Goal: Task Accomplishment & Management: Manage account settings

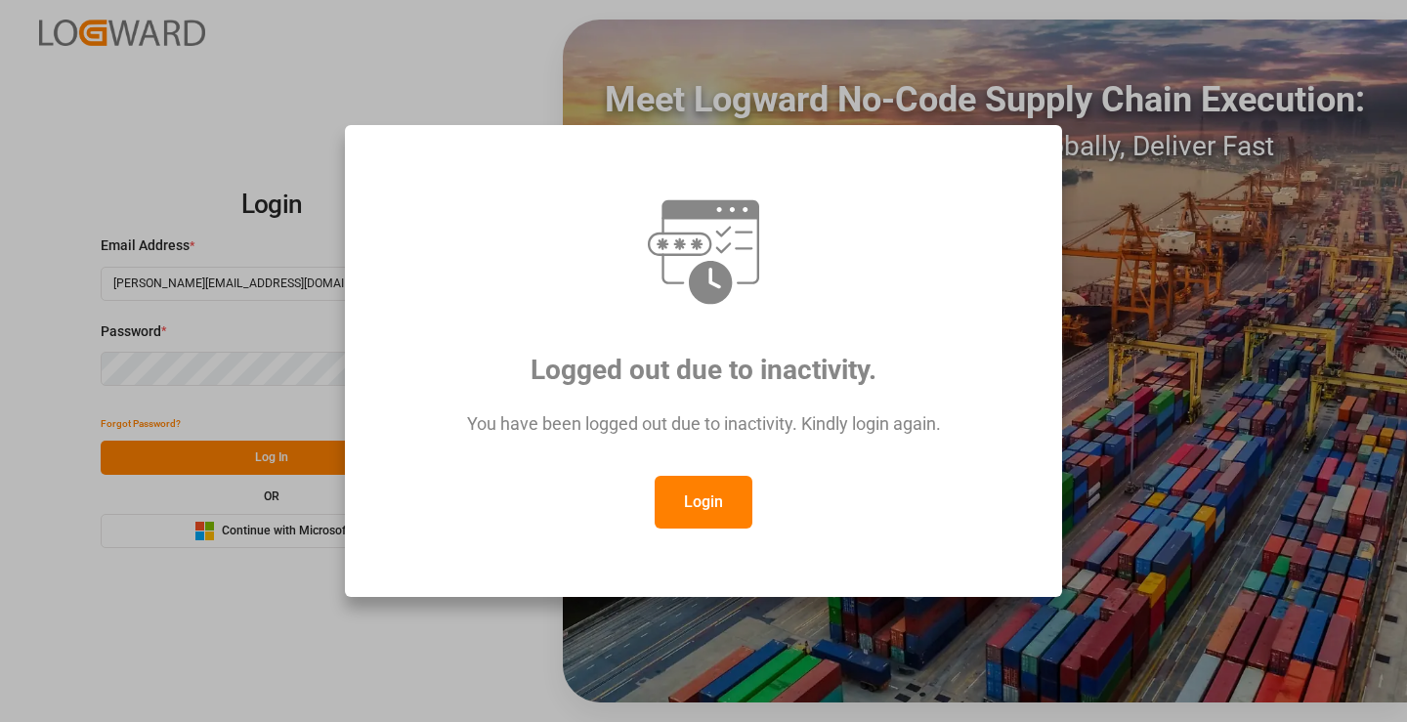
click at [727, 508] on button "Login" at bounding box center [704, 502] width 98 height 53
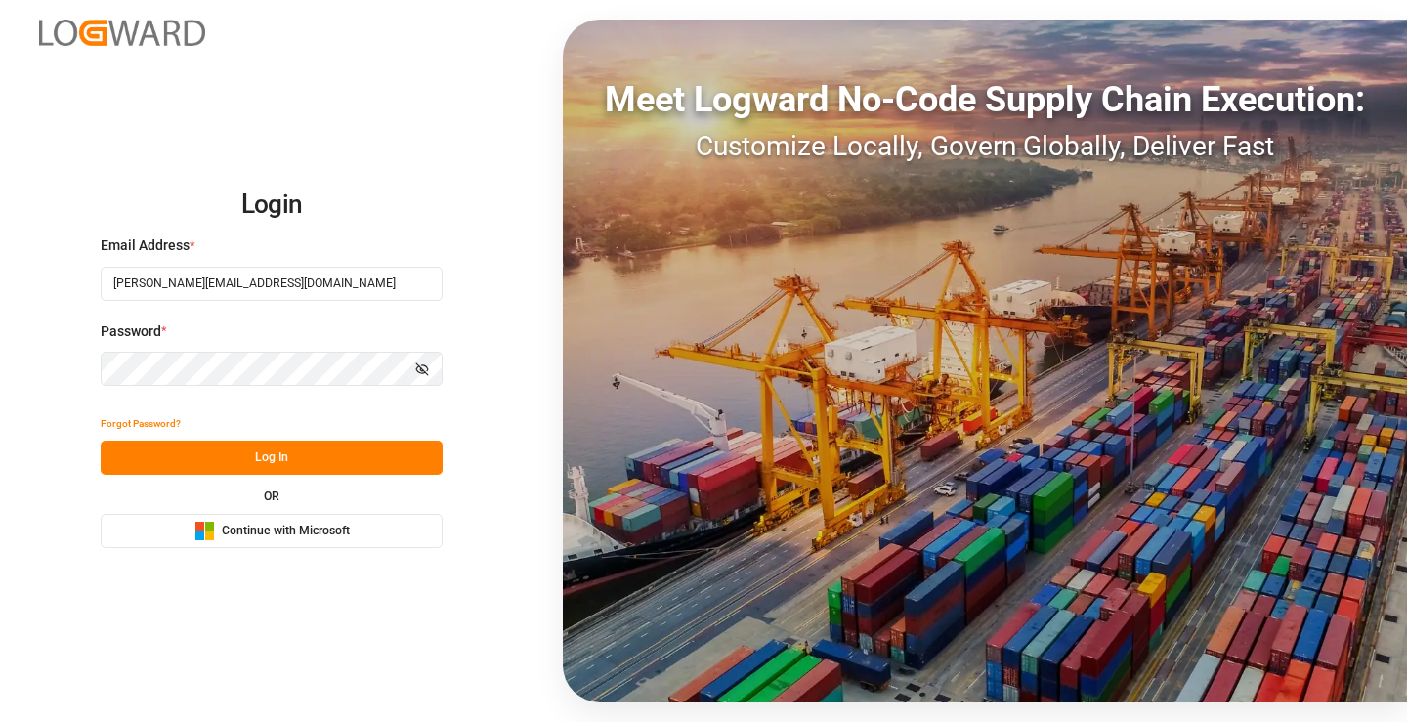
click at [285, 460] on button "Log In" at bounding box center [272, 458] width 342 height 34
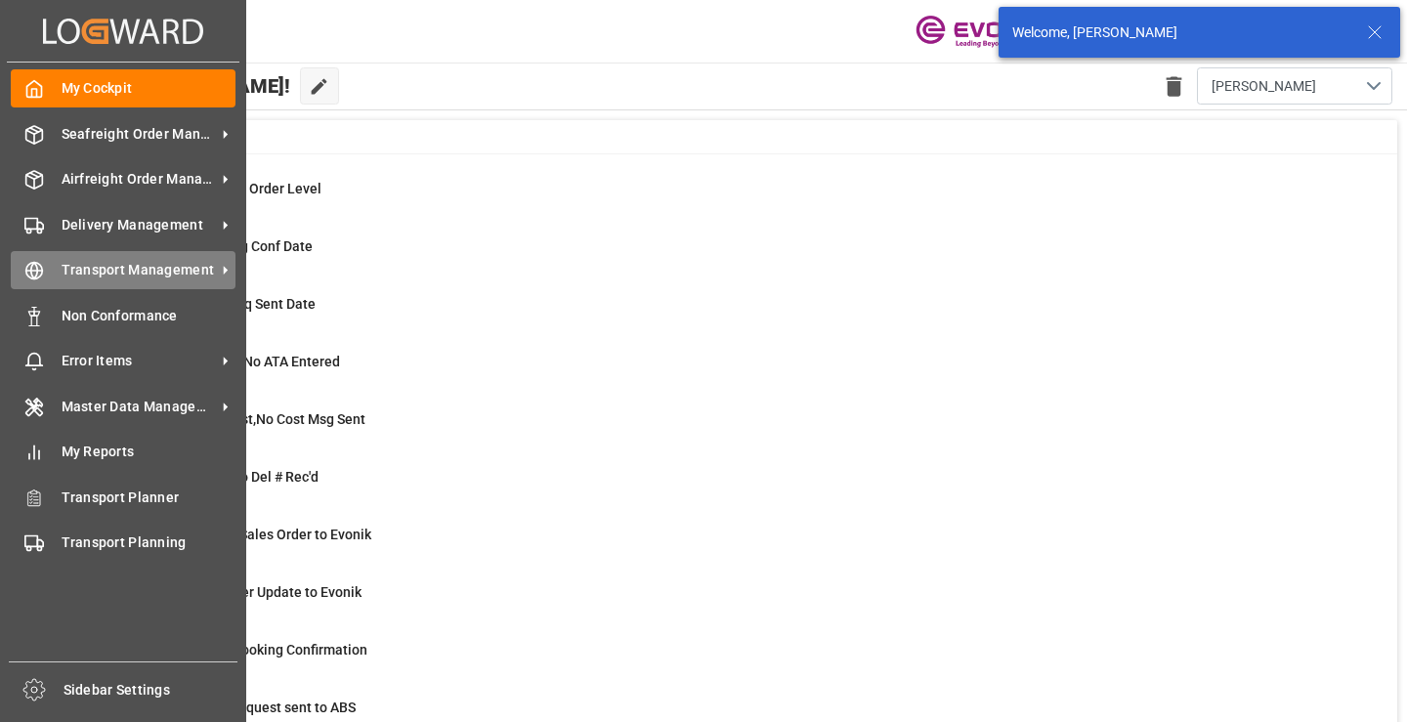
click at [36, 269] on icon at bounding box center [34, 271] width 20 height 20
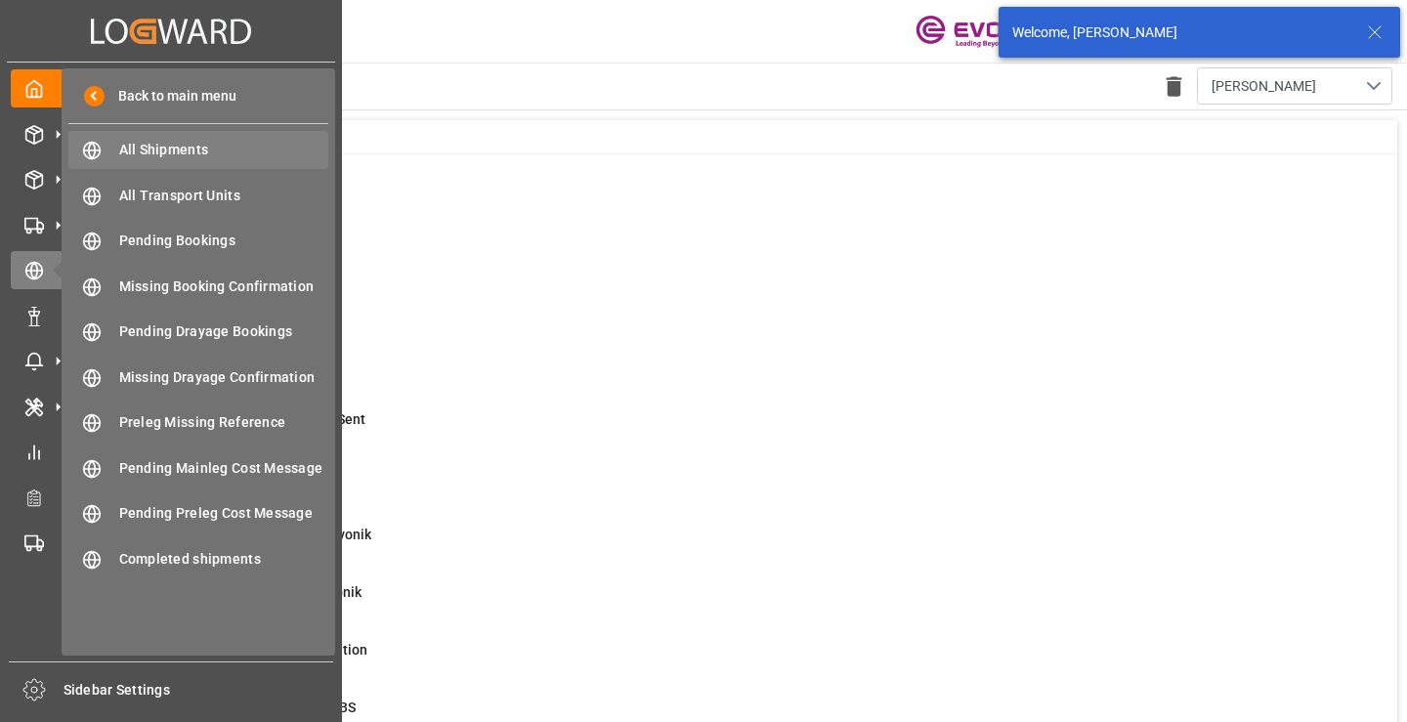
click at [199, 150] on span "All Shipments" at bounding box center [224, 150] width 210 height 21
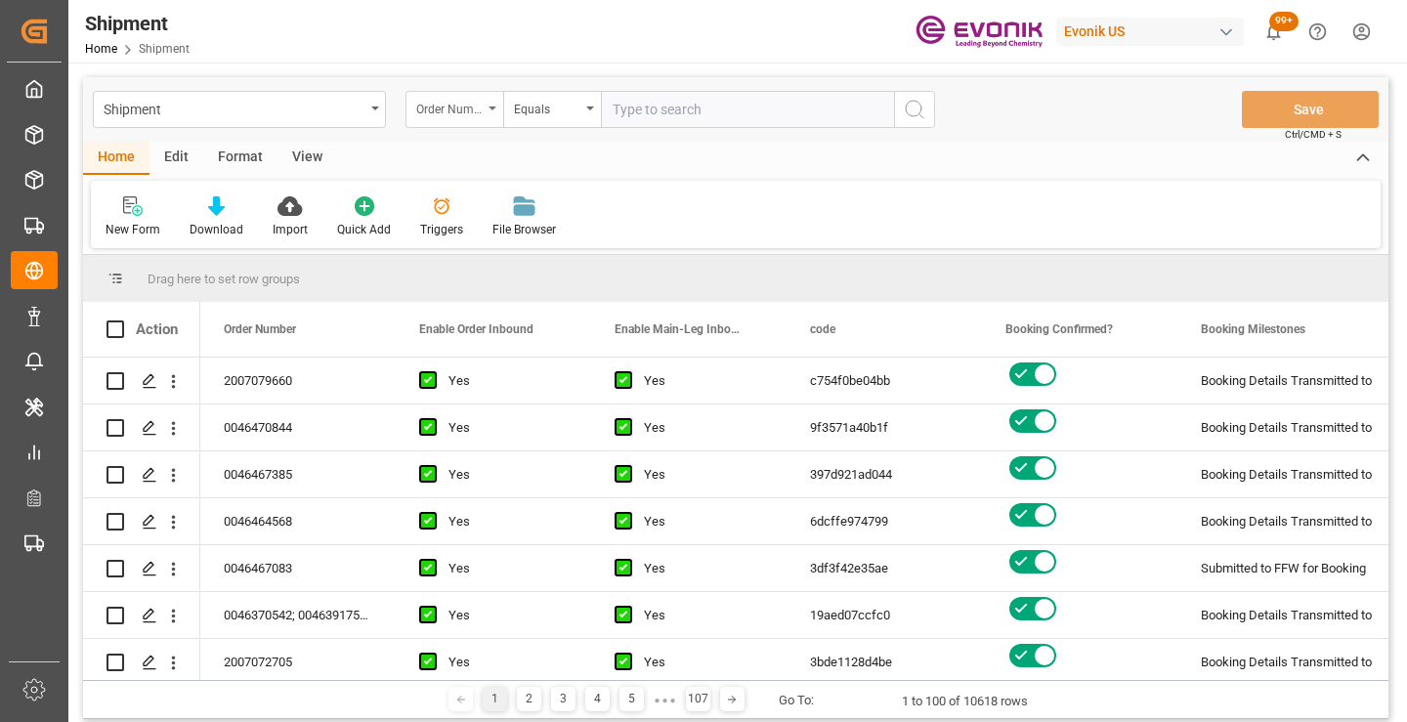
click at [473, 109] on div "Order Number" at bounding box center [449, 107] width 66 height 22
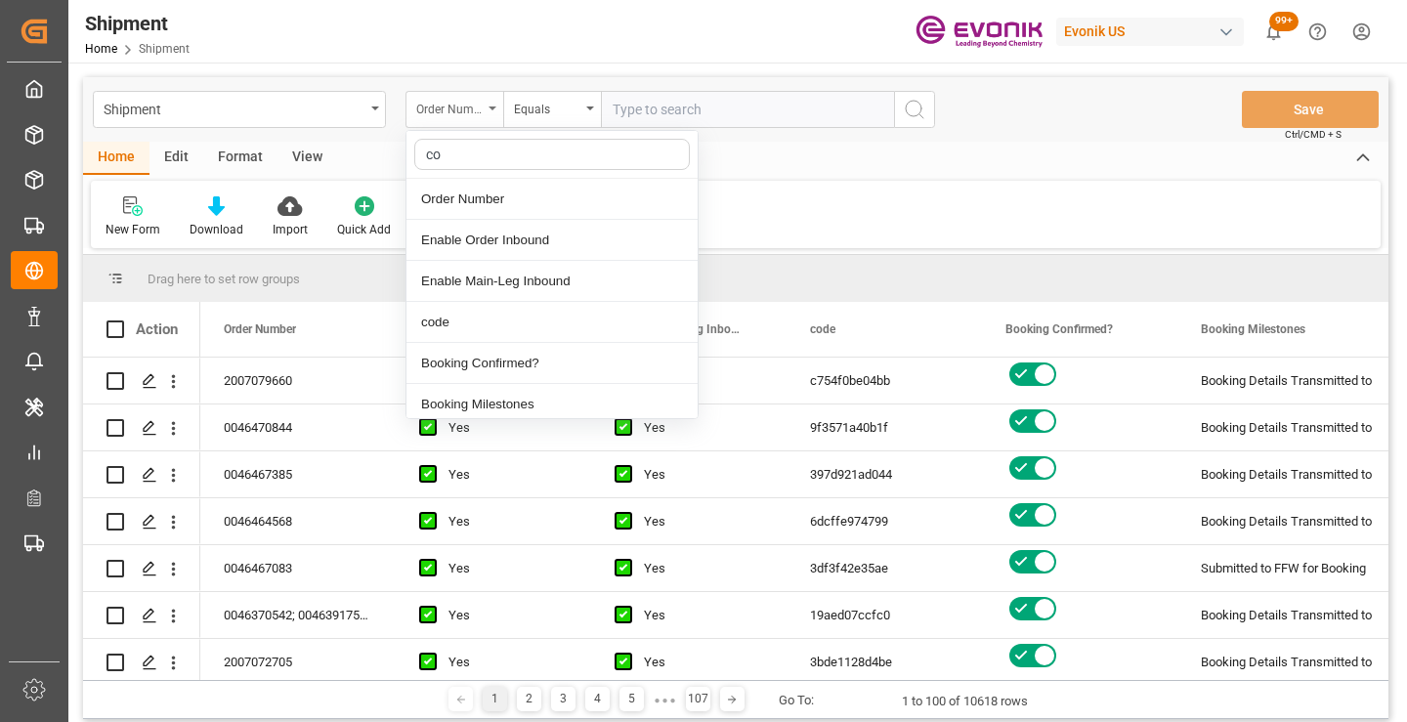
type input "cod"
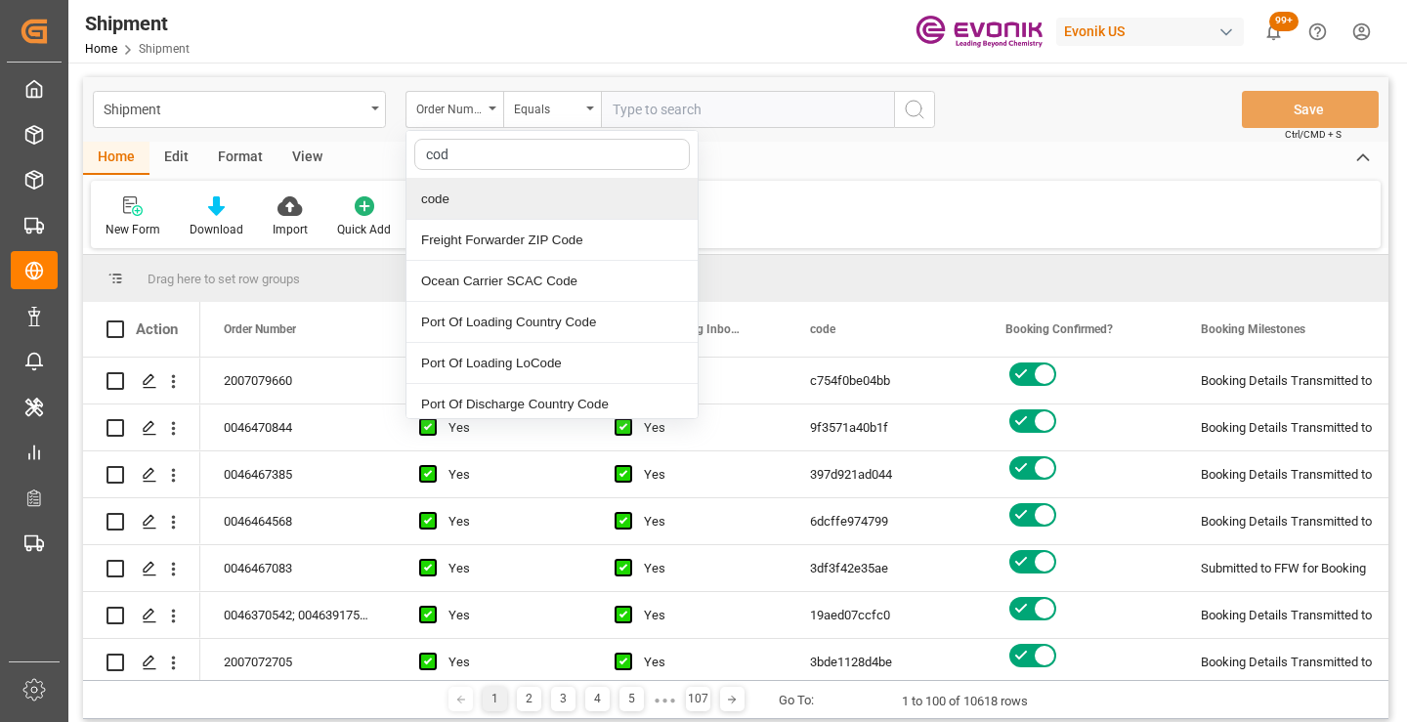
click at [483, 192] on div "code" at bounding box center [552, 199] width 291 height 41
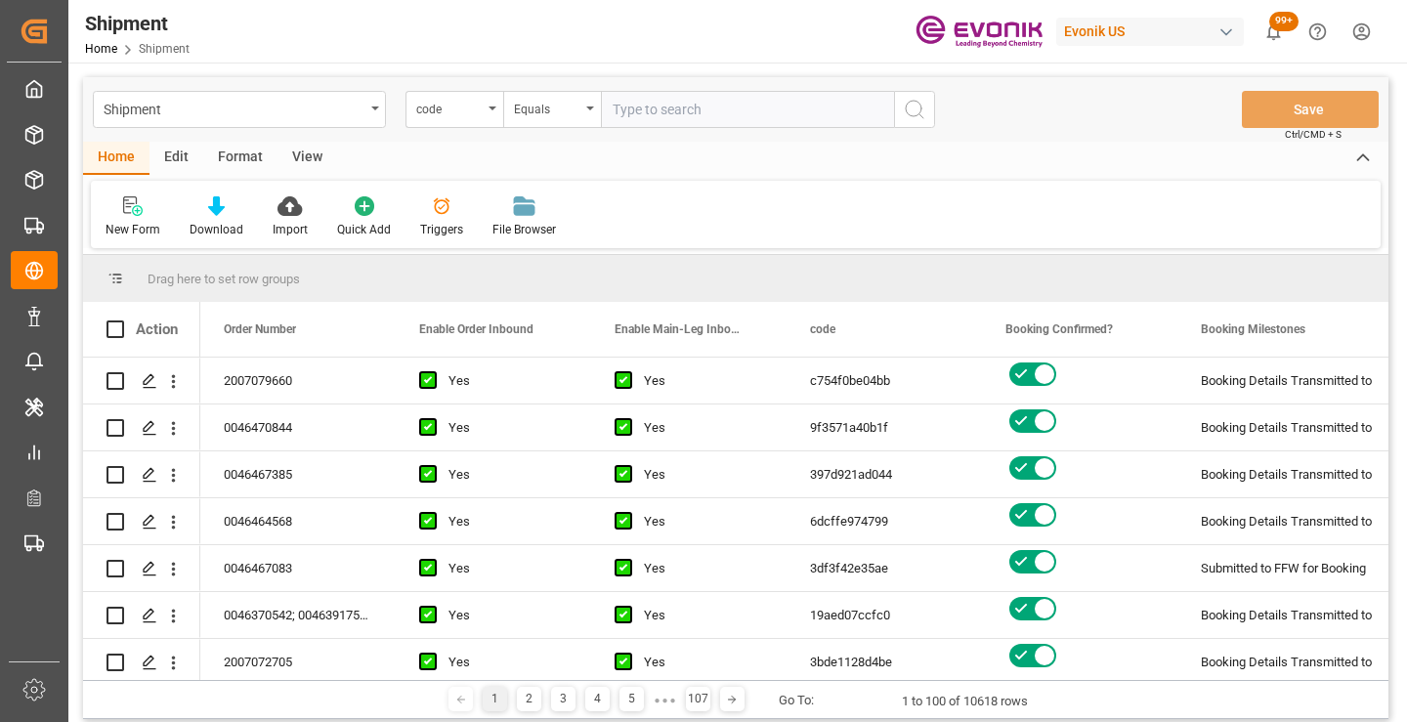
click at [706, 113] on input "text" at bounding box center [747, 109] width 293 height 37
paste input "779d23f56f30"
type input "779d23f56f30"
click at [919, 112] on icon "search button" at bounding box center [914, 109] width 23 height 23
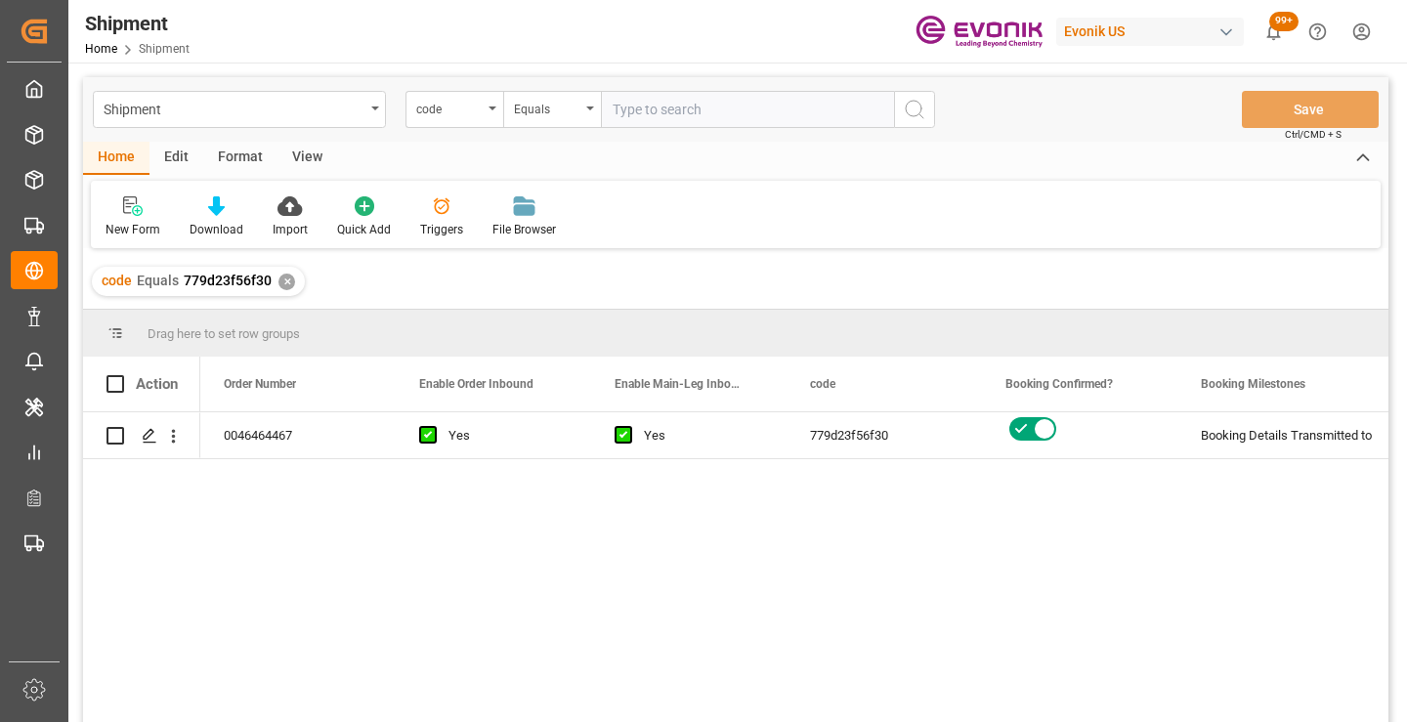
click at [664, 542] on div "0046464467 Yes Yes 779d23f56f30 Booking Details Transmitted to SAP Active No" at bounding box center [794, 573] width 1188 height 322
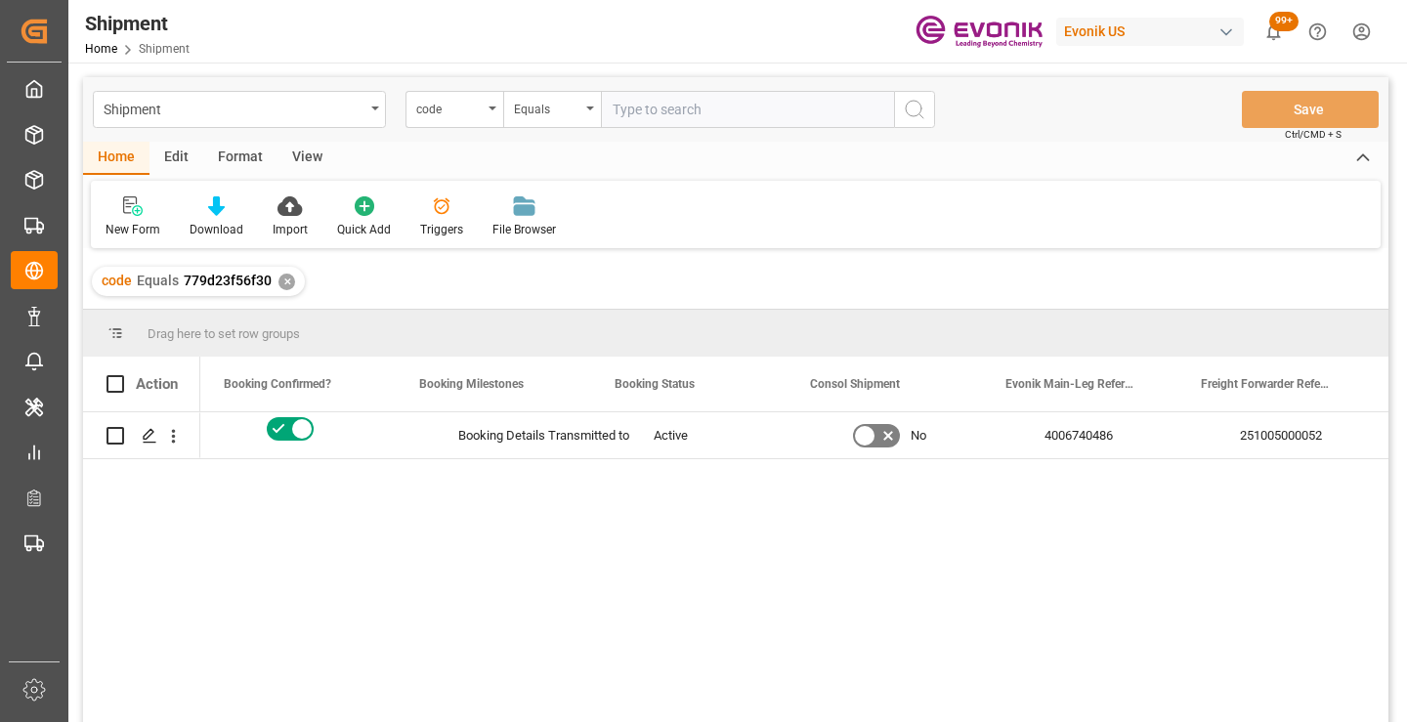
scroll to position [0, 782]
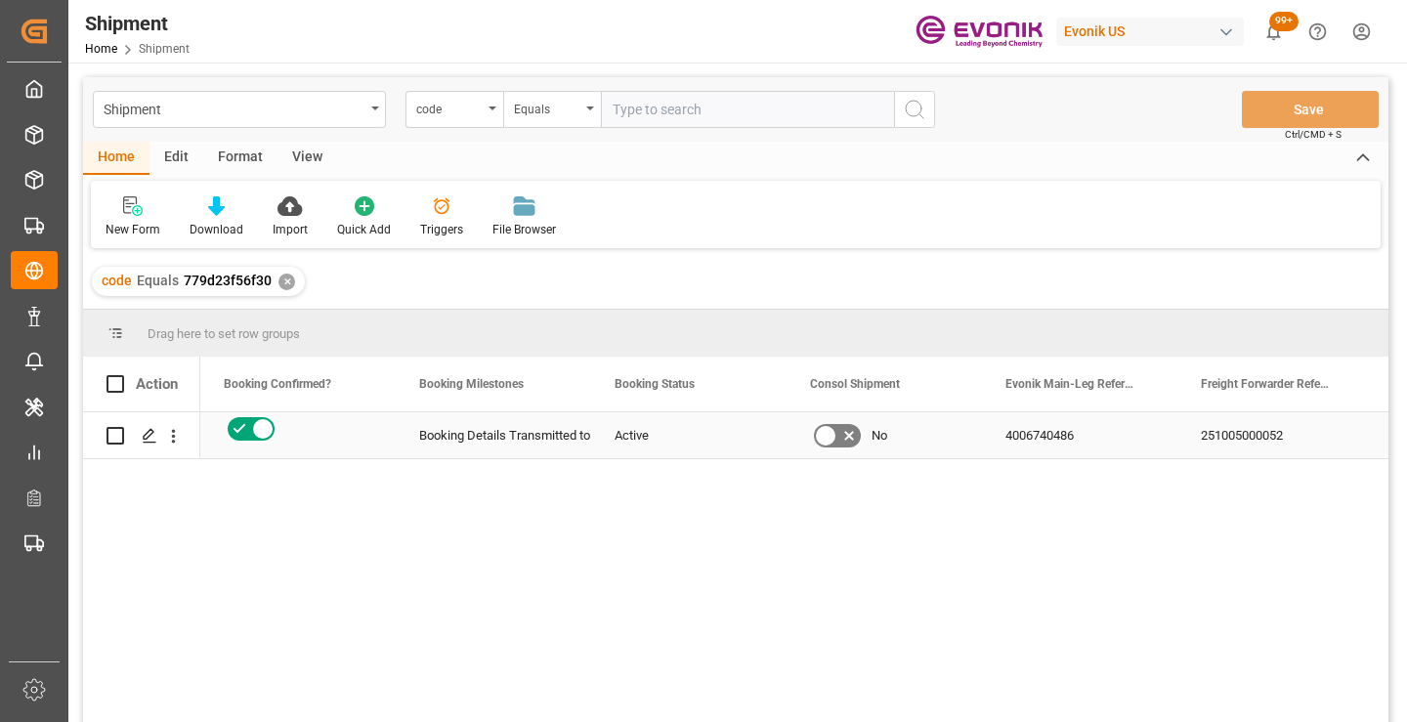
click at [1227, 430] on div "251005000052" at bounding box center [1275, 435] width 195 height 46
click at [285, 280] on div "✕" at bounding box center [287, 282] width 17 height 17
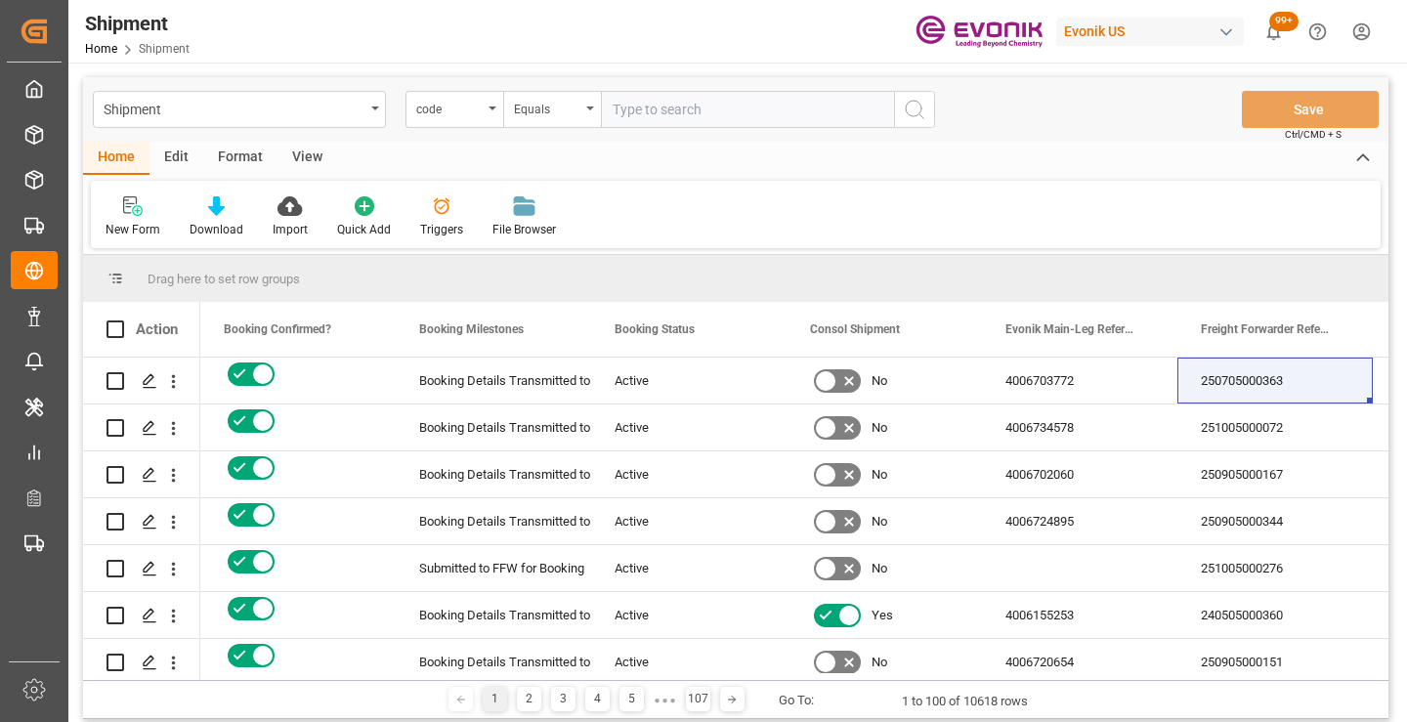
click at [760, 111] on input "text" at bounding box center [747, 109] width 293 height 37
paste input "5b6211a9aad3"
type input "5b6211a9aad3"
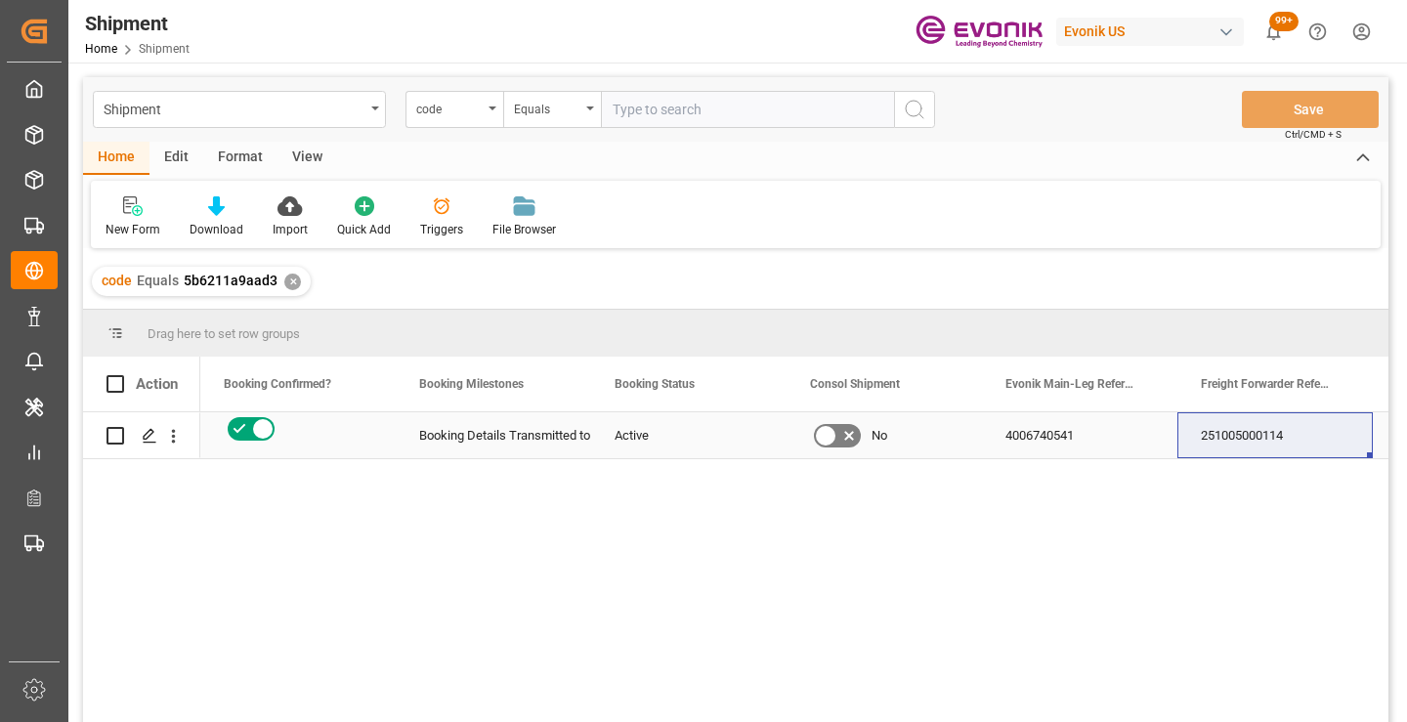
click at [1259, 431] on div "251005000114" at bounding box center [1275, 435] width 195 height 46
click at [290, 282] on div "✕" at bounding box center [292, 282] width 17 height 17
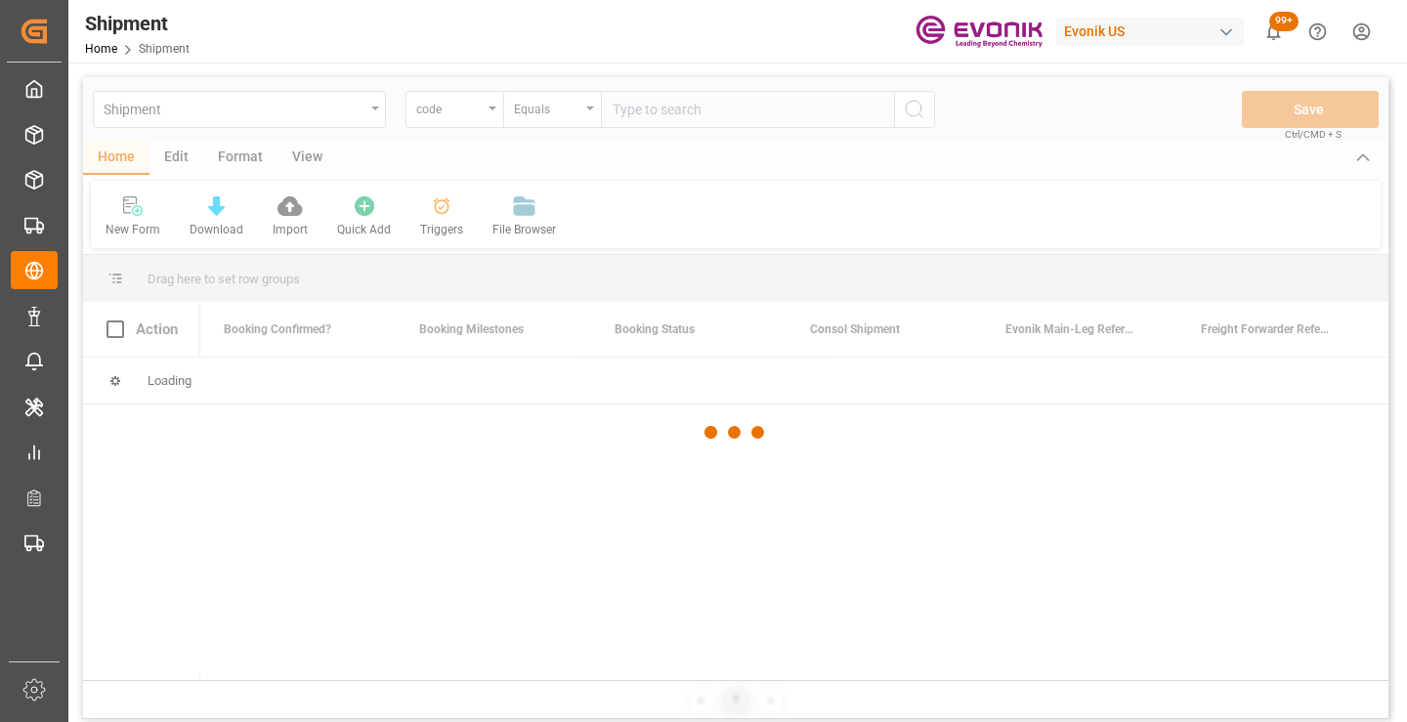
click at [709, 112] on div at bounding box center [736, 432] width 1306 height 710
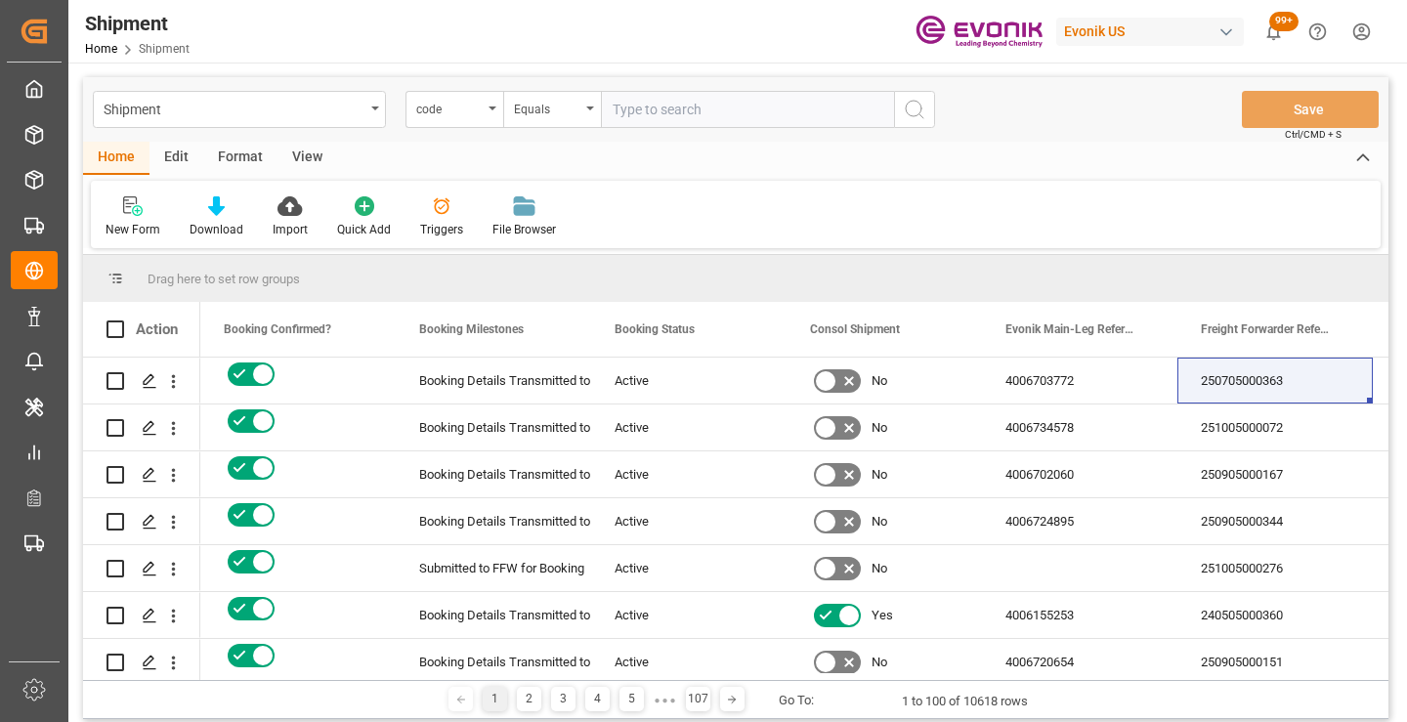
click at [708, 103] on input "text" at bounding box center [747, 109] width 293 height 37
paste input "0ee1fa890c97"
type input "0ee1fa890c97"
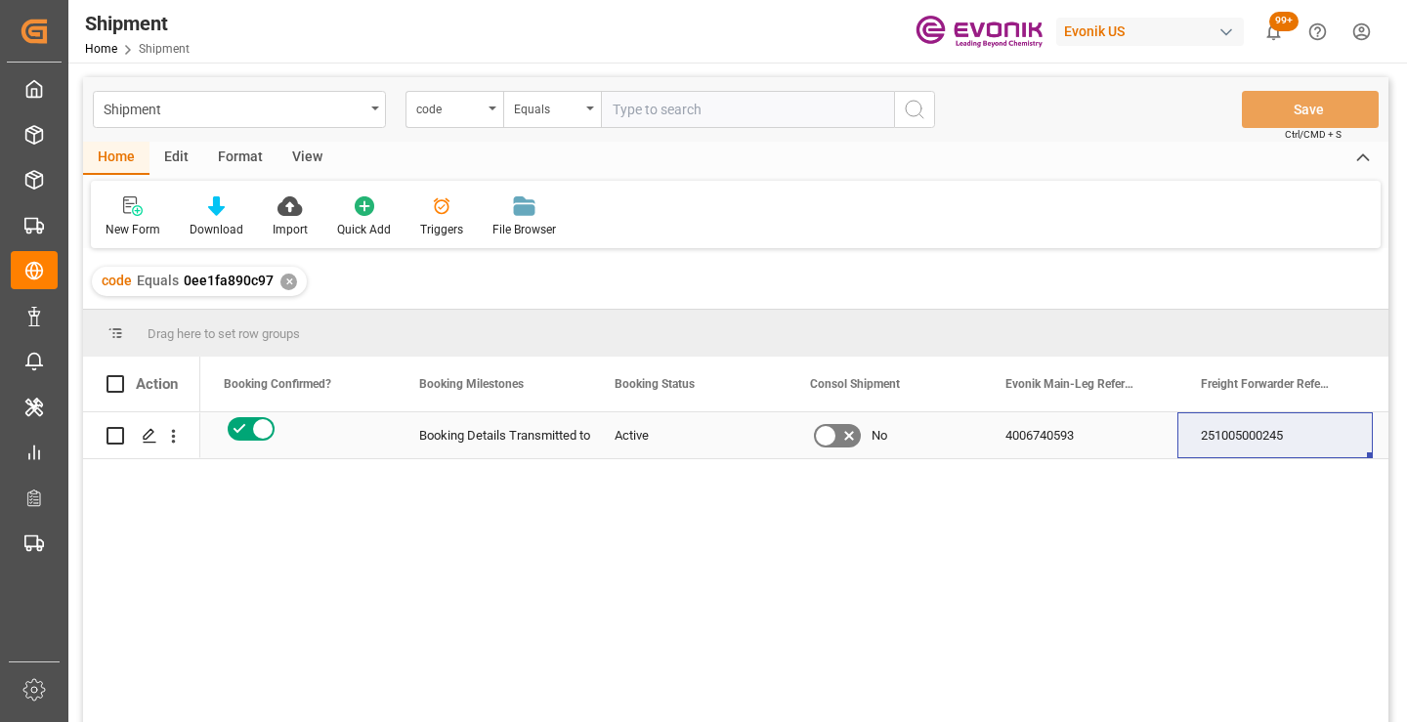
click at [1254, 443] on div "251005000245" at bounding box center [1275, 435] width 195 height 46
click at [285, 280] on div "✕" at bounding box center [288, 282] width 17 height 17
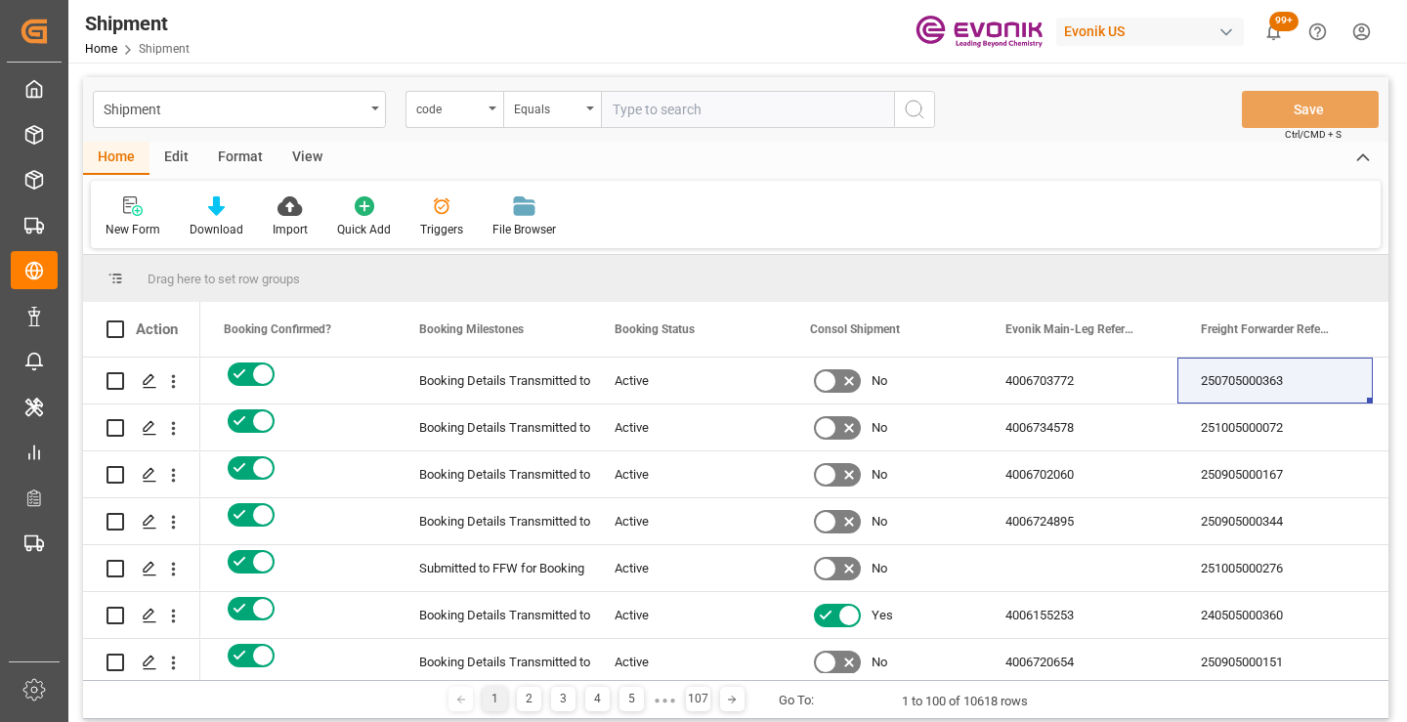
click at [730, 112] on input "text" at bounding box center [747, 109] width 293 height 37
paste input "70490a8de45c"
type input "70490a8de45c"
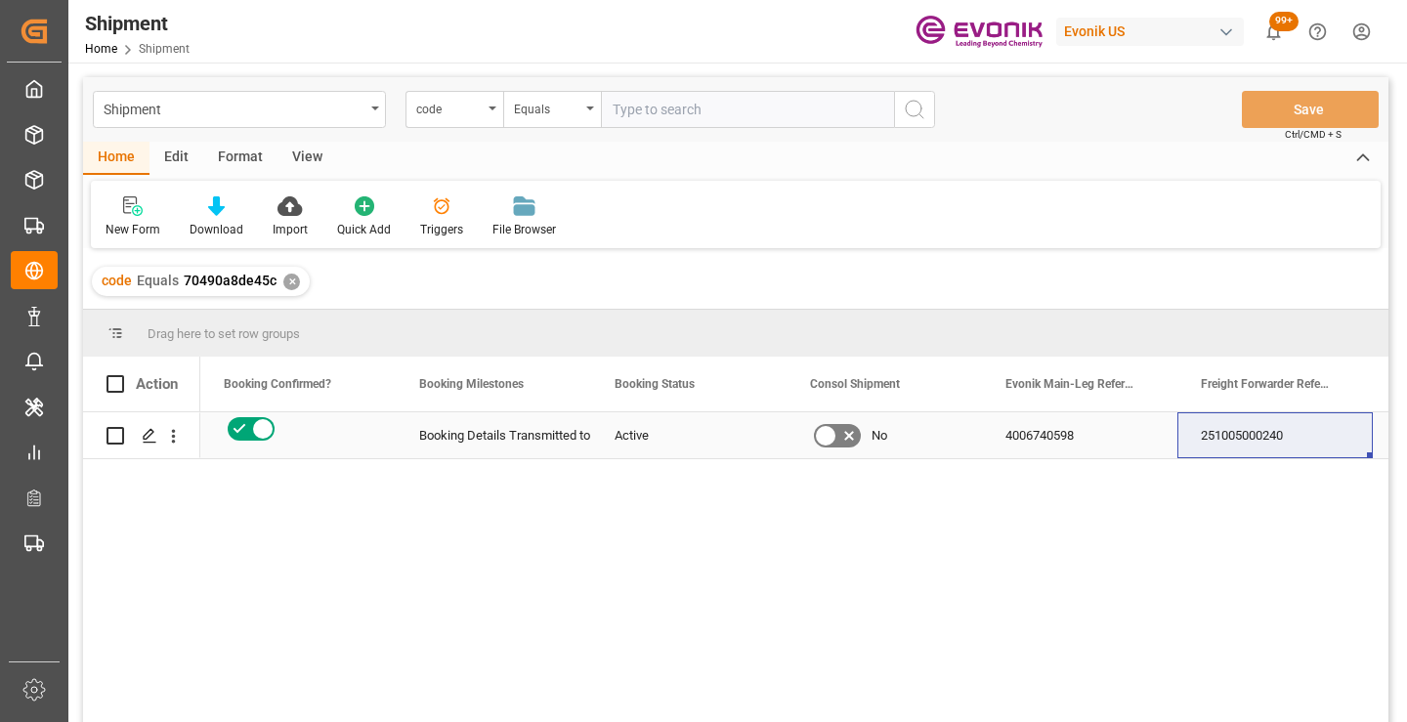
click at [1247, 433] on div "251005000240" at bounding box center [1275, 435] width 195 height 46
click at [289, 284] on div "✕" at bounding box center [291, 282] width 17 height 17
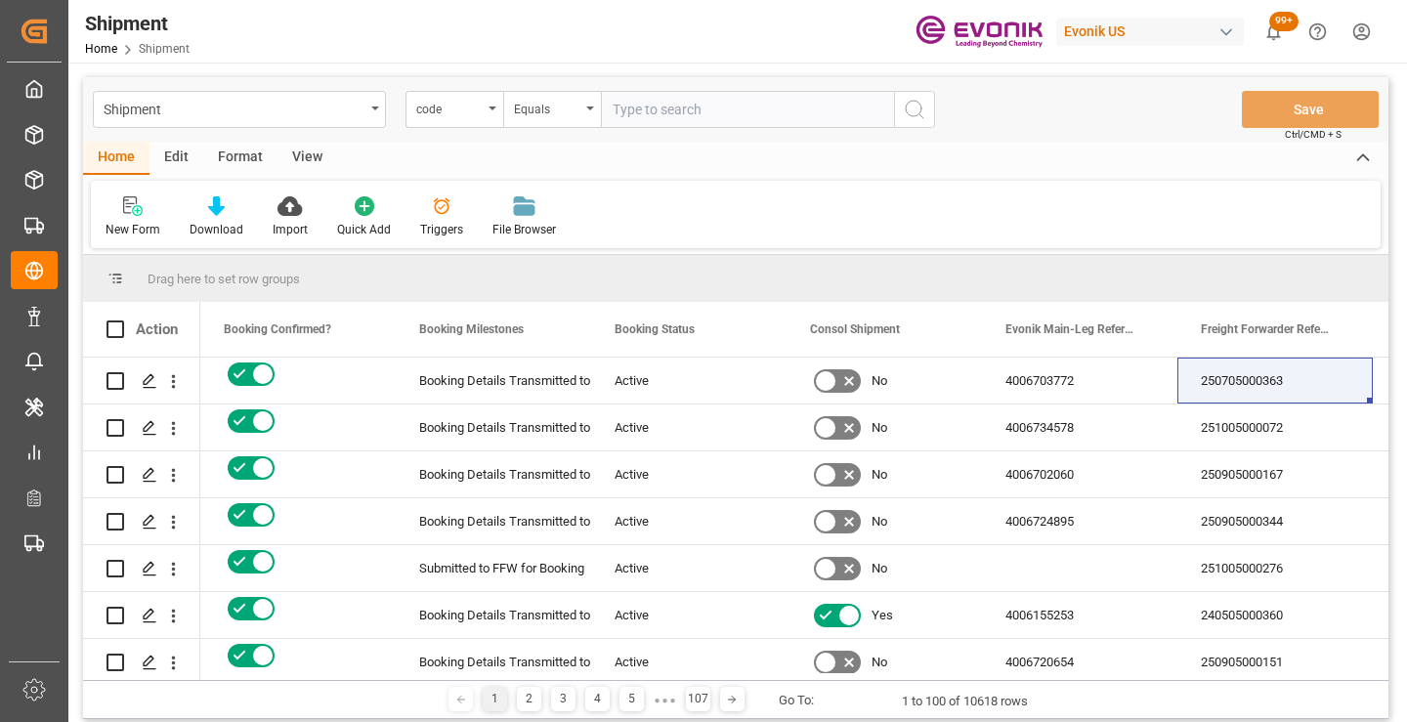
click at [689, 111] on input "text" at bounding box center [747, 109] width 293 height 37
paste input "bec2da4a063e"
type input "bec2da4a063e"
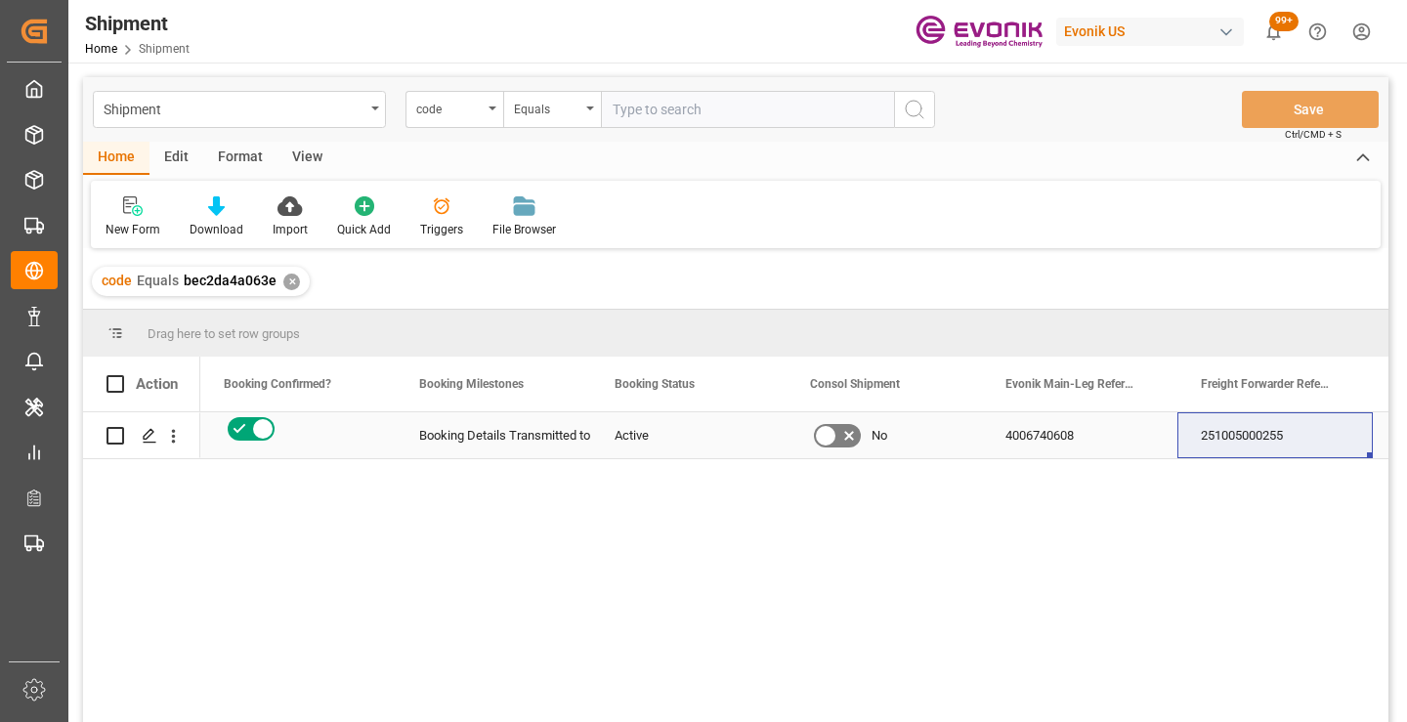
click at [1263, 432] on div "251005000255" at bounding box center [1275, 435] width 195 height 46
click at [283, 279] on div "✕" at bounding box center [291, 282] width 17 height 17
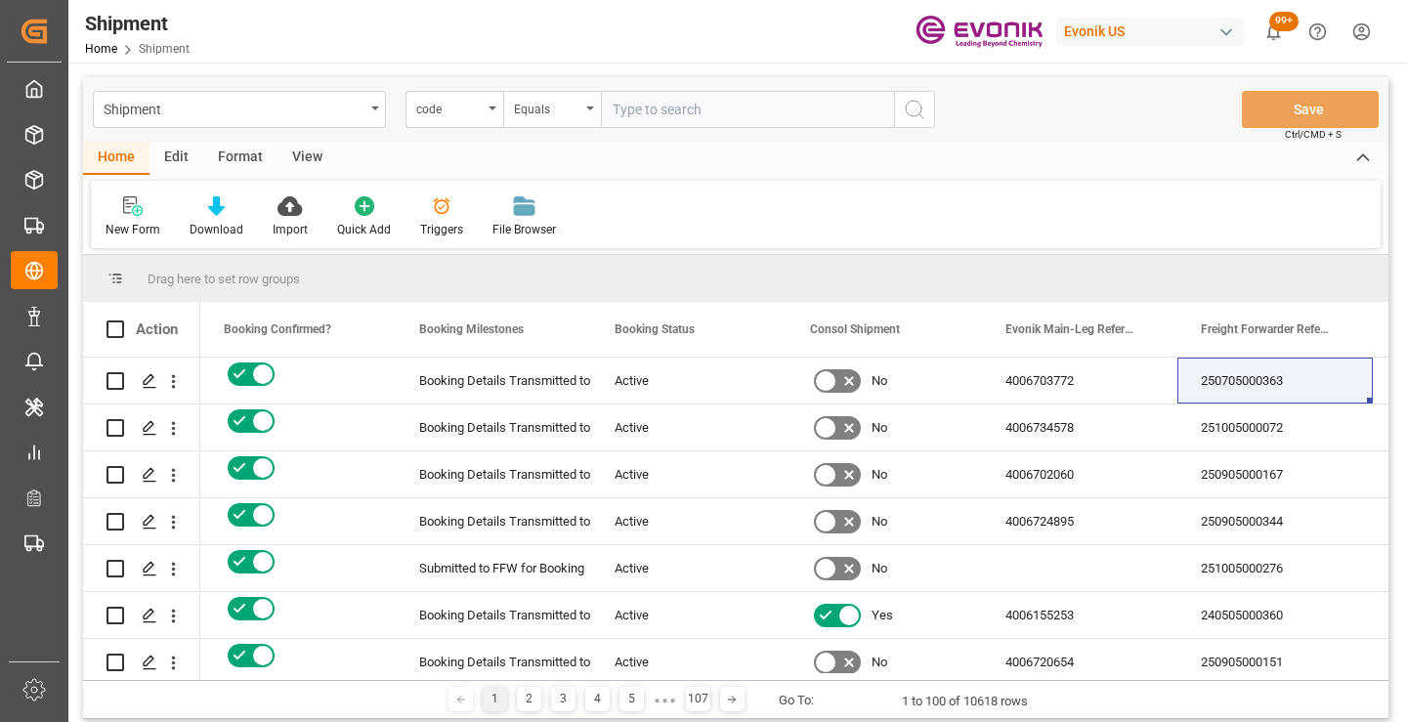
click at [757, 106] on input "text" at bounding box center [747, 109] width 293 height 37
paste input "f06cdfe4952e"
type input "f06cdfe4952e"
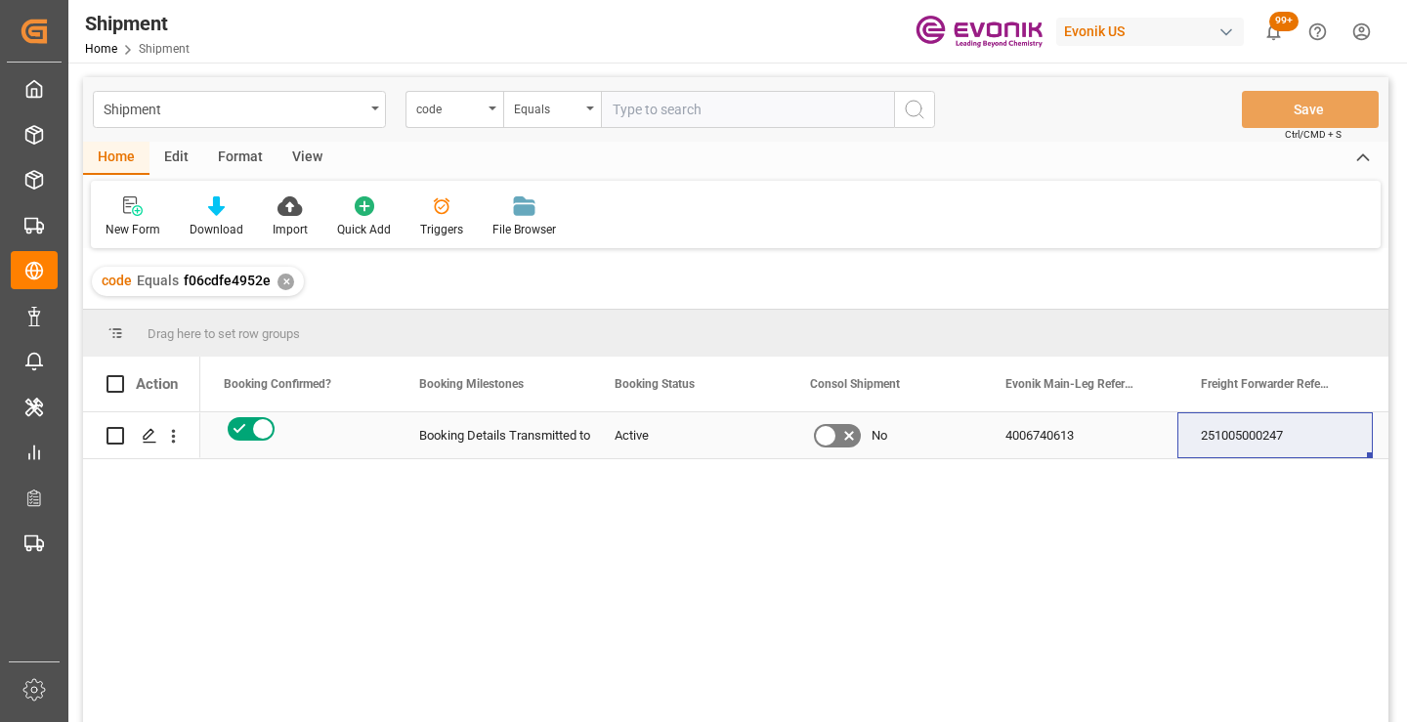
click at [1275, 434] on div "251005000247" at bounding box center [1275, 435] width 195 height 46
click at [280, 279] on div "✕" at bounding box center [286, 282] width 17 height 17
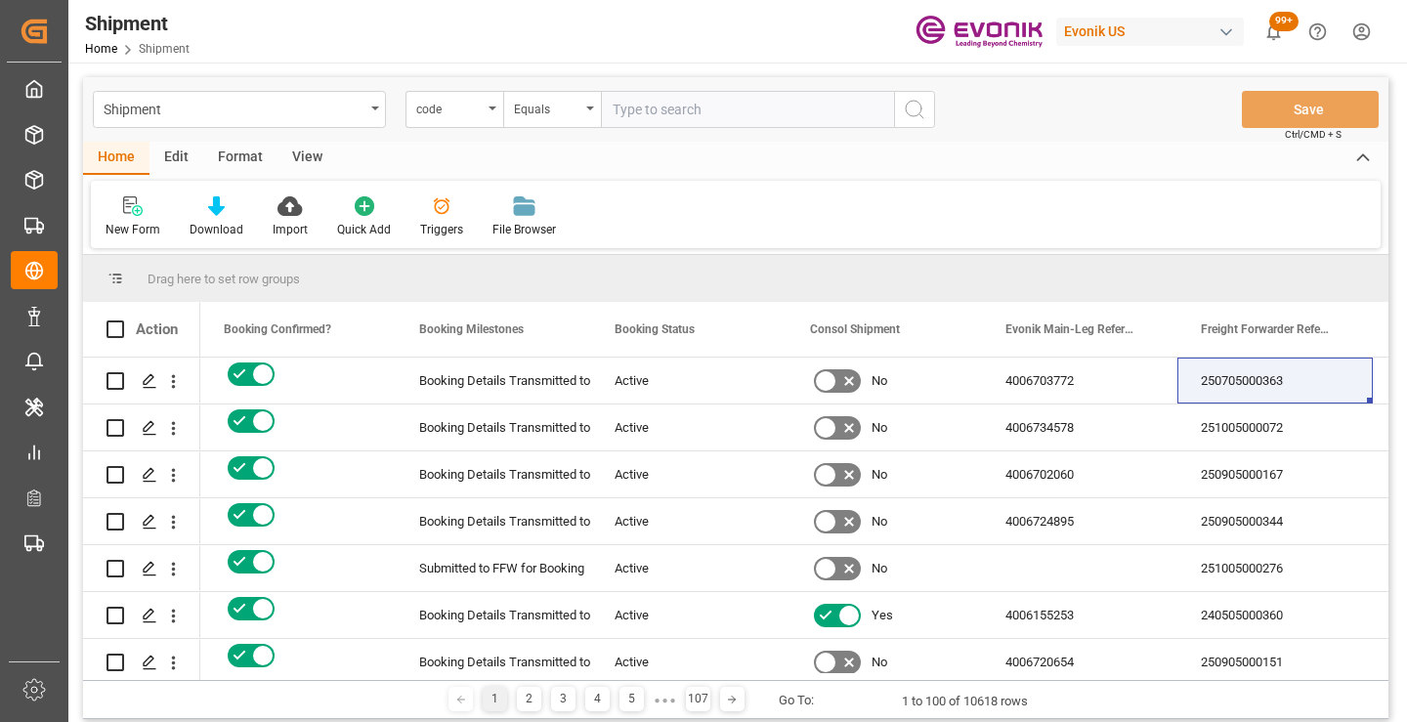
click at [784, 114] on input "text" at bounding box center [747, 109] width 293 height 37
paste input "63b76bd51dce"
type input "63b76bd51dce"
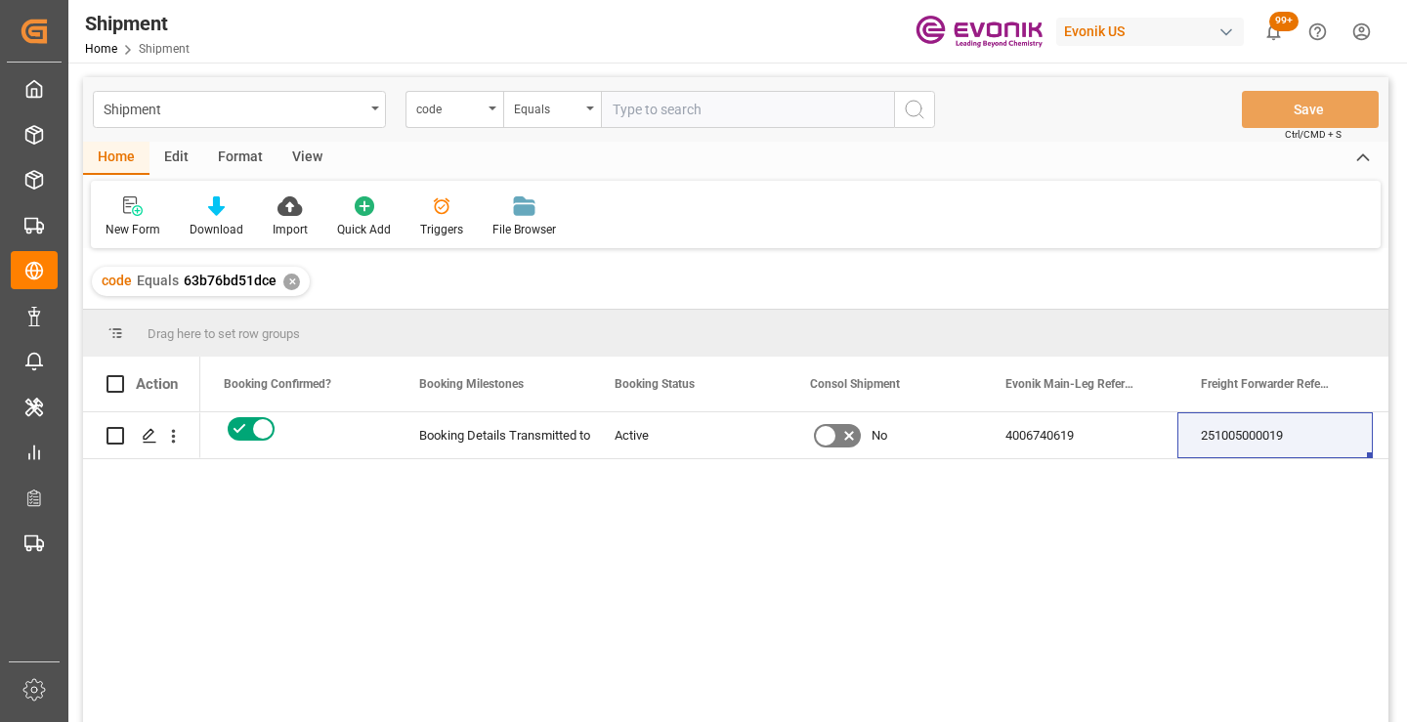
click at [1231, 434] on div "251005000019" at bounding box center [1275, 435] width 195 height 46
click at [289, 282] on div "✕" at bounding box center [291, 282] width 17 height 17
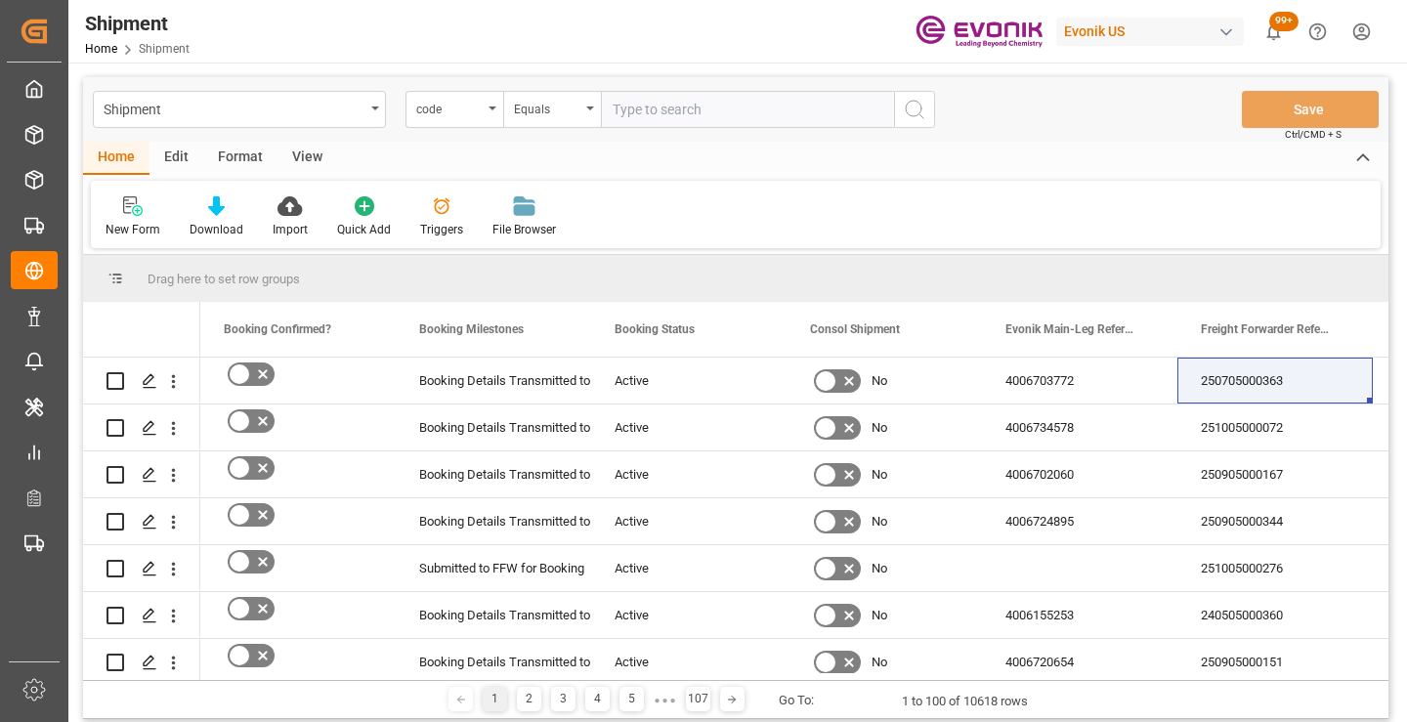
click at [763, 112] on input "text" at bounding box center [747, 109] width 293 height 37
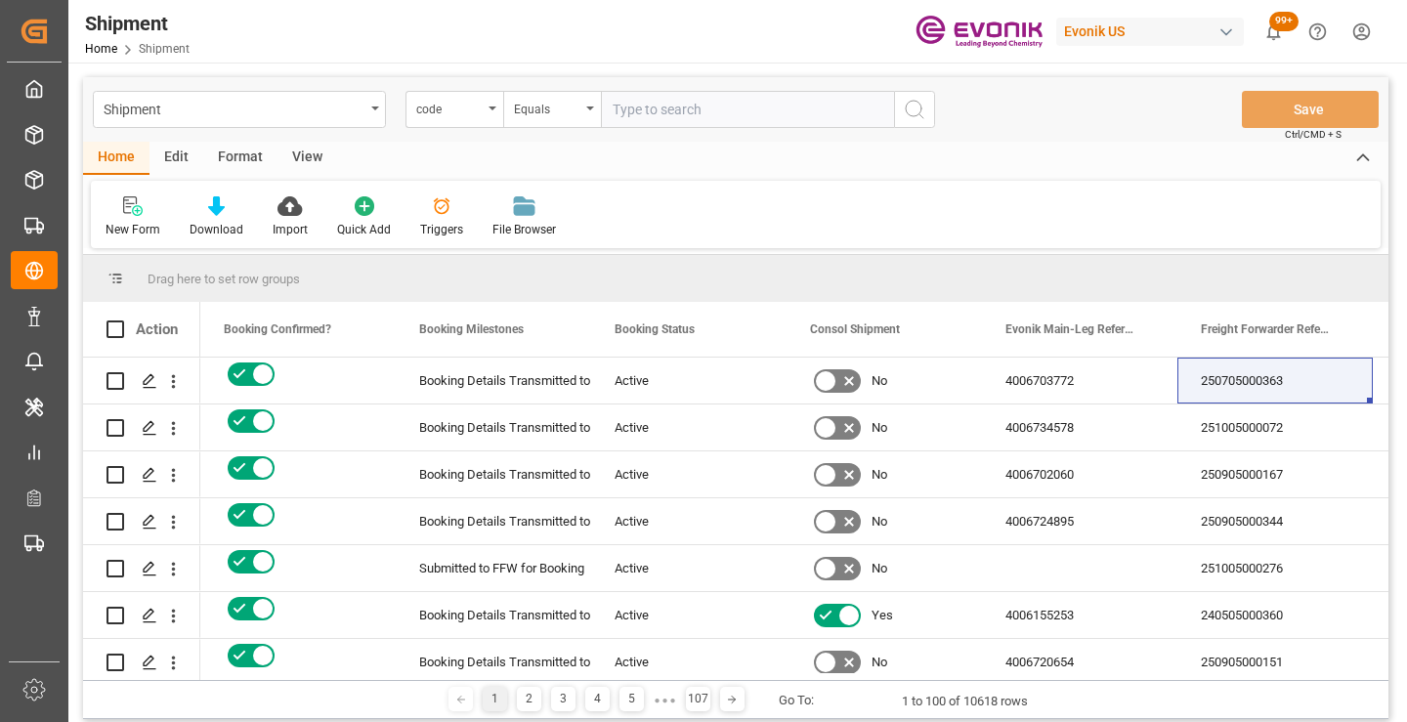
paste input "ab7d1a86d50b"
type input "ab7d1a86d50b"
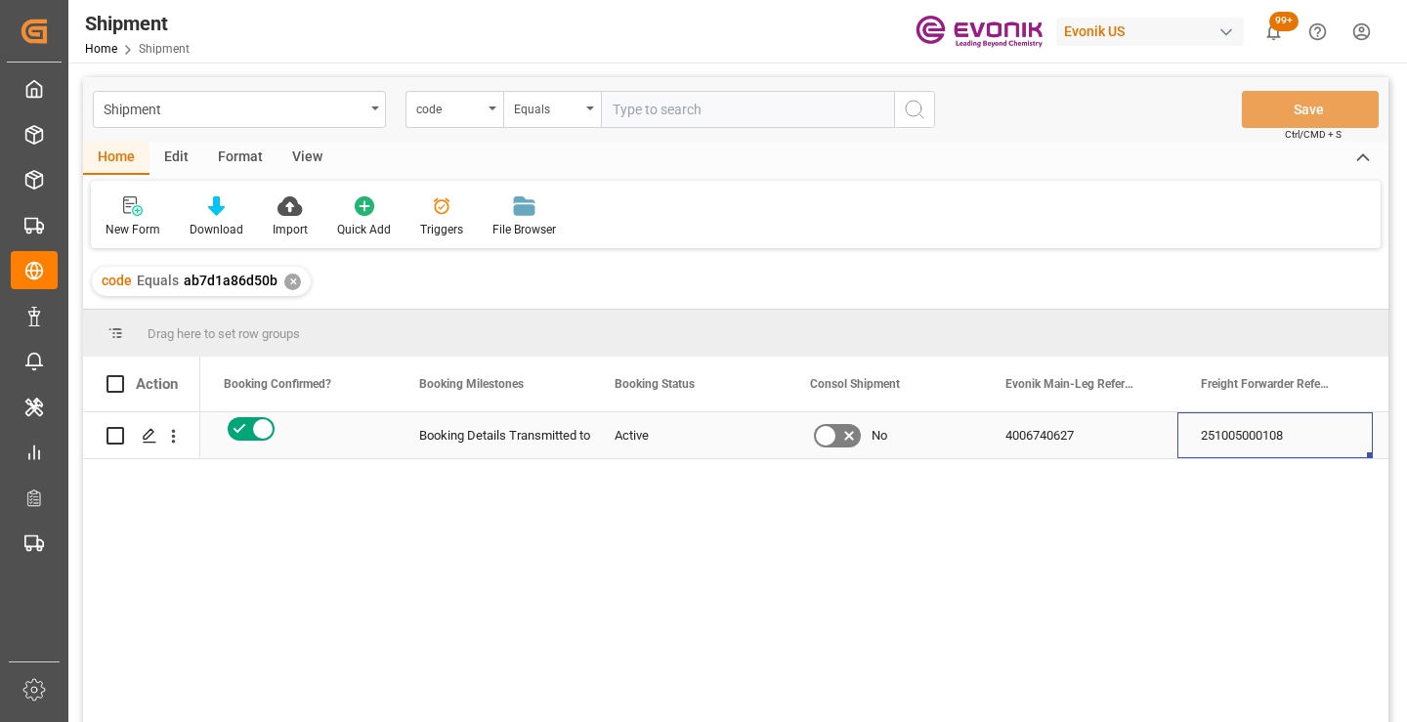
click at [1260, 435] on div "251005000108" at bounding box center [1275, 435] width 195 height 46
click at [288, 279] on div "✕" at bounding box center [292, 282] width 17 height 17
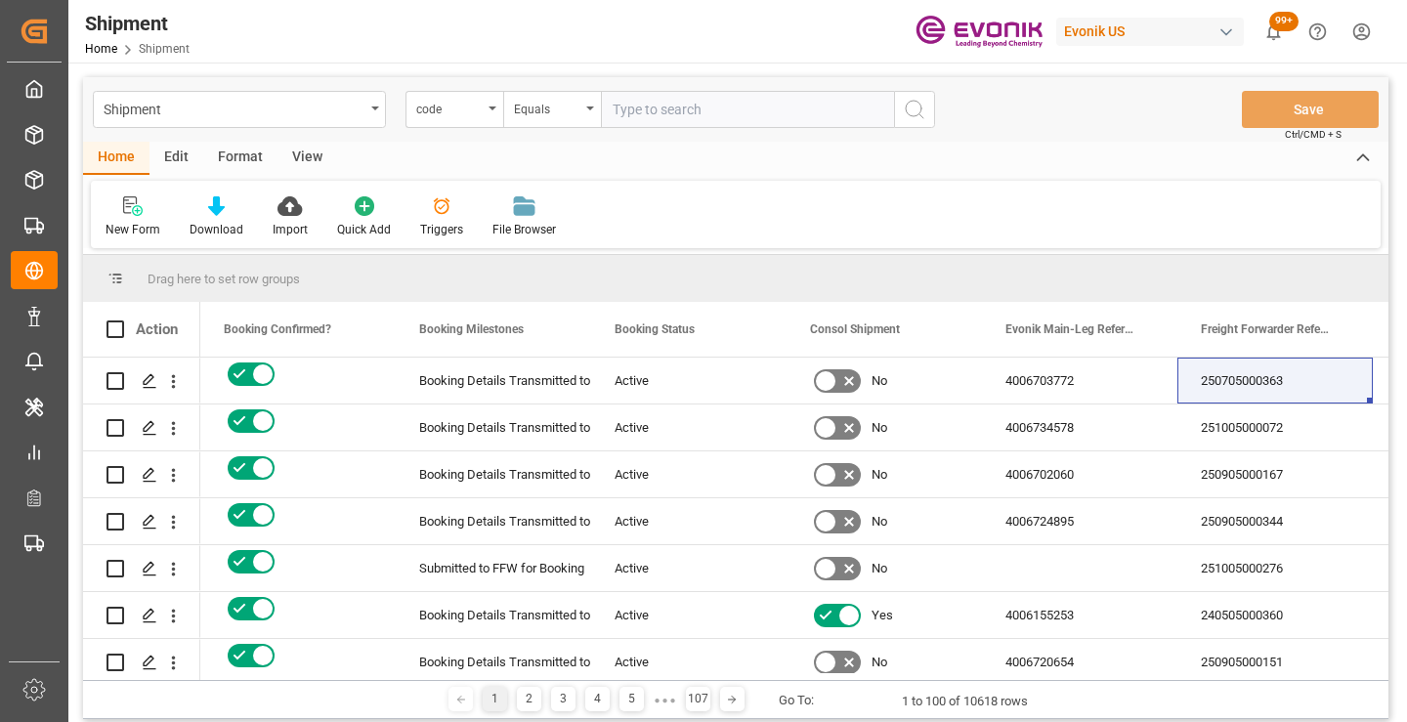
click at [701, 115] on input "text" at bounding box center [747, 109] width 293 height 37
paste input "aefed42dc00a"
type input "aefed42dc00a"
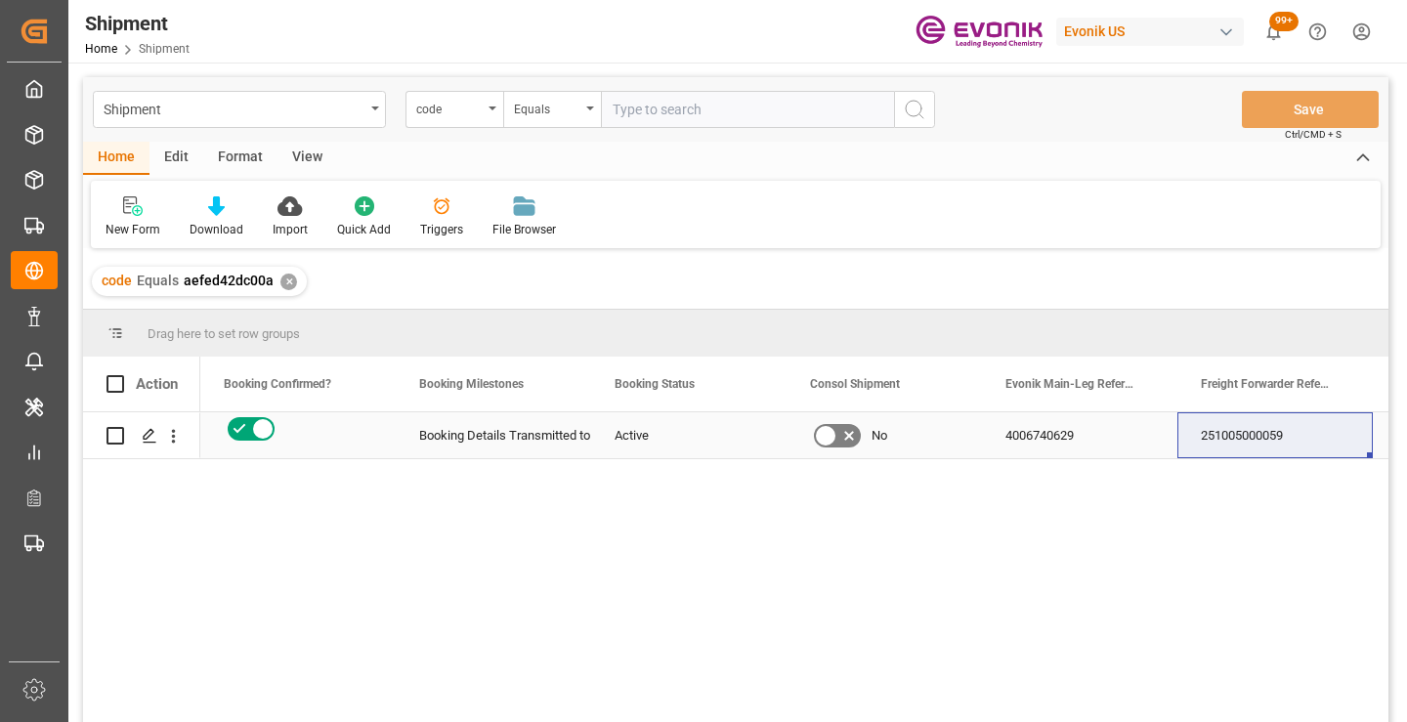
click at [1255, 439] on div "251005000059" at bounding box center [1275, 435] width 195 height 46
click at [283, 279] on div "✕" at bounding box center [288, 282] width 17 height 17
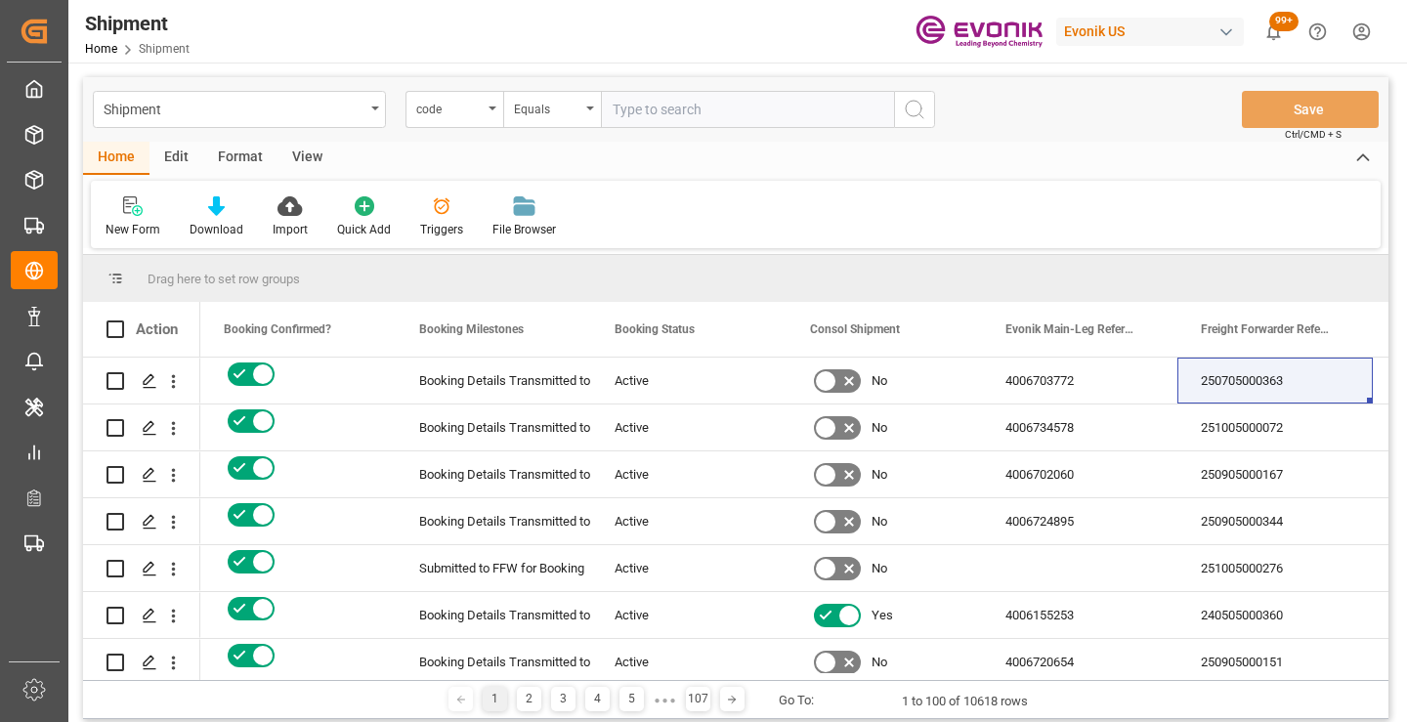
click at [728, 106] on input "text" at bounding box center [747, 109] width 293 height 37
paste input "03f951b44e13"
type input "03f951b44e13"
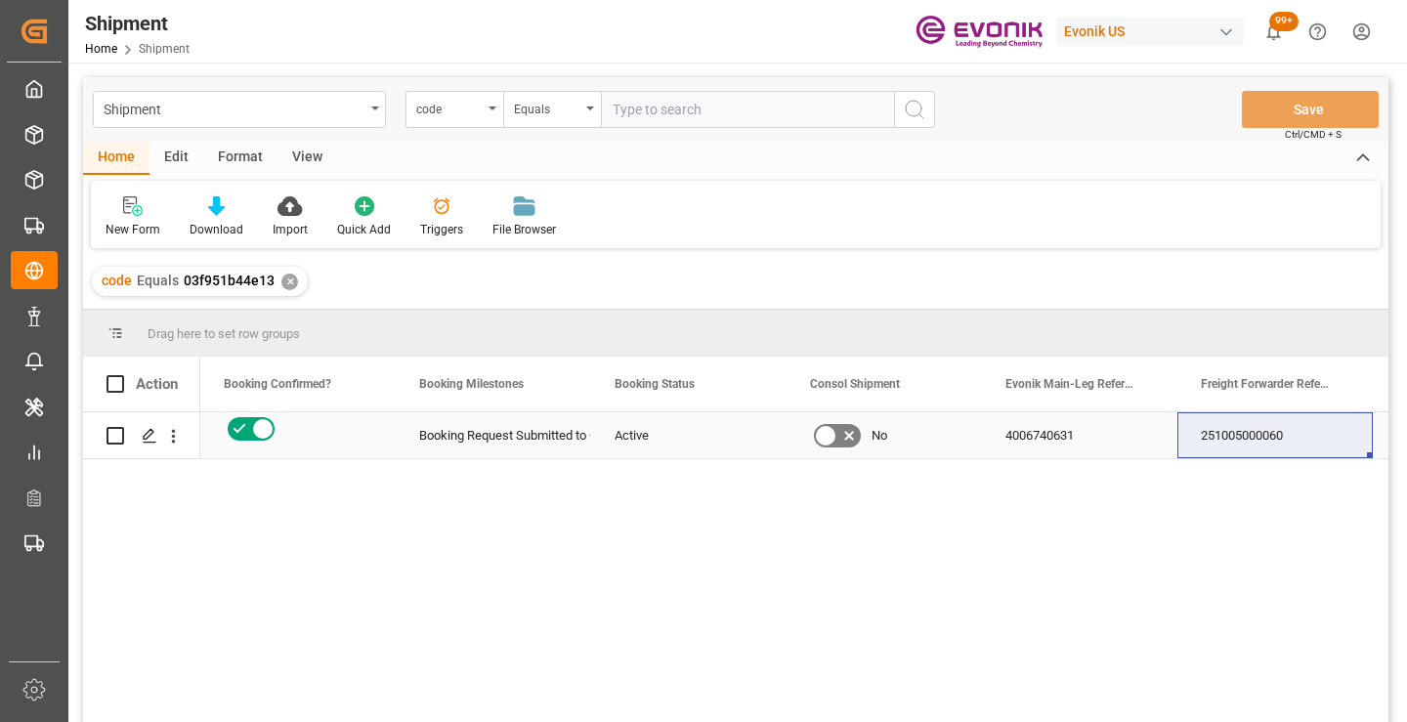
click at [1277, 445] on div "251005000060" at bounding box center [1275, 435] width 195 height 46
click at [285, 283] on div "✕" at bounding box center [289, 282] width 17 height 17
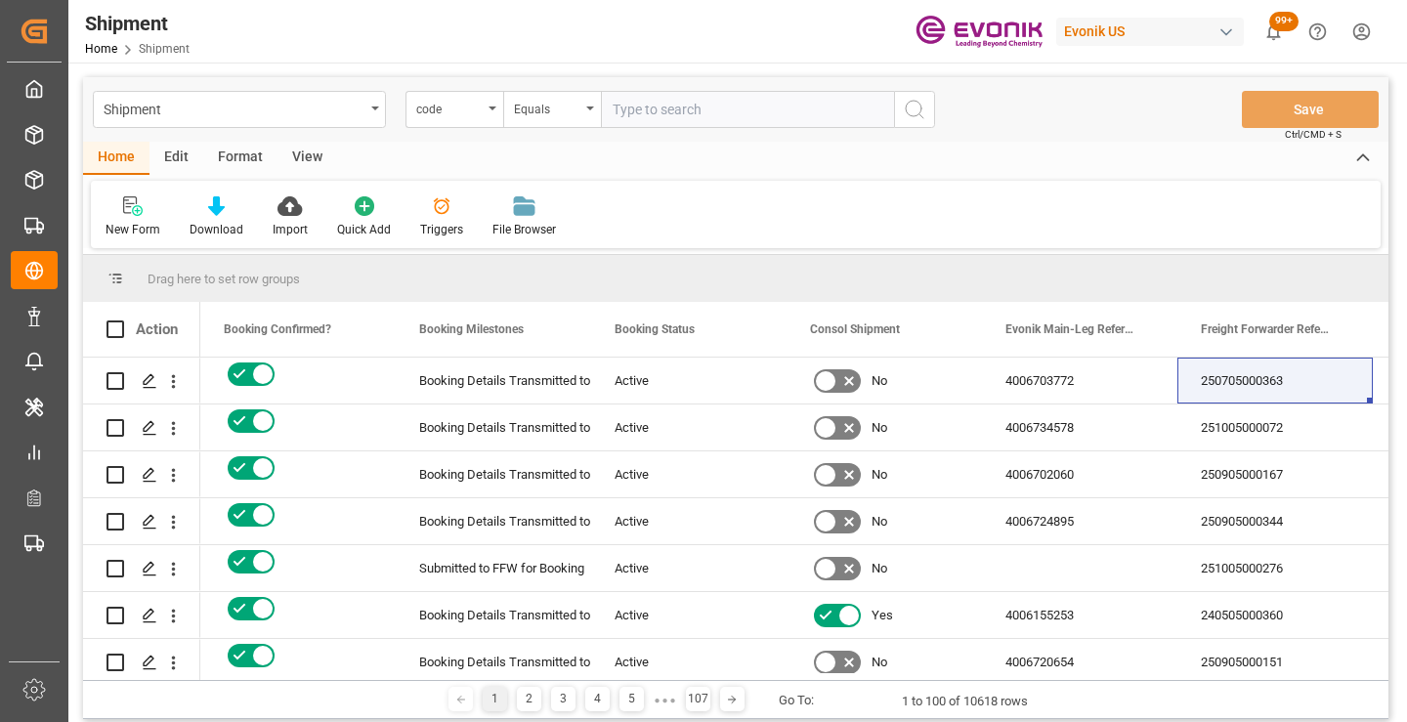
click at [754, 107] on input "text" at bounding box center [747, 109] width 293 height 37
paste input "cb6e0cee7ae8"
type input "cb6e0cee7ae8"
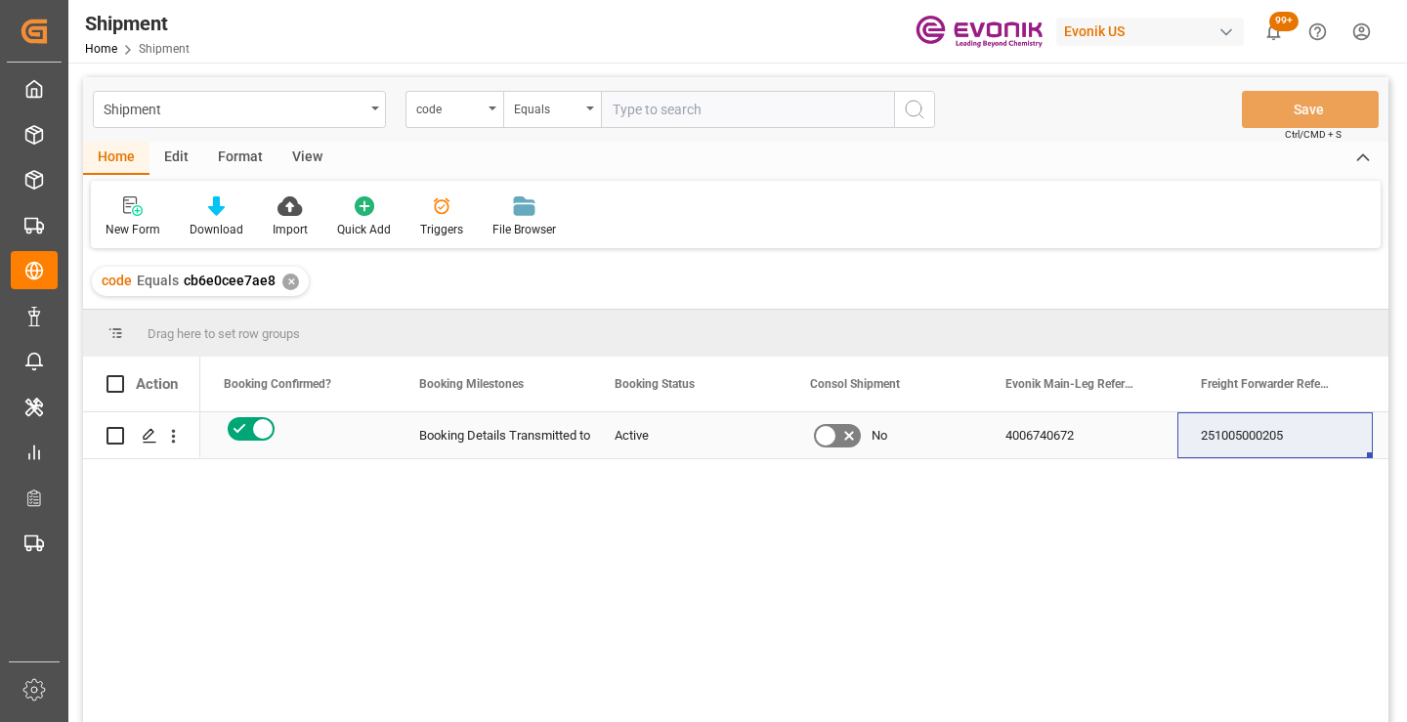
click at [1233, 434] on div "251005000205" at bounding box center [1275, 435] width 195 height 46
click at [282, 279] on div "✕" at bounding box center [290, 282] width 17 height 17
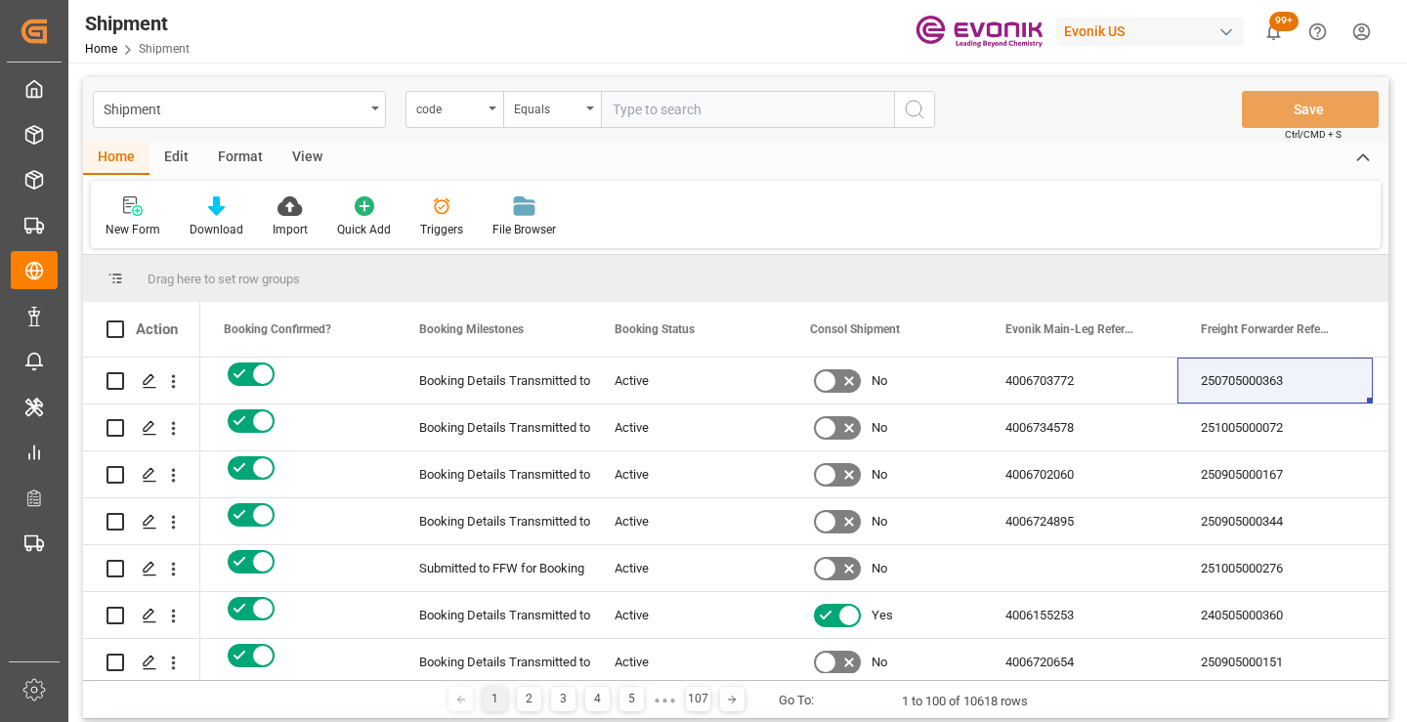
click at [683, 119] on input "text" at bounding box center [747, 109] width 293 height 37
paste input "9a6499ce37b8"
type input "9a6499ce37b8"
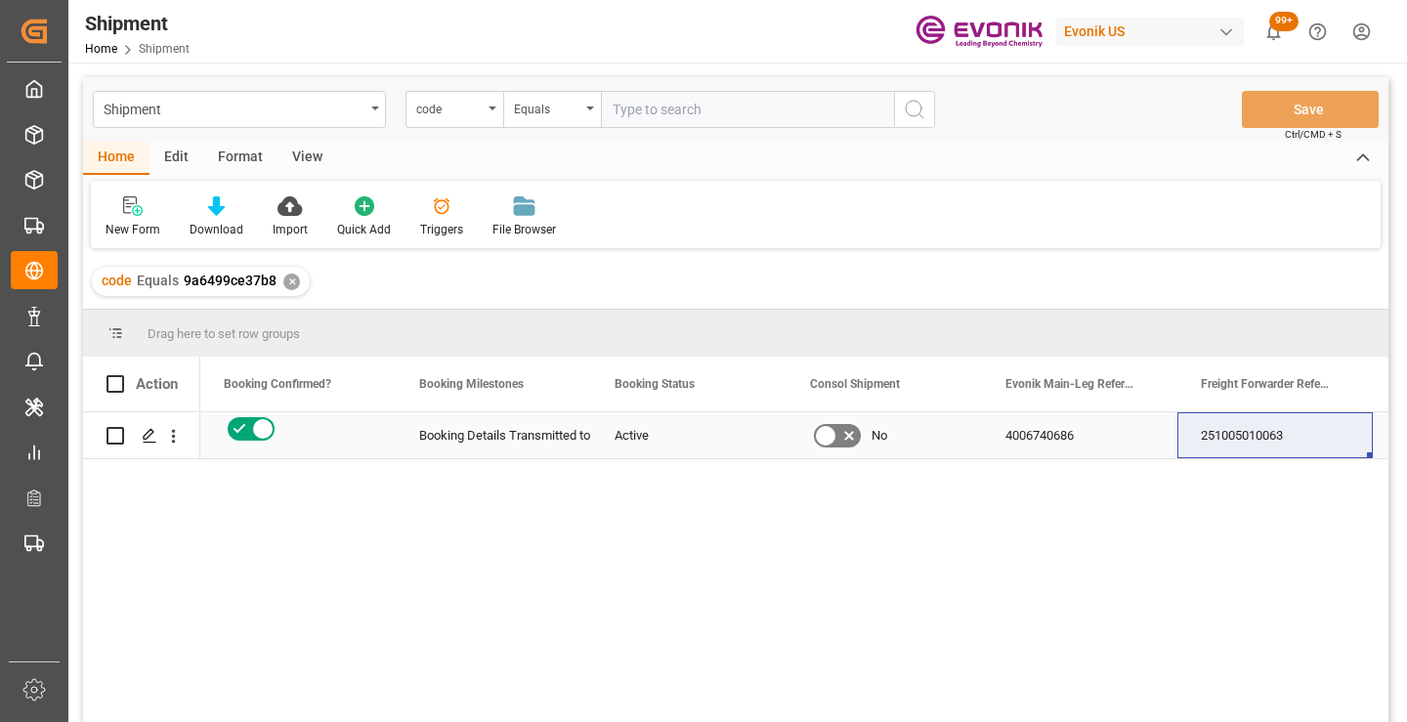
click at [1242, 440] on div "251005010063" at bounding box center [1275, 435] width 195 height 46
click at [290, 280] on div "✕" at bounding box center [291, 282] width 17 height 17
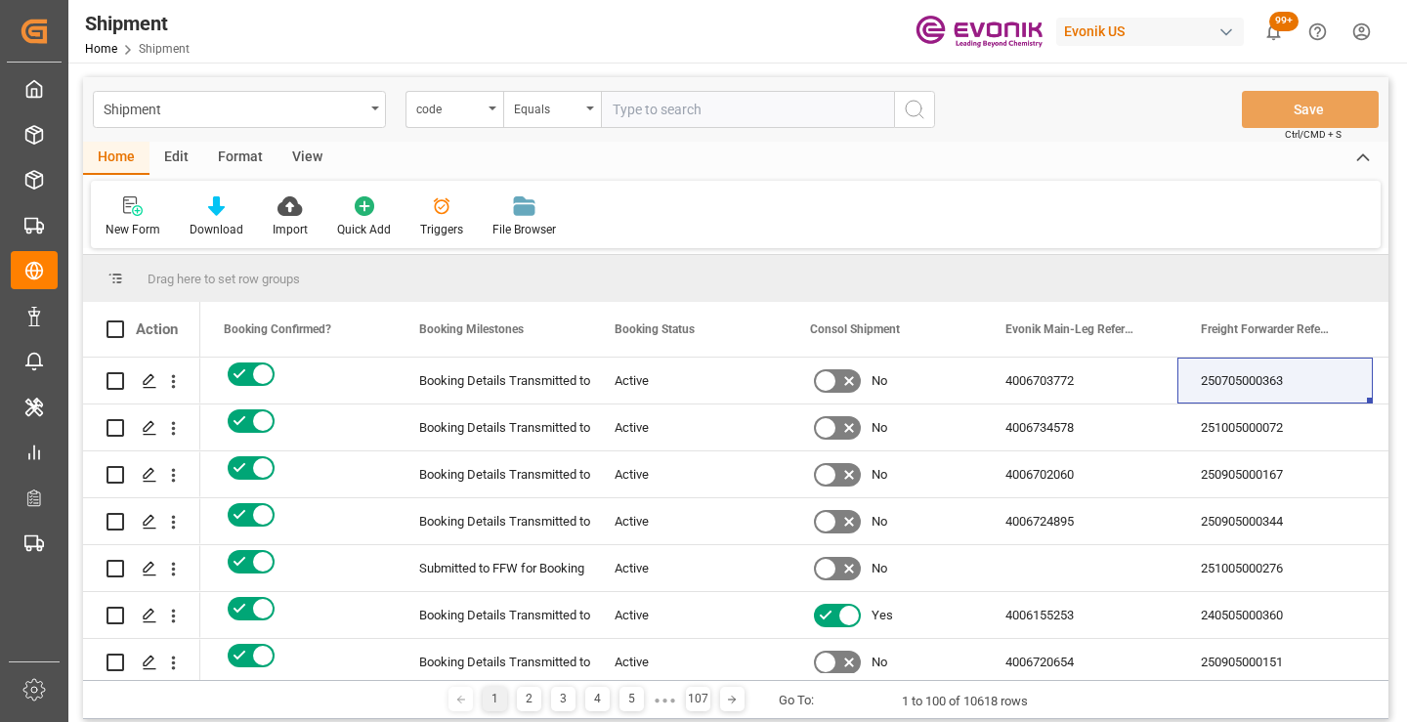
click at [792, 110] on input "text" at bounding box center [747, 109] width 293 height 37
paste input "952c2d517a26"
type input "952c2d517a26"
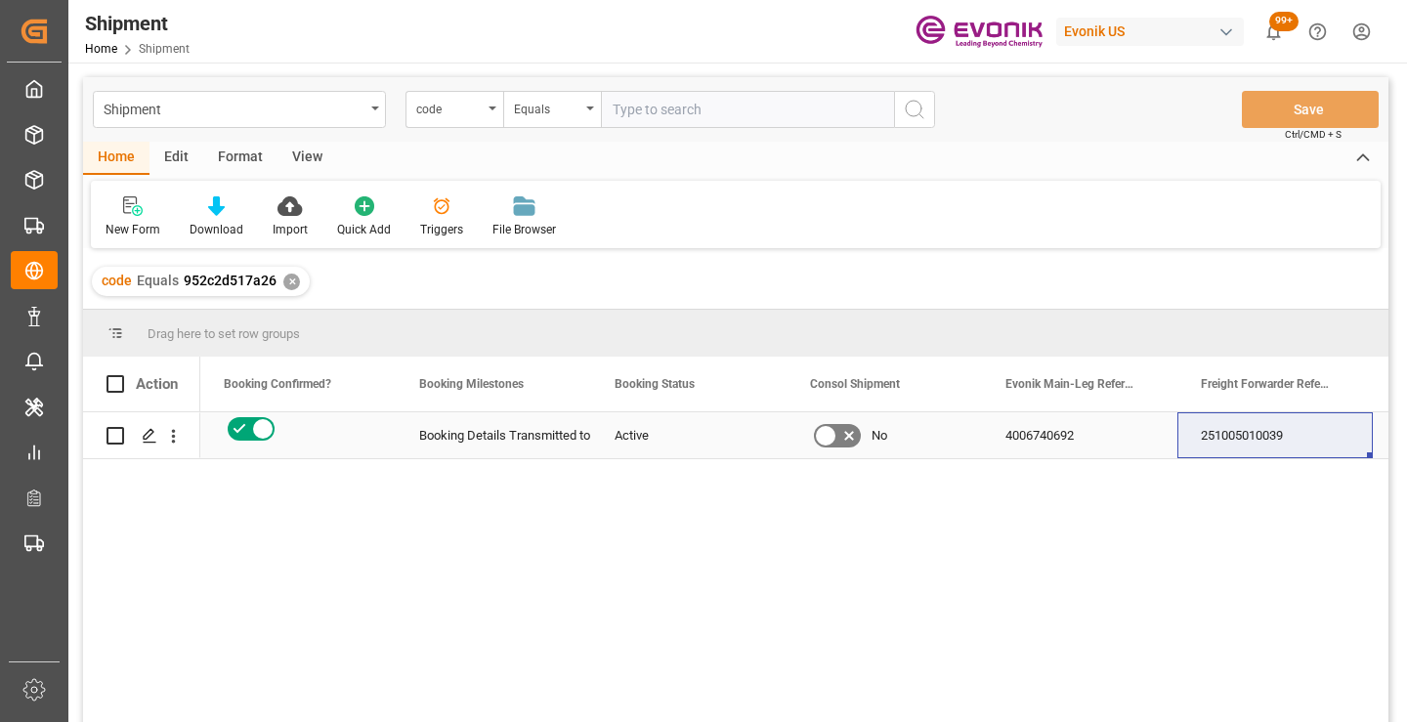
click at [1265, 443] on div "251005010039" at bounding box center [1275, 435] width 195 height 46
click at [289, 286] on div "✕" at bounding box center [291, 282] width 17 height 17
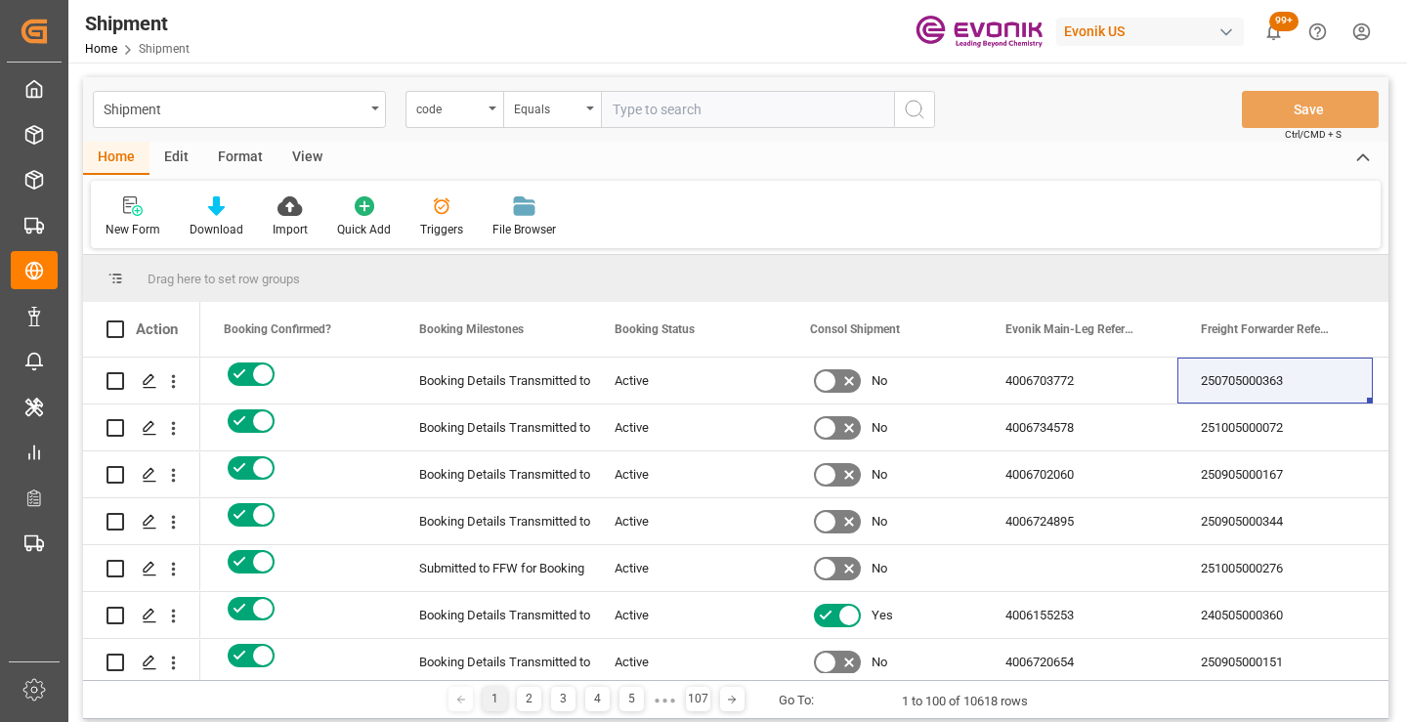
click at [735, 117] on input "text" at bounding box center [747, 109] width 293 height 37
paste input "d3e2457ce57a"
type input "d3e2457ce57a"
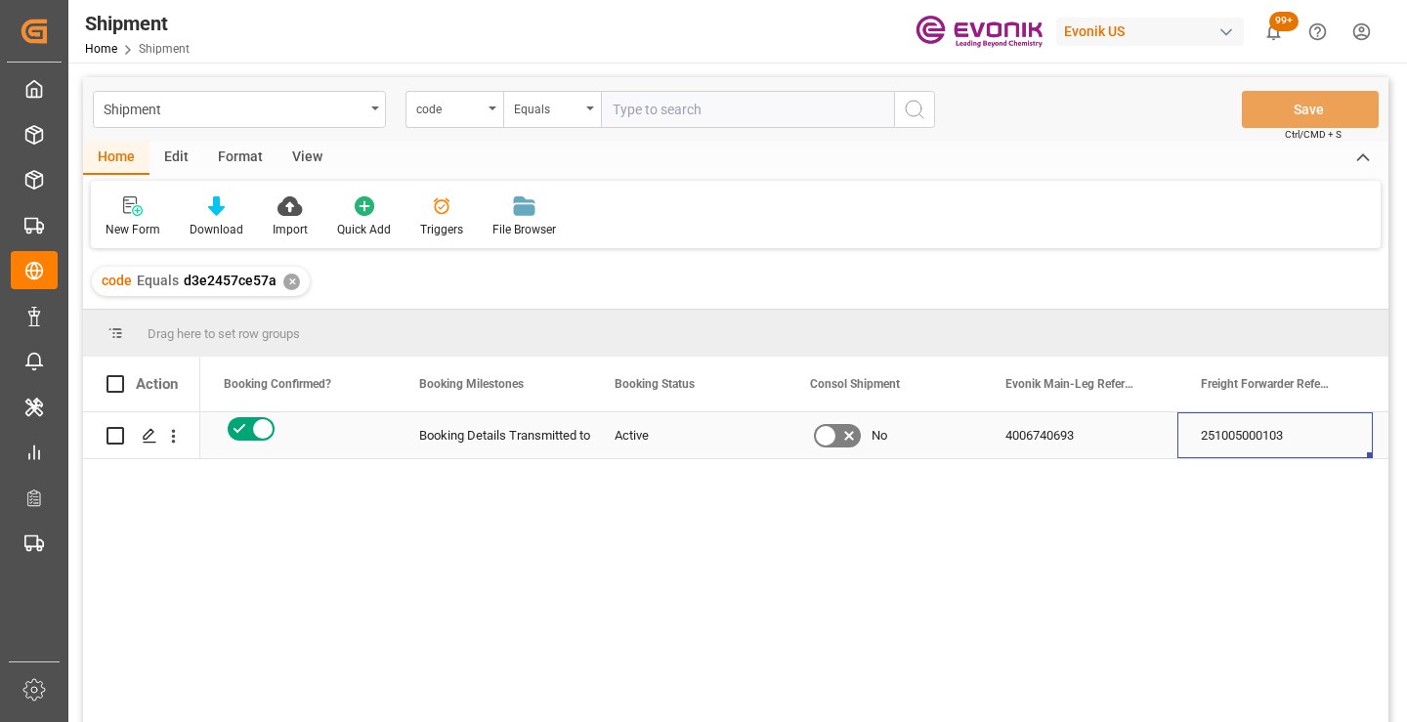
click at [1240, 442] on div "251005000103" at bounding box center [1275, 435] width 195 height 46
click at [288, 285] on div "✕" at bounding box center [291, 282] width 17 height 17
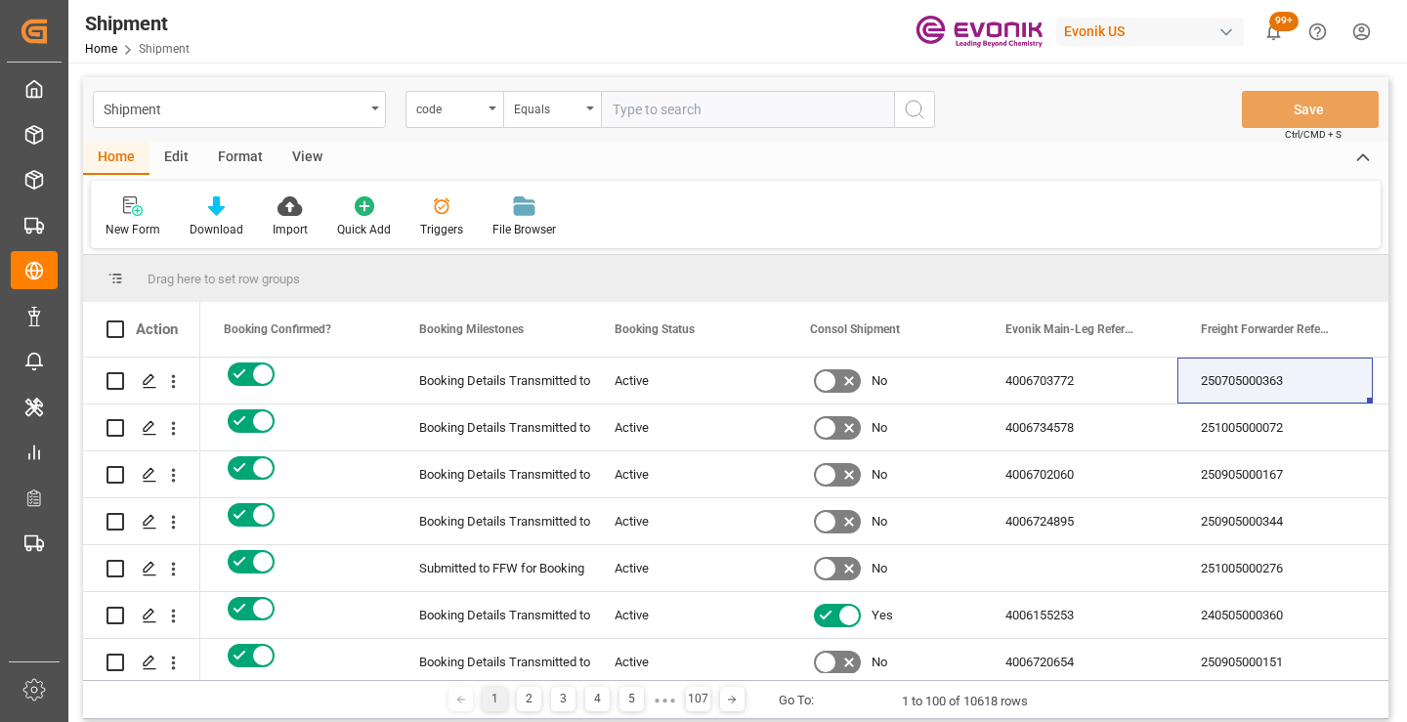
click at [697, 117] on input "text" at bounding box center [747, 109] width 293 height 37
paste input "c6bc480af7e4"
type input "c6bc480af7e4"
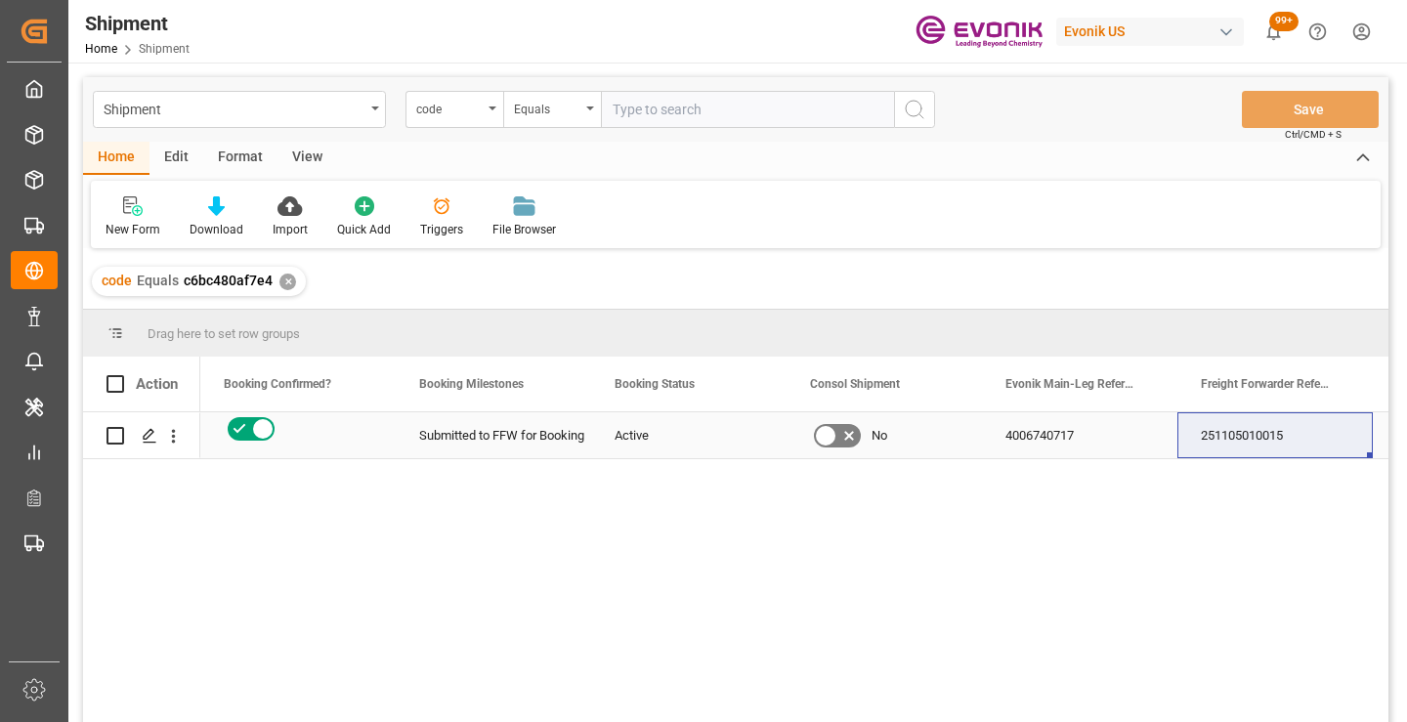
click at [1262, 442] on div "251105010015" at bounding box center [1275, 435] width 195 height 46
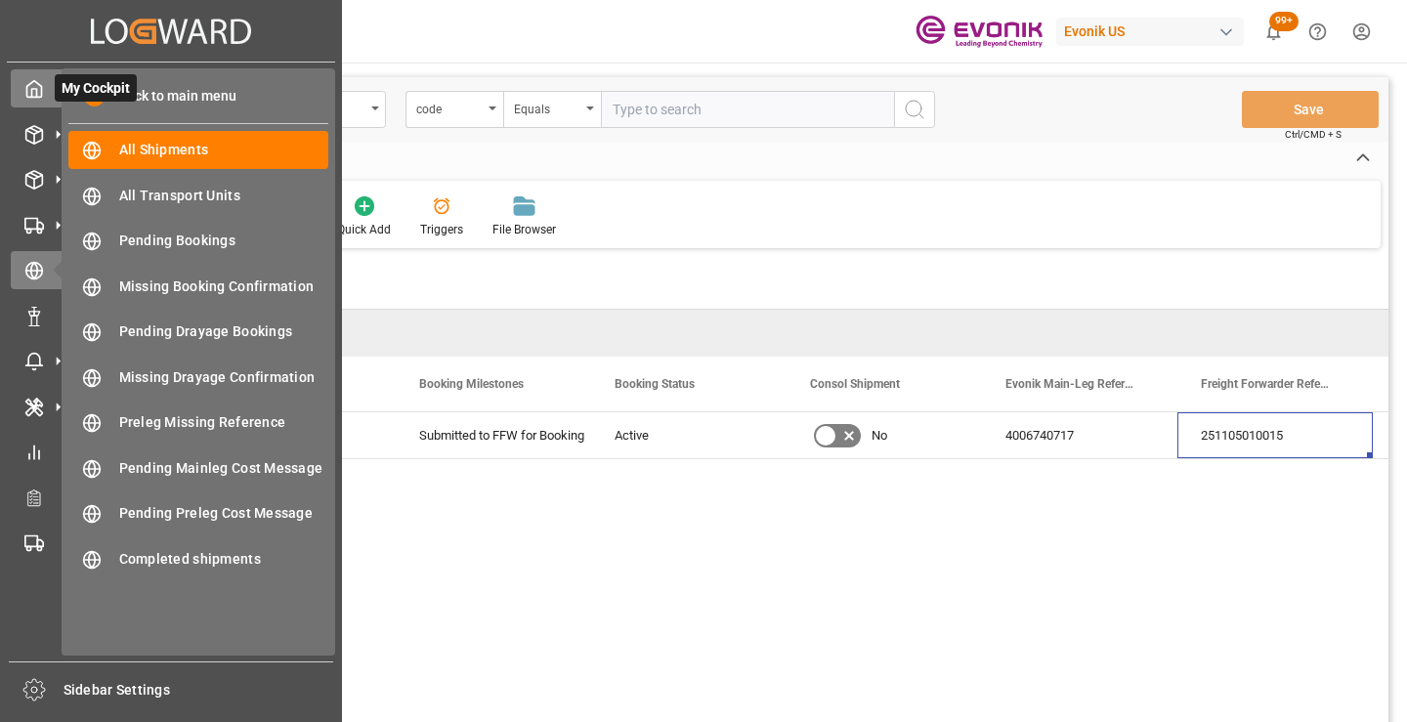
click at [40, 82] on icon at bounding box center [34, 89] width 20 height 20
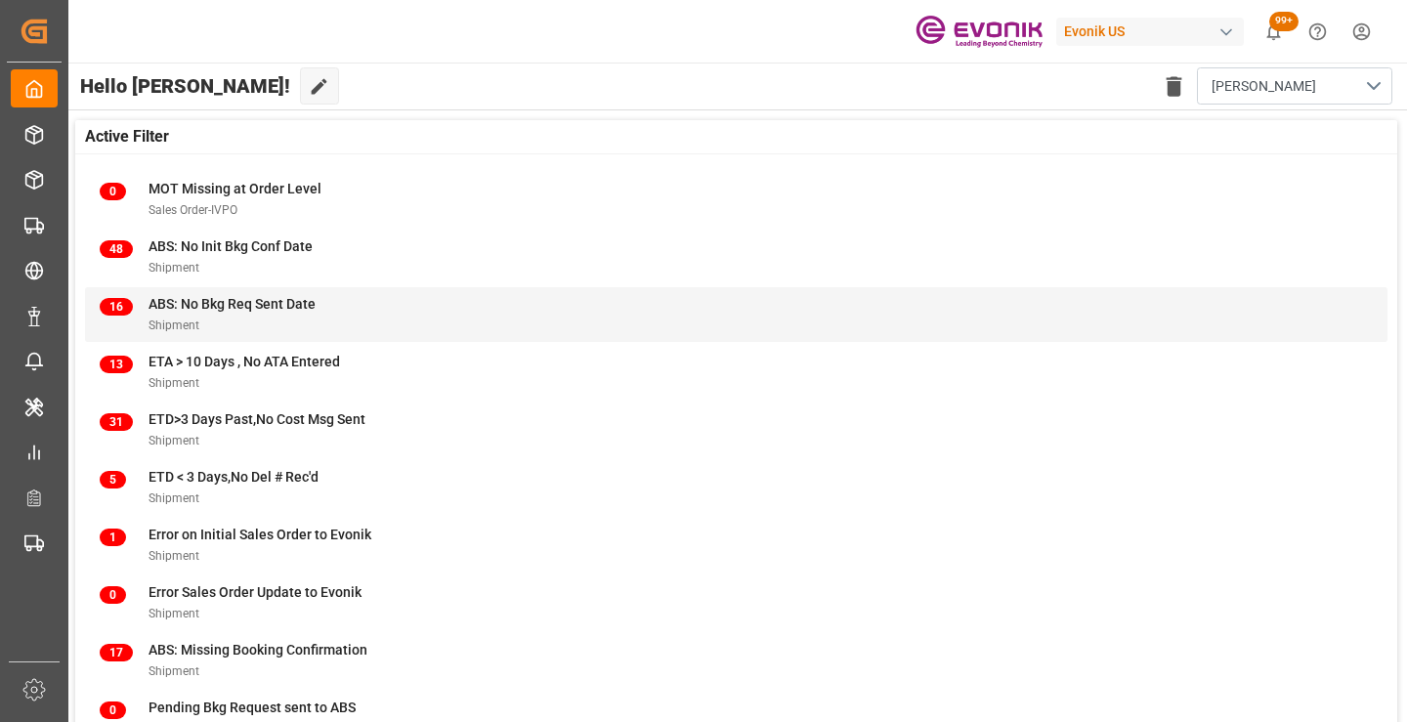
click at [241, 304] on span "ABS: No Bkg Req Sent Date" at bounding box center [232, 304] width 167 height 16
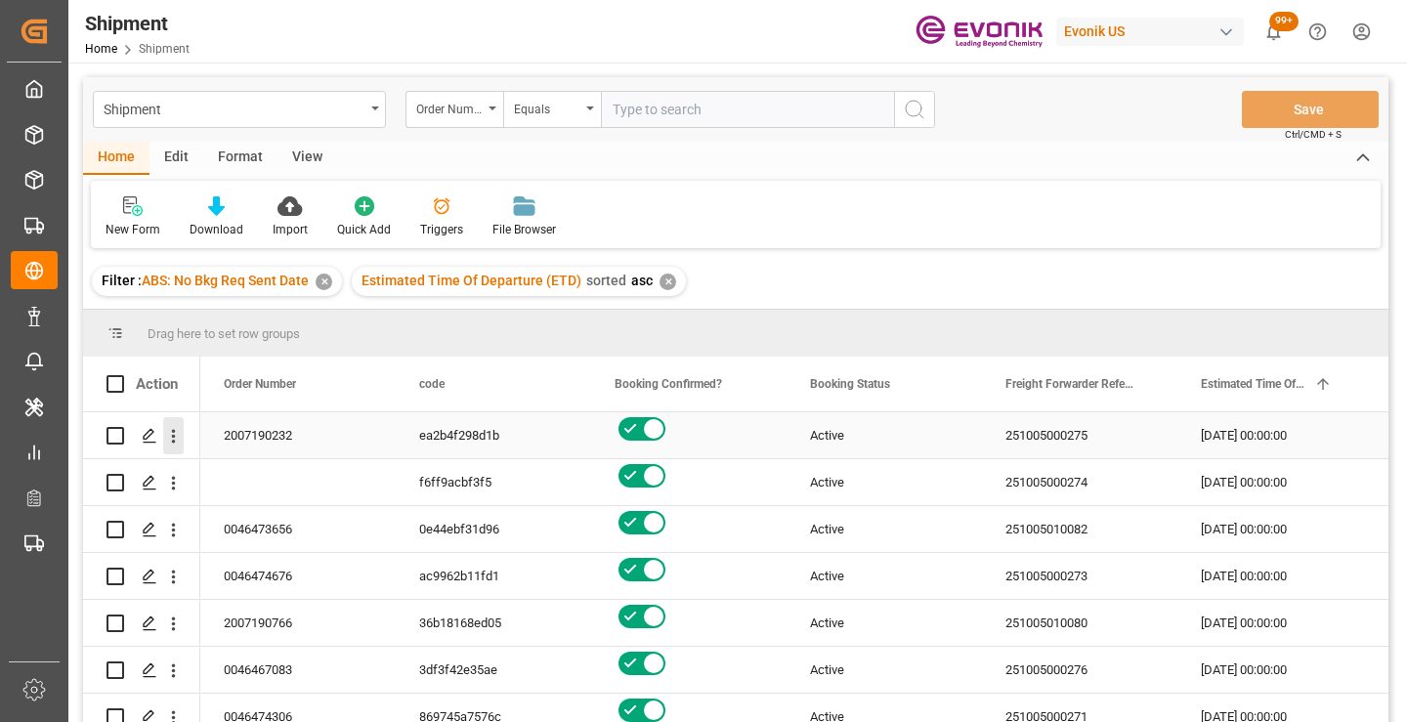
click at [174, 433] on icon "open menu" at bounding box center [174, 437] width 4 height 14
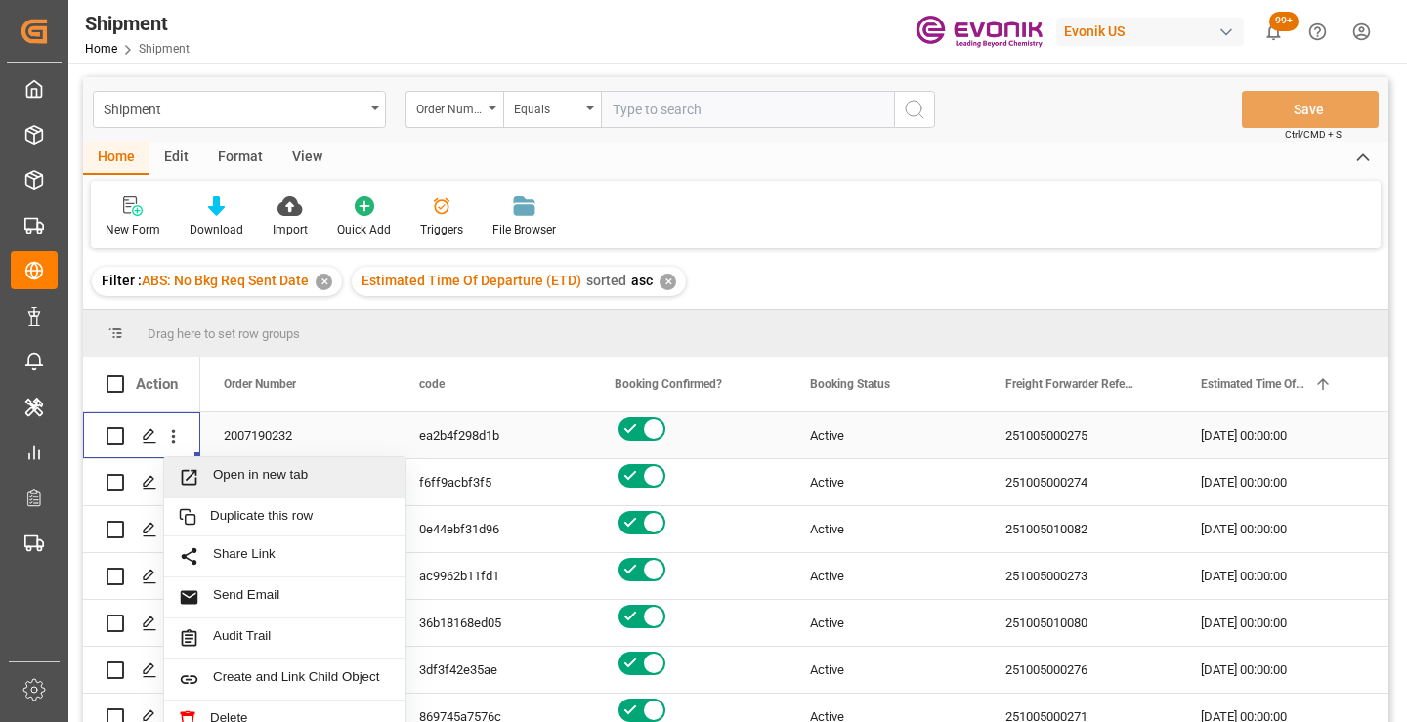
click at [236, 470] on span "Open in new tab" at bounding box center [302, 477] width 178 height 21
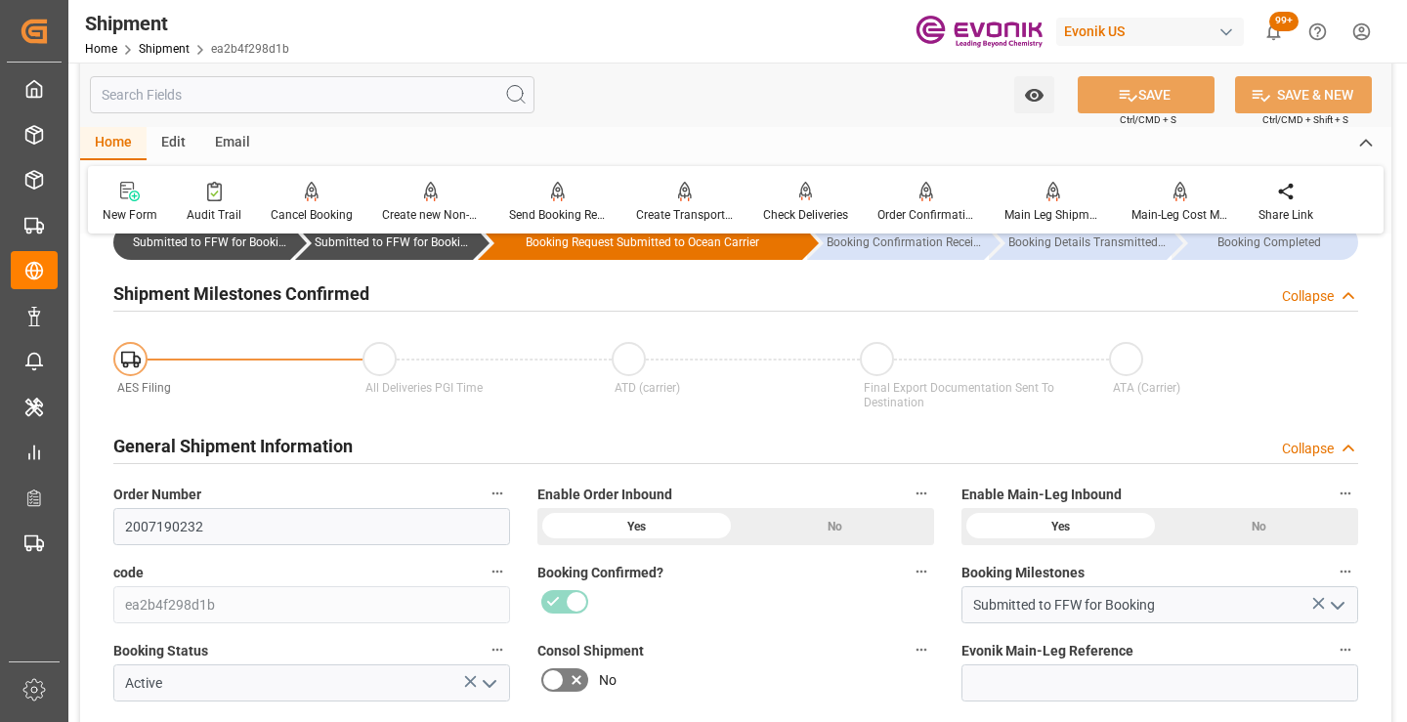
scroll to position [195, 0]
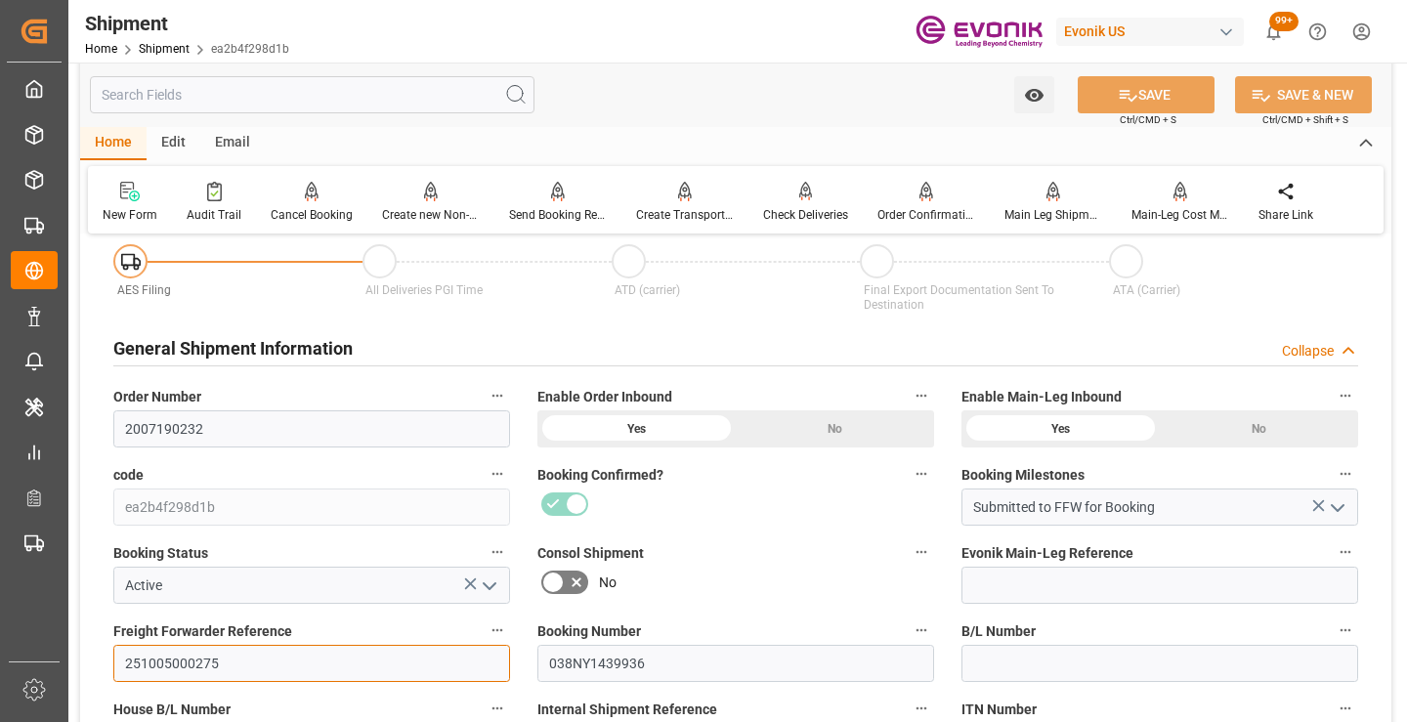
click at [187, 657] on input "251005000275" at bounding box center [311, 663] width 397 height 37
click at [357, 96] on input "text" at bounding box center [312, 94] width 445 height 37
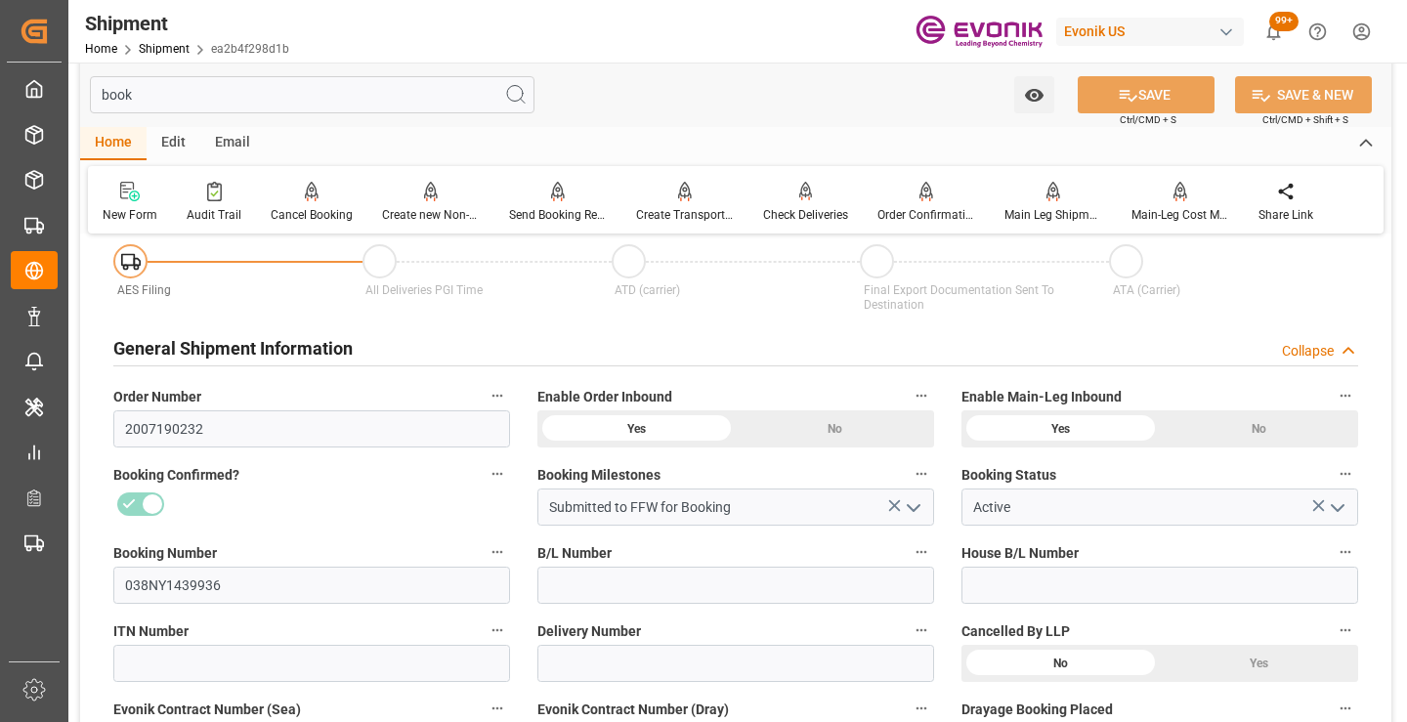
scroll to position [0, 0]
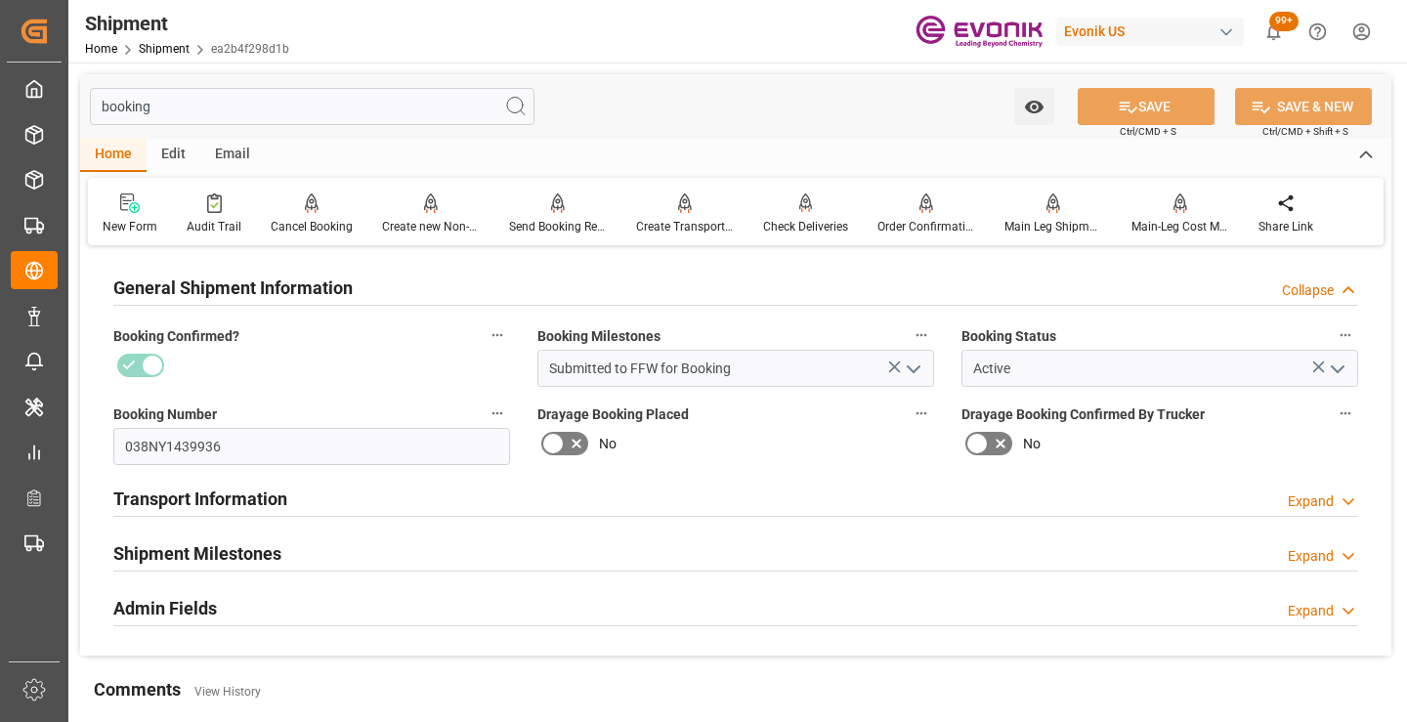
type input "booking"
click at [296, 549] on div "Shipment Milestones Expand" at bounding box center [735, 552] width 1245 height 37
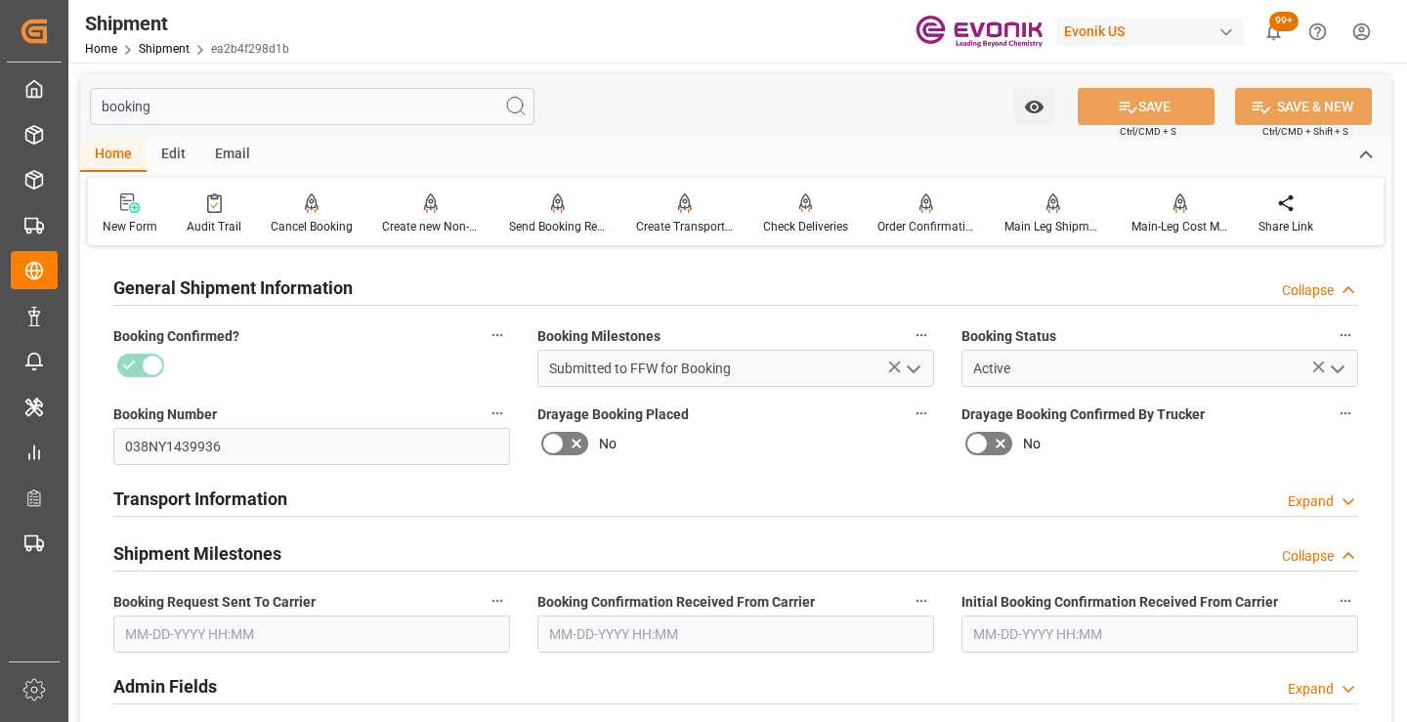
click at [343, 634] on input "text" at bounding box center [311, 634] width 397 height 37
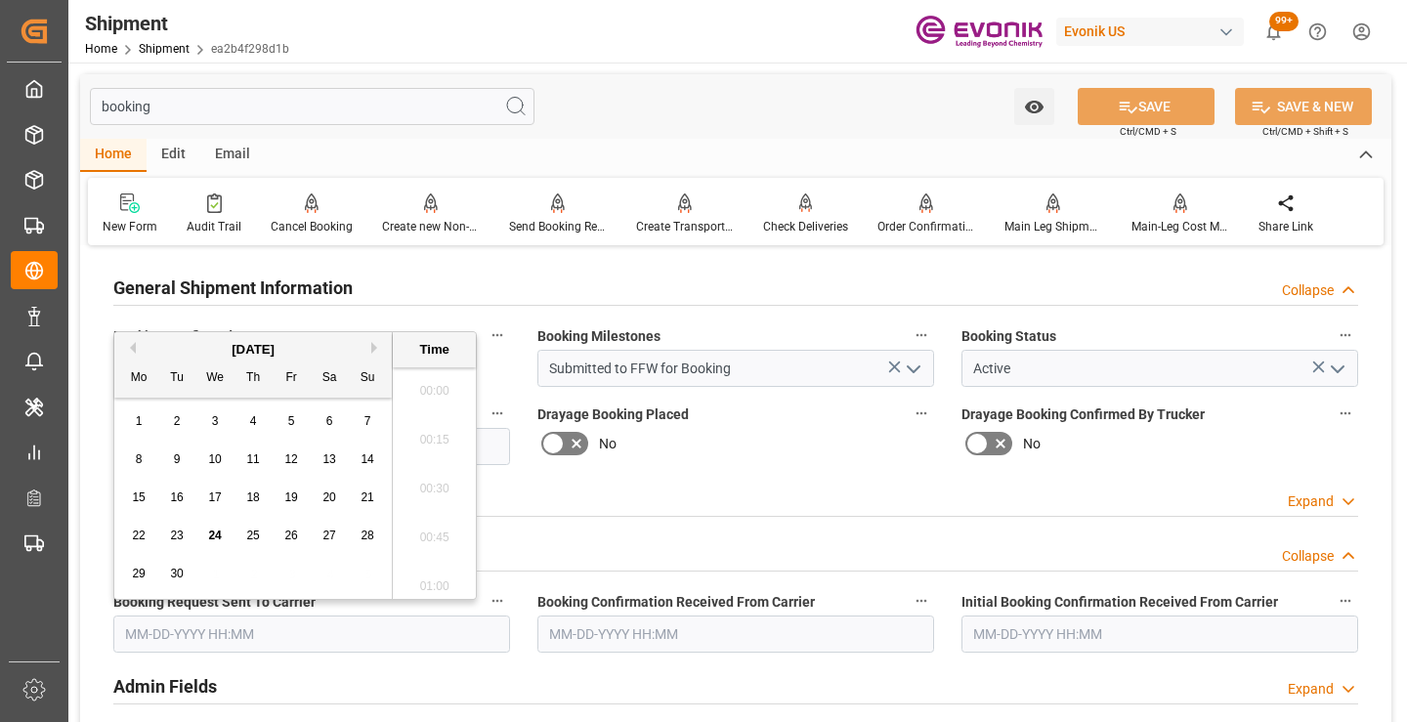
scroll to position [2988, 0]
click at [203, 539] on div "24" at bounding box center [215, 536] width 24 height 23
type input "[DATE] 00:00"
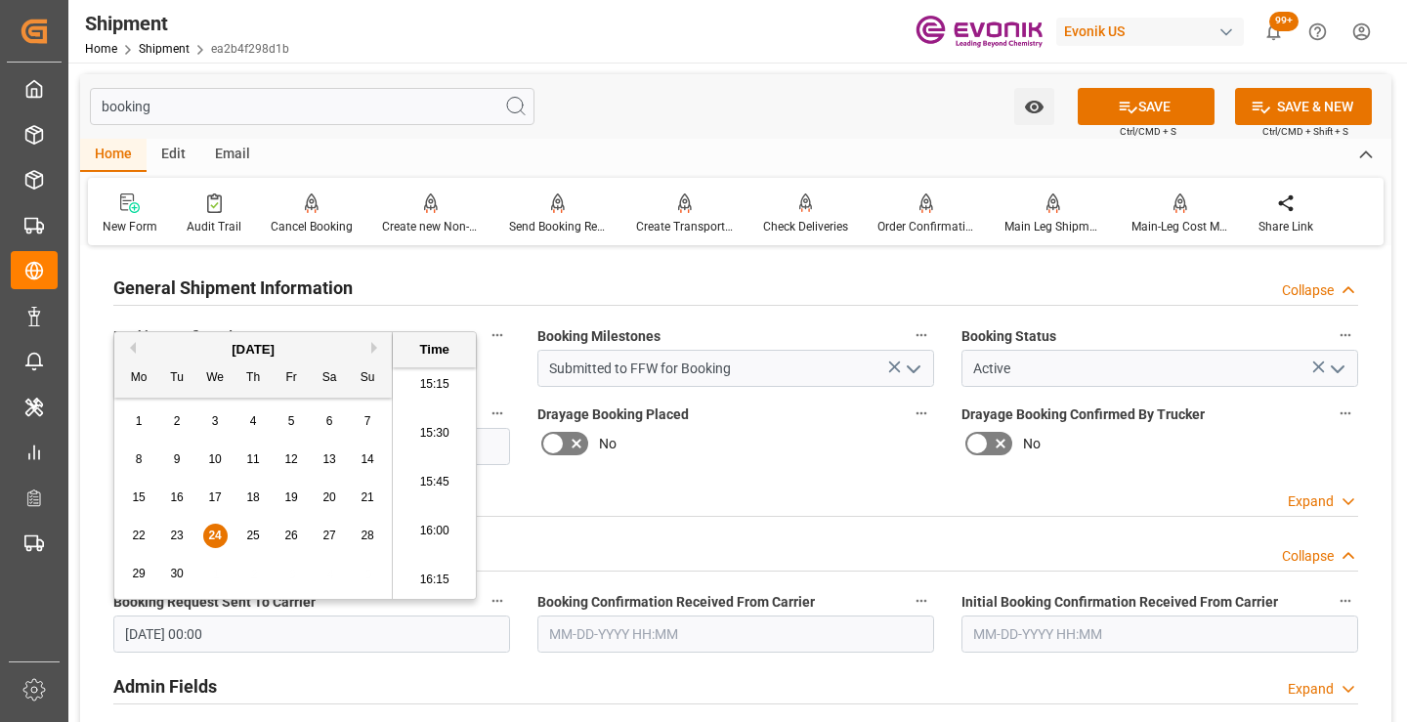
click at [618, 623] on input "text" at bounding box center [735, 634] width 397 height 37
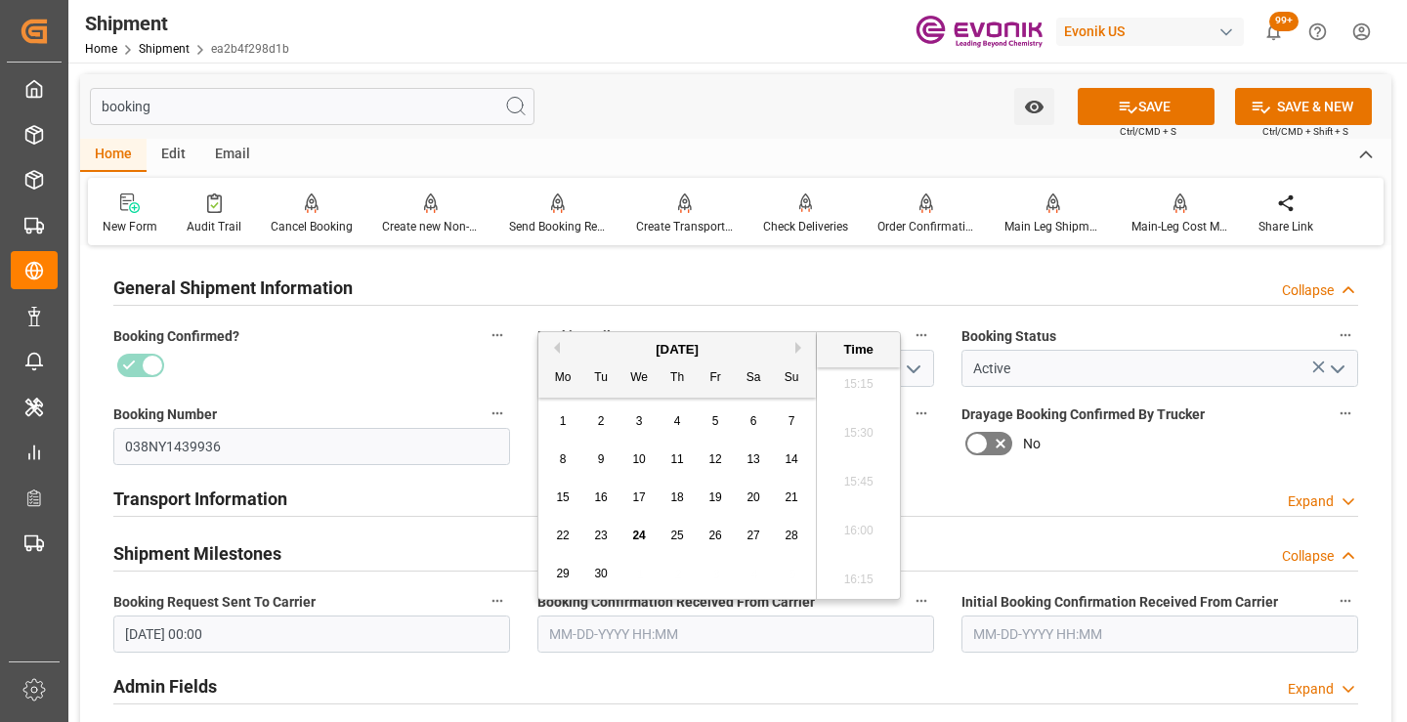
click at [638, 530] on span "24" at bounding box center [638, 536] width 13 height 14
type input "[DATE] 00:00"
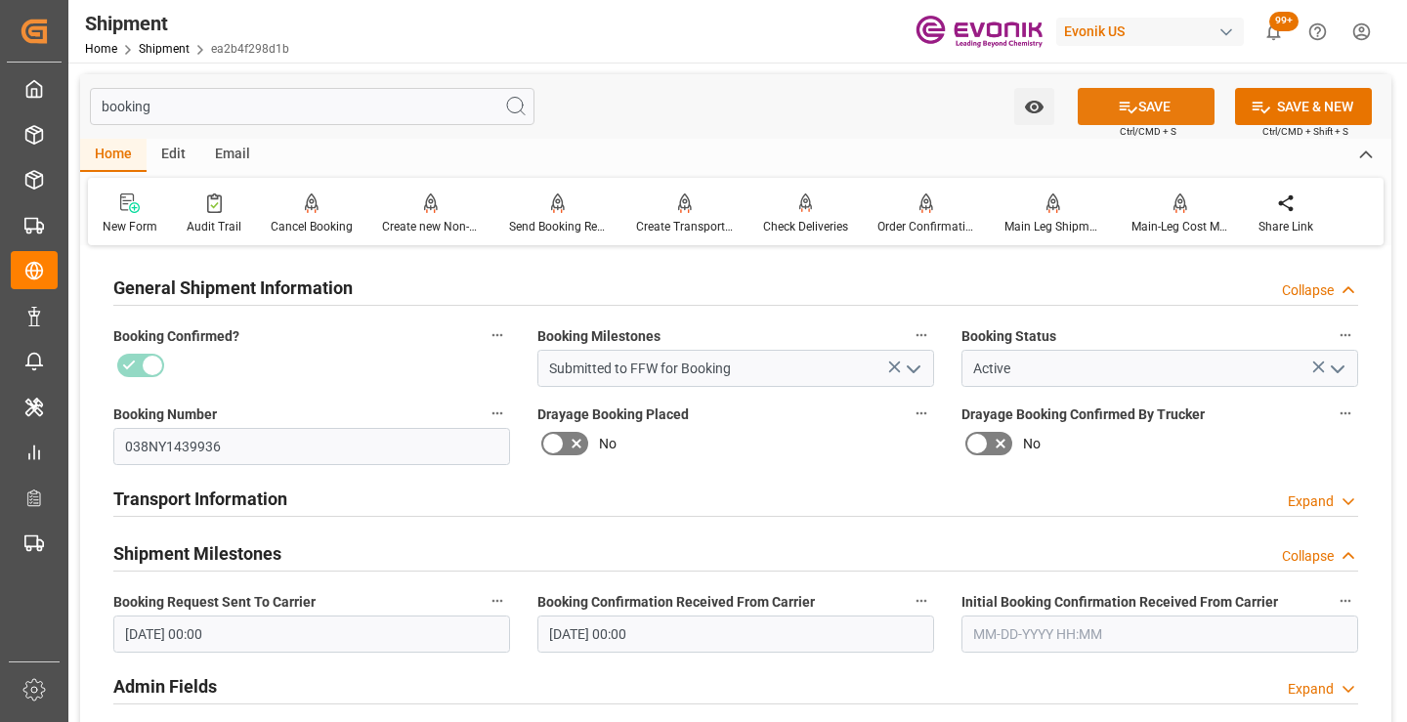
click at [1096, 115] on button "SAVE" at bounding box center [1146, 106] width 137 height 37
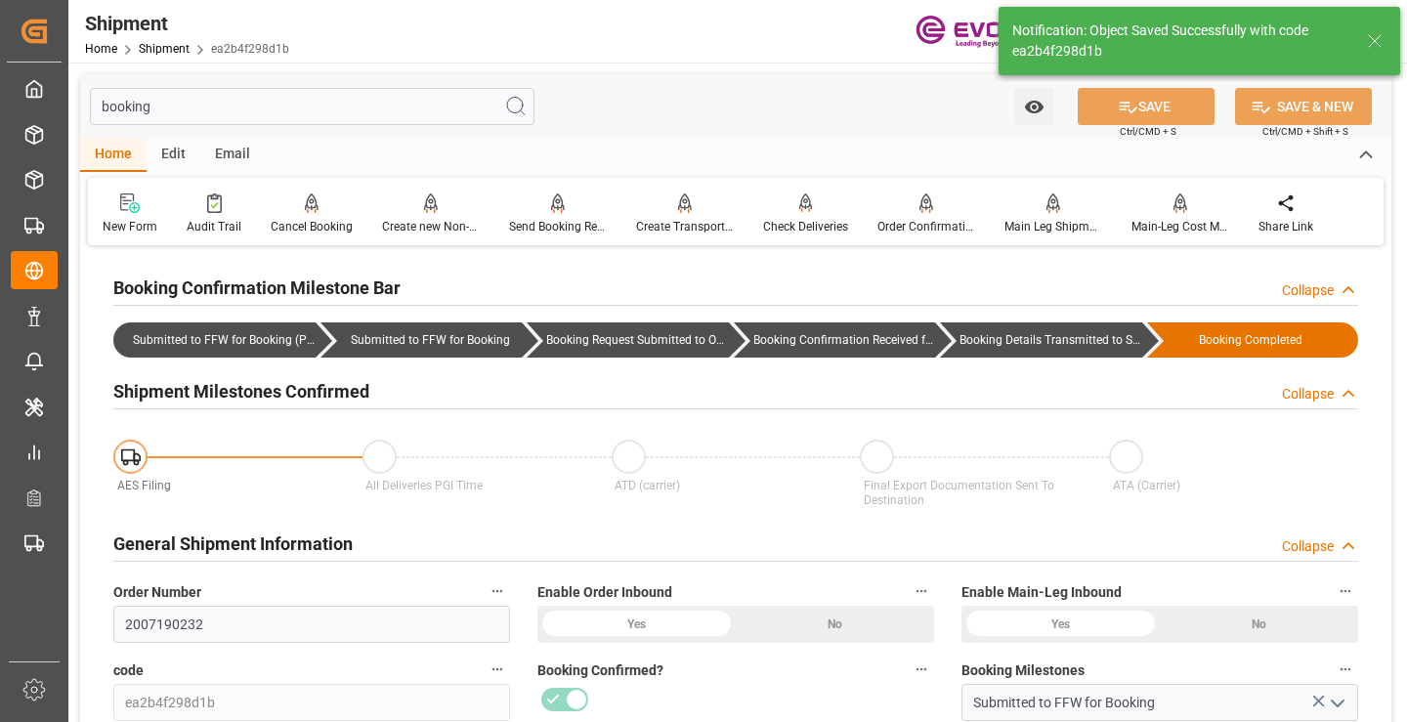
type input "Booking Details Transmitted to SAP"
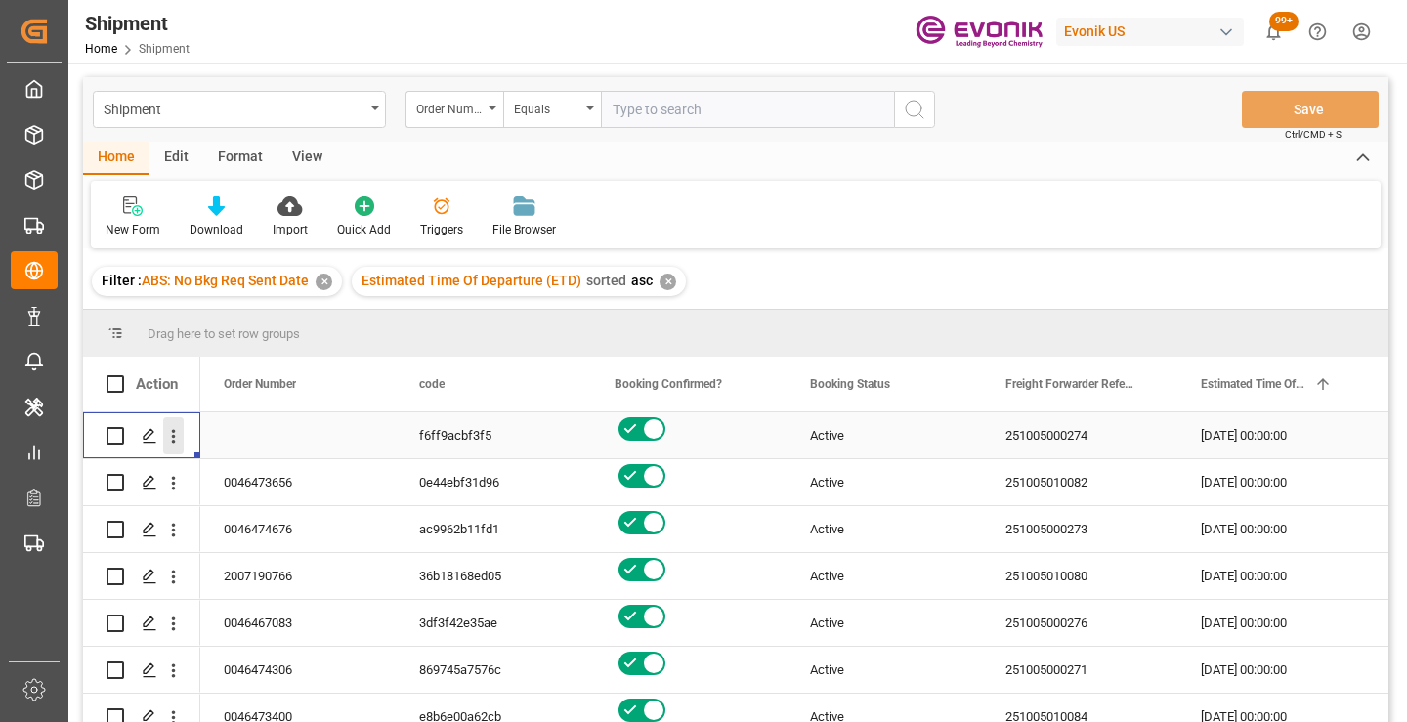
click at [179, 435] on icon "open menu" at bounding box center [173, 436] width 21 height 21
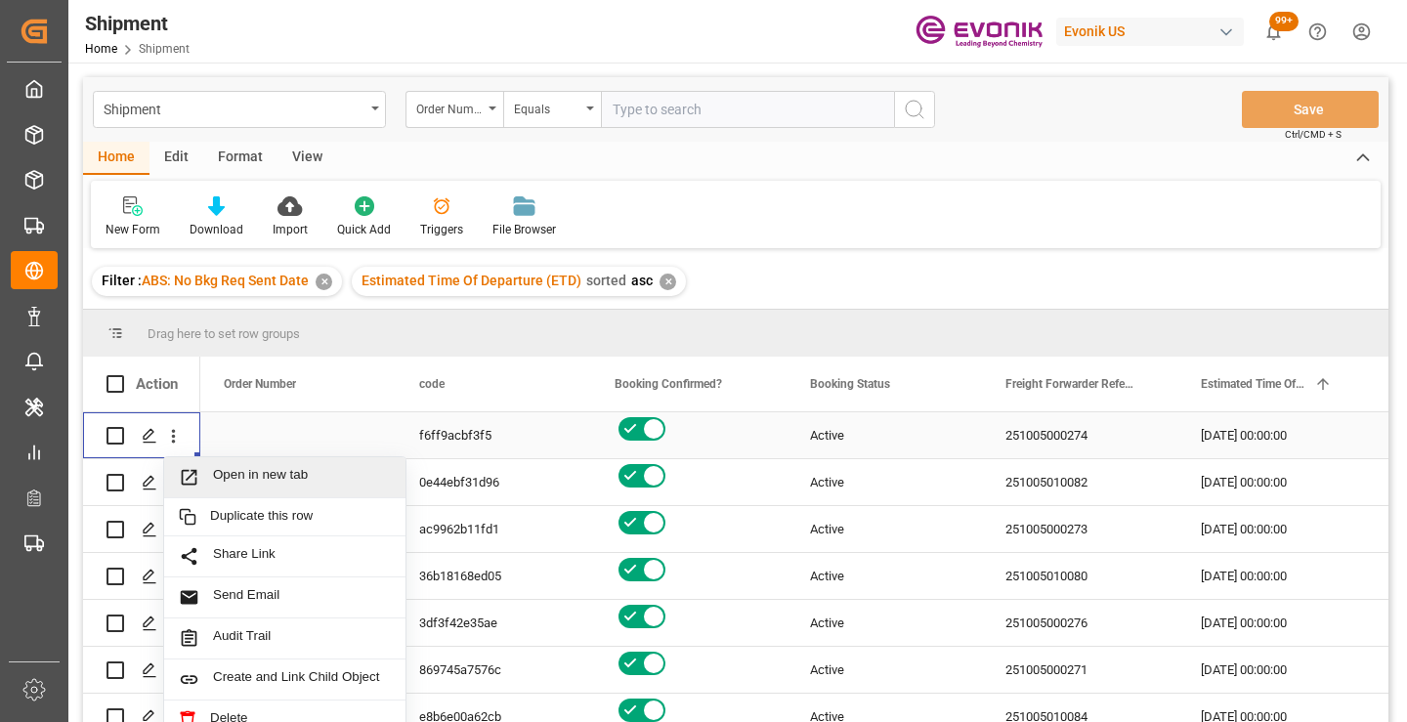
click at [243, 468] on span "Open in new tab" at bounding box center [302, 477] width 178 height 21
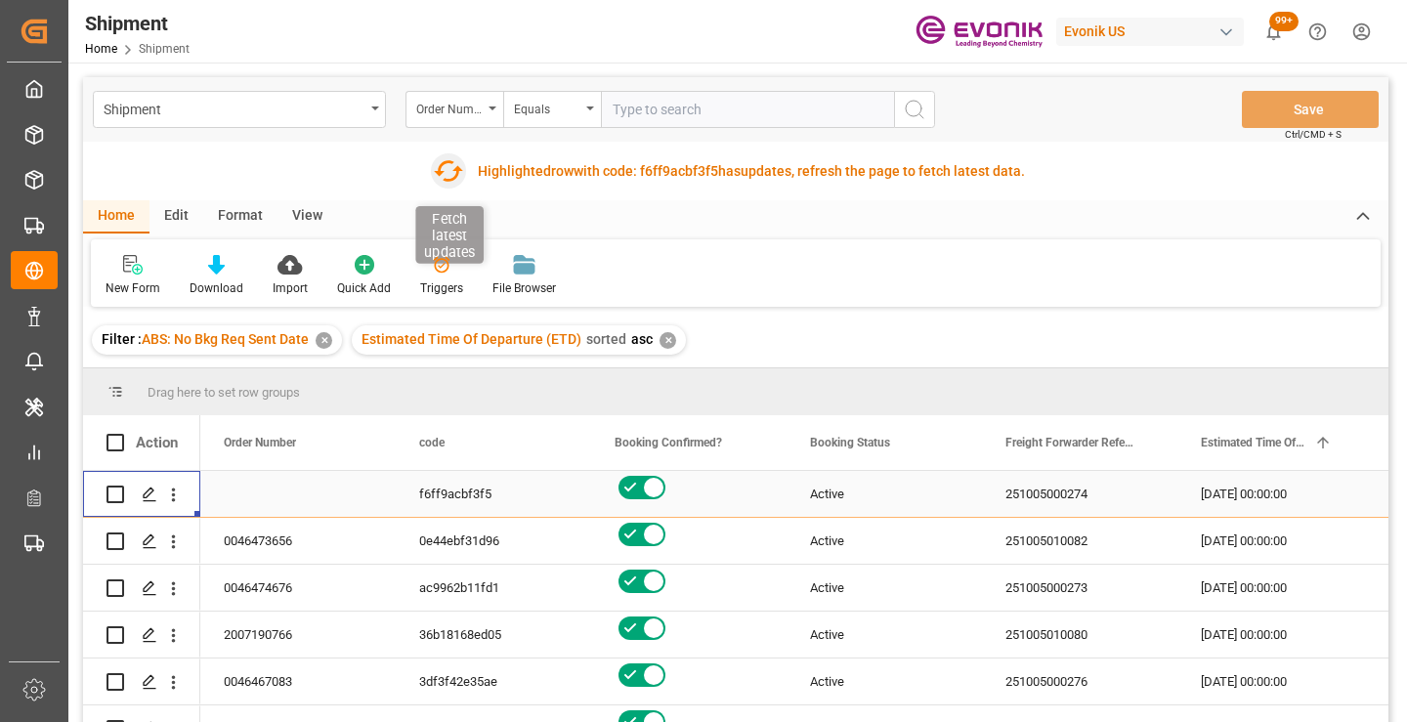
click at [435, 173] on icon "button" at bounding box center [448, 170] width 29 height 21
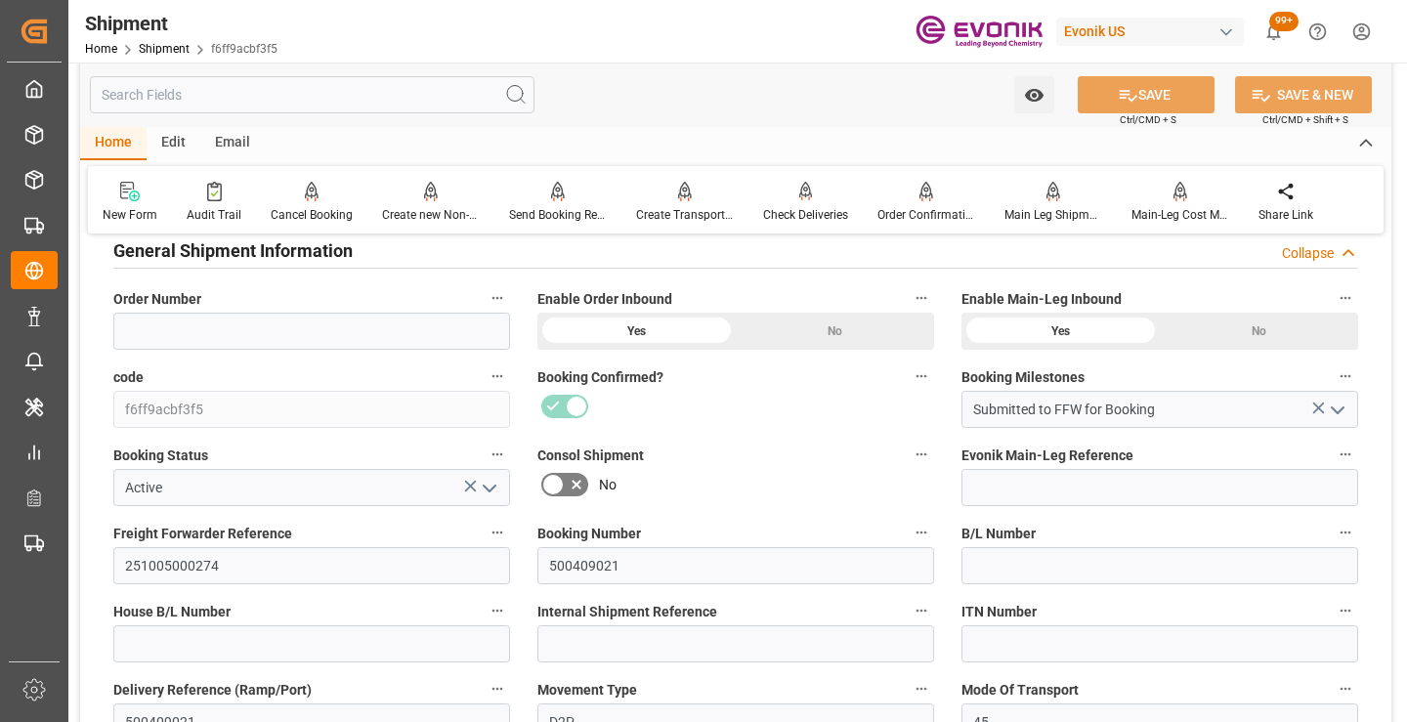
scroll to position [391, 0]
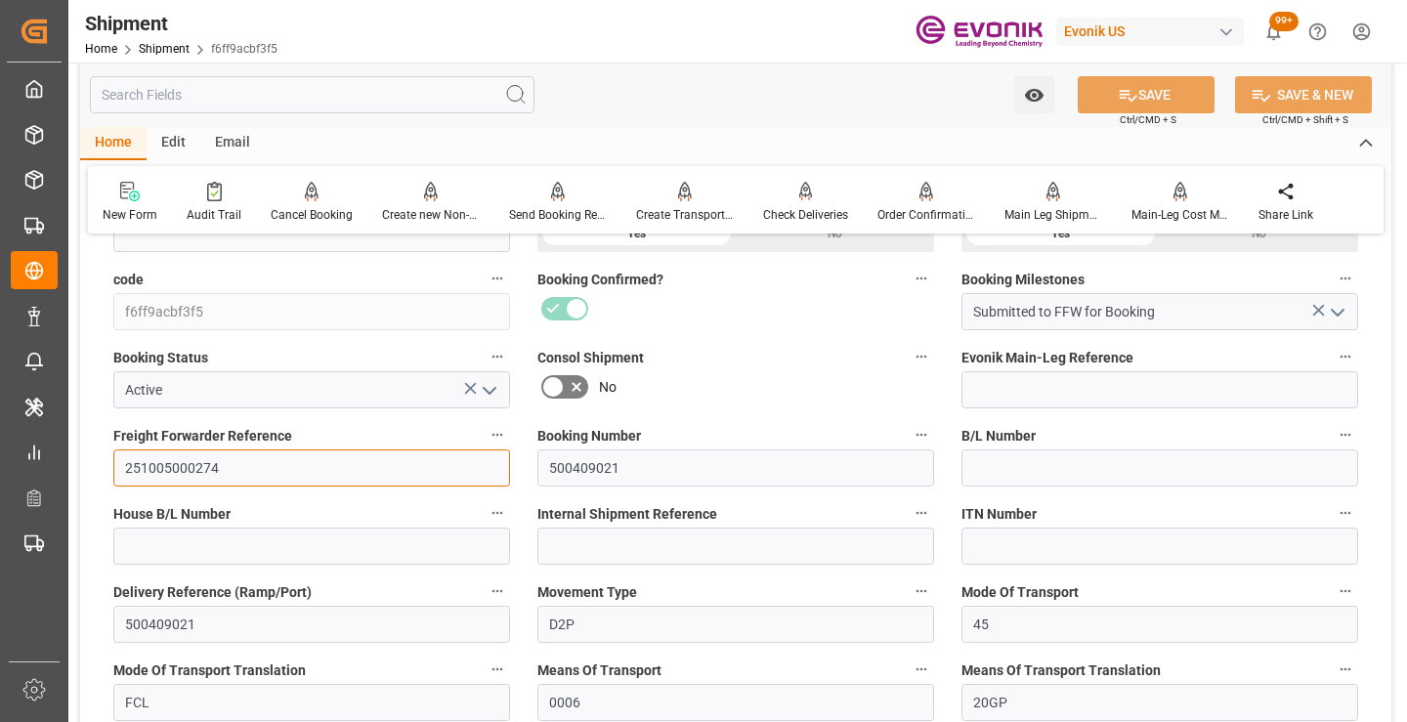
click at [175, 465] on input "251005000274" at bounding box center [311, 468] width 397 height 37
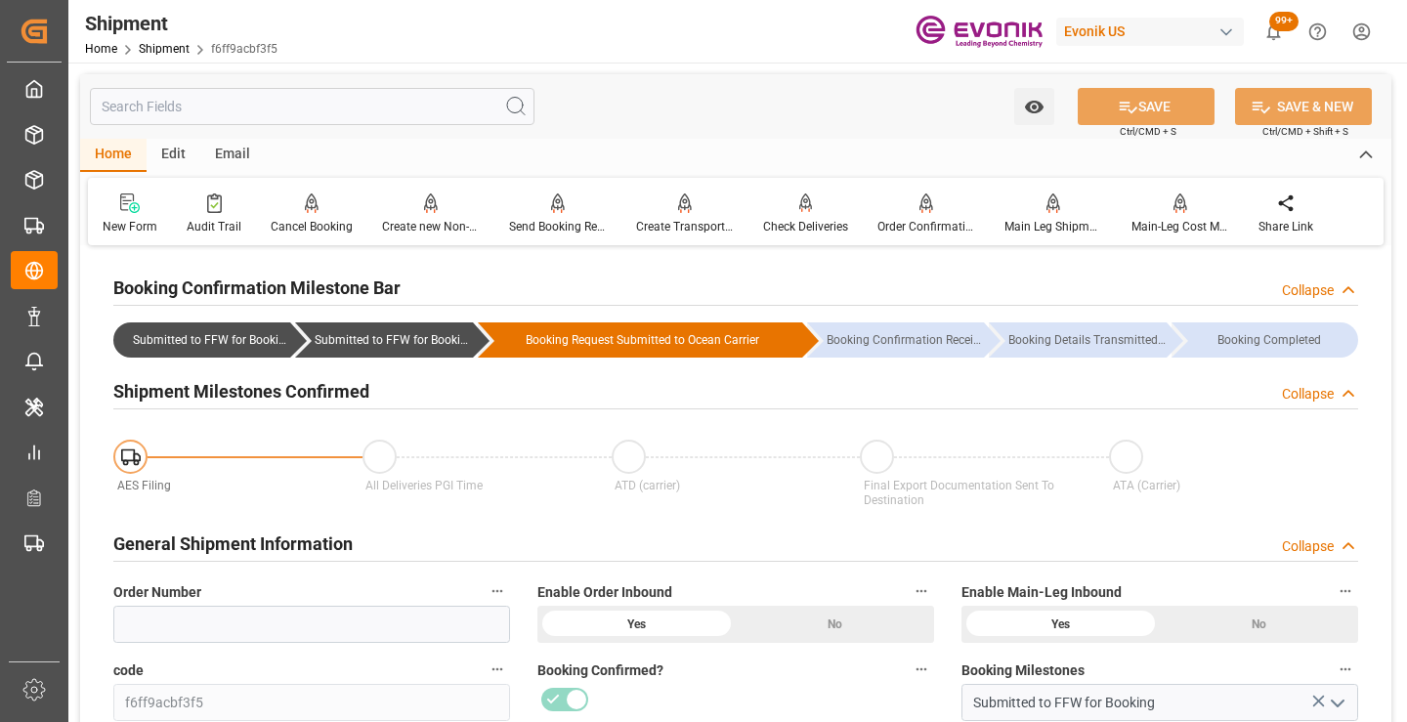
click at [344, 107] on input "text" at bounding box center [312, 106] width 445 height 37
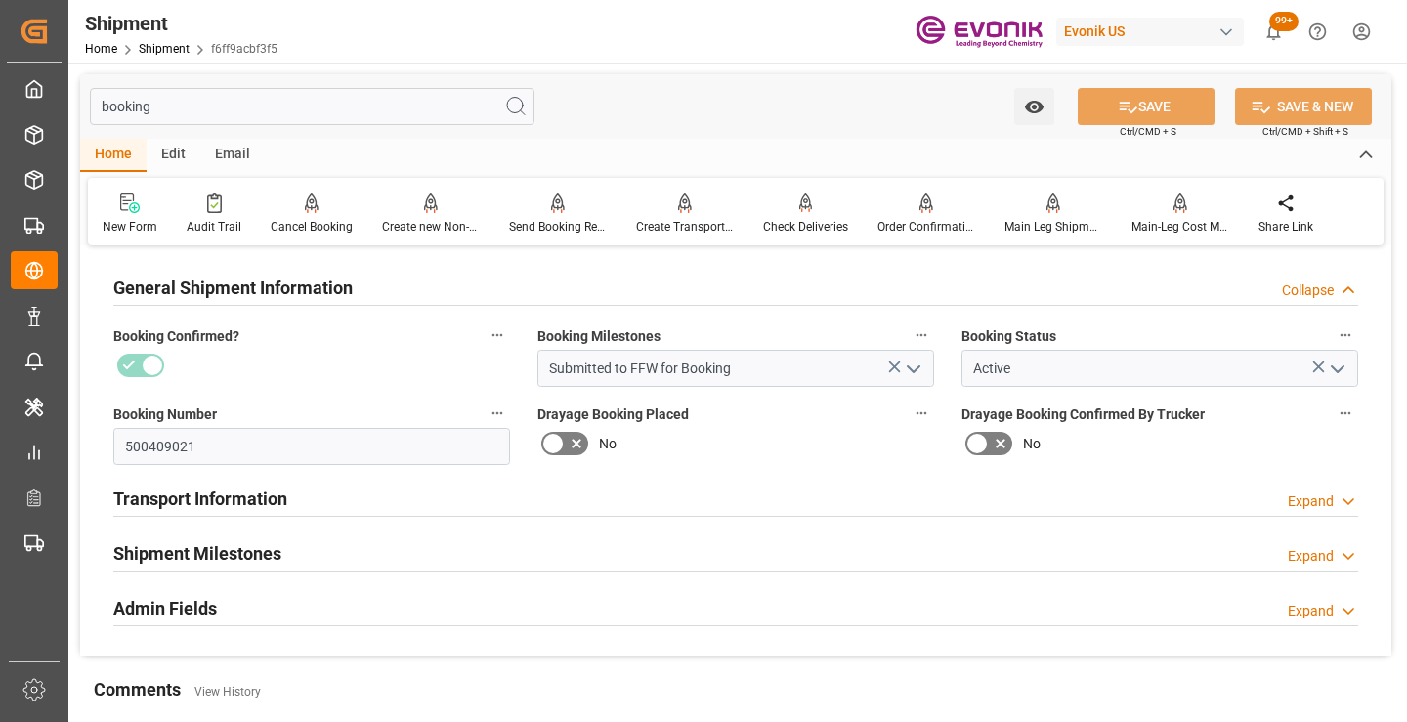
scroll to position [98, 0]
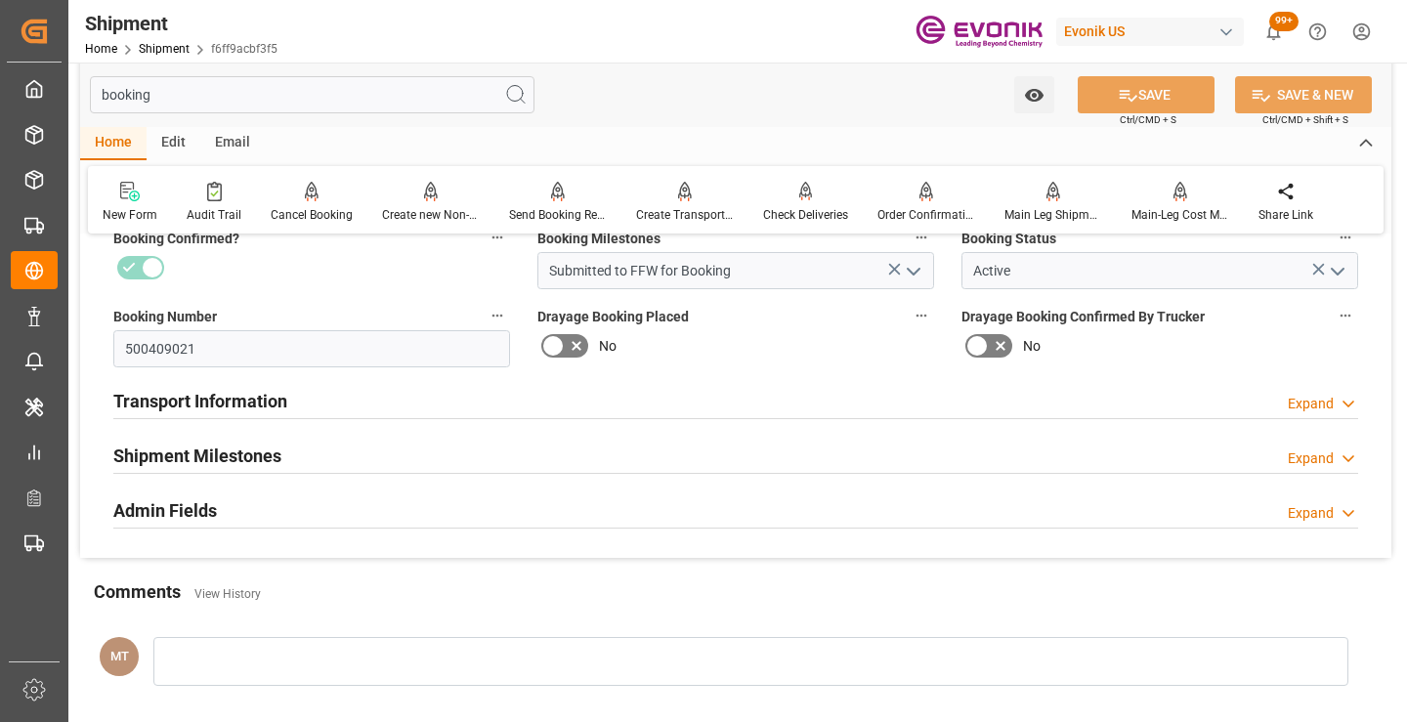
type input "booking"
click at [247, 448] on h2 "Shipment Milestones" at bounding box center [197, 456] width 168 height 26
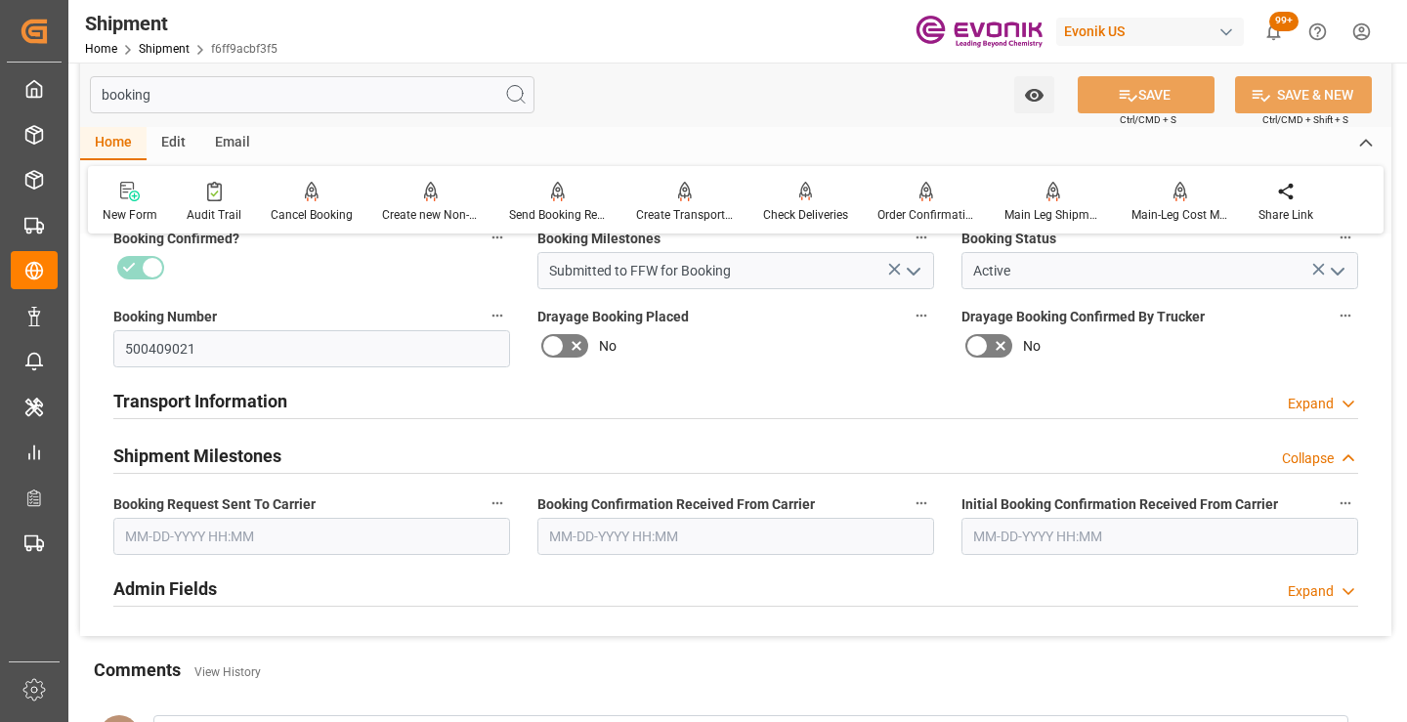
click at [228, 548] on input "text" at bounding box center [311, 536] width 397 height 37
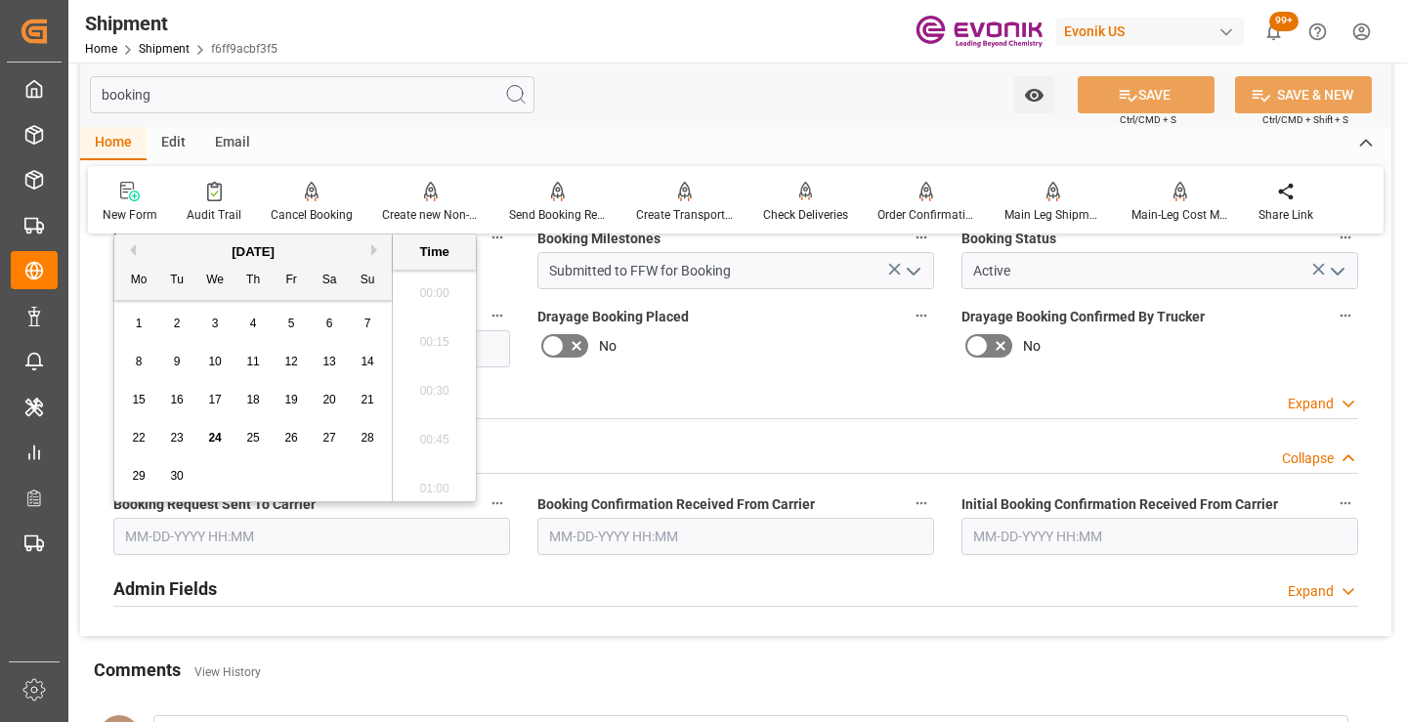
scroll to position [2988, 0]
click at [213, 439] on span "24" at bounding box center [214, 438] width 13 height 14
type input "[DATE] 00:00"
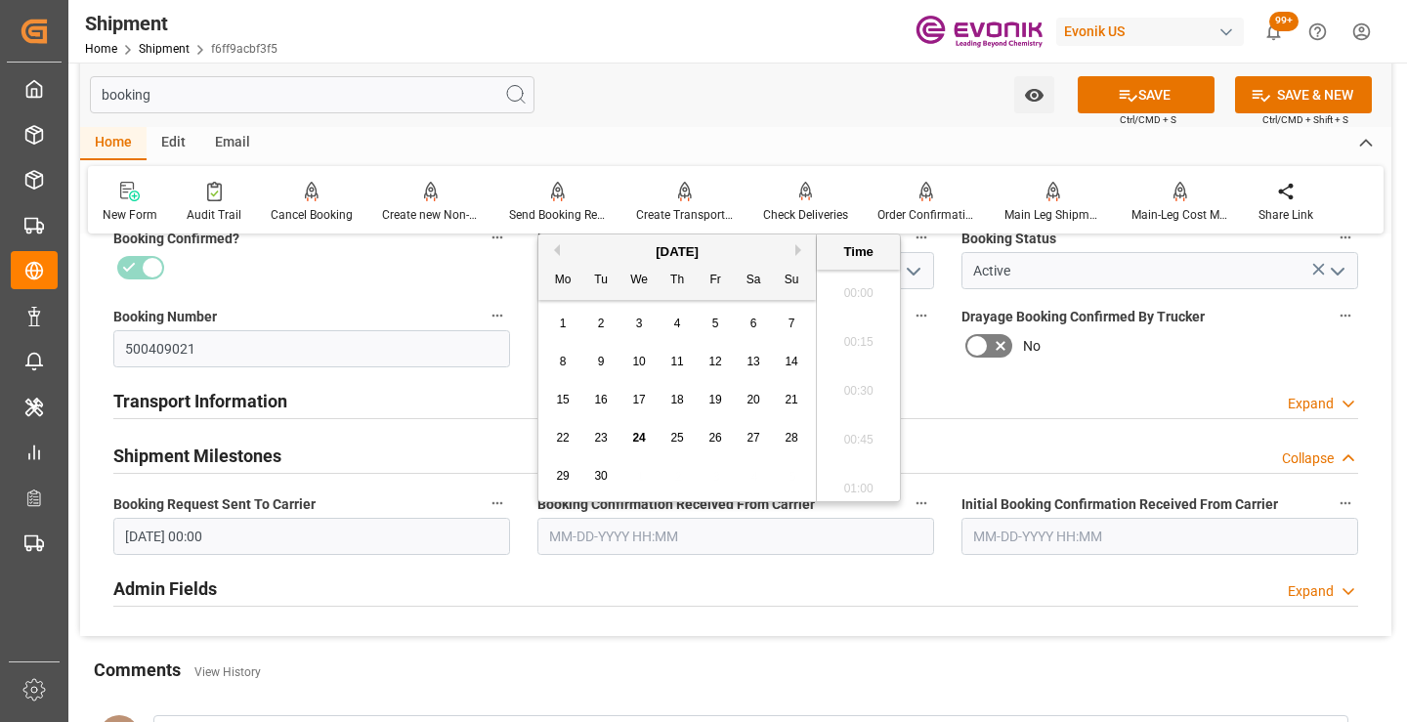
click at [628, 544] on input "text" at bounding box center [735, 536] width 397 height 37
click at [639, 431] on span "24" at bounding box center [638, 438] width 13 height 14
type input "09-24-2025 00:00"
click at [1153, 82] on button "SAVE" at bounding box center [1146, 94] width 137 height 37
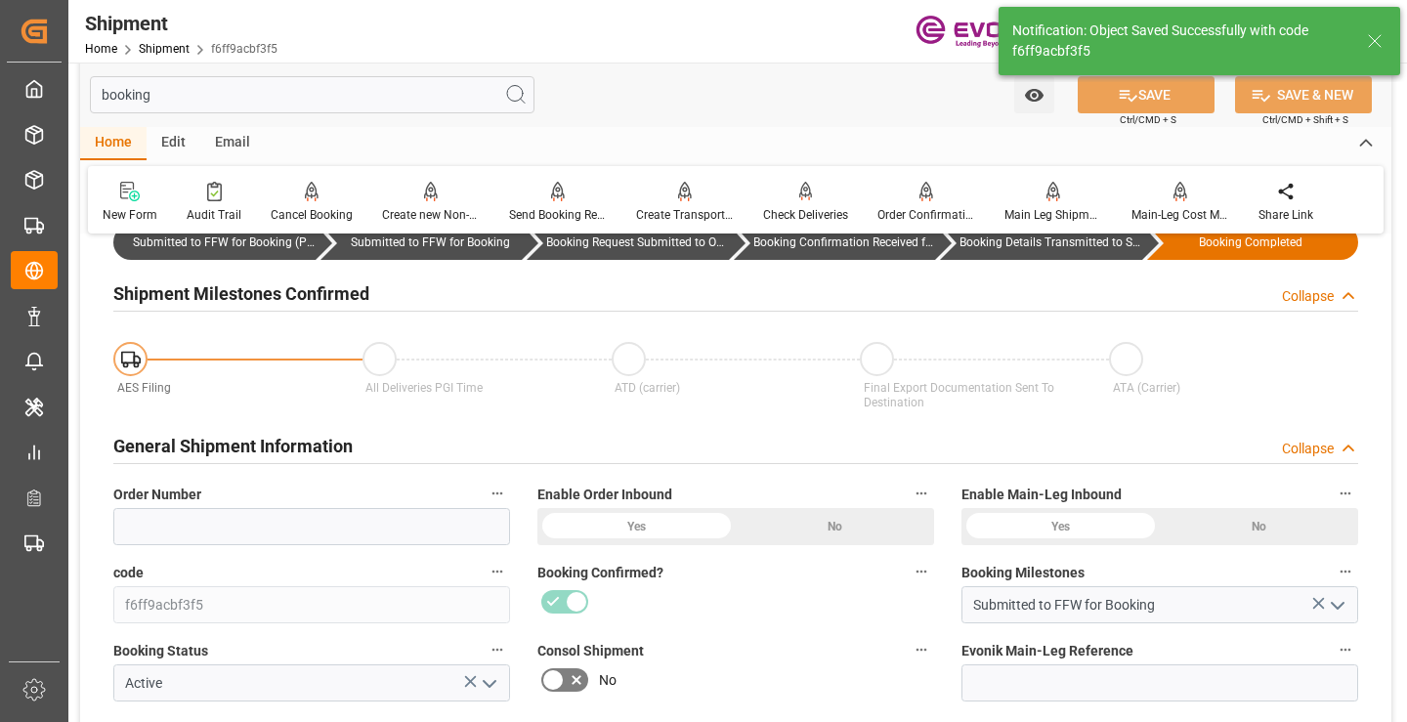
type input "Booking Details Transmitted to SAP"
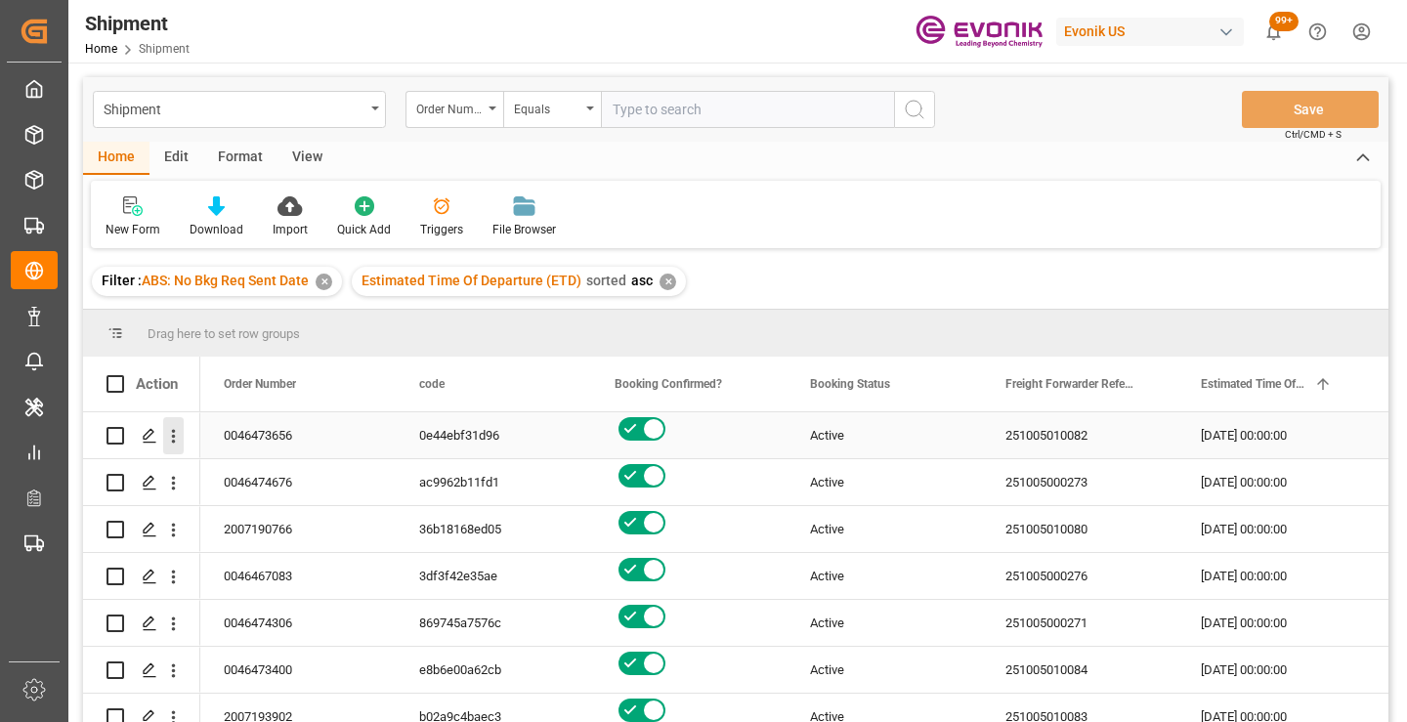
click at [170, 441] on icon "open menu" at bounding box center [173, 436] width 21 height 21
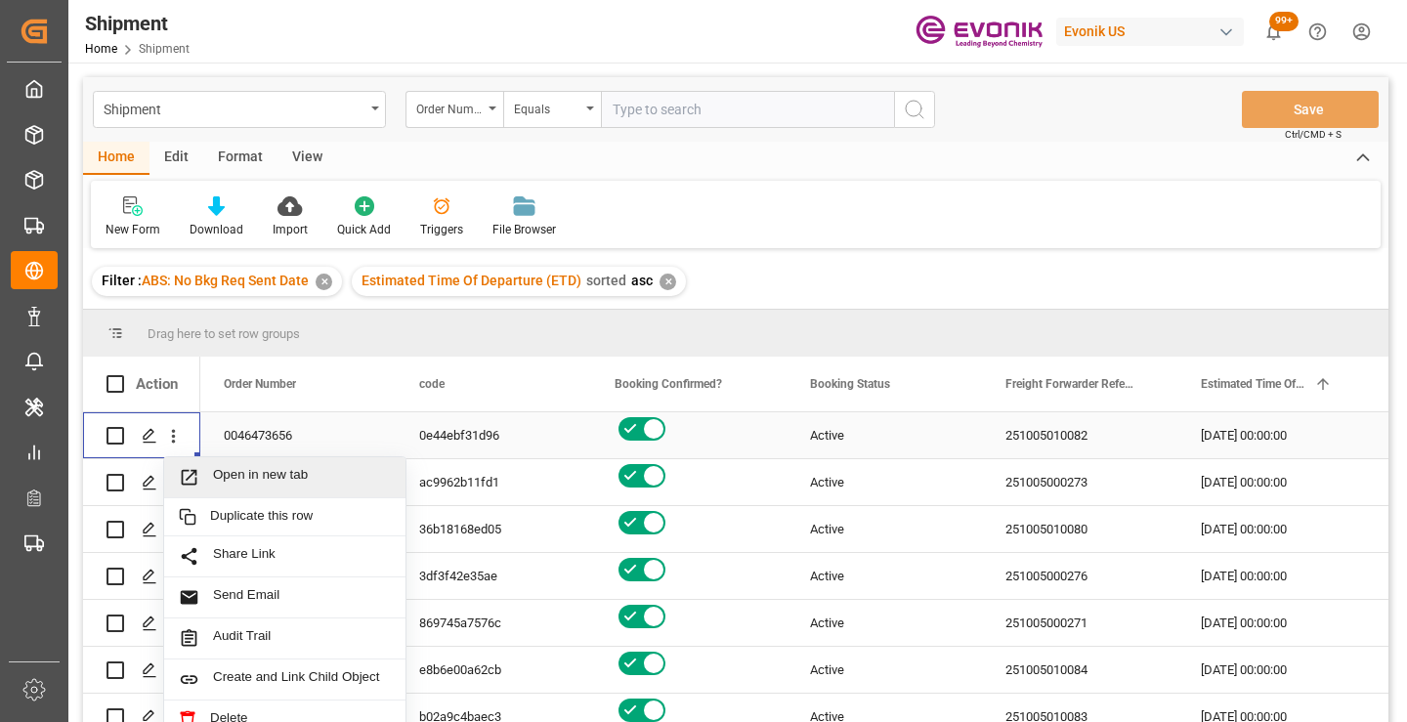
click at [247, 483] on span "Open in new tab" at bounding box center [302, 477] width 178 height 21
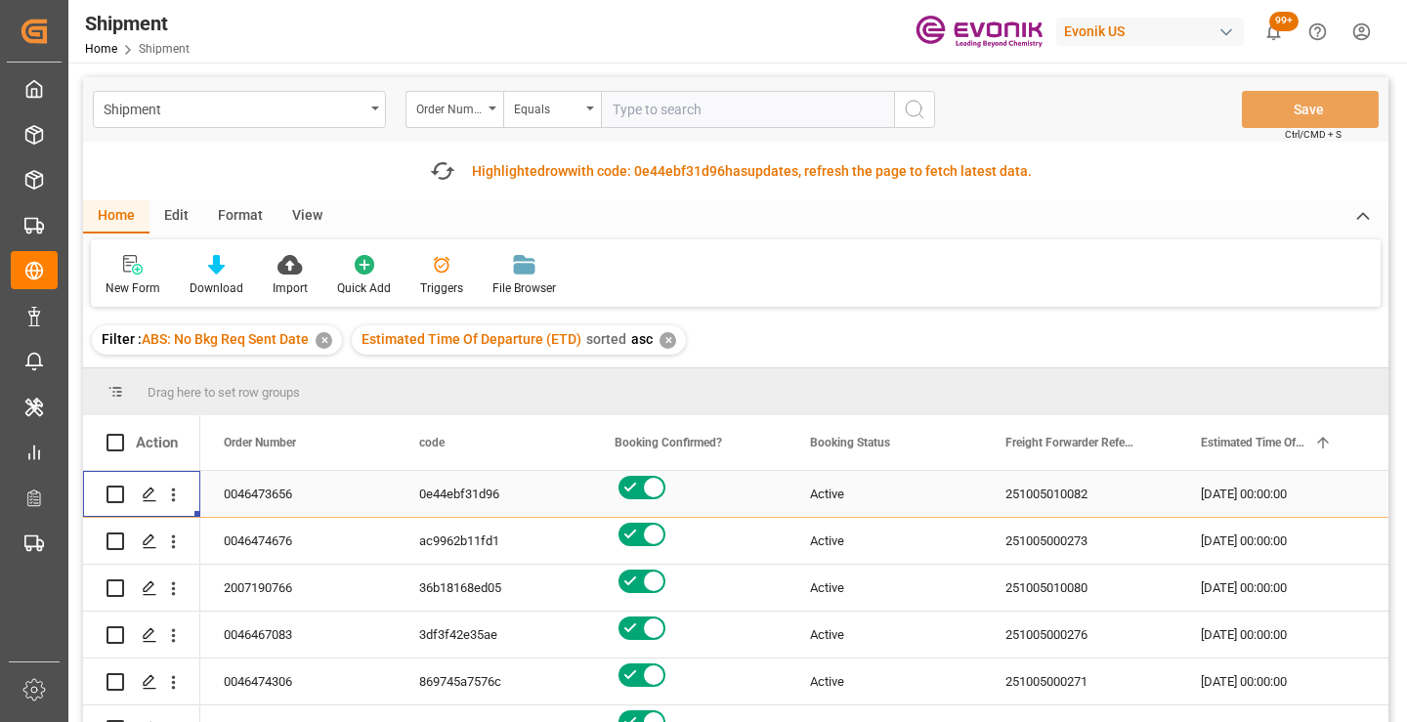
click at [439, 189] on div "Fetch latest updates Highlighted row with code: 0e44ebf31d96 0e44ebf31d96 has u…" at bounding box center [731, 170] width 621 height 39
click at [439, 168] on icon "button" at bounding box center [441, 170] width 31 height 31
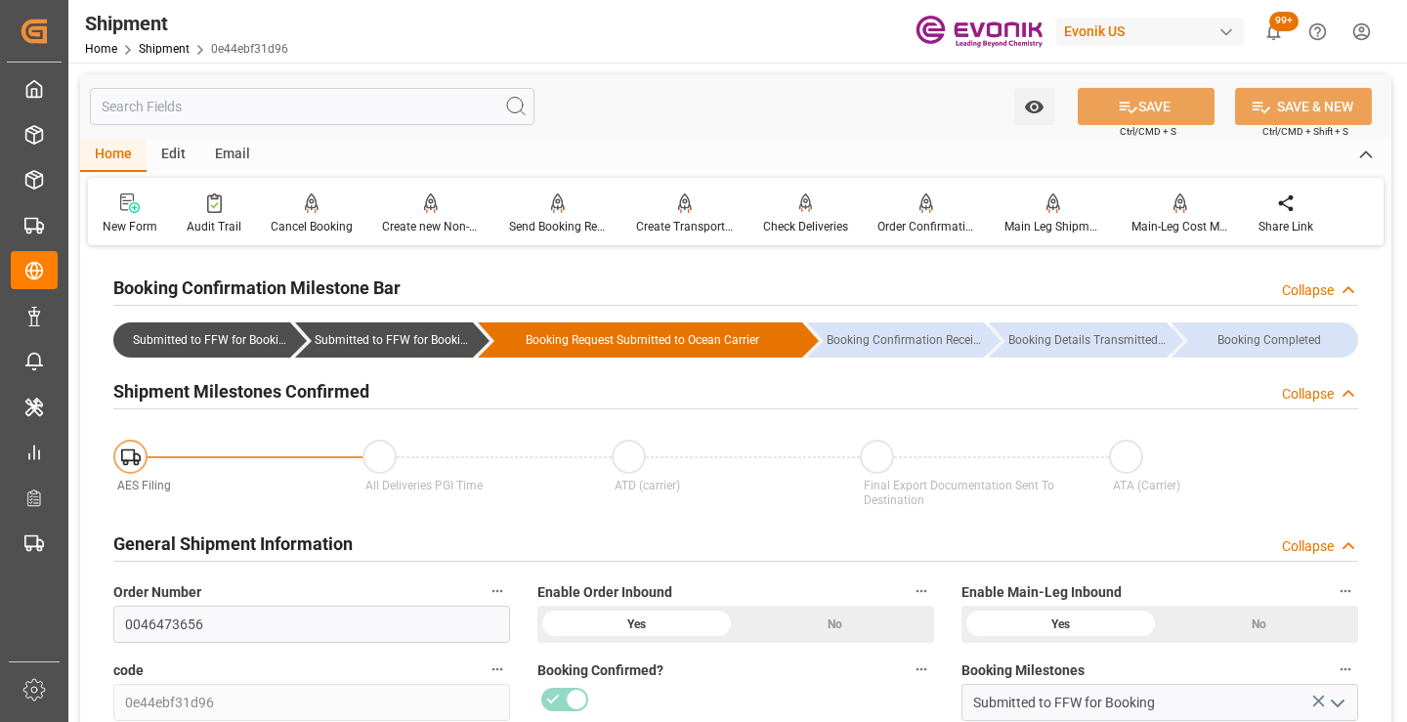
scroll to position [293, 0]
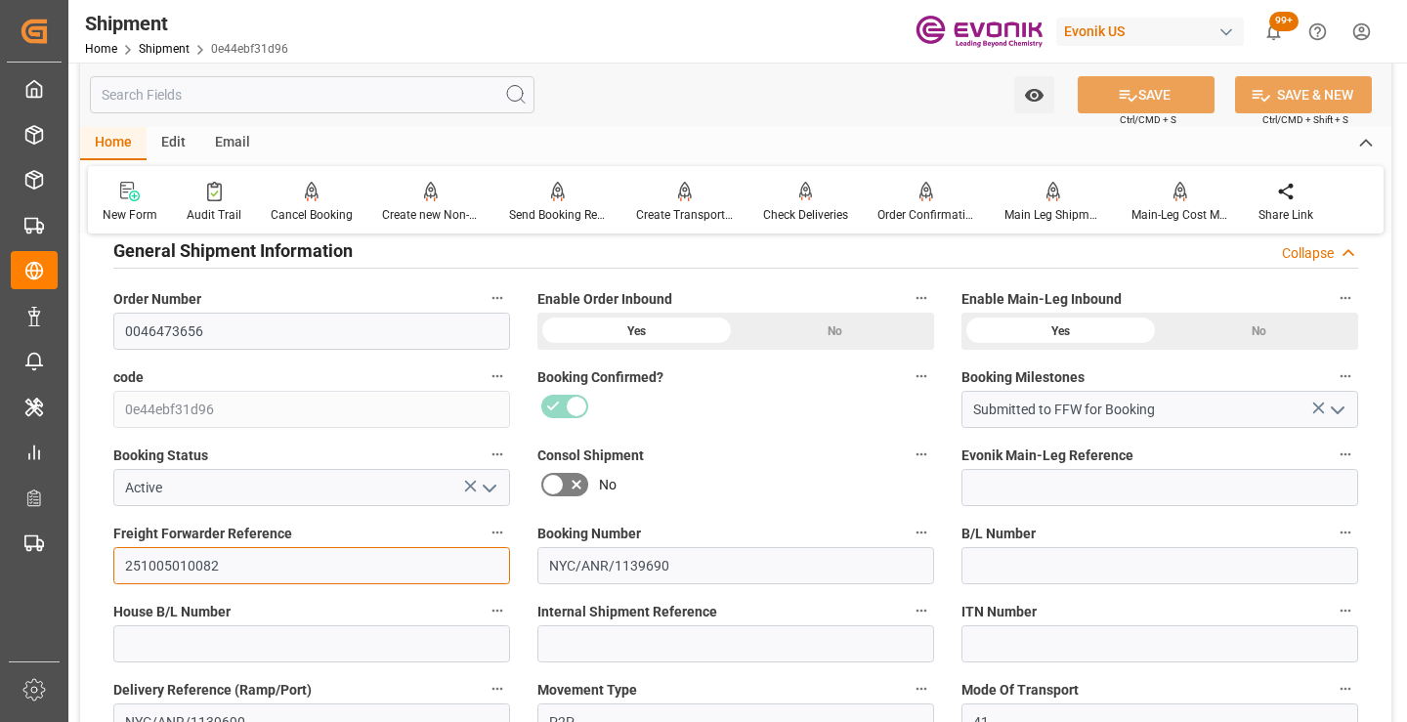
click at [194, 569] on input "251005010082" at bounding box center [311, 565] width 397 height 37
click at [300, 92] on input "text" at bounding box center [312, 94] width 445 height 37
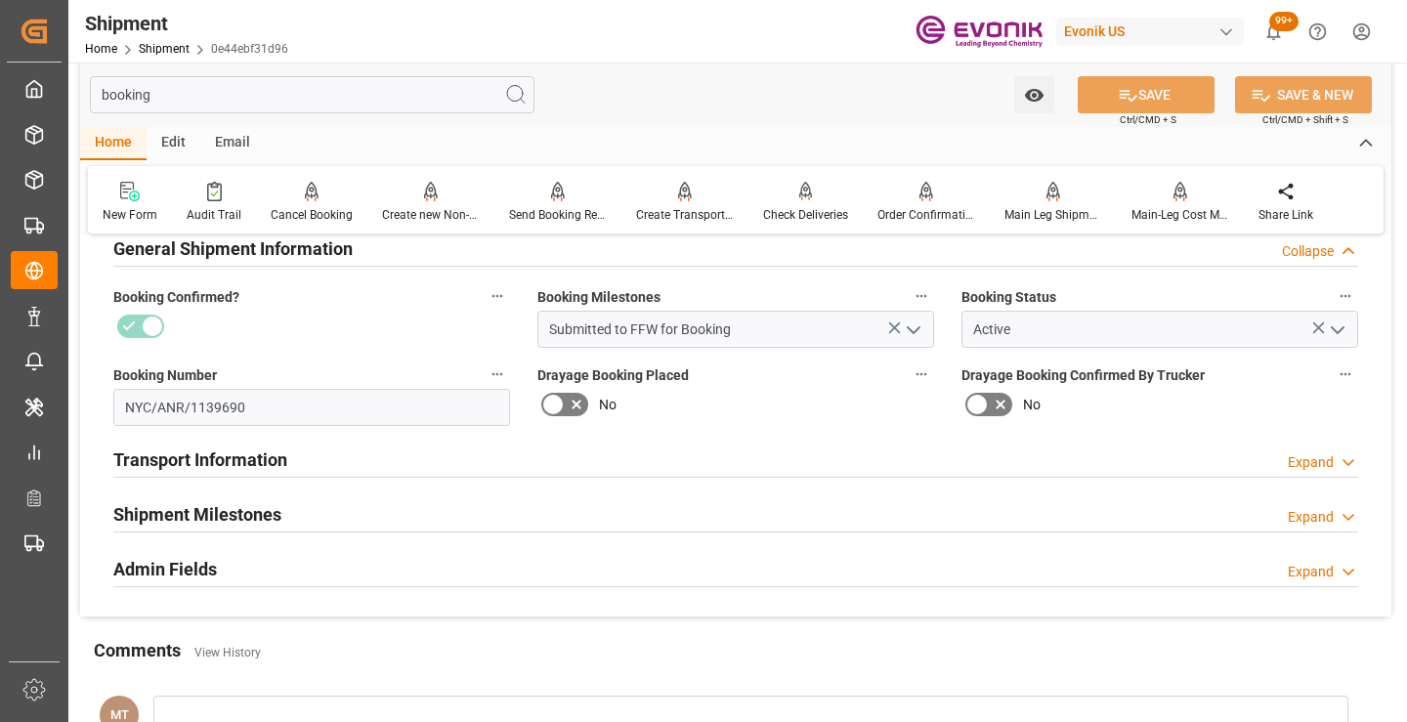
scroll to position [235, 0]
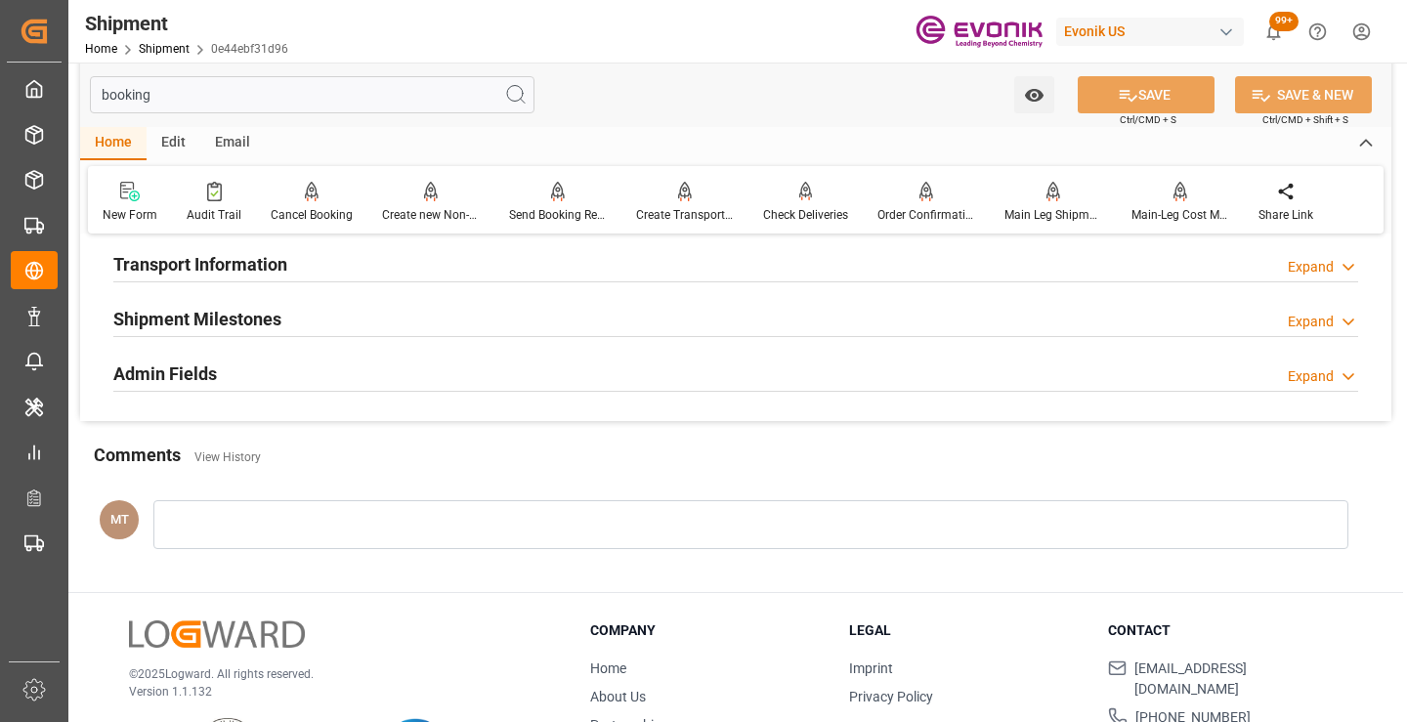
type input "booking"
click at [288, 312] on div "Shipment Milestones Expand" at bounding box center [735, 317] width 1245 height 37
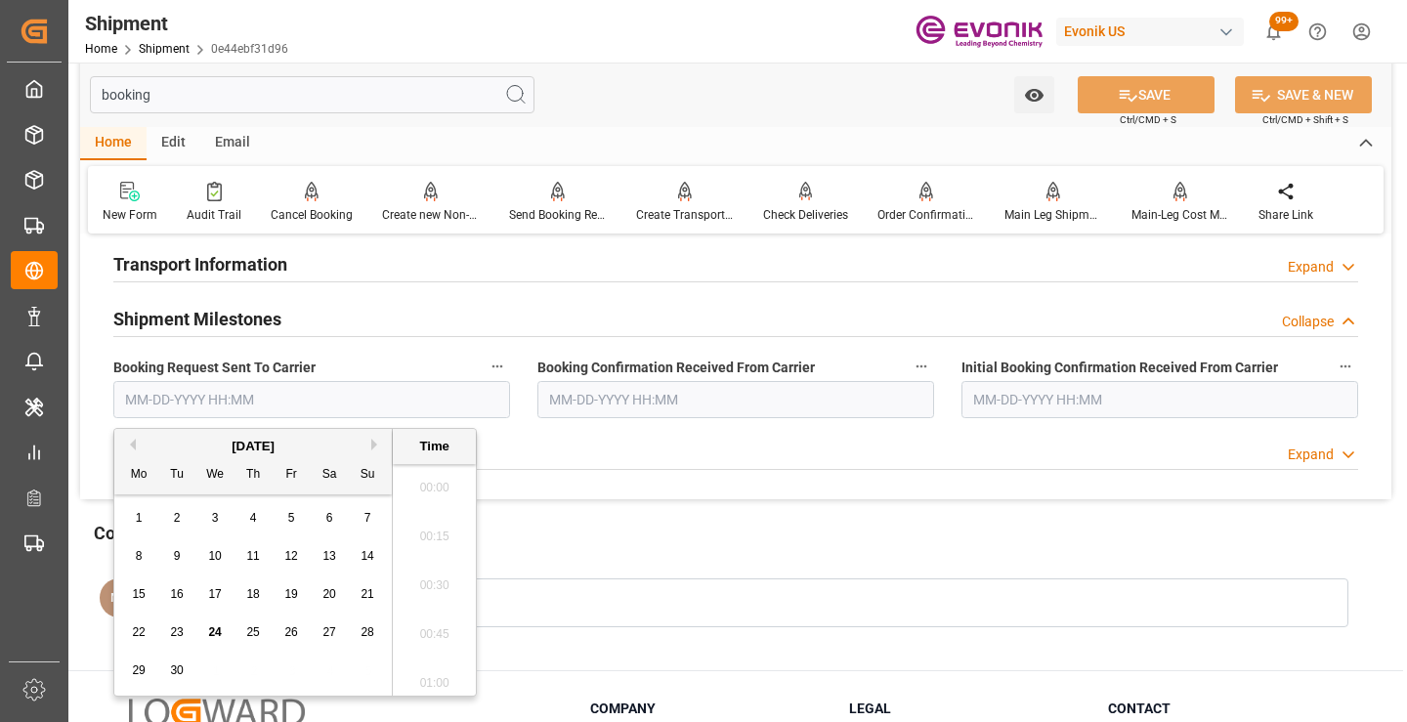
click at [227, 401] on input "text" at bounding box center [311, 399] width 397 height 37
click at [218, 631] on span "24" at bounding box center [214, 632] width 13 height 14
type input "09-24-2025 00:00"
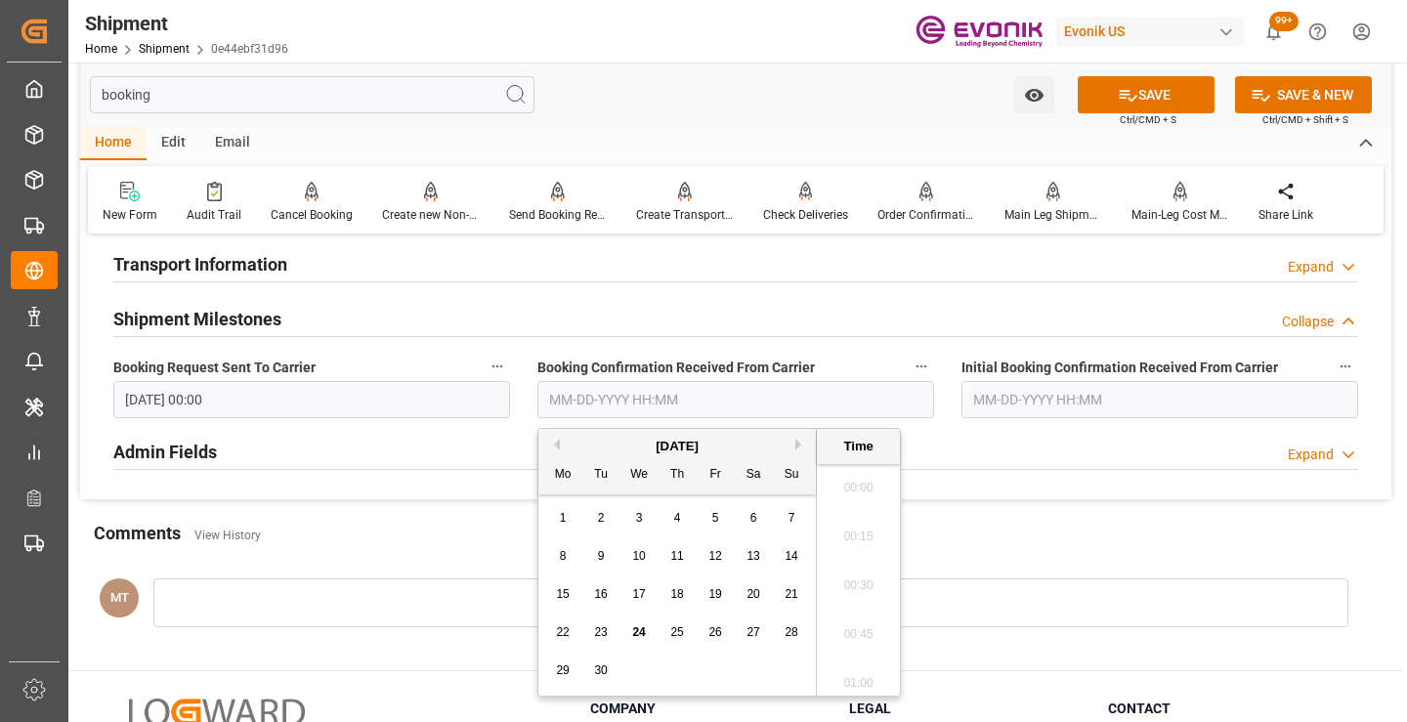
click at [611, 399] on input "text" at bounding box center [735, 399] width 397 height 37
click at [636, 633] on span "24" at bounding box center [638, 632] width 13 height 14
type input "09-24-2025 00:00"
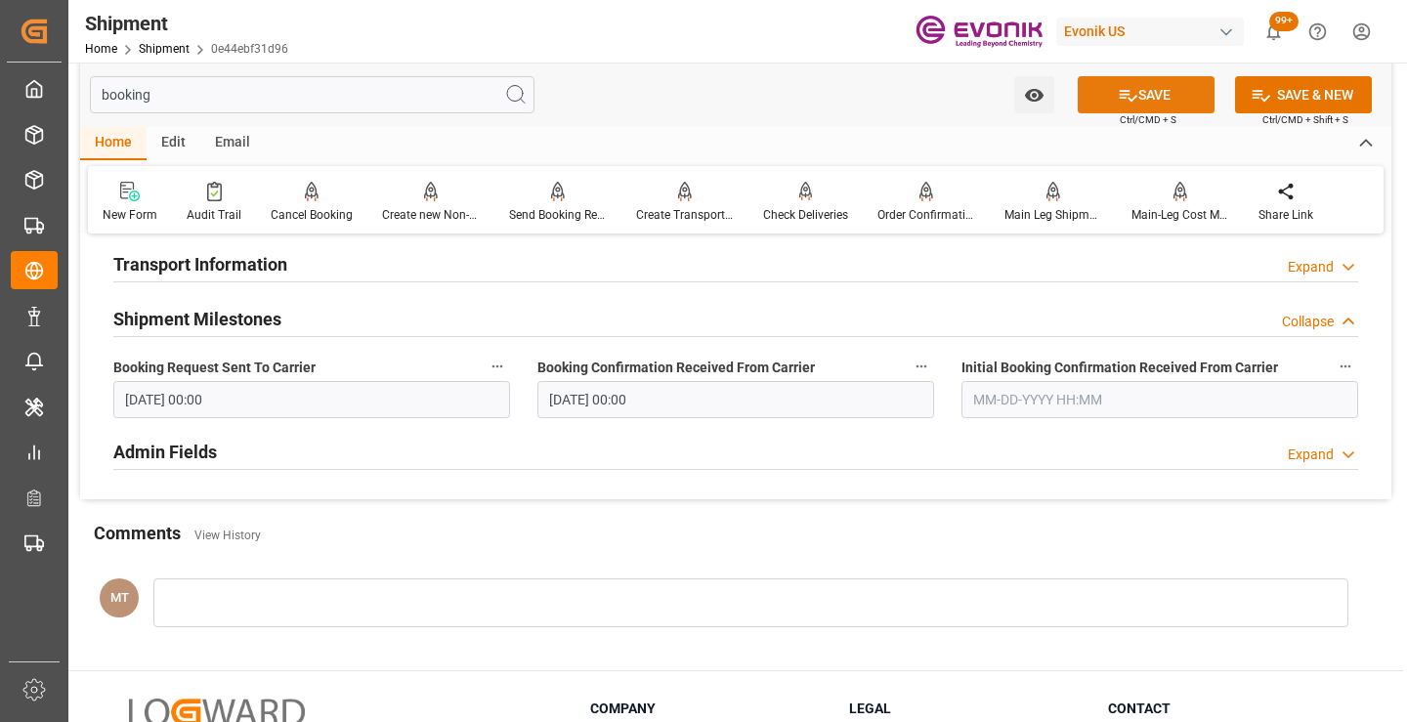
click at [1094, 106] on button "SAVE" at bounding box center [1146, 94] width 137 height 37
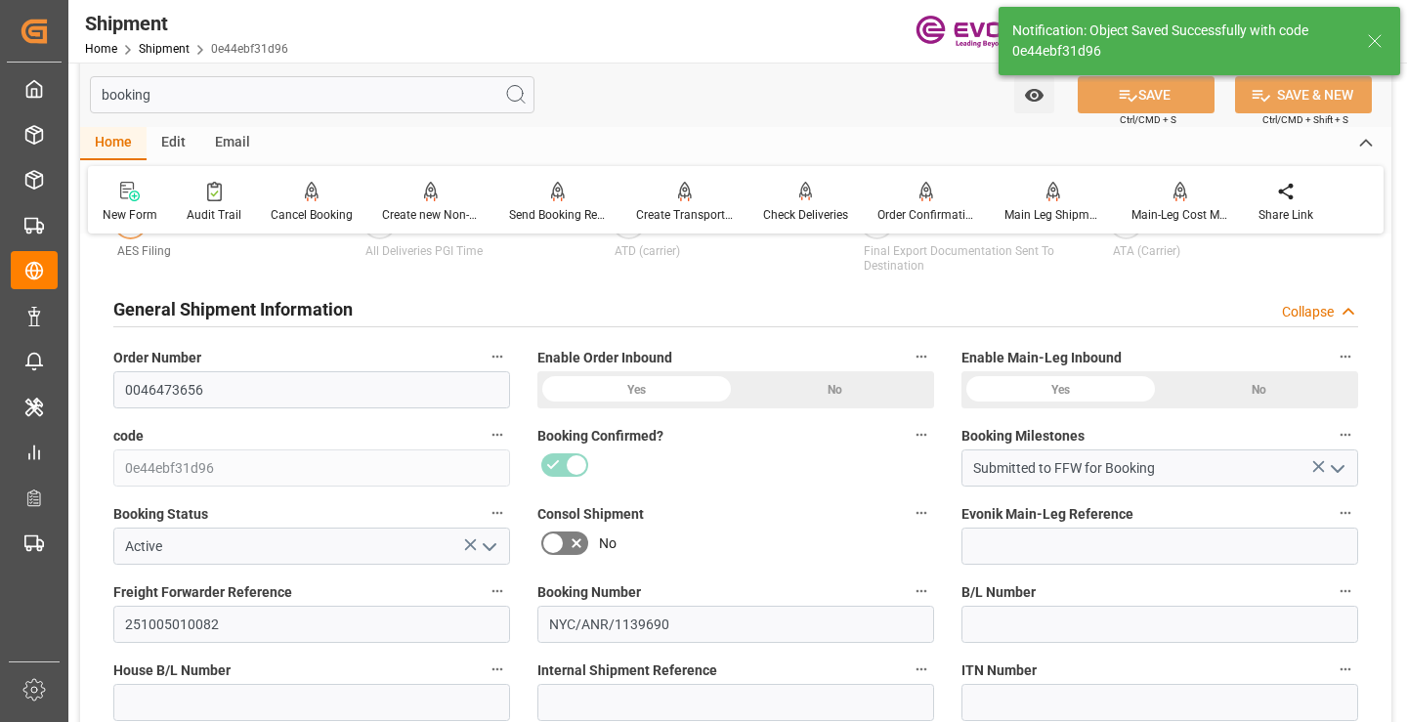
type input "Booking Details Transmitted to SAP"
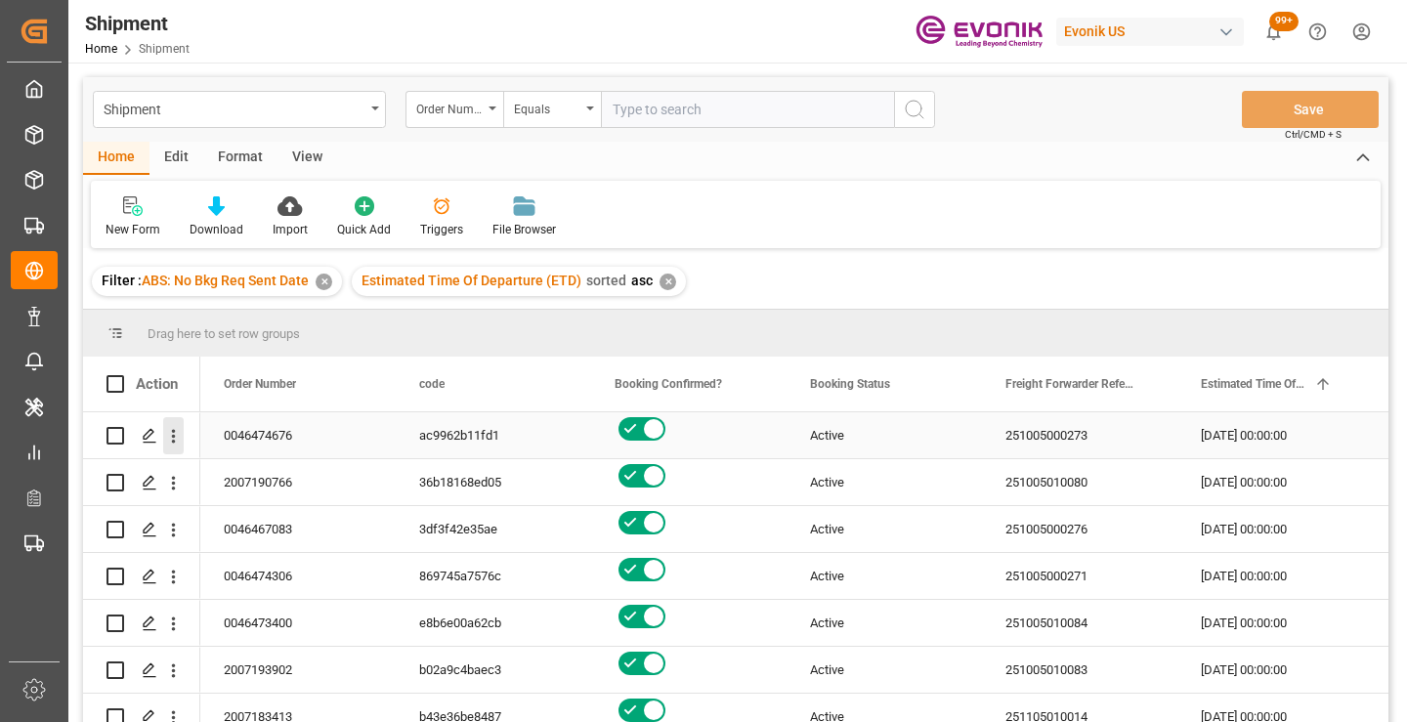
click at [173, 437] on icon "open menu" at bounding box center [174, 437] width 4 height 14
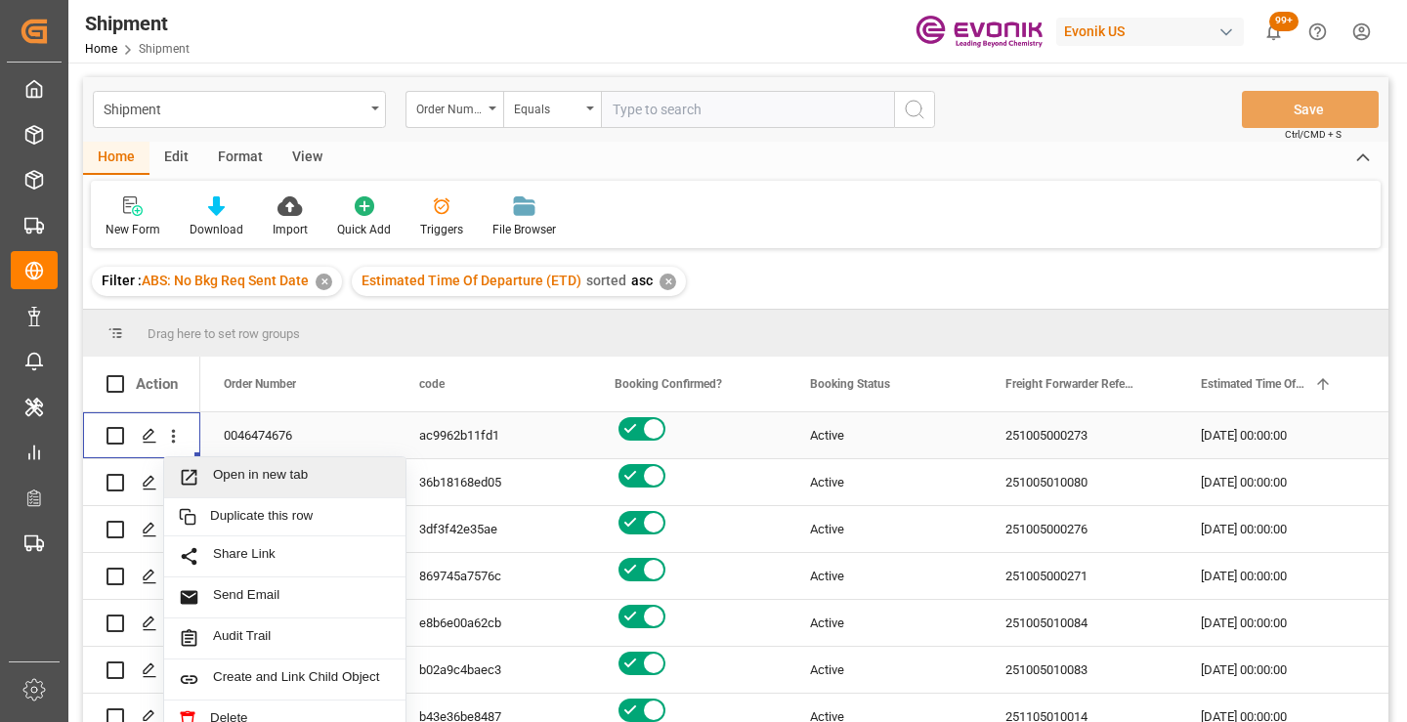
click at [224, 470] on span "Open in new tab" at bounding box center [302, 477] width 178 height 21
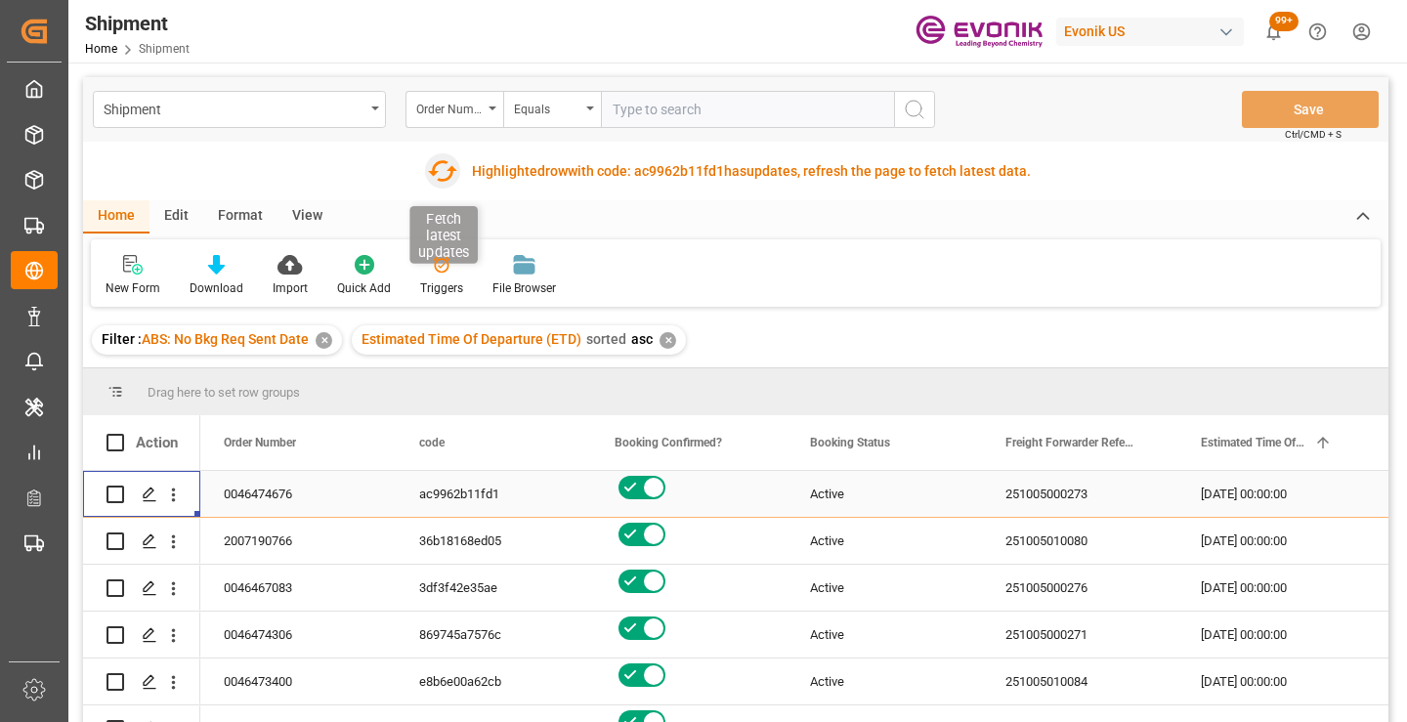
click at [443, 174] on icon "button" at bounding box center [442, 170] width 31 height 31
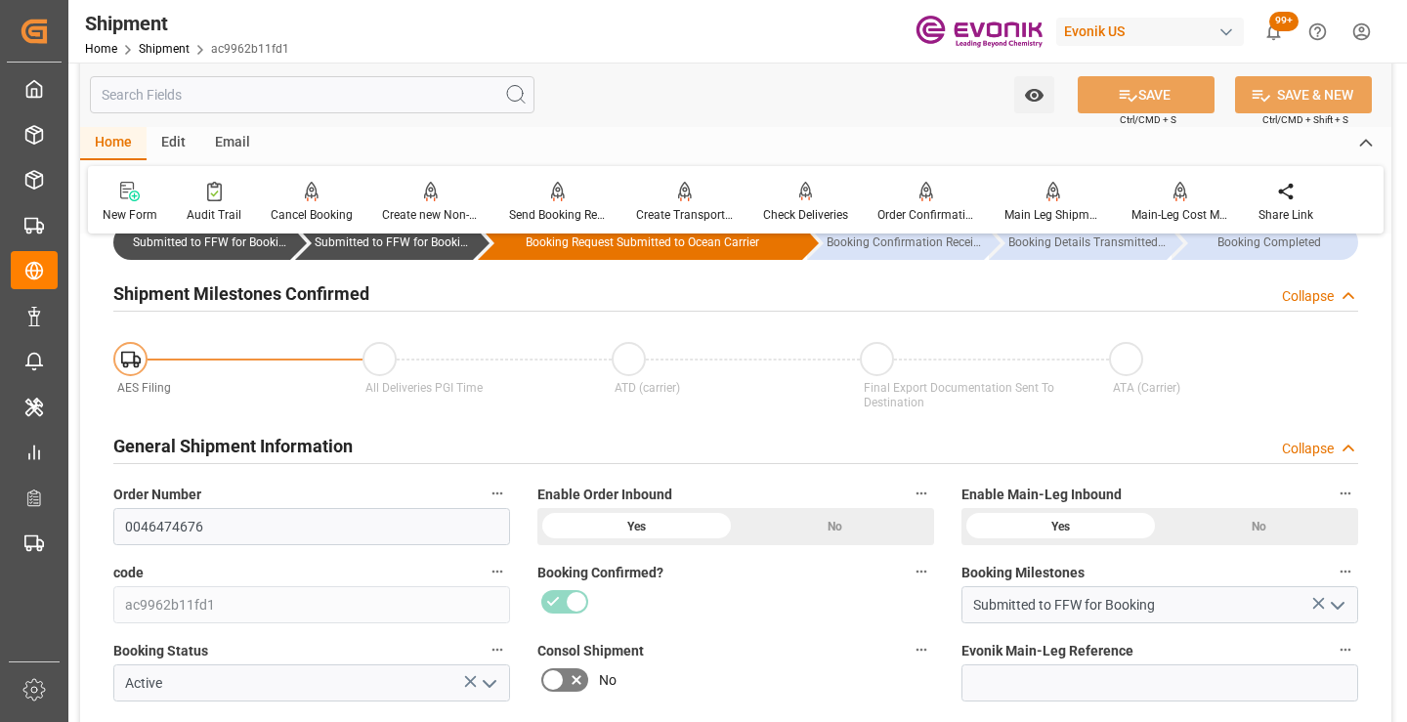
scroll to position [195, 0]
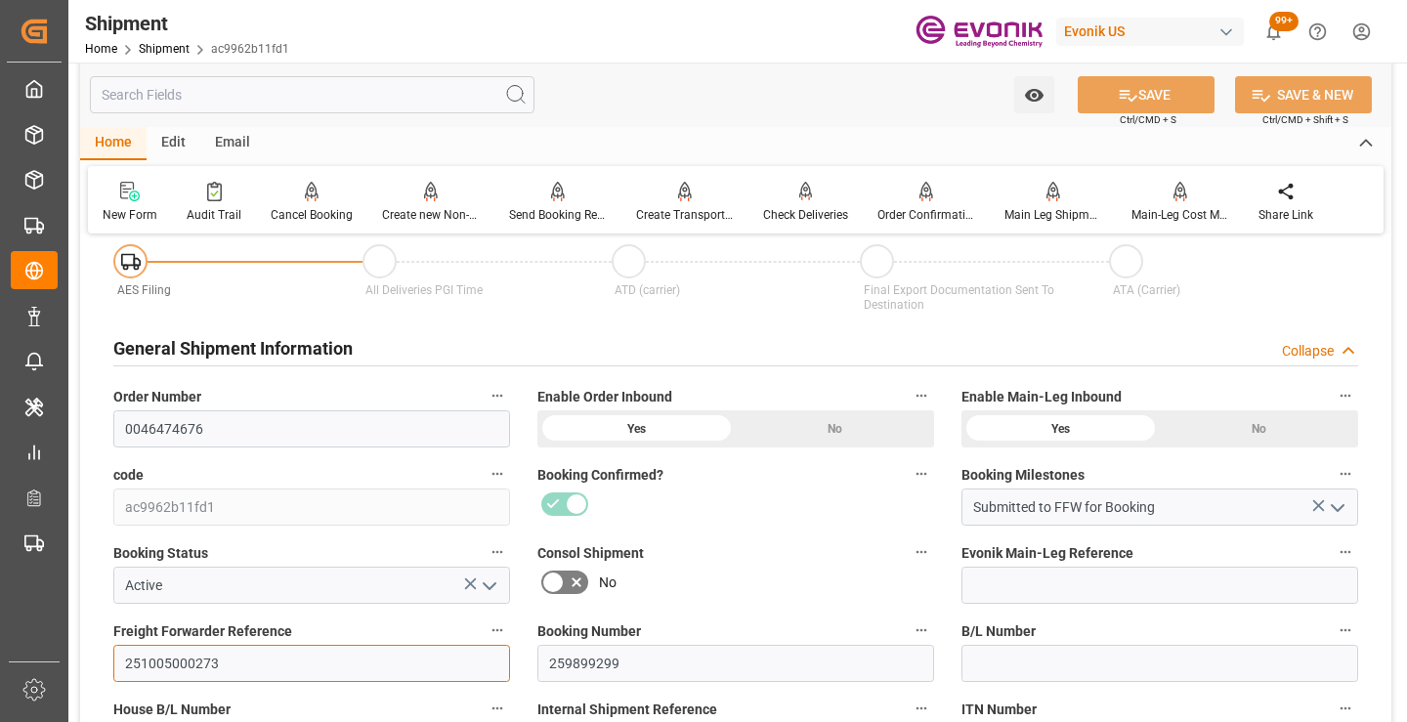
click at [175, 651] on input "251005000273" at bounding box center [311, 663] width 397 height 37
click at [374, 95] on input "text" at bounding box center [312, 94] width 445 height 37
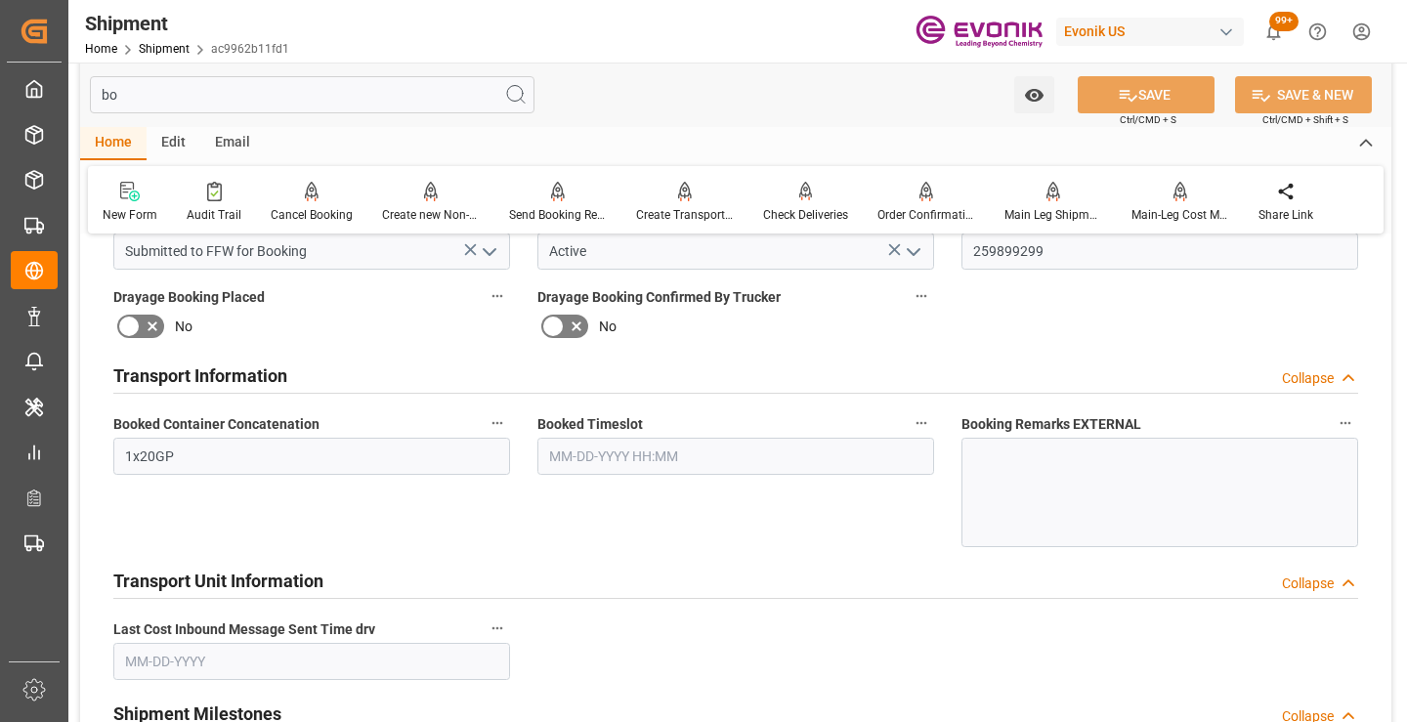
scroll to position [0, 0]
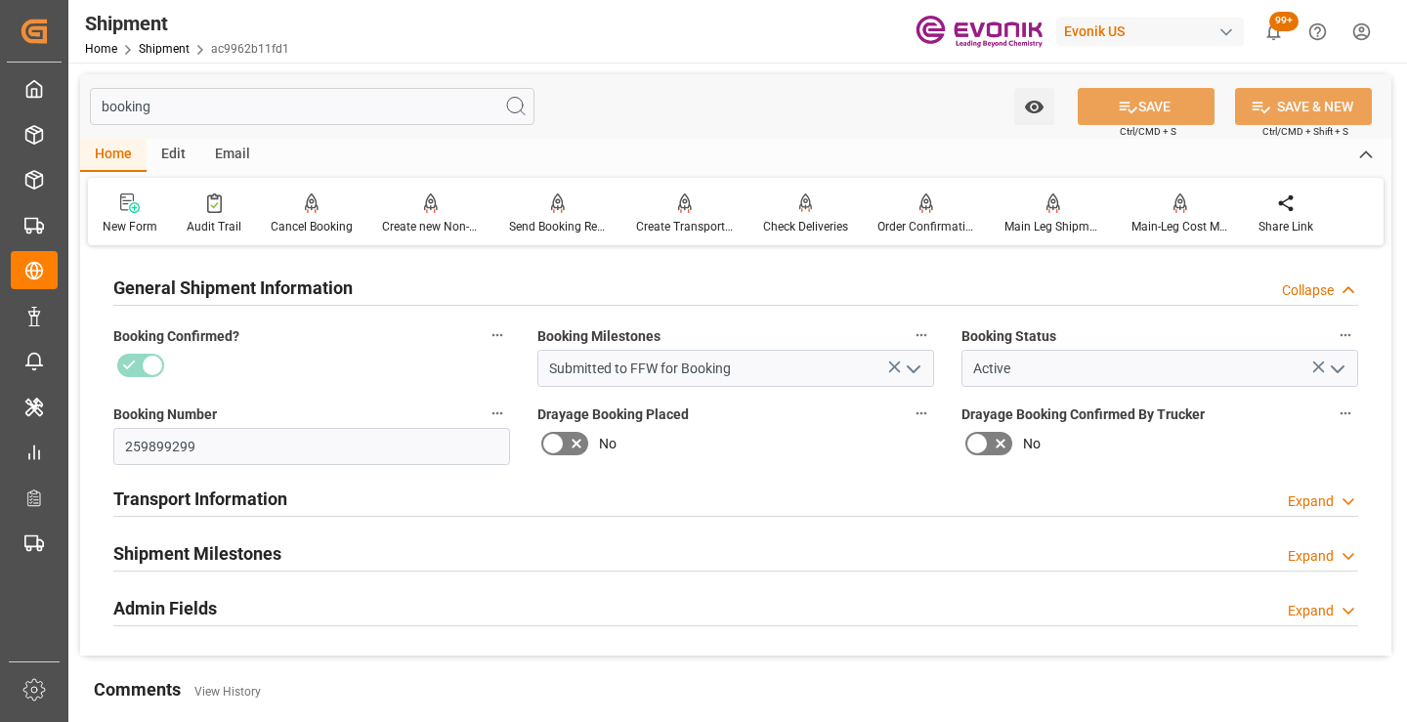
type input "booking"
click at [384, 555] on div "Shipment Milestones Expand" at bounding box center [735, 552] width 1245 height 37
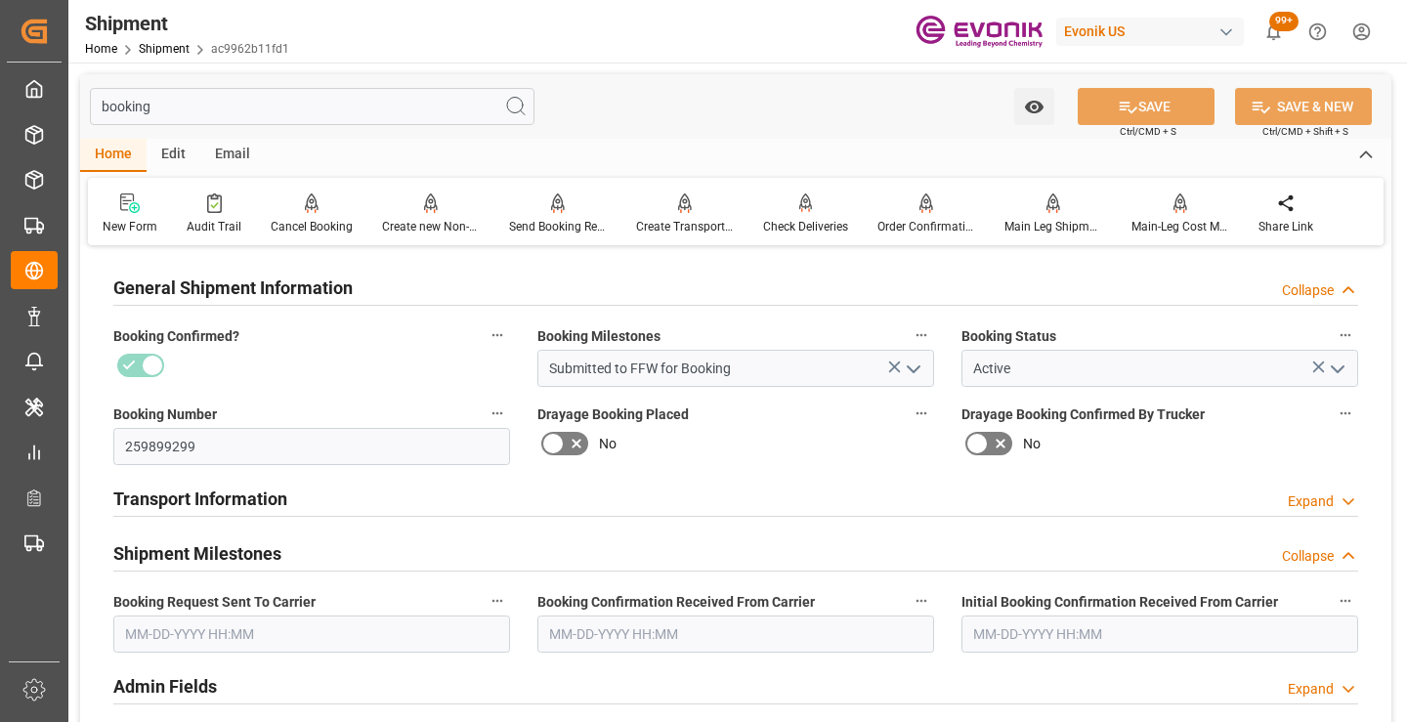
click at [248, 644] on input "text" at bounding box center [311, 634] width 397 height 37
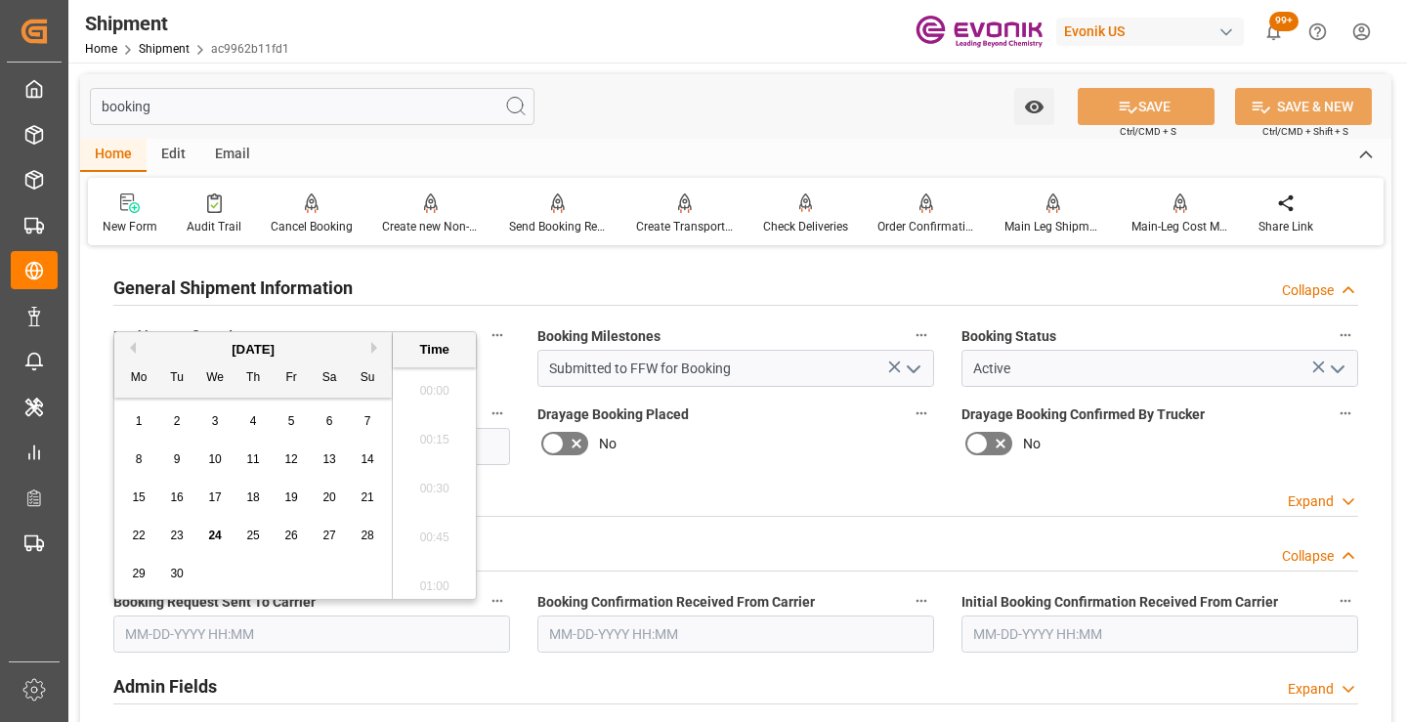
scroll to position [3036, 0]
click at [174, 534] on span "23" at bounding box center [176, 536] width 13 height 14
type input "09-23-2025 00:00"
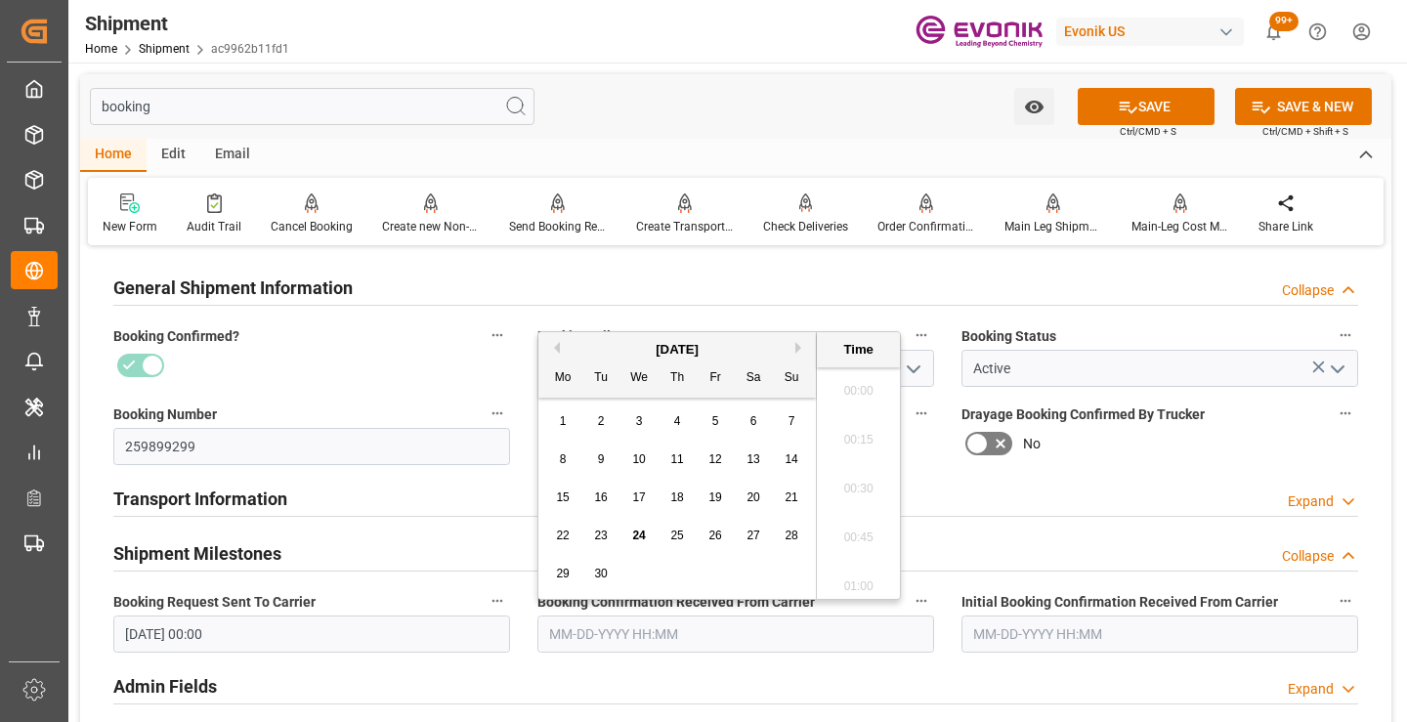
click at [627, 640] on input "text" at bounding box center [735, 634] width 397 height 37
click at [640, 533] on span "24" at bounding box center [638, 536] width 13 height 14
type input "09-24-2025 00:00"
click at [1102, 102] on button "SAVE" at bounding box center [1146, 106] width 137 height 37
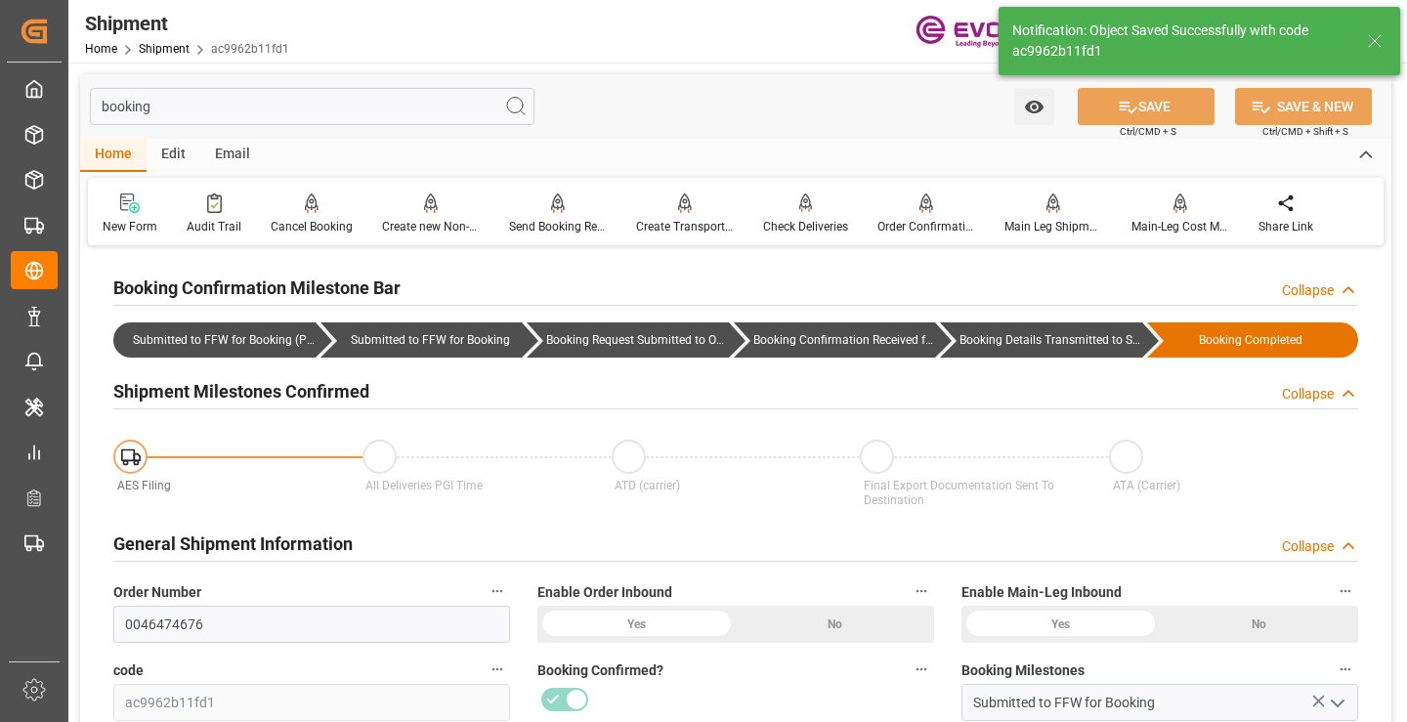
type input "Booking Details Transmitted to SAP"
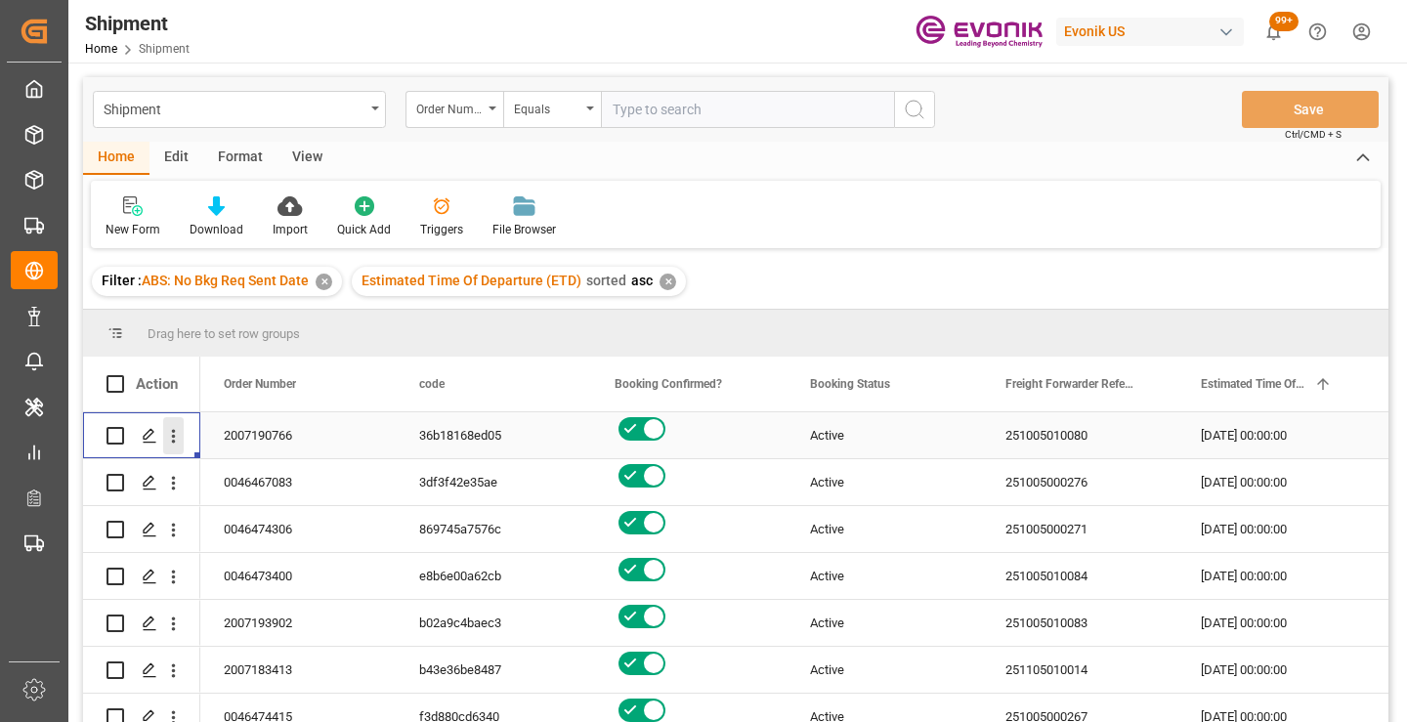
click at [178, 438] on icon "open menu" at bounding box center [173, 436] width 21 height 21
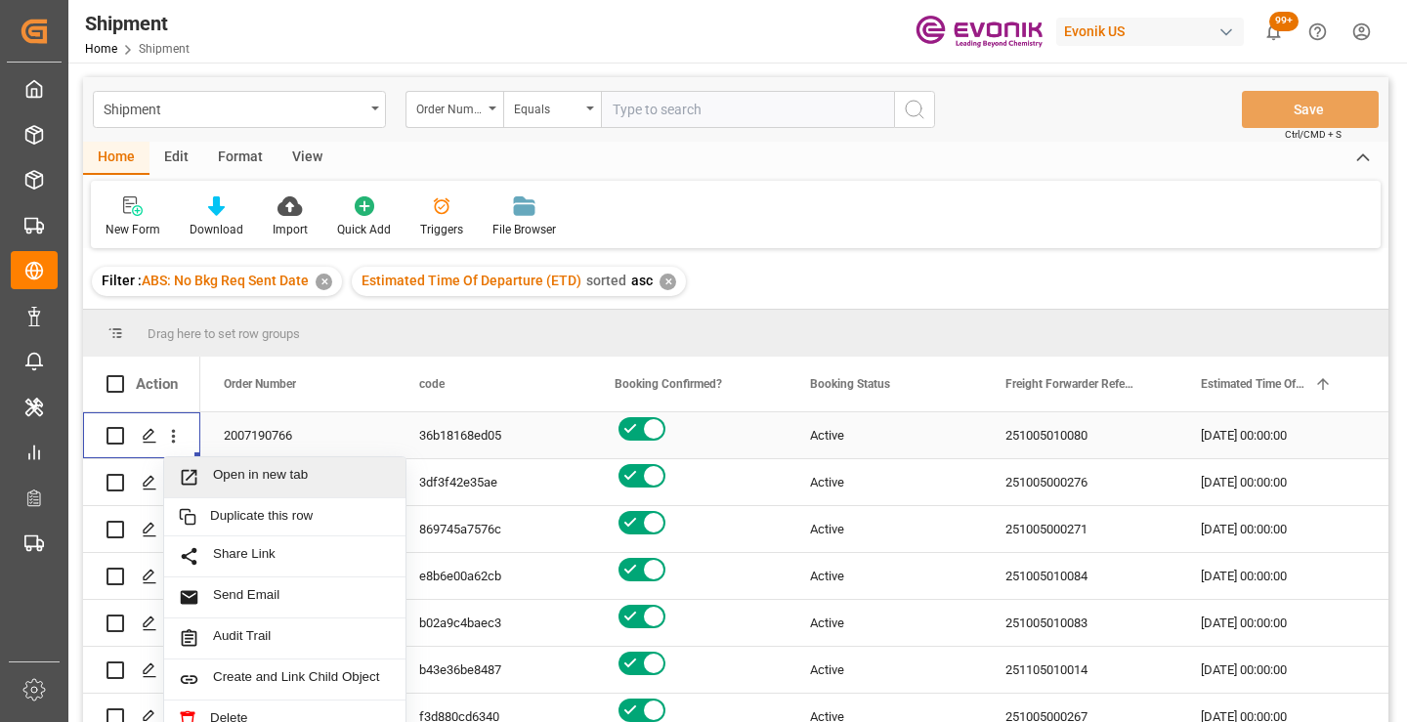
click at [292, 475] on span "Open in new tab" at bounding box center [302, 477] width 178 height 21
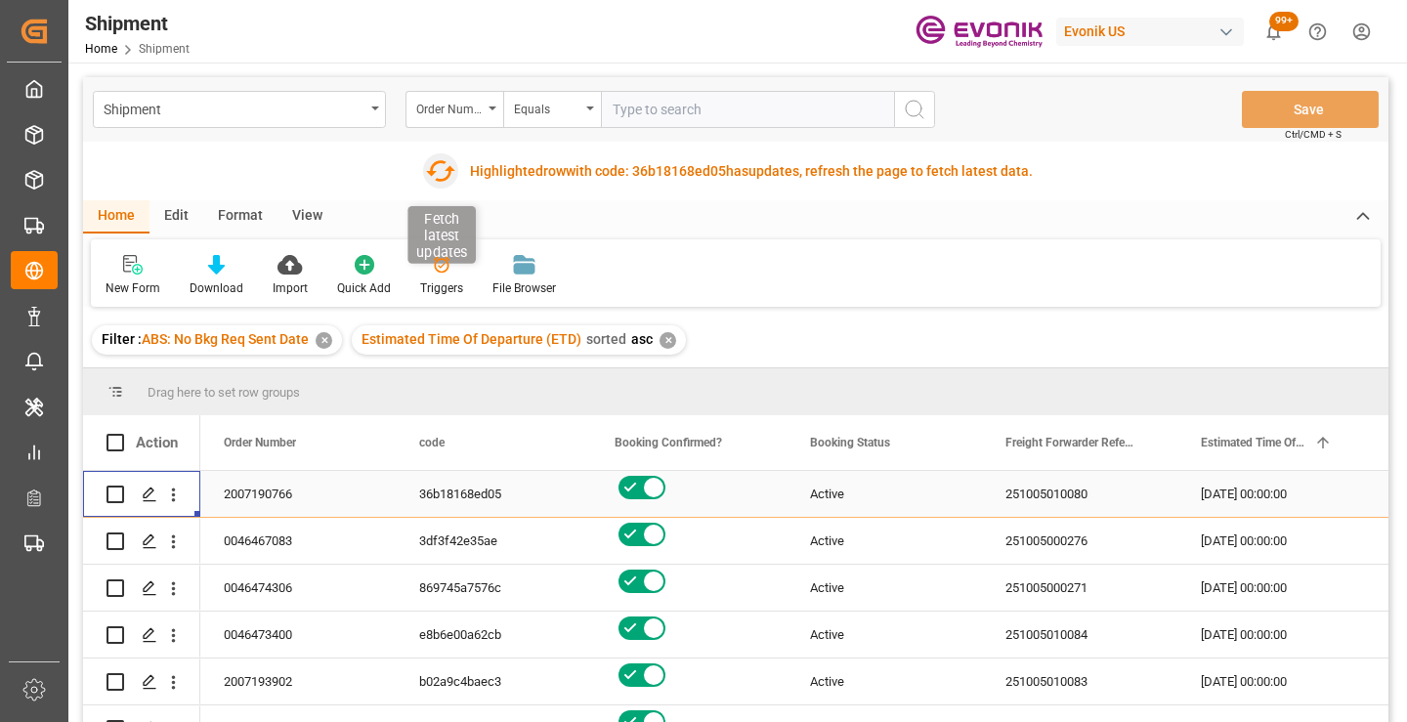
click at [434, 166] on icon "button" at bounding box center [440, 170] width 31 height 31
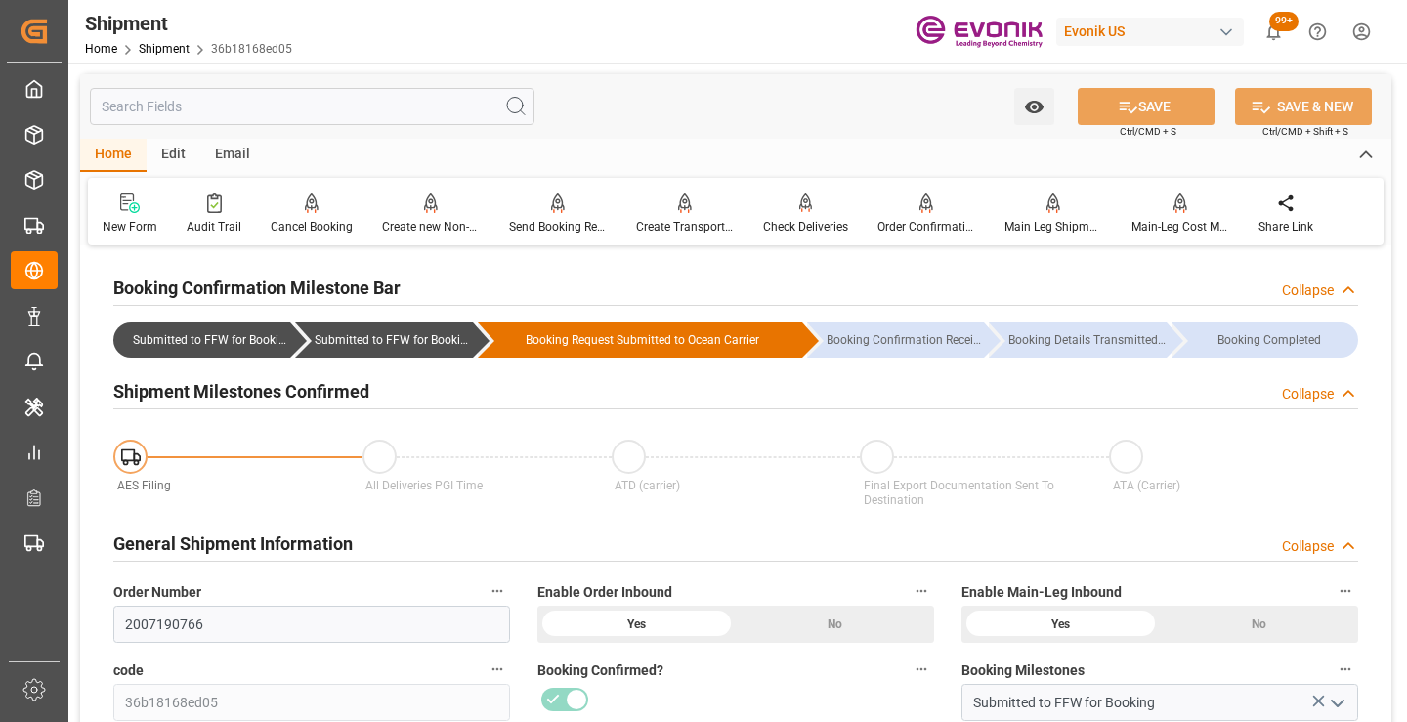
scroll to position [195, 0]
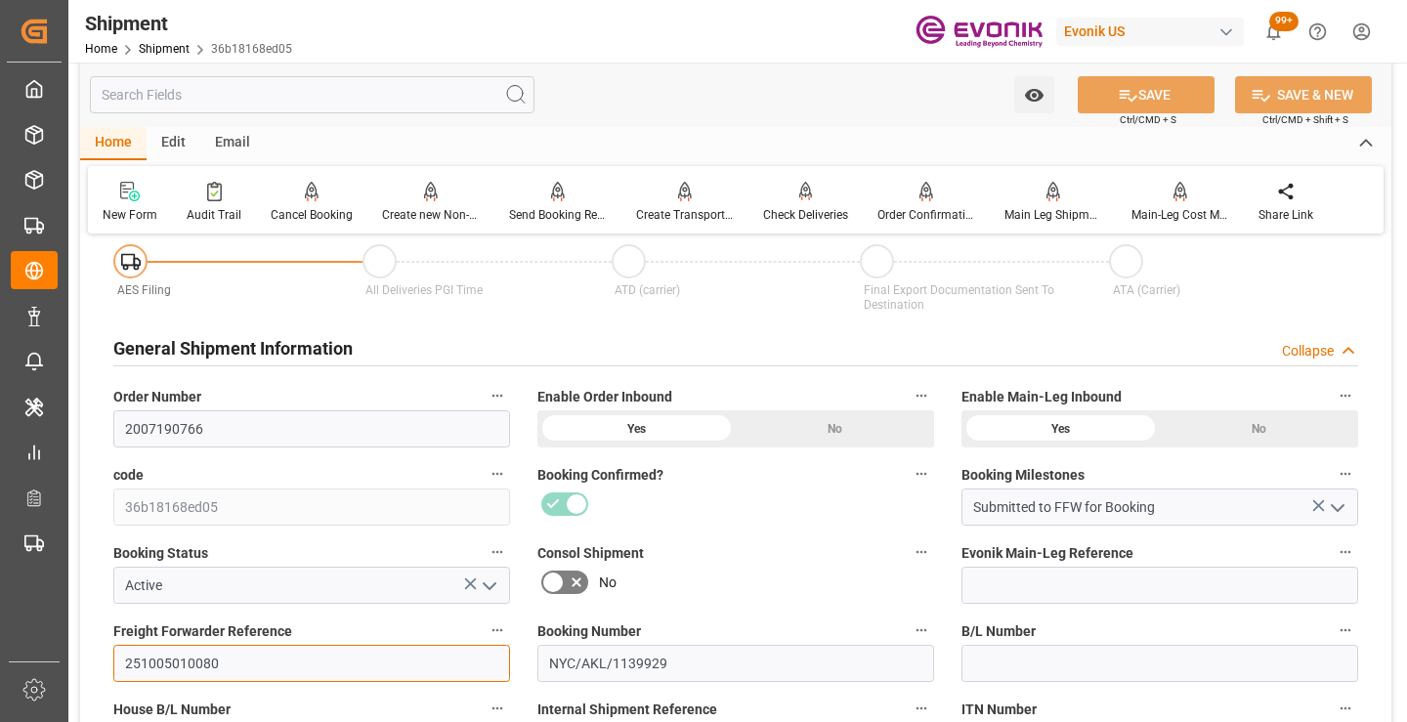
click at [185, 664] on input "251005010080" at bounding box center [311, 663] width 397 height 37
click at [327, 90] on input "text" at bounding box center [312, 94] width 445 height 37
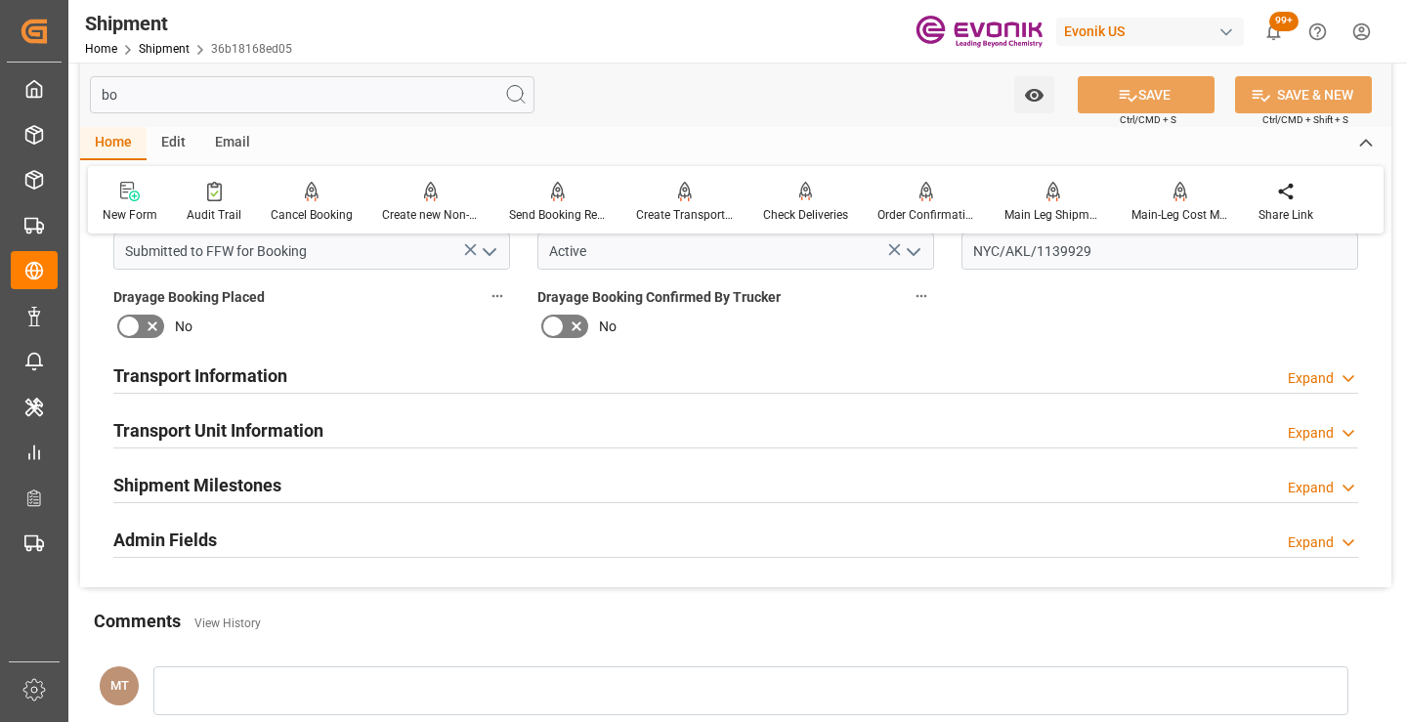
scroll to position [0, 0]
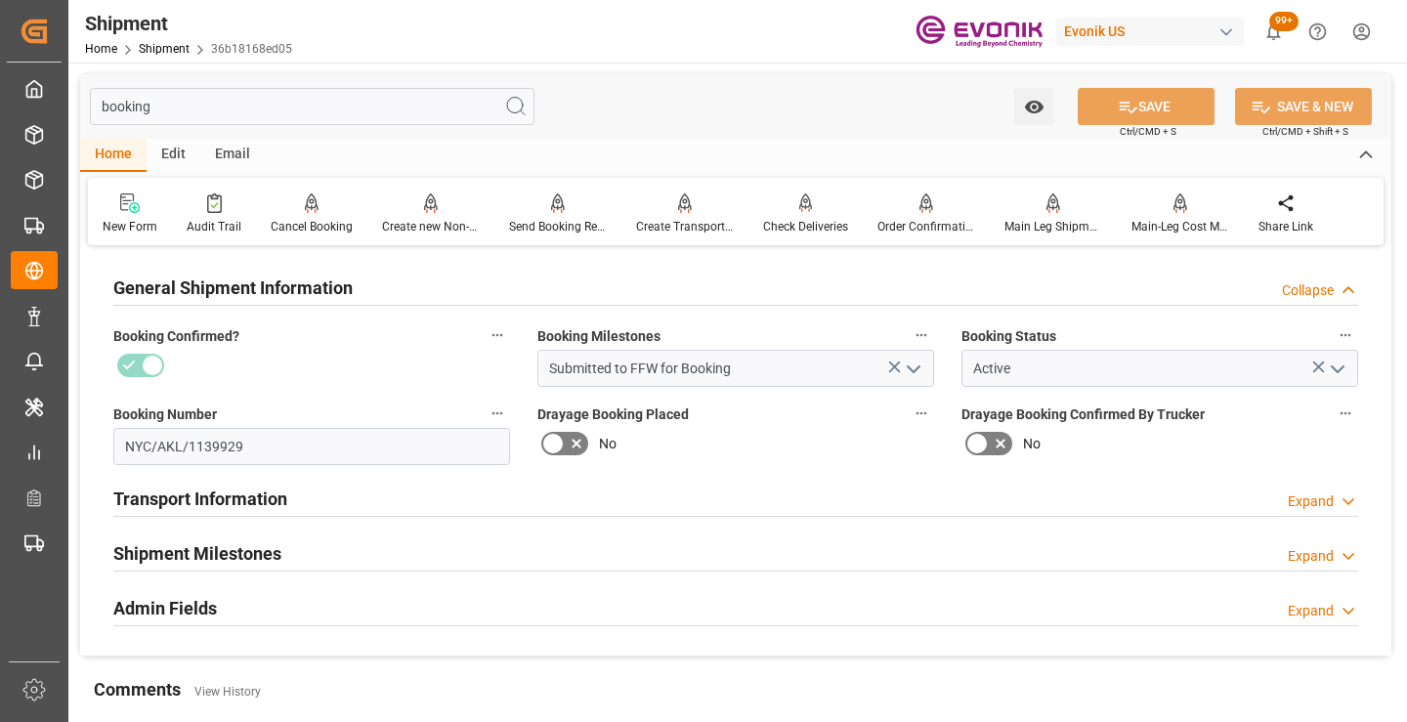
type input "booking"
click at [287, 558] on div "Shipment Milestones Expand" at bounding box center [735, 552] width 1245 height 37
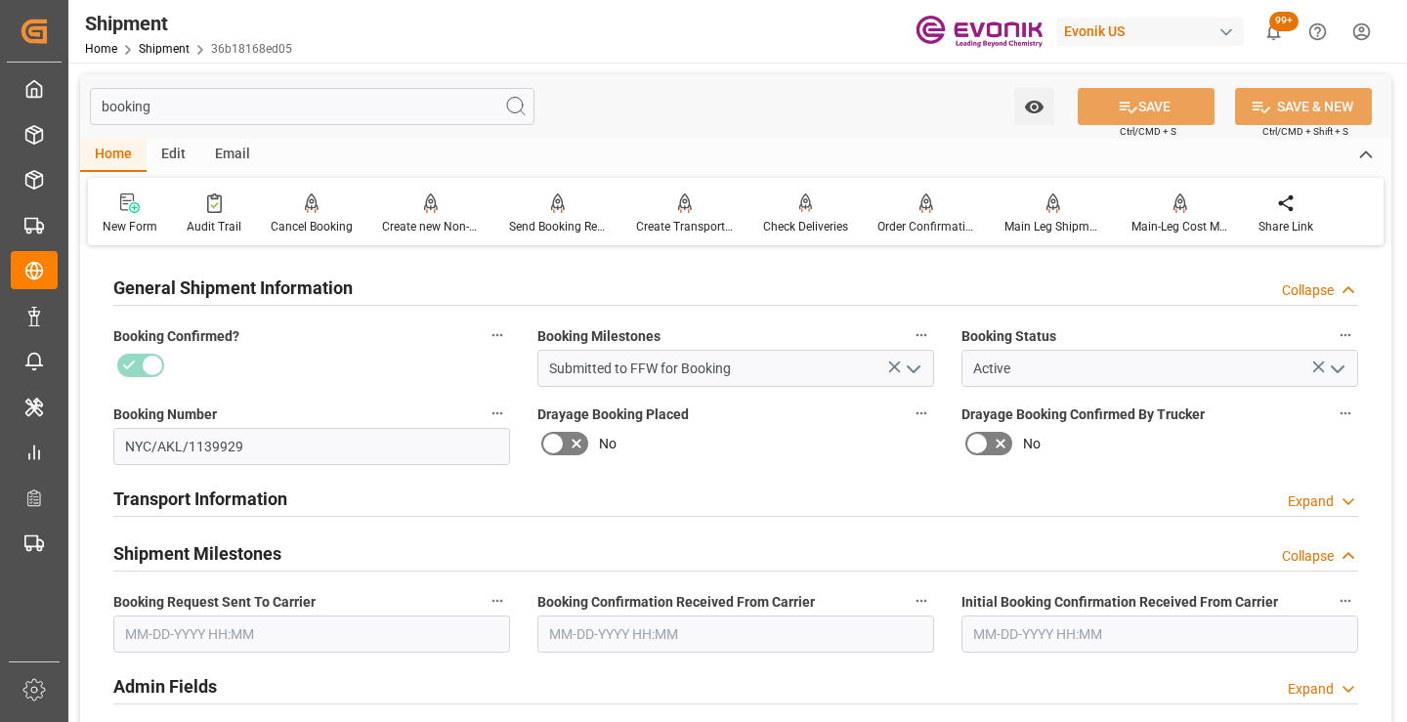
click at [286, 638] on input "text" at bounding box center [311, 634] width 397 height 37
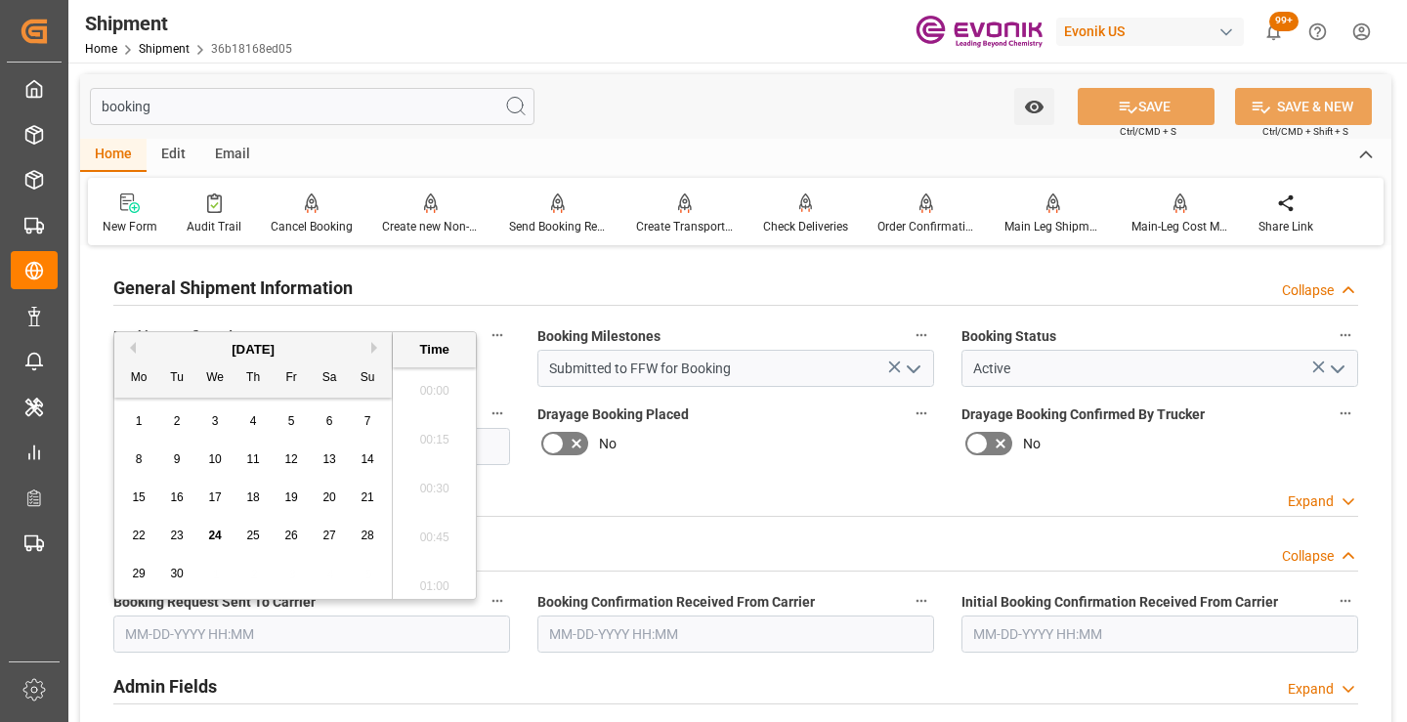
scroll to position [3036, 0]
click at [177, 537] on span "23" at bounding box center [176, 536] width 13 height 14
type input "09-23-2025 00:00"
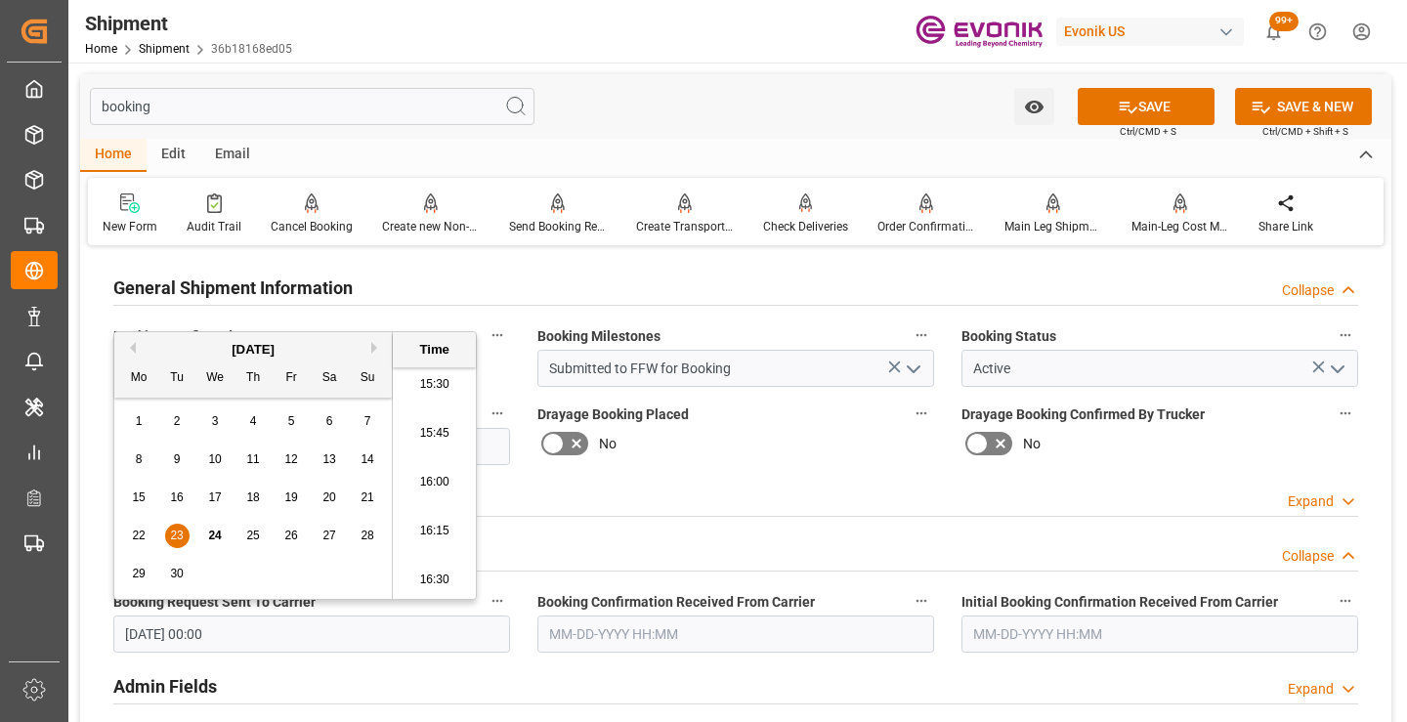
click at [604, 634] on input "text" at bounding box center [735, 634] width 397 height 37
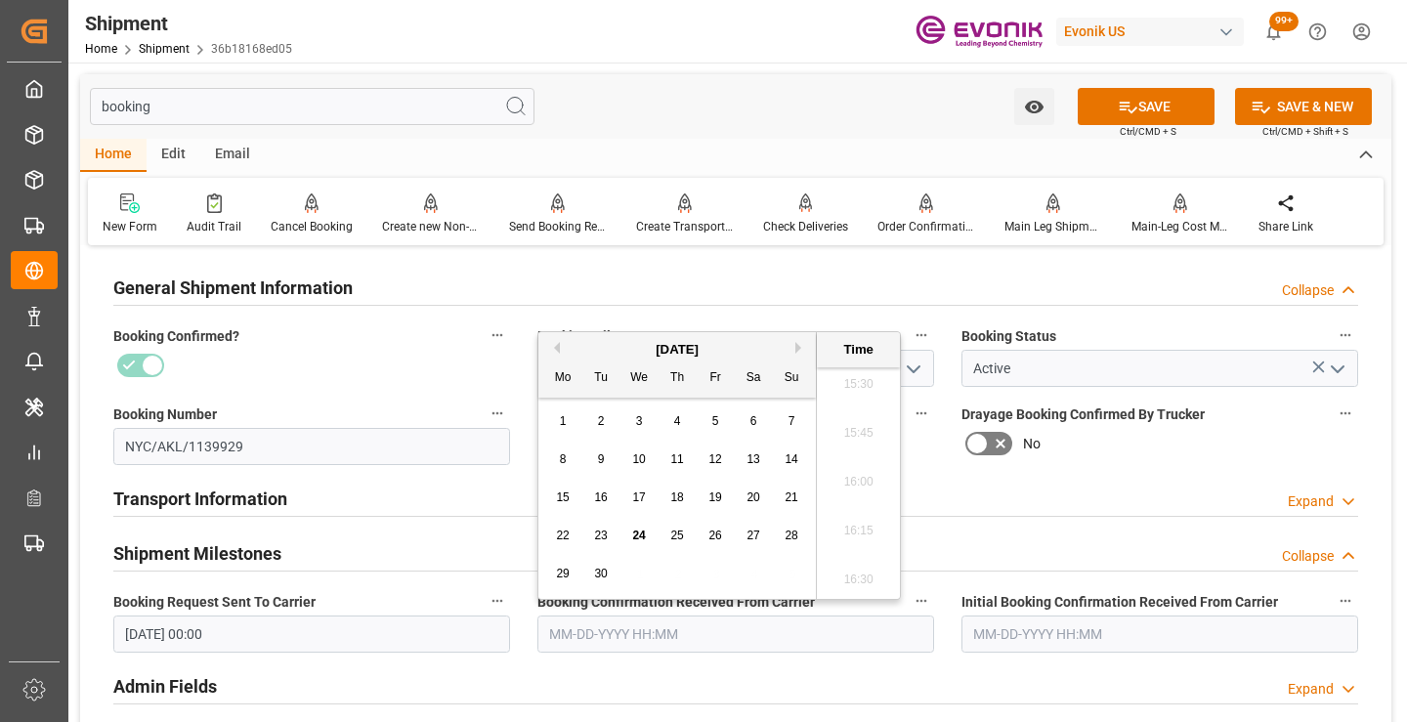
click at [638, 533] on span "24" at bounding box center [638, 536] width 13 height 14
type input "[DATE] 00:00"
click at [1159, 110] on button "SAVE" at bounding box center [1146, 106] width 137 height 37
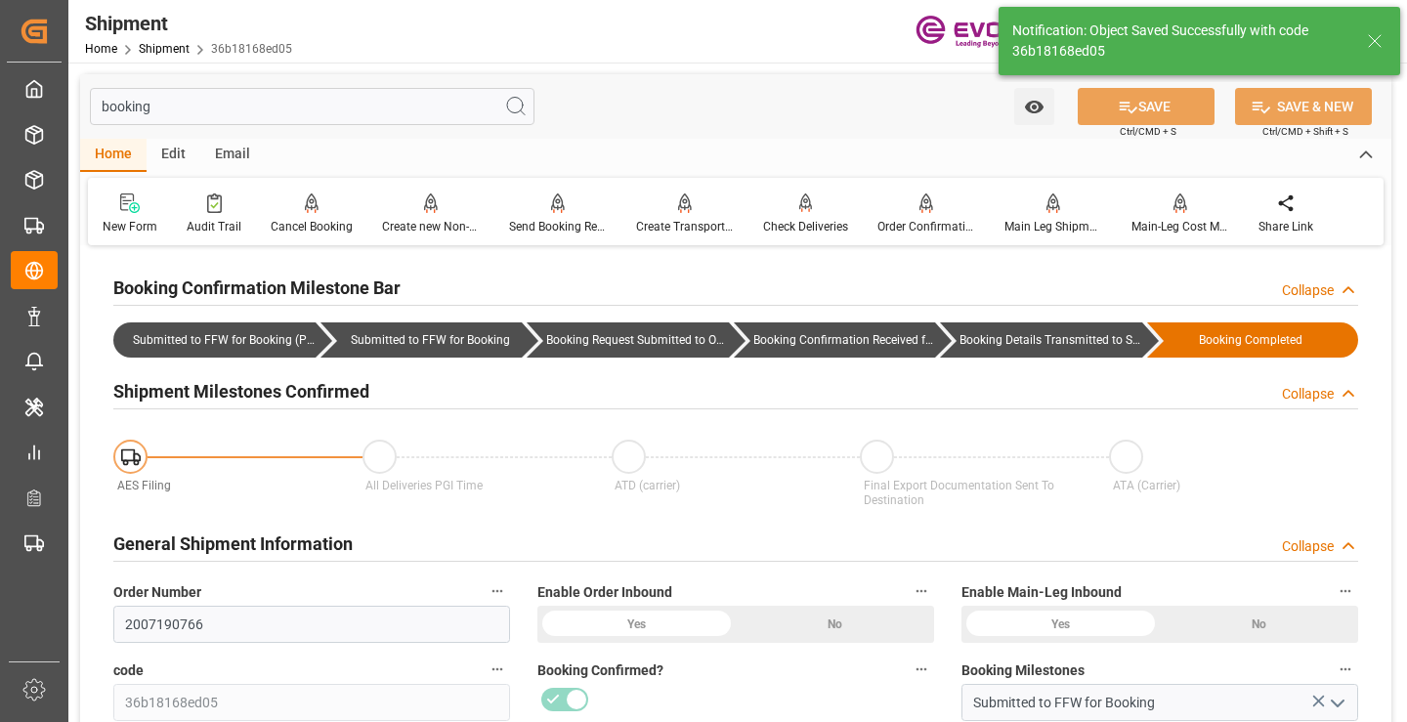
type input "Booking Details Transmitted to SAP"
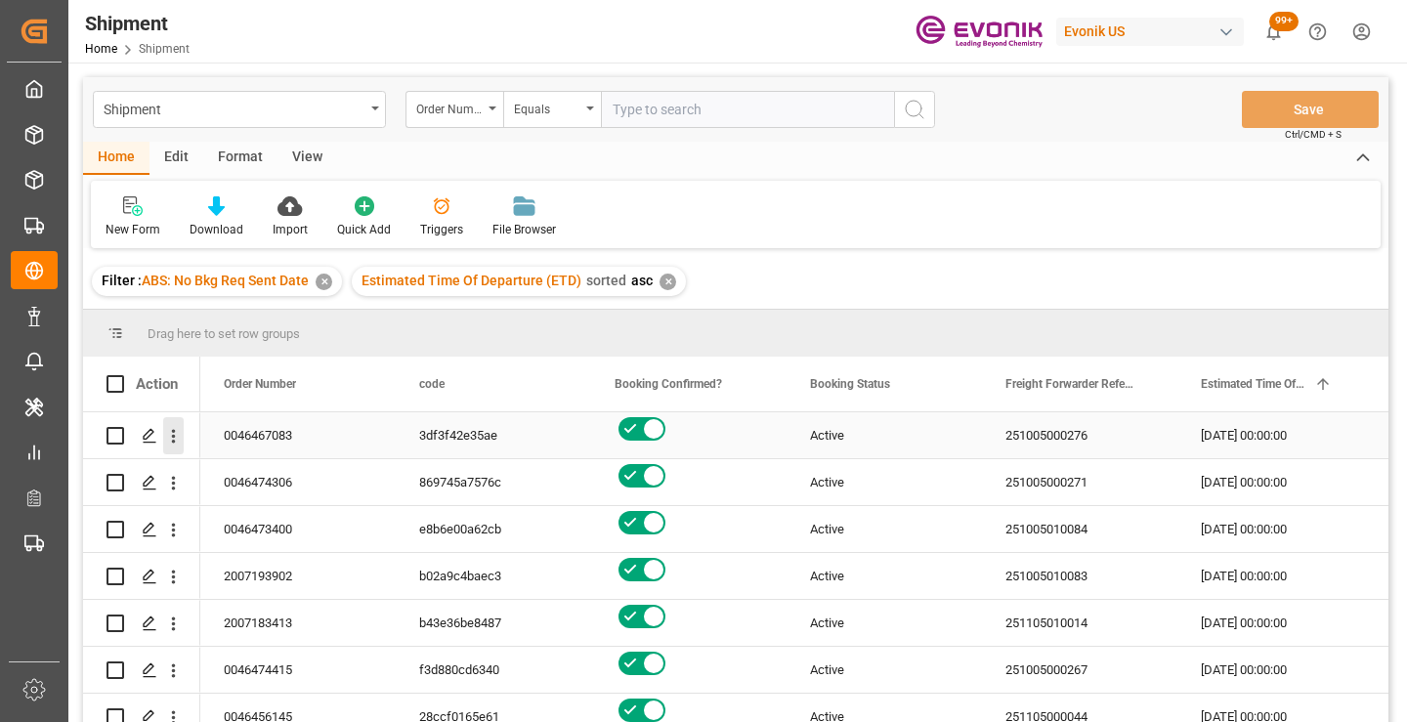
click at [178, 431] on icon "open menu" at bounding box center [173, 436] width 21 height 21
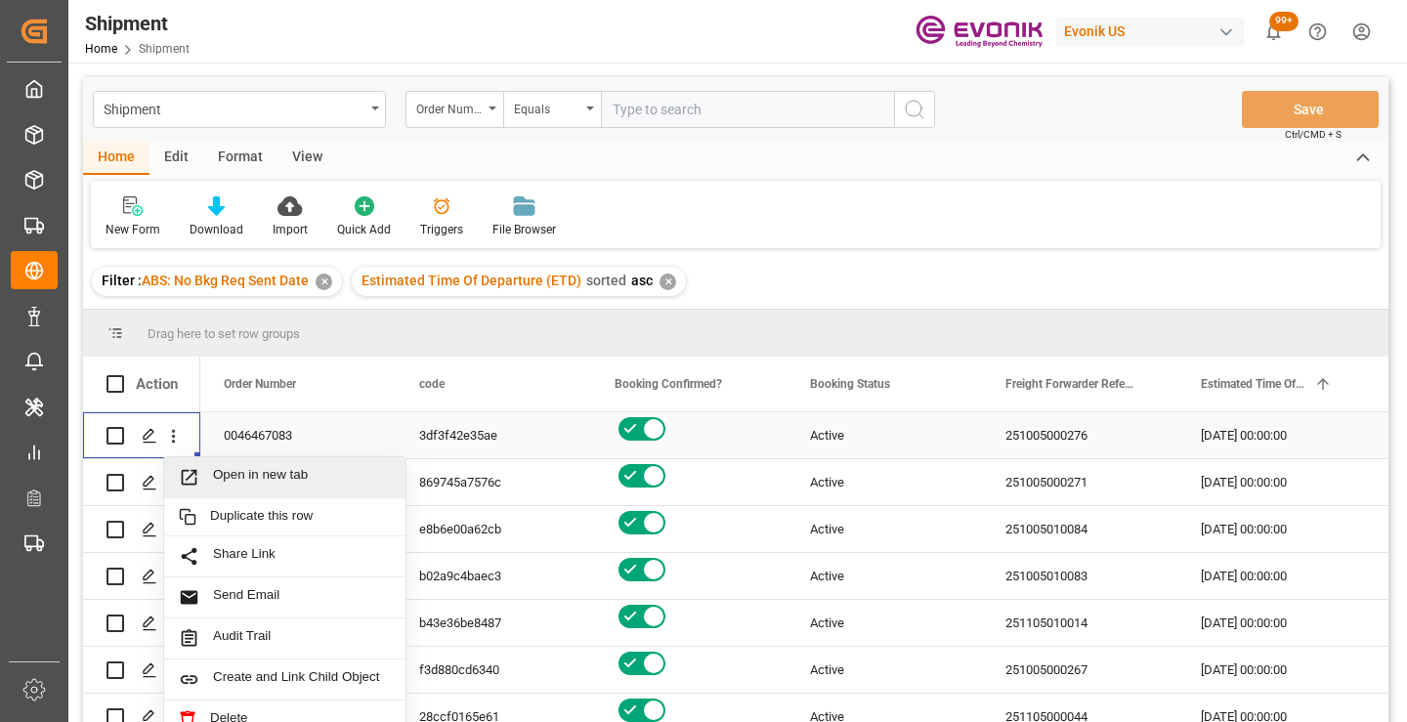
click at [236, 477] on span "Open in new tab" at bounding box center [302, 477] width 178 height 21
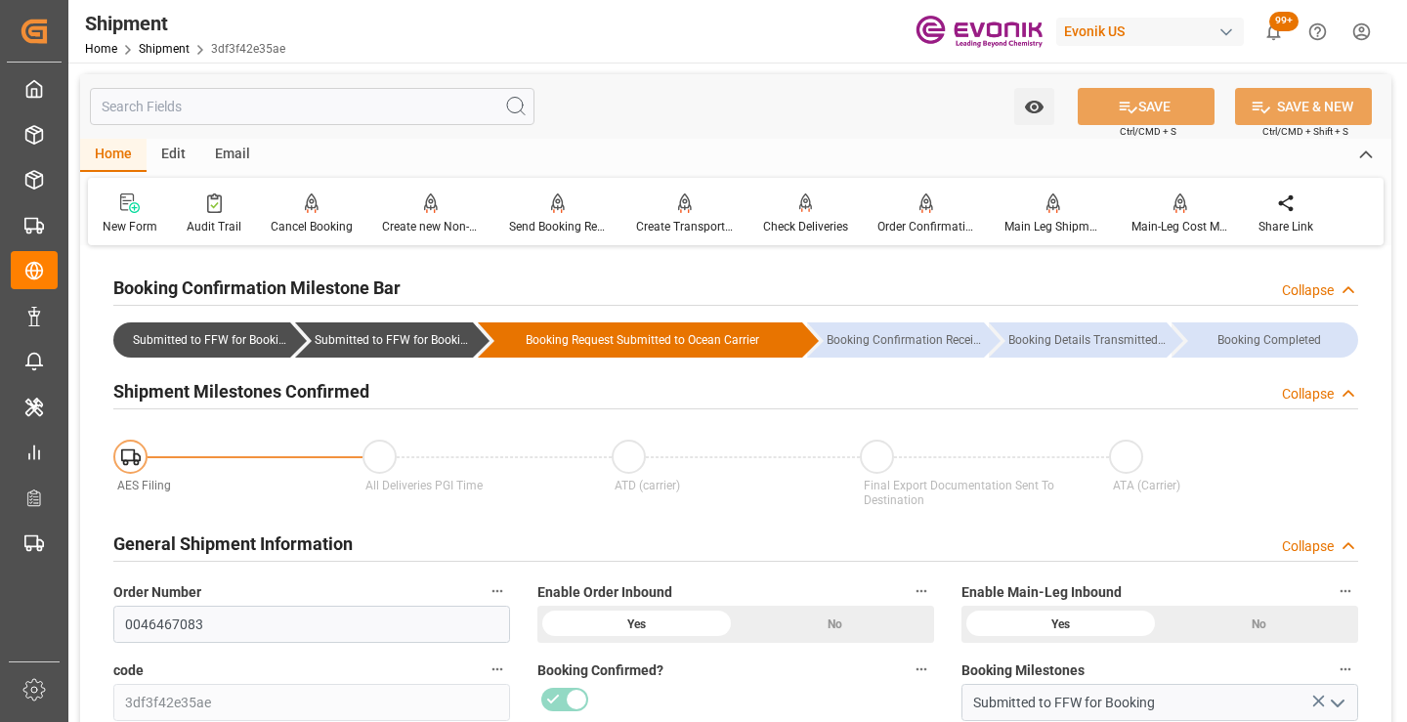
click at [248, 105] on input "text" at bounding box center [312, 106] width 445 height 37
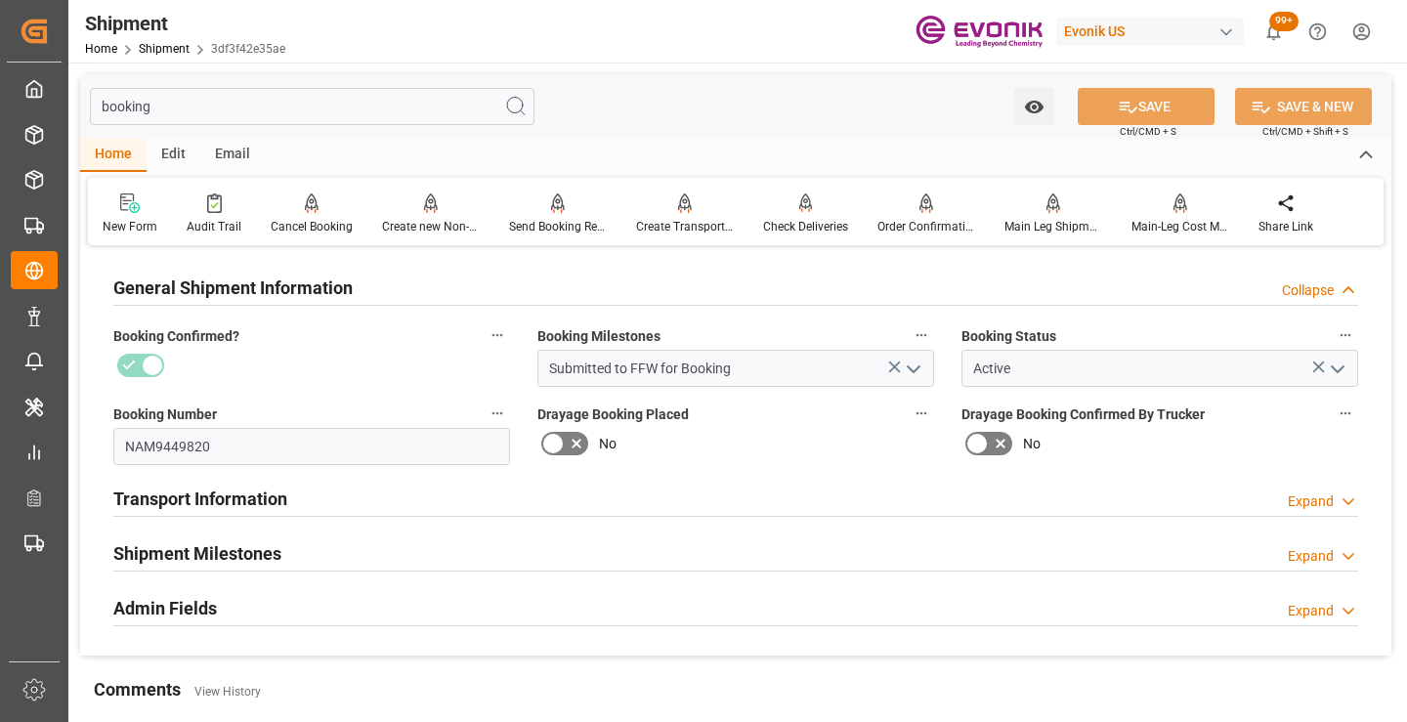
type input "booking"
click at [206, 554] on h2 "Shipment Milestones" at bounding box center [197, 553] width 168 height 26
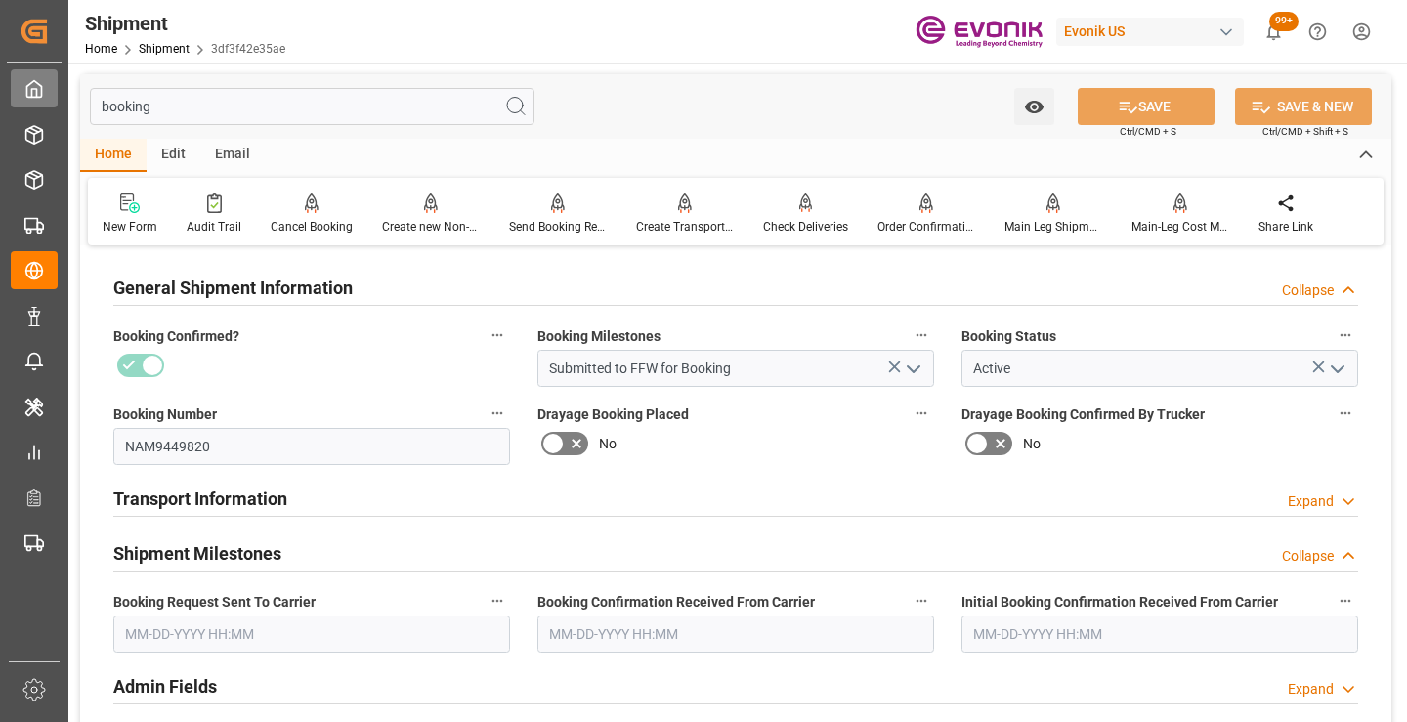
drag, startPoint x: 163, startPoint y: 106, endPoint x: 21, endPoint y: 106, distance: 141.7
click at [21, 106] on div "Created by potrace 1.15, written by Peter Selinger 2001-2017 Created by potrace…" at bounding box center [703, 361] width 1407 height 722
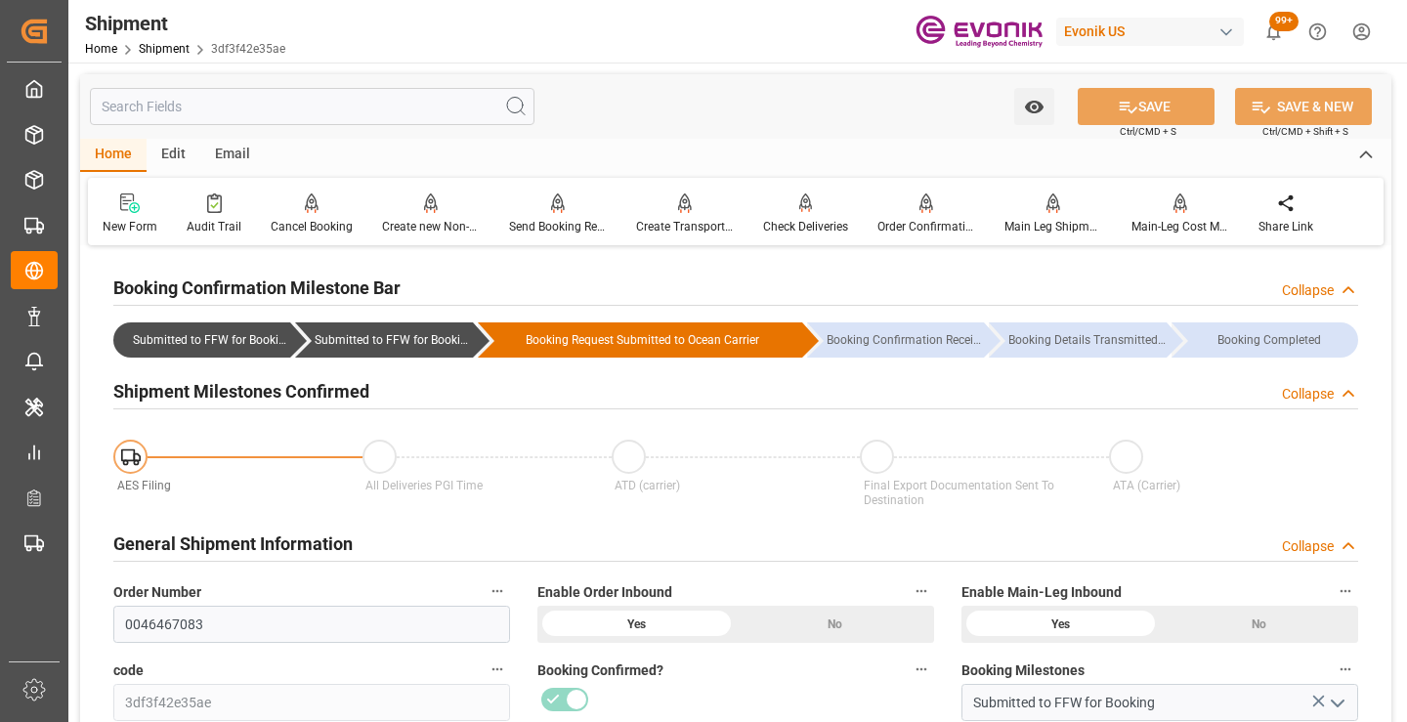
scroll to position [391, 0]
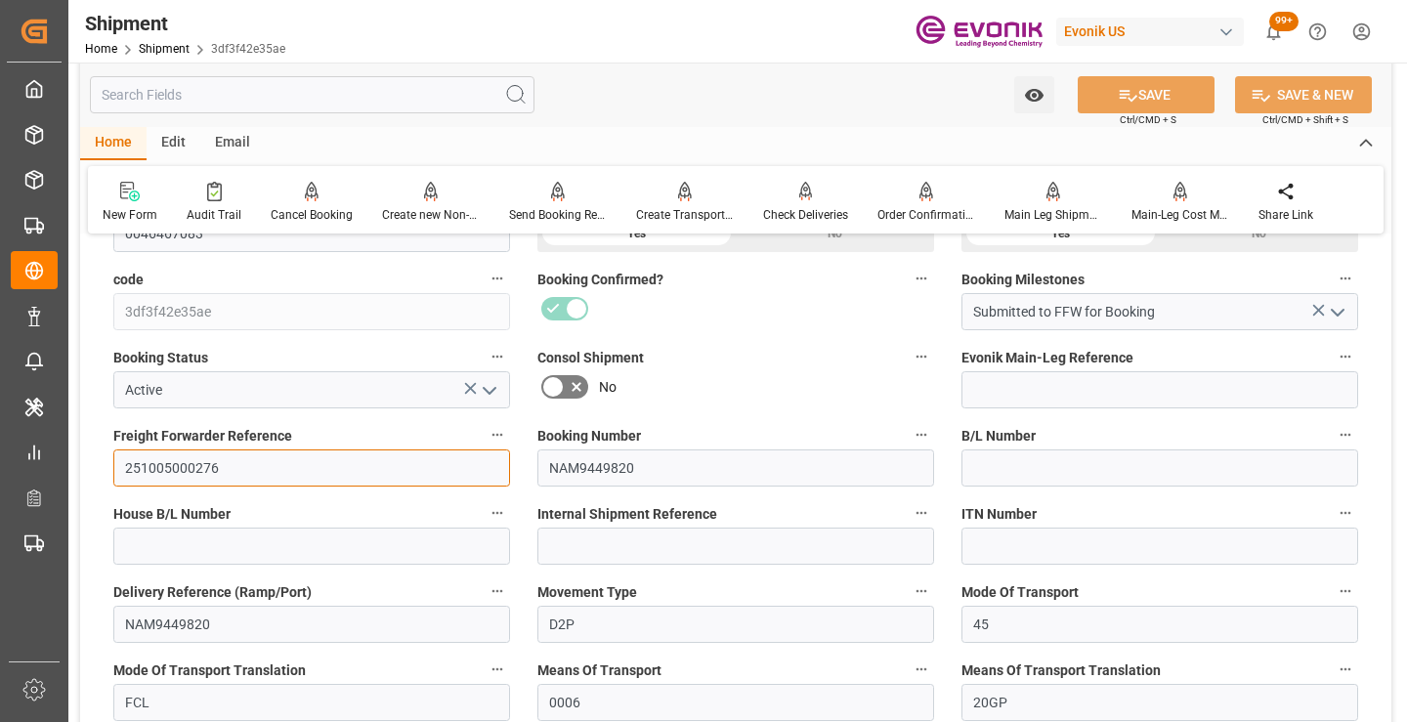
click at [168, 468] on input "251005000276" at bounding box center [311, 468] width 397 height 37
click at [313, 103] on input "text" at bounding box center [312, 94] width 445 height 37
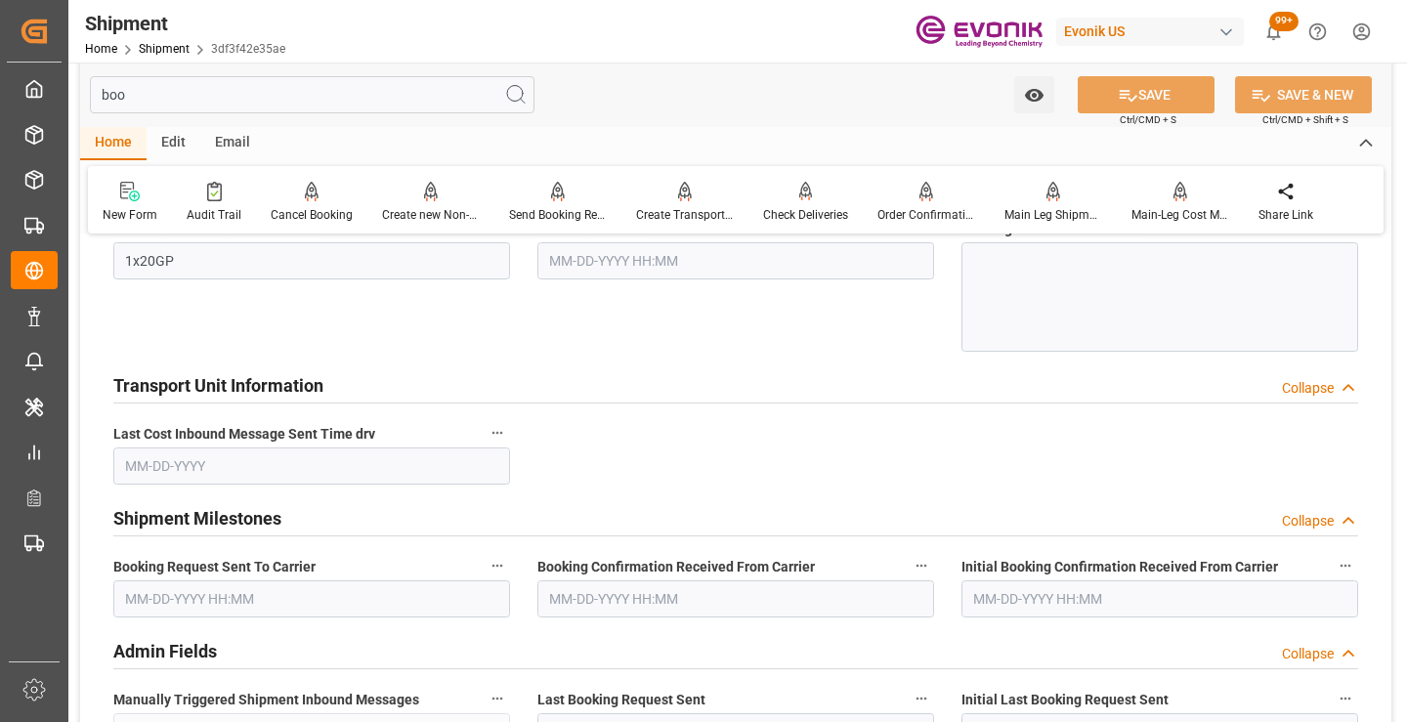
scroll to position [137, 0]
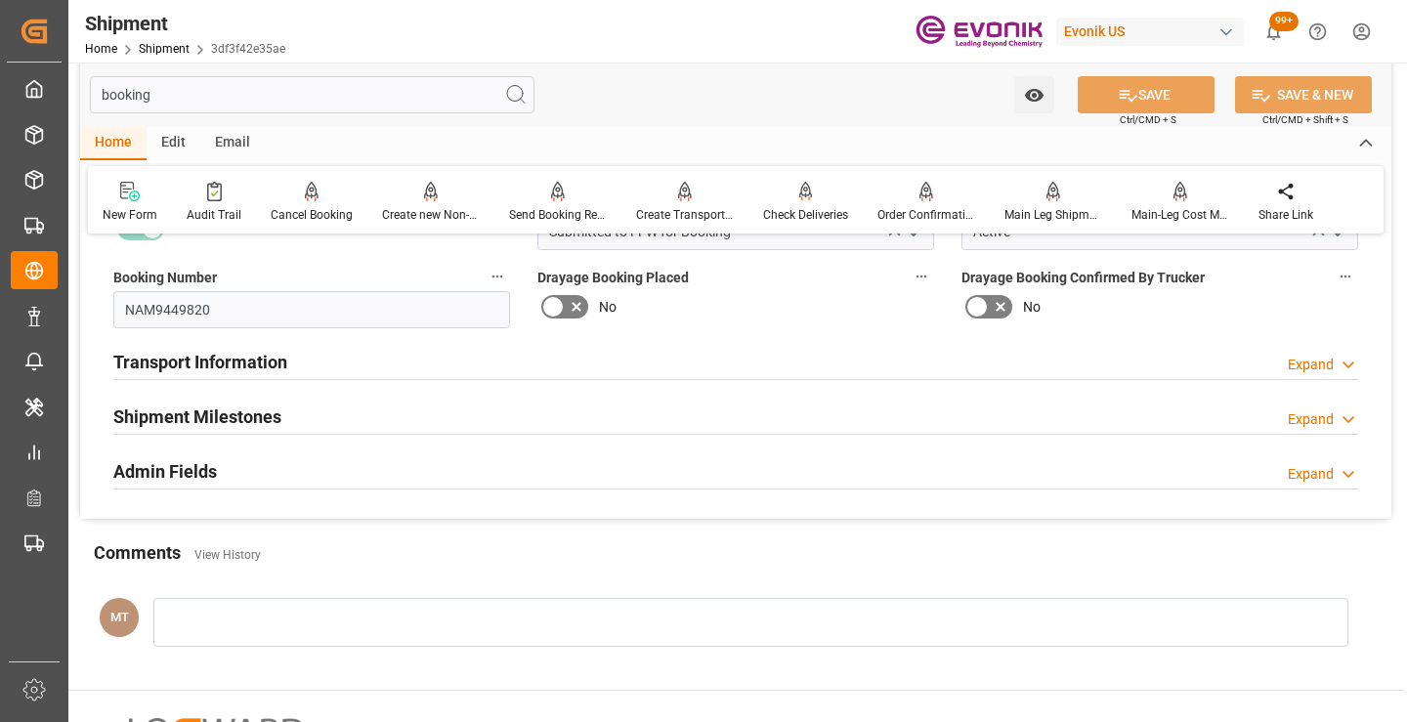
type input "booking"
click at [221, 396] on div "Shipment Milestones Expand" at bounding box center [736, 417] width 1272 height 55
click at [204, 409] on h2 "Shipment Milestones" at bounding box center [197, 417] width 168 height 26
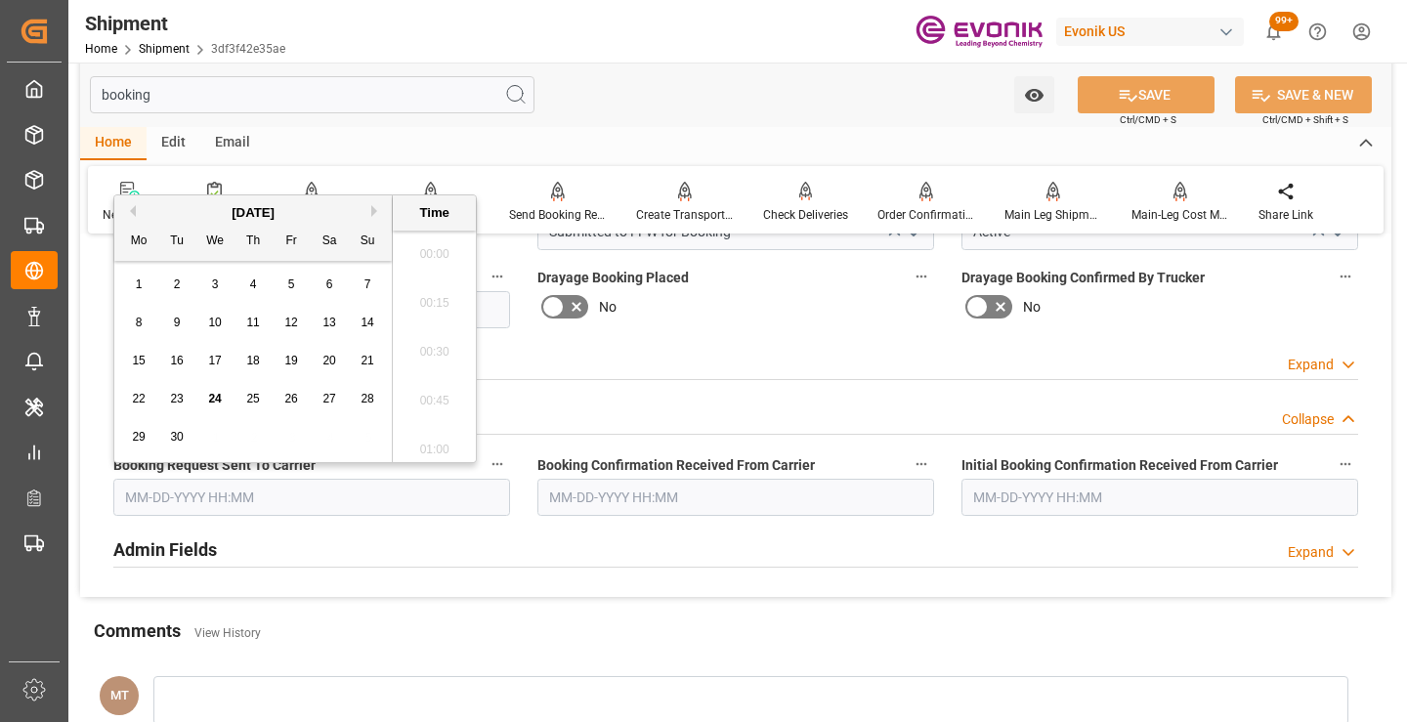
click at [246, 492] on input "text" at bounding box center [311, 497] width 397 height 37
click at [209, 398] on span "24" at bounding box center [214, 399] width 13 height 14
type input "09-24-2025 00:00"
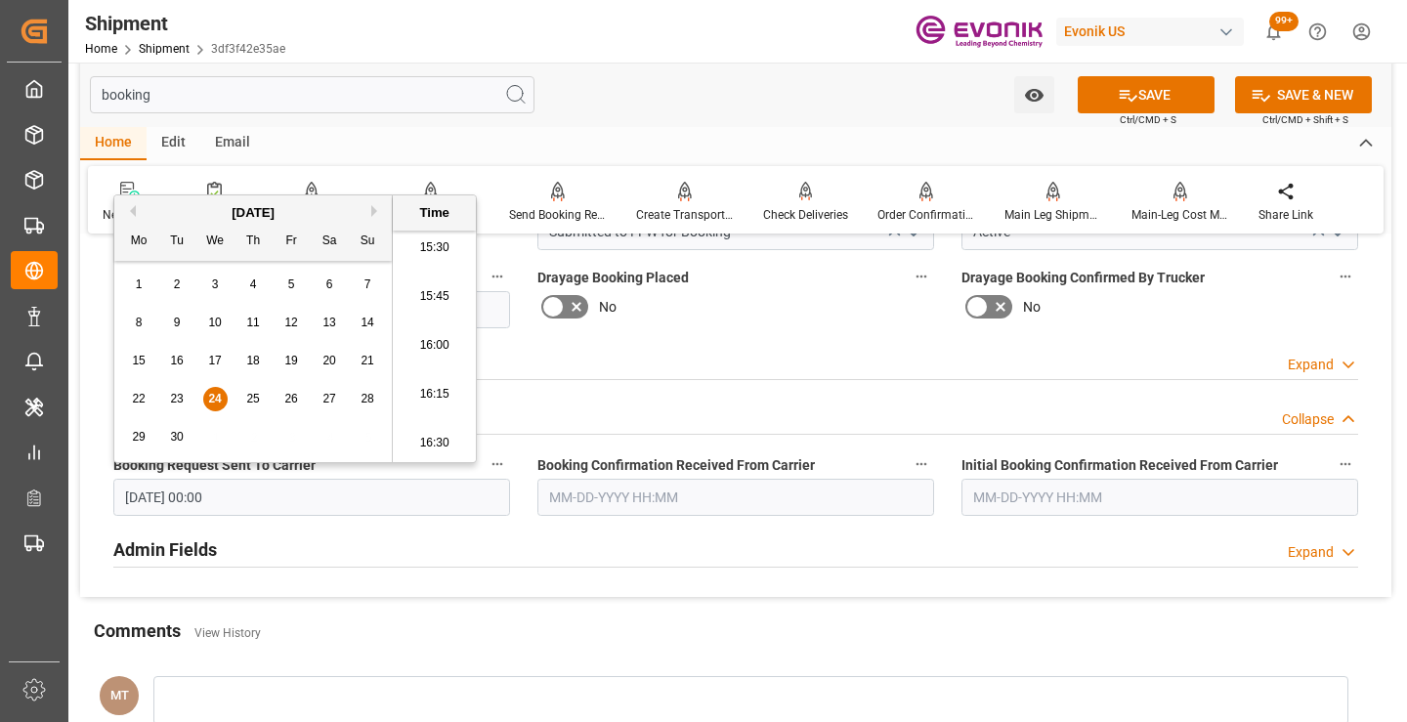
click at [615, 493] on input "text" at bounding box center [735, 497] width 397 height 37
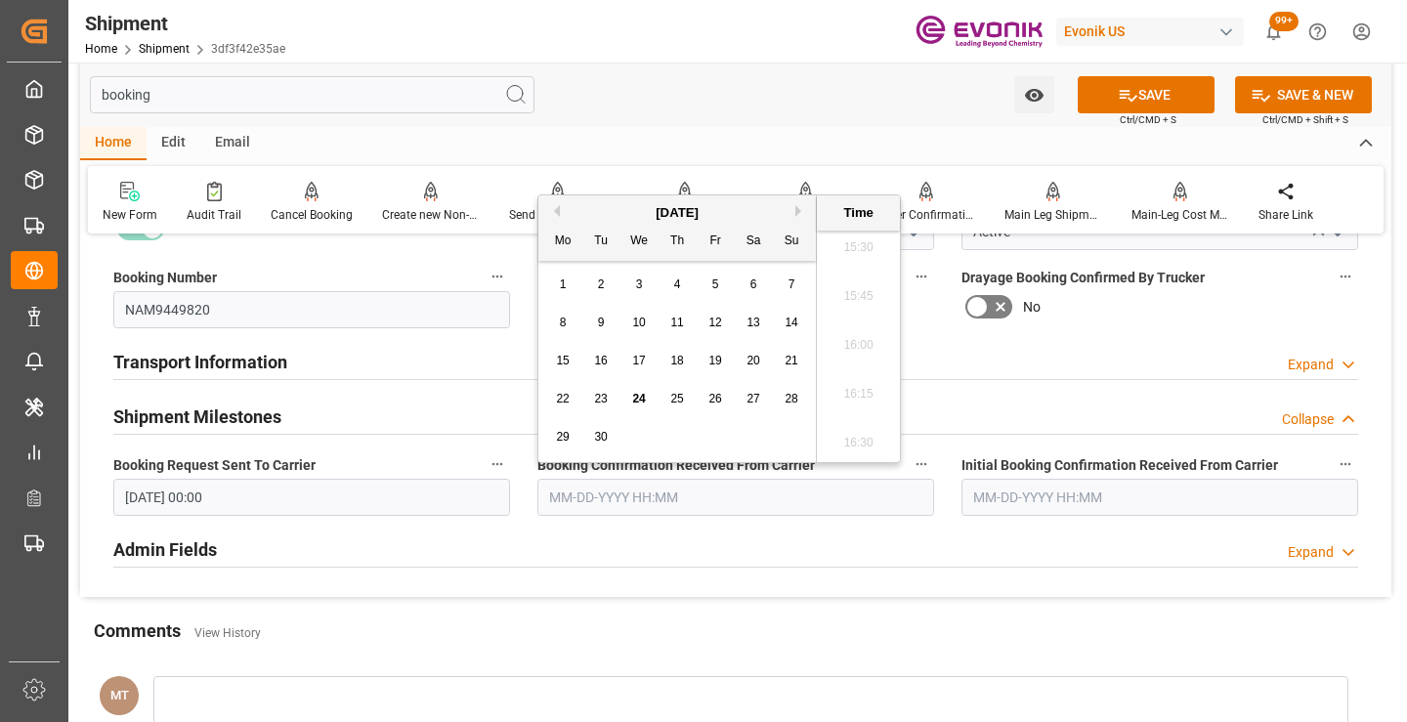
click at [643, 400] on span "24" at bounding box center [638, 399] width 13 height 14
type input "09-24-2025 00:00"
click at [1133, 93] on icon at bounding box center [1128, 95] width 21 height 21
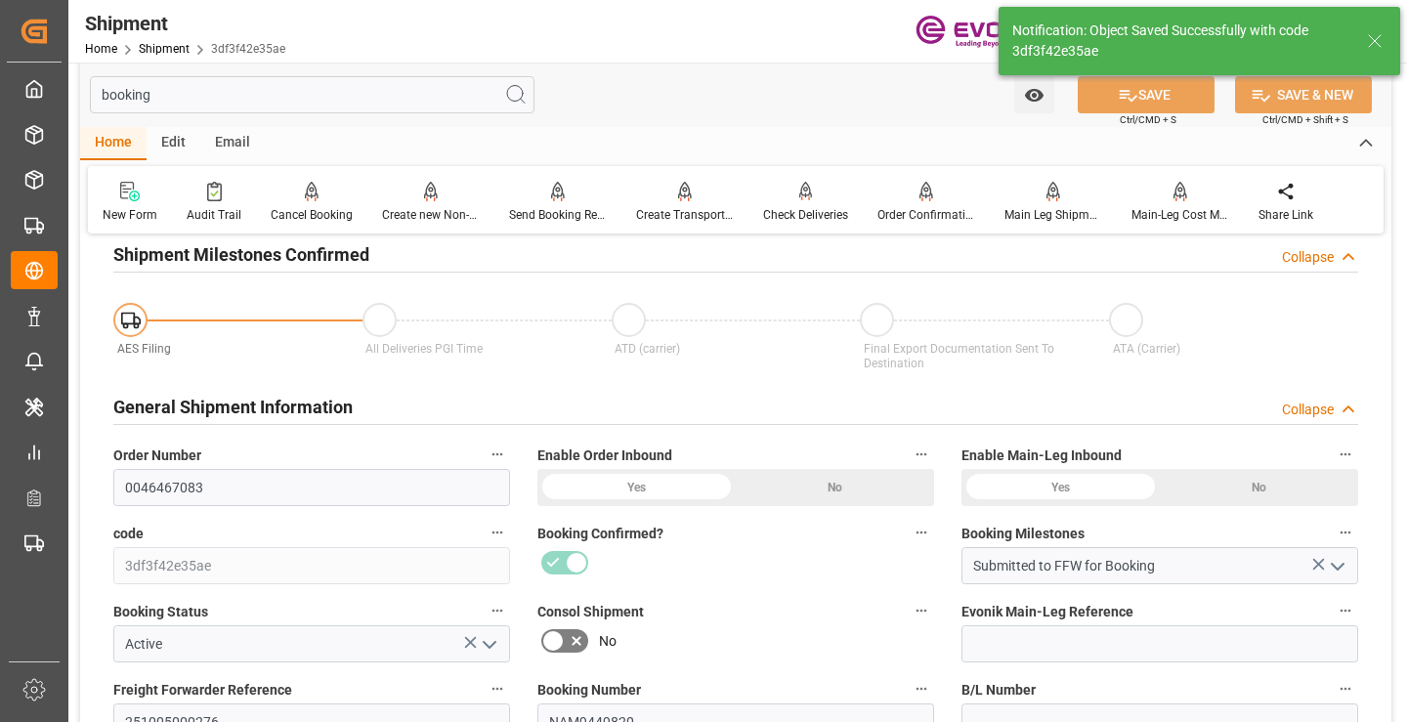
type input "Booking Details Transmitted to SAP"
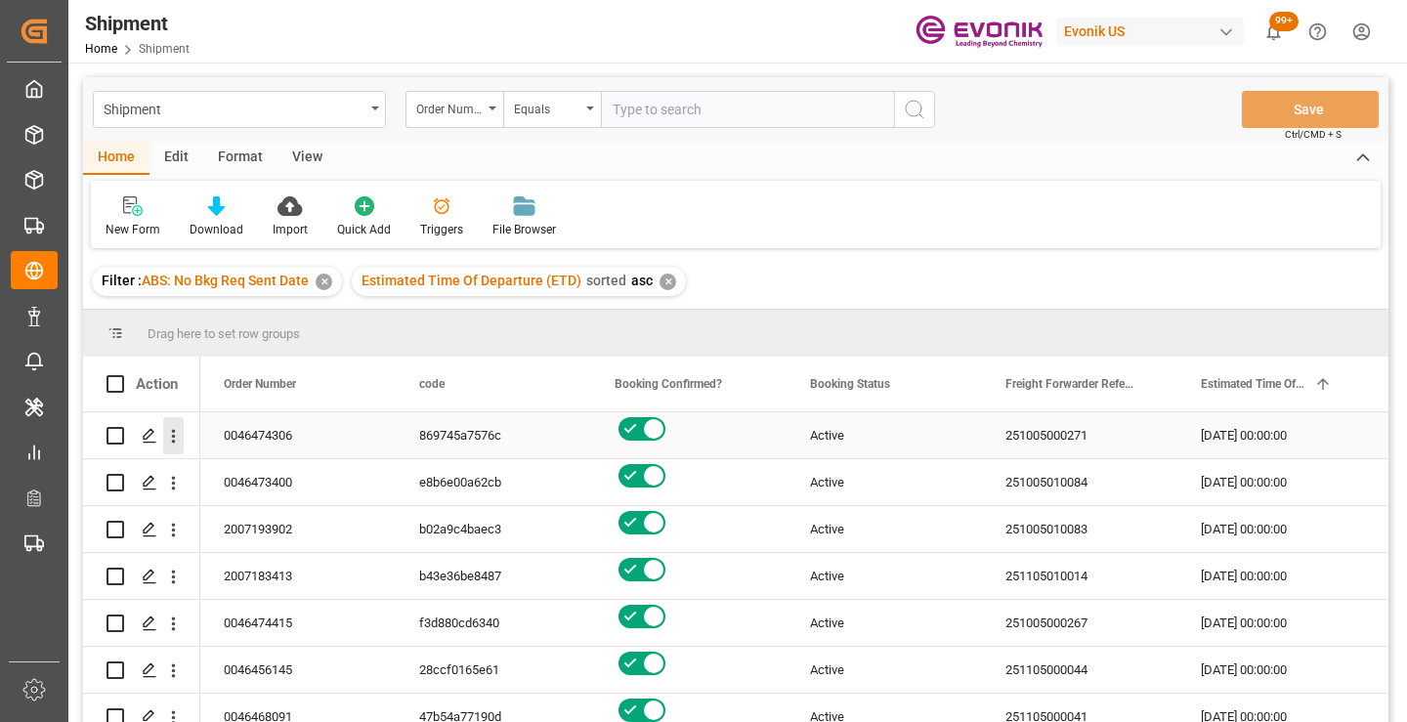
click at [170, 437] on icon "open menu" at bounding box center [173, 436] width 21 height 21
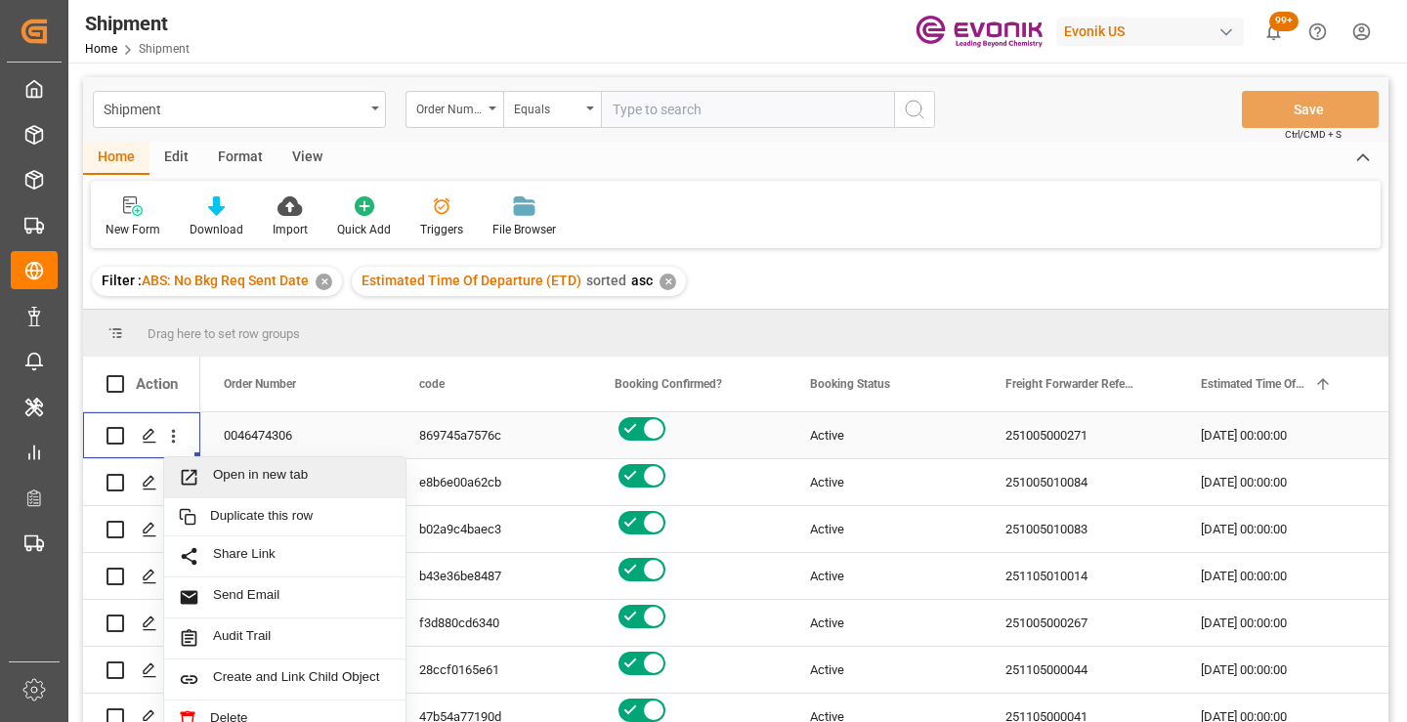
click at [254, 479] on span "Open in new tab" at bounding box center [302, 477] width 178 height 21
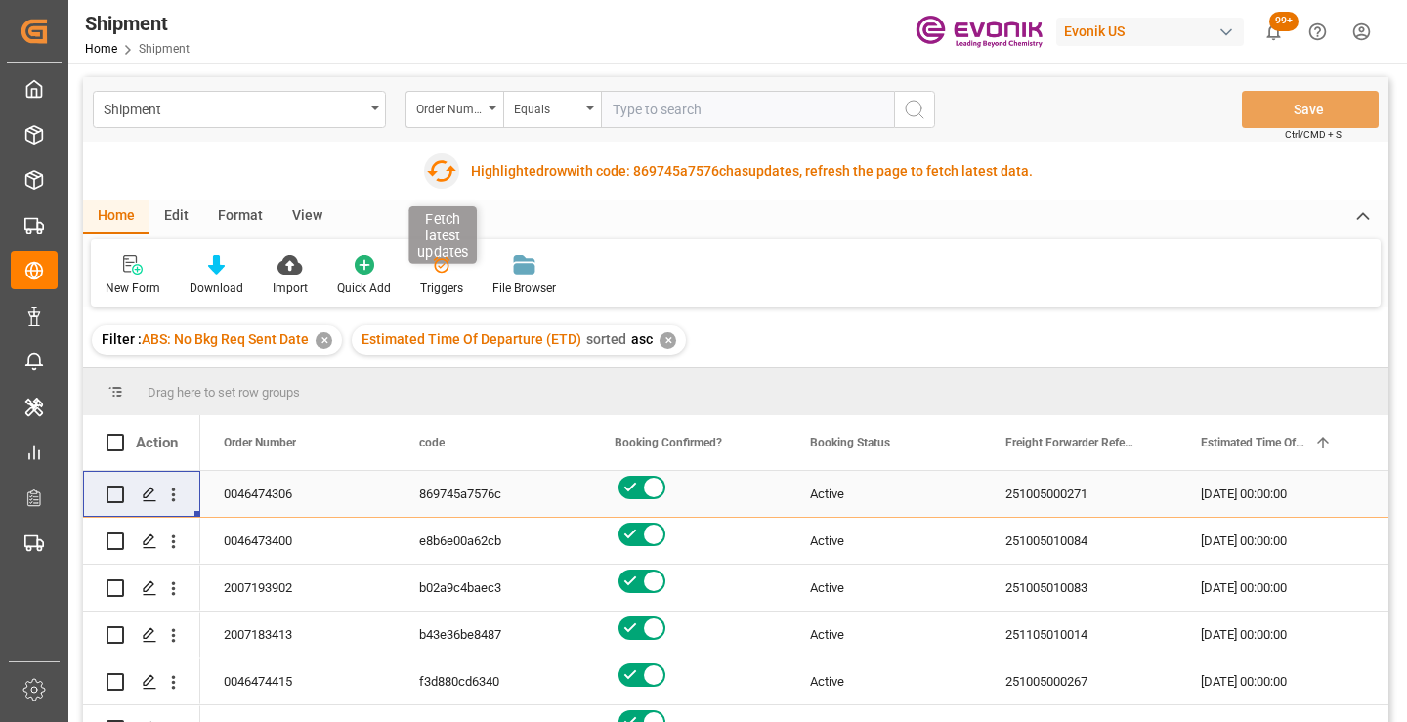
click at [445, 175] on icon "button" at bounding box center [440, 170] width 31 height 31
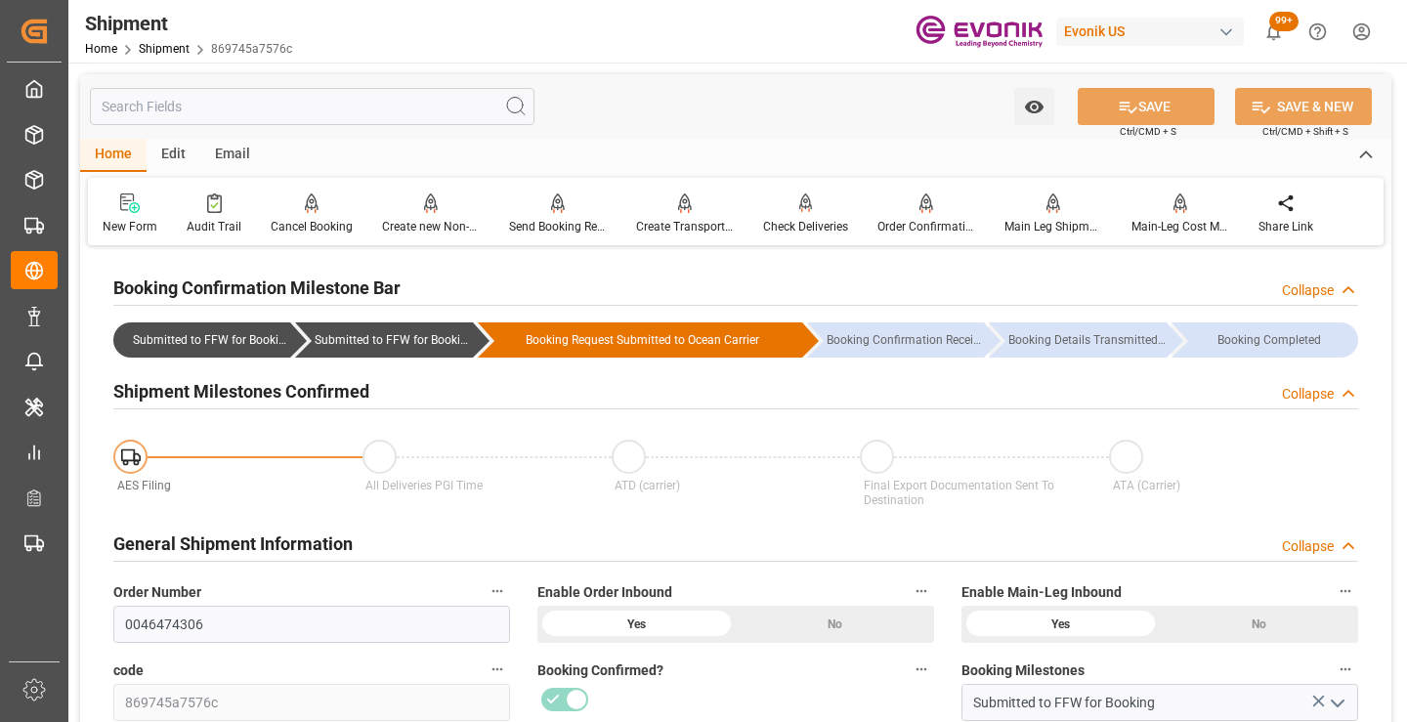
scroll to position [391, 0]
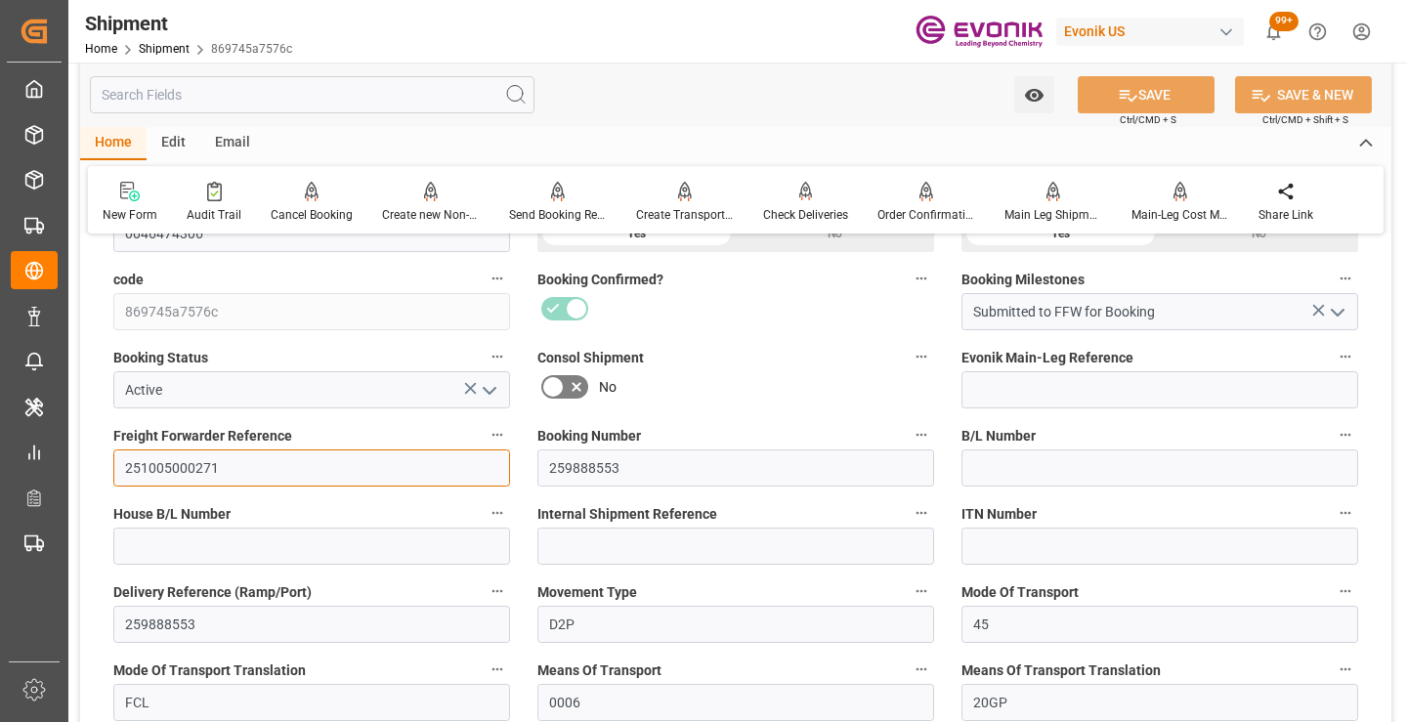
click at [188, 457] on input "251005000271" at bounding box center [311, 468] width 397 height 37
click at [335, 96] on input "text" at bounding box center [312, 94] width 445 height 37
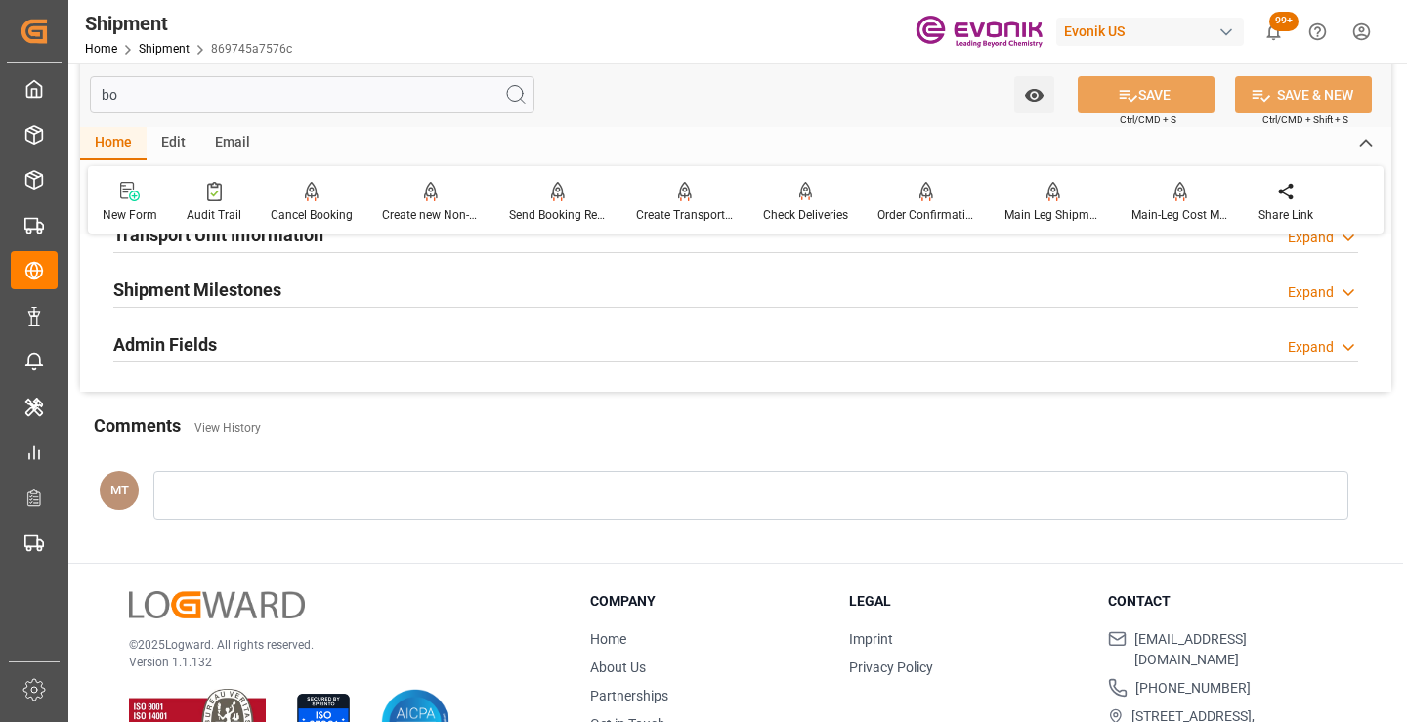
scroll to position [137, 0]
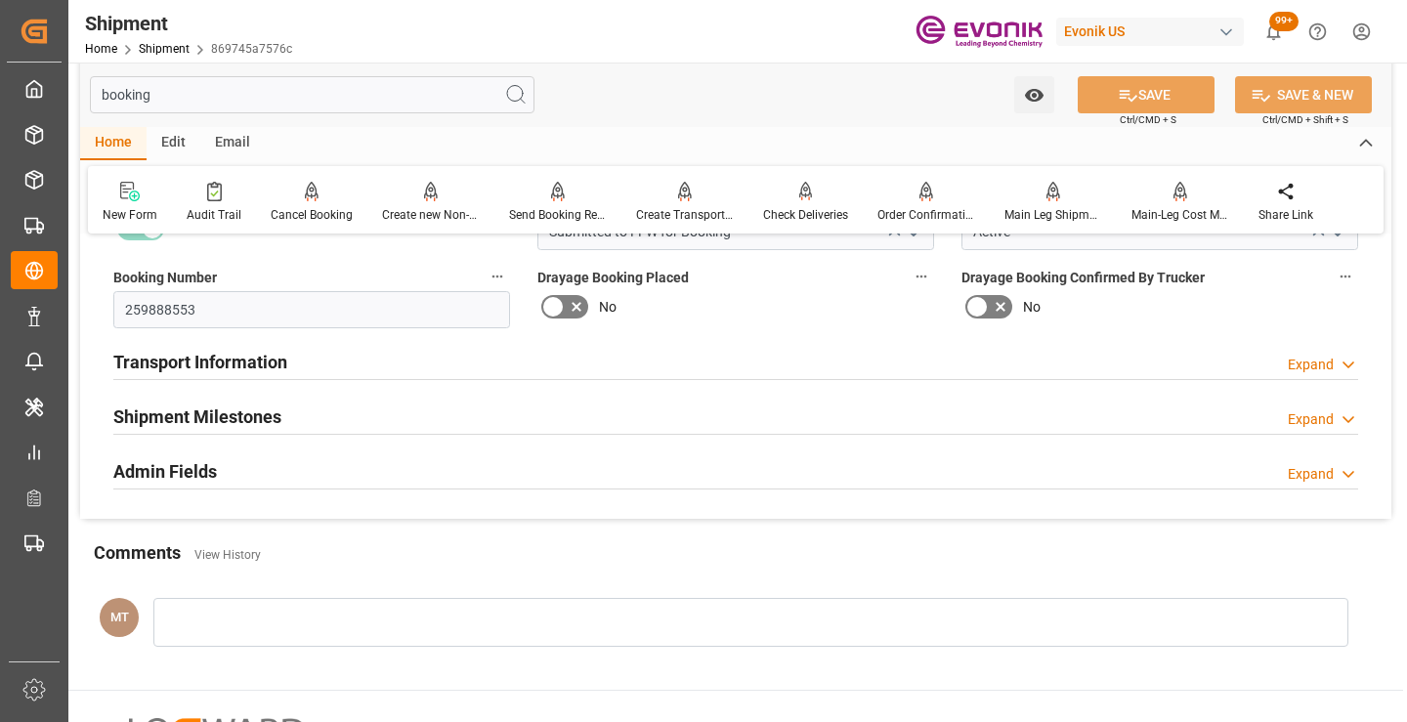
type input "booking"
click at [260, 406] on h2 "Shipment Milestones" at bounding box center [197, 417] width 168 height 26
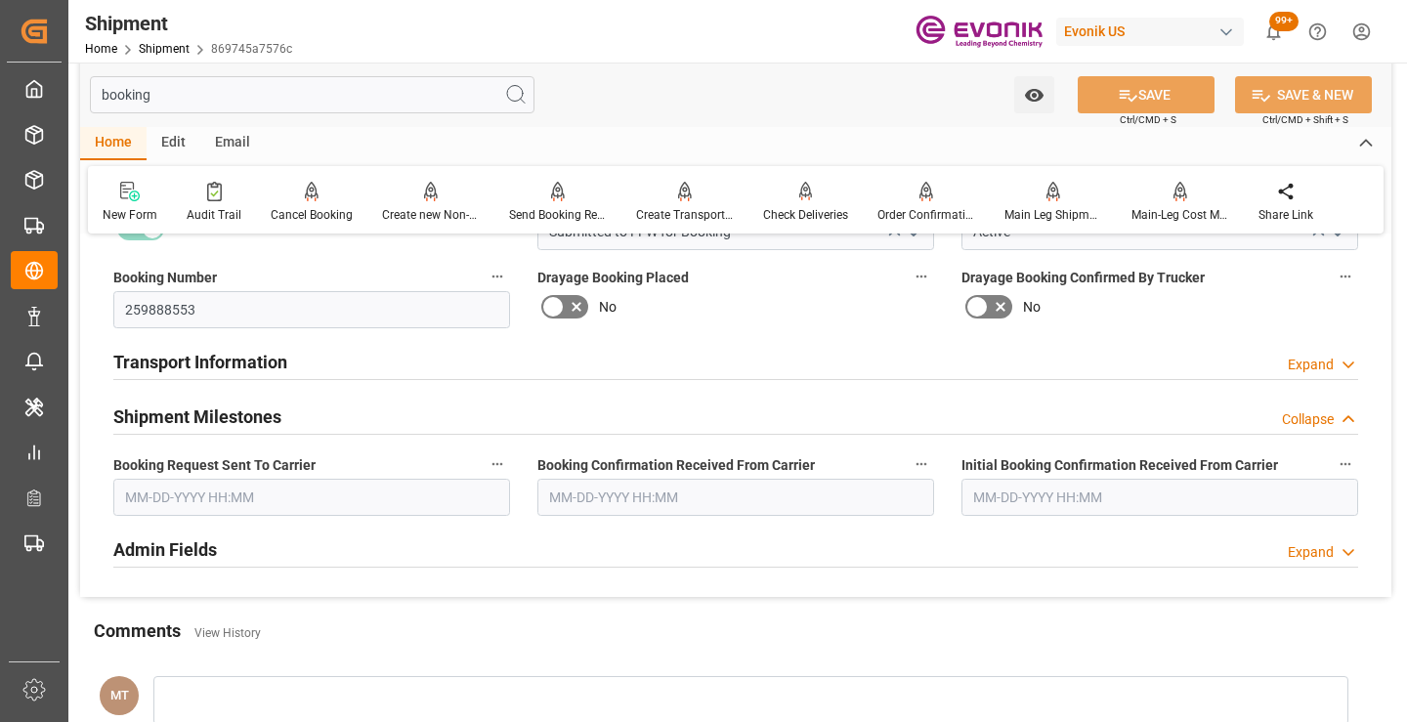
click at [226, 504] on input "text" at bounding box center [311, 497] width 397 height 37
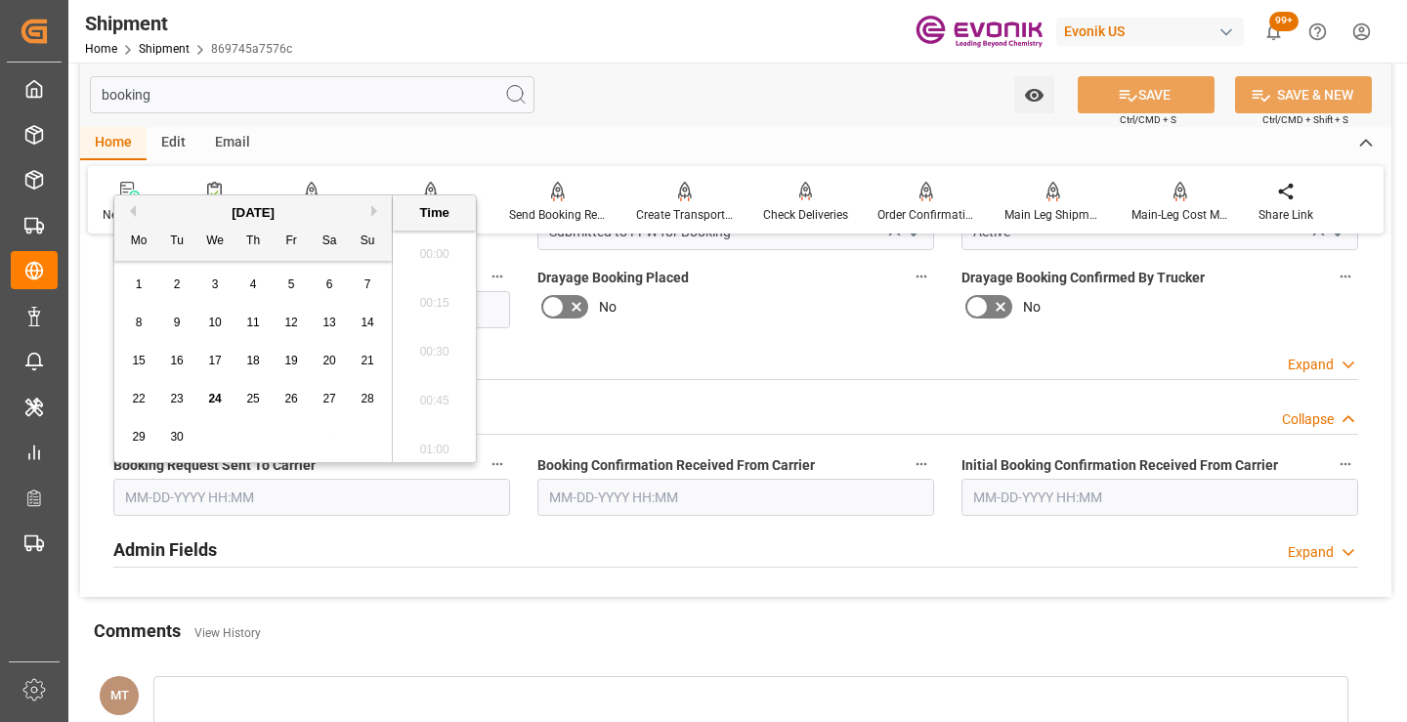
scroll to position [3036, 0]
drag, startPoint x: 180, startPoint y: 397, endPoint x: 195, endPoint y: 399, distance: 15.8
click at [180, 397] on span "23" at bounding box center [176, 399] width 13 height 14
type input "[DATE] 00:00"
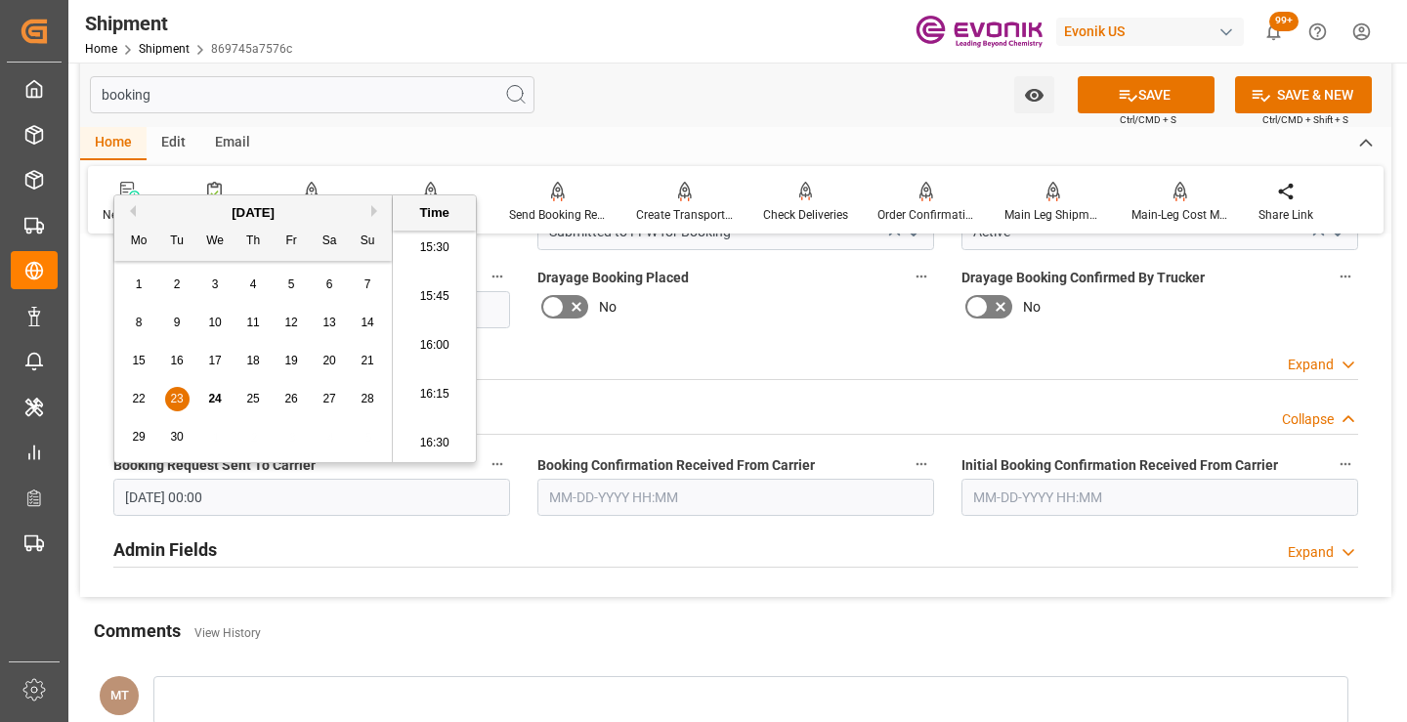
click at [646, 492] on input "text" at bounding box center [735, 497] width 397 height 37
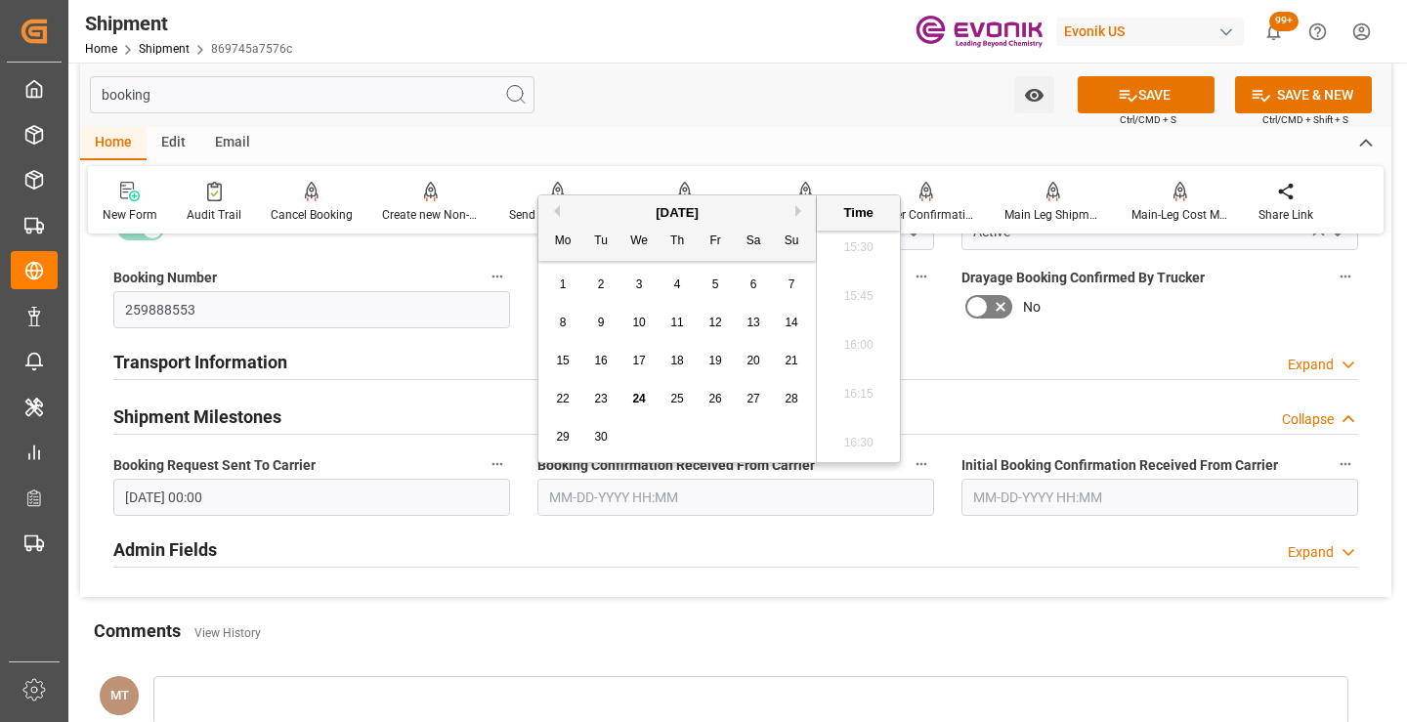
click at [637, 395] on span "24" at bounding box center [638, 399] width 13 height 14
type input "[DATE] 00:00"
click at [1130, 85] on icon at bounding box center [1128, 95] width 21 height 21
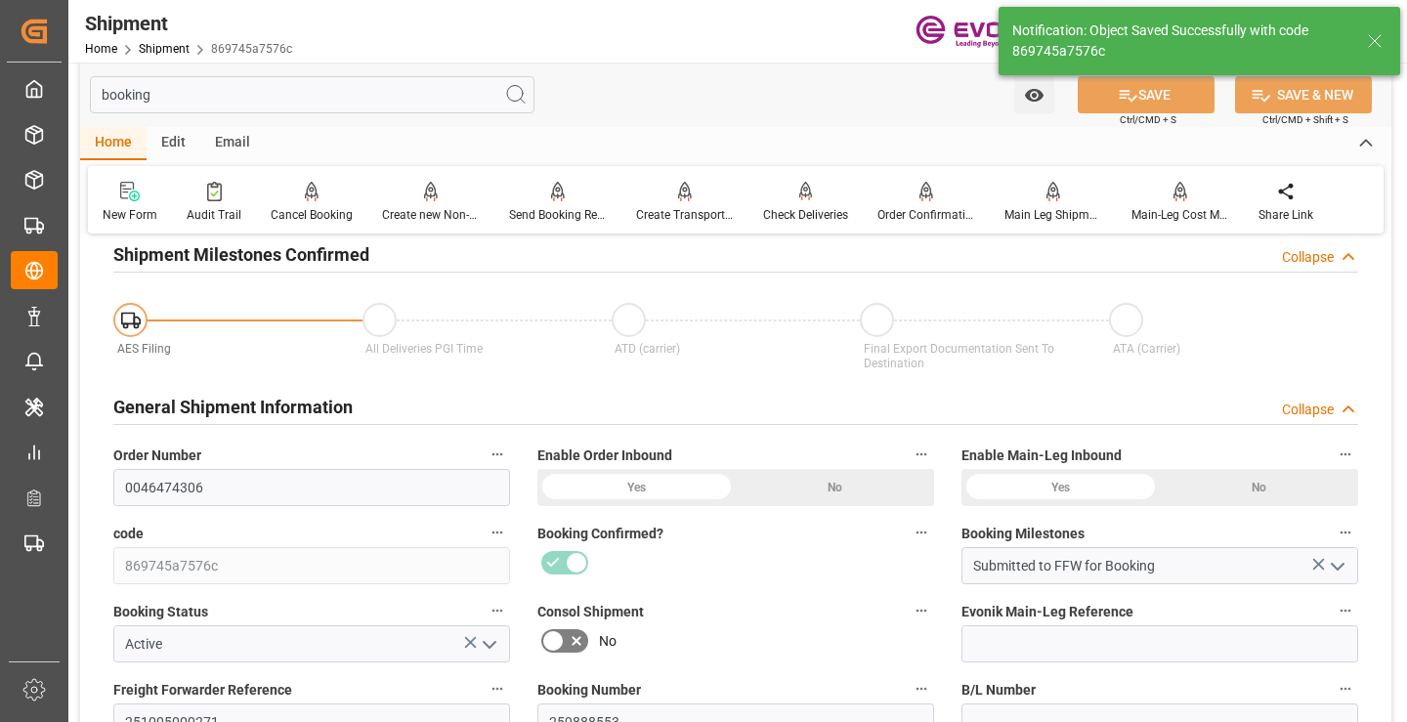
type input "Booking Confirmation Received from Ocean Carrier"
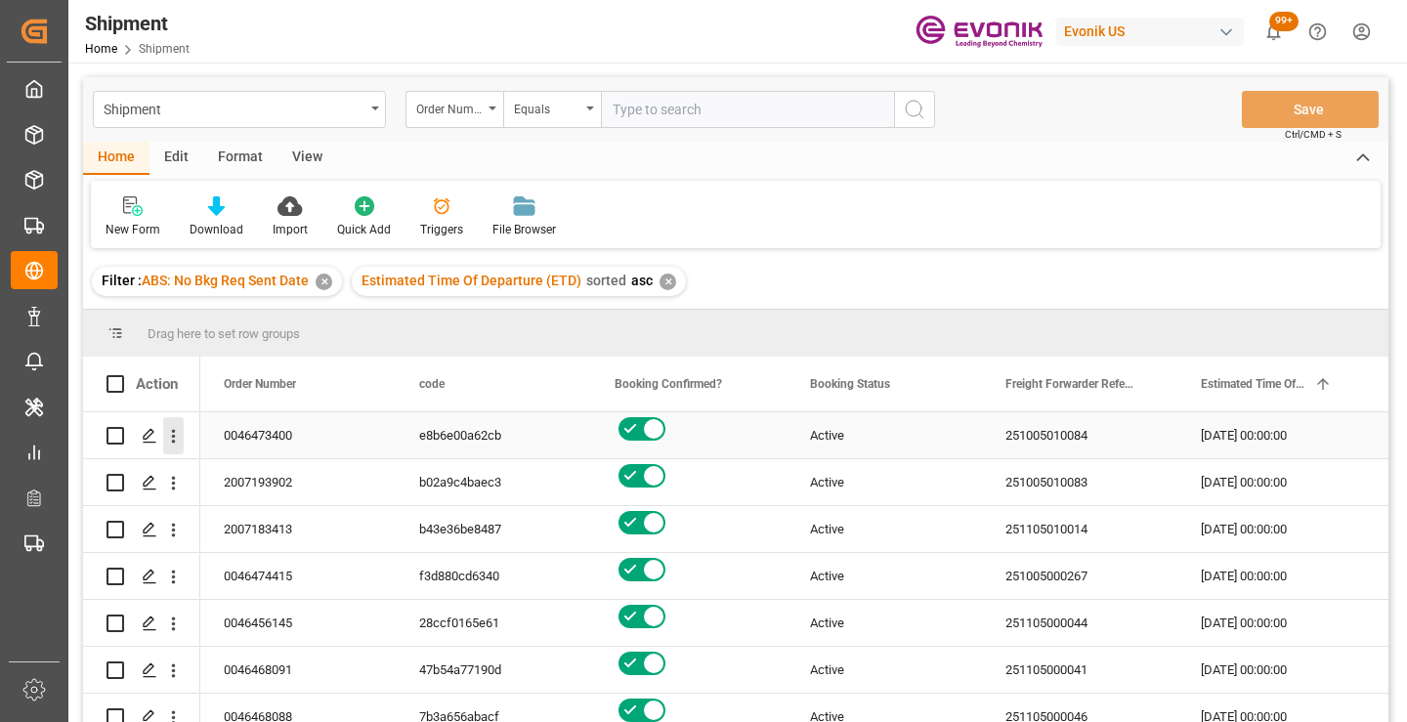
click at [173, 437] on icon "open menu" at bounding box center [174, 437] width 4 height 14
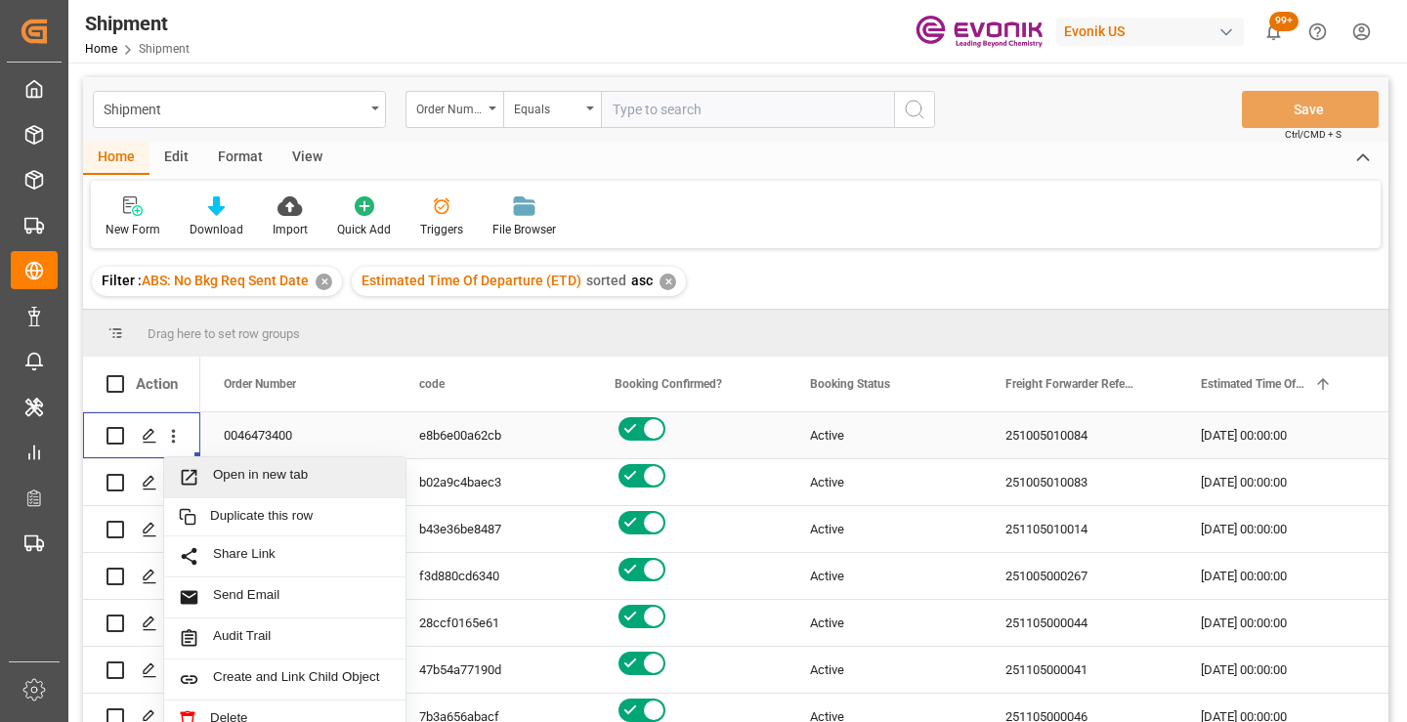
click at [253, 483] on span "Open in new tab" at bounding box center [302, 477] width 178 height 21
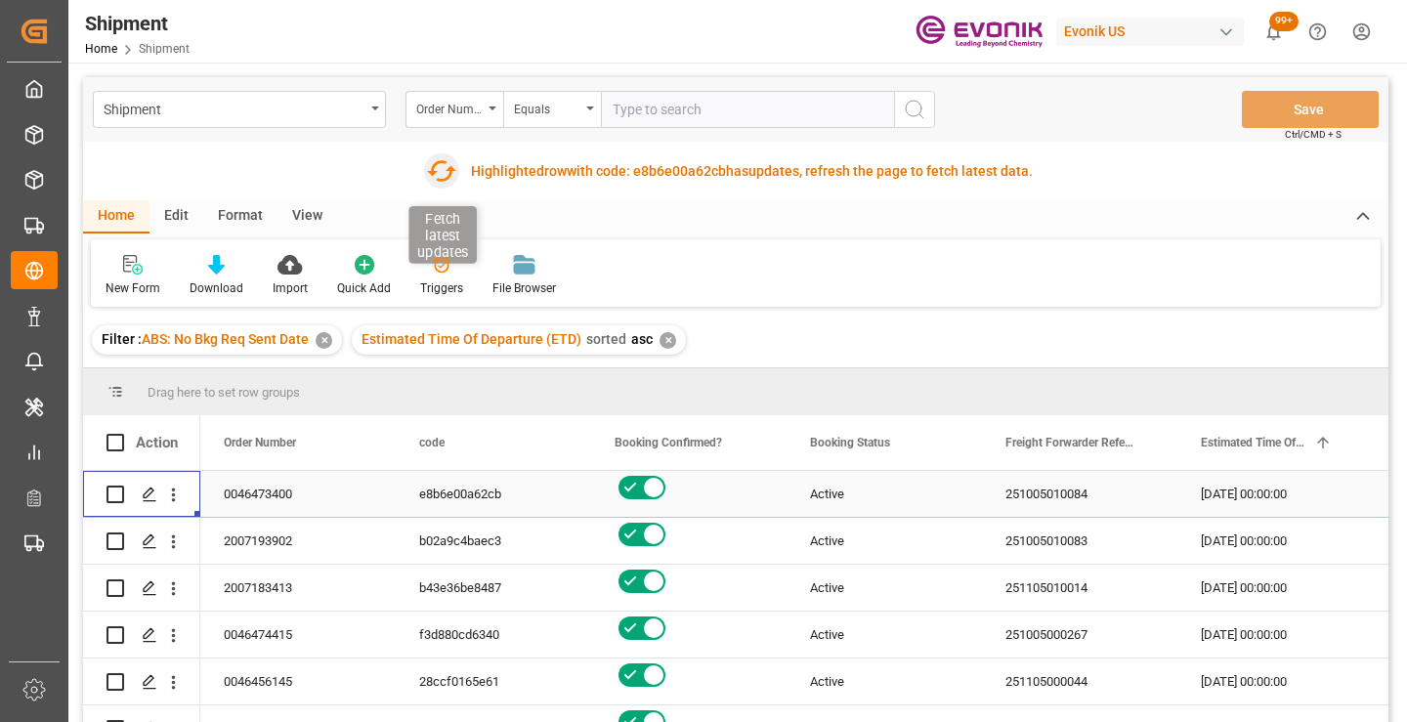
click at [446, 169] on icon "button" at bounding box center [440, 170] width 31 height 31
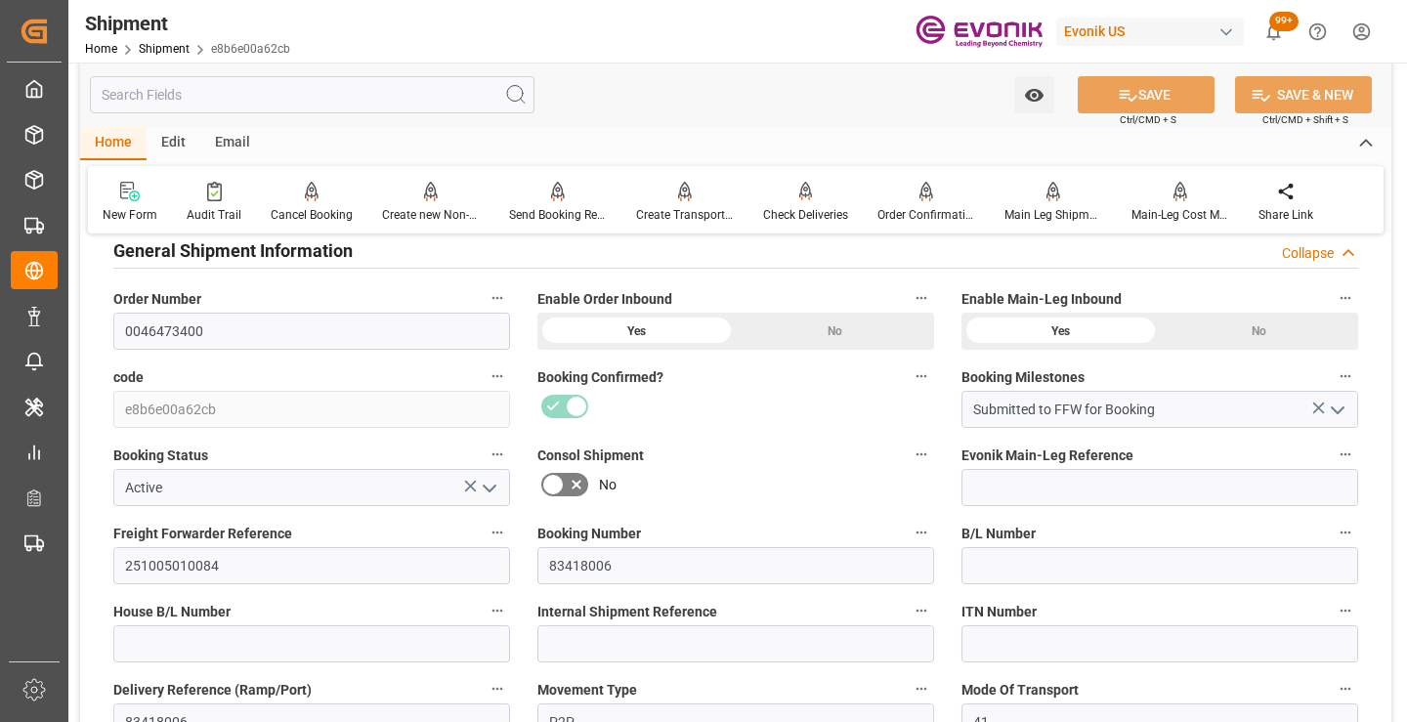
scroll to position [489, 0]
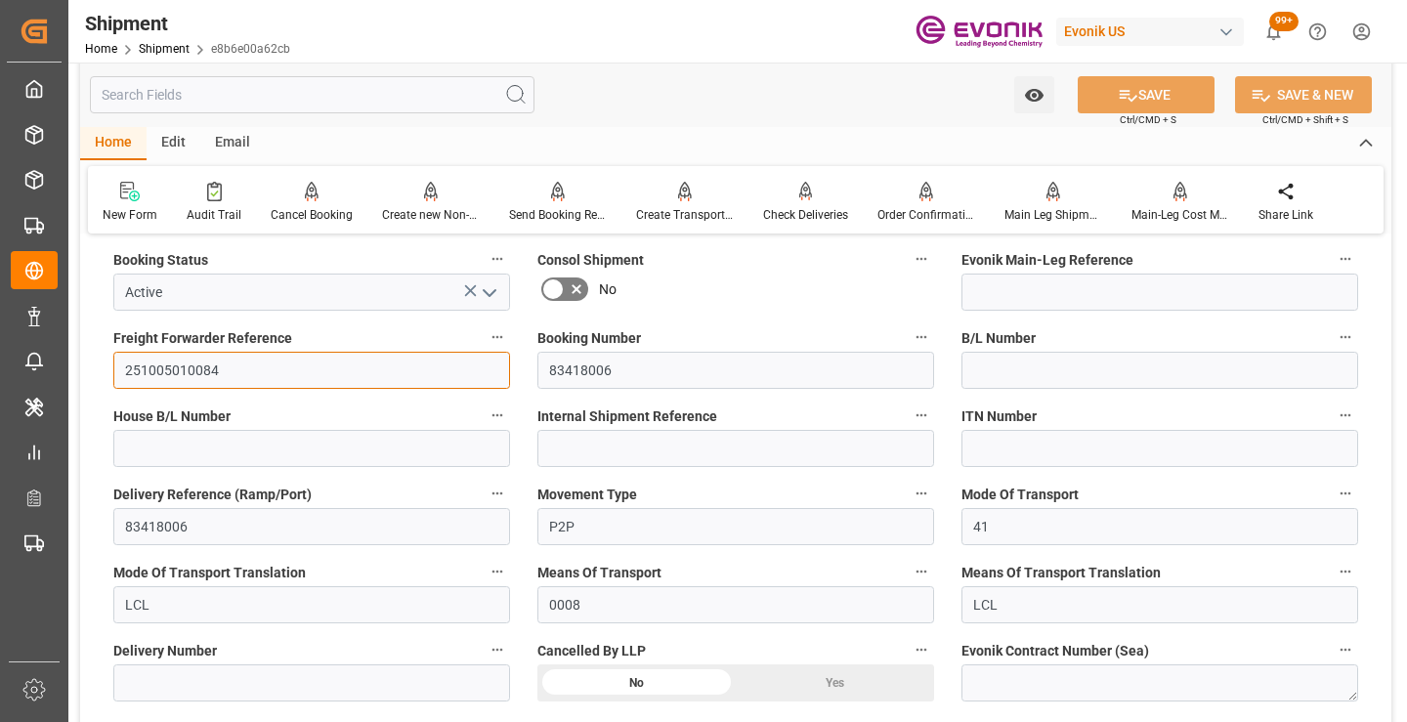
click at [178, 370] on input "251005010084" at bounding box center [311, 370] width 397 height 37
click at [326, 94] on input "text" at bounding box center [312, 94] width 445 height 37
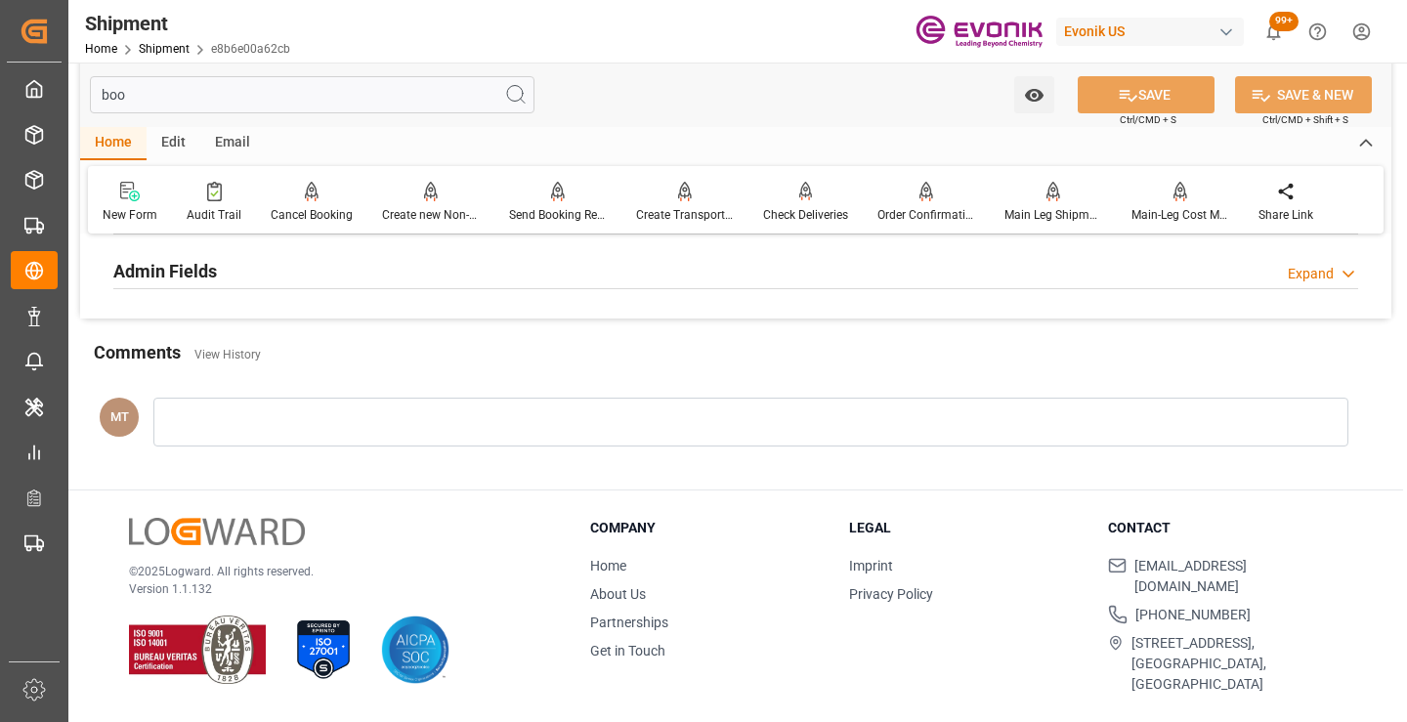
scroll to position [235, 0]
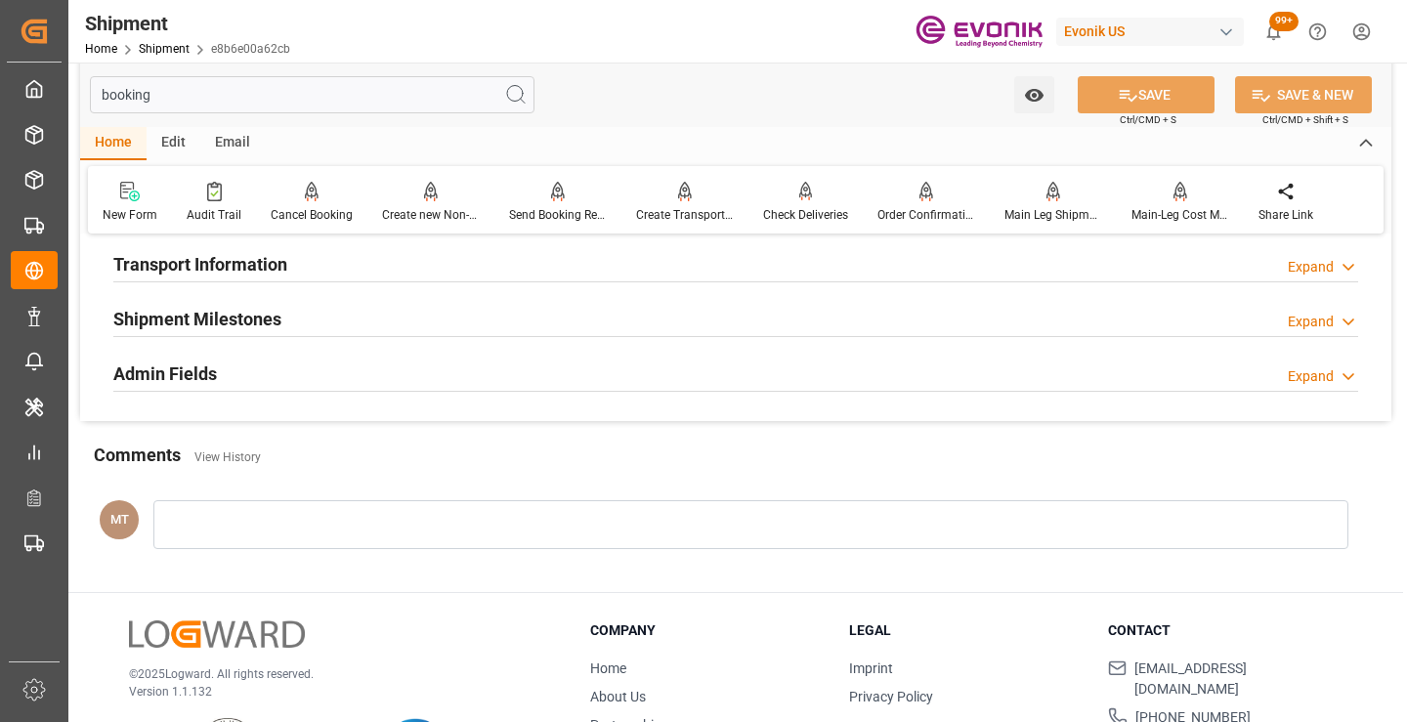
type input "booking"
click at [211, 333] on div "Shipment Milestones" at bounding box center [197, 317] width 168 height 37
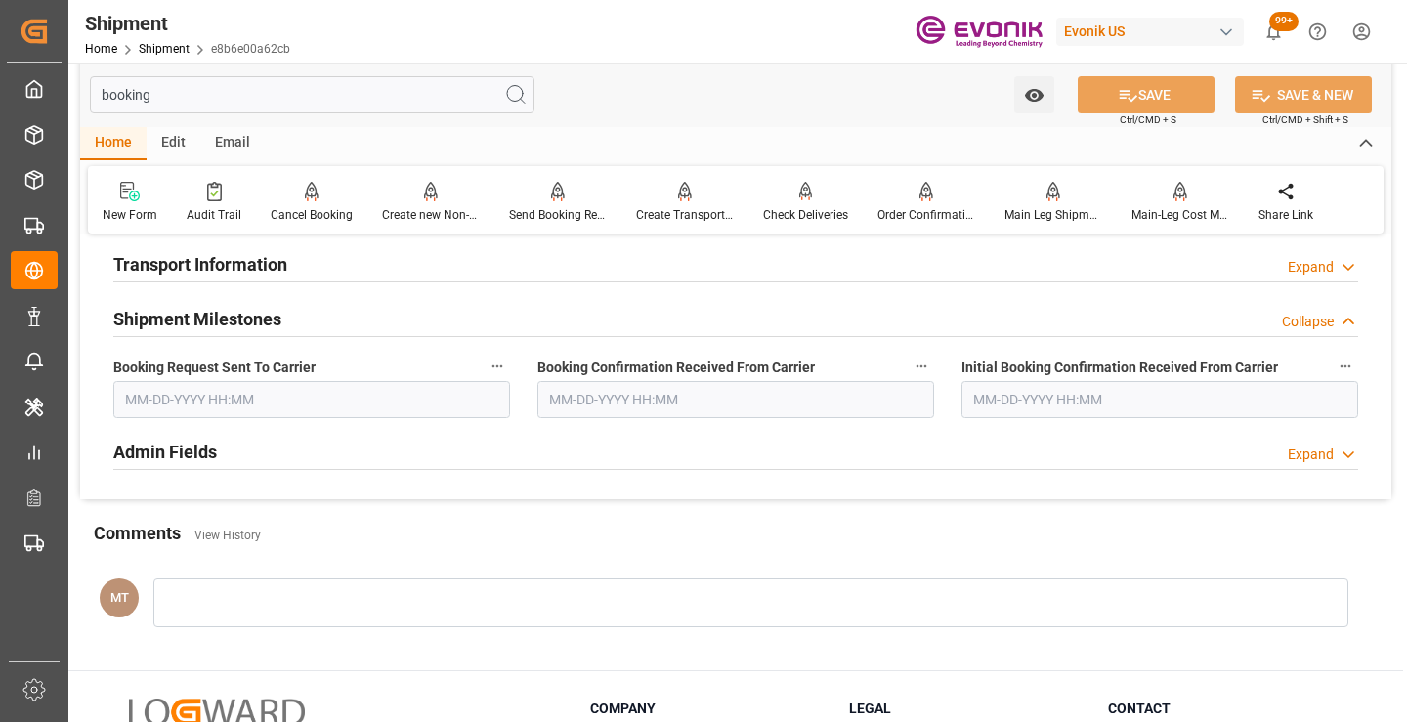
click at [264, 415] on input "text" at bounding box center [311, 399] width 397 height 37
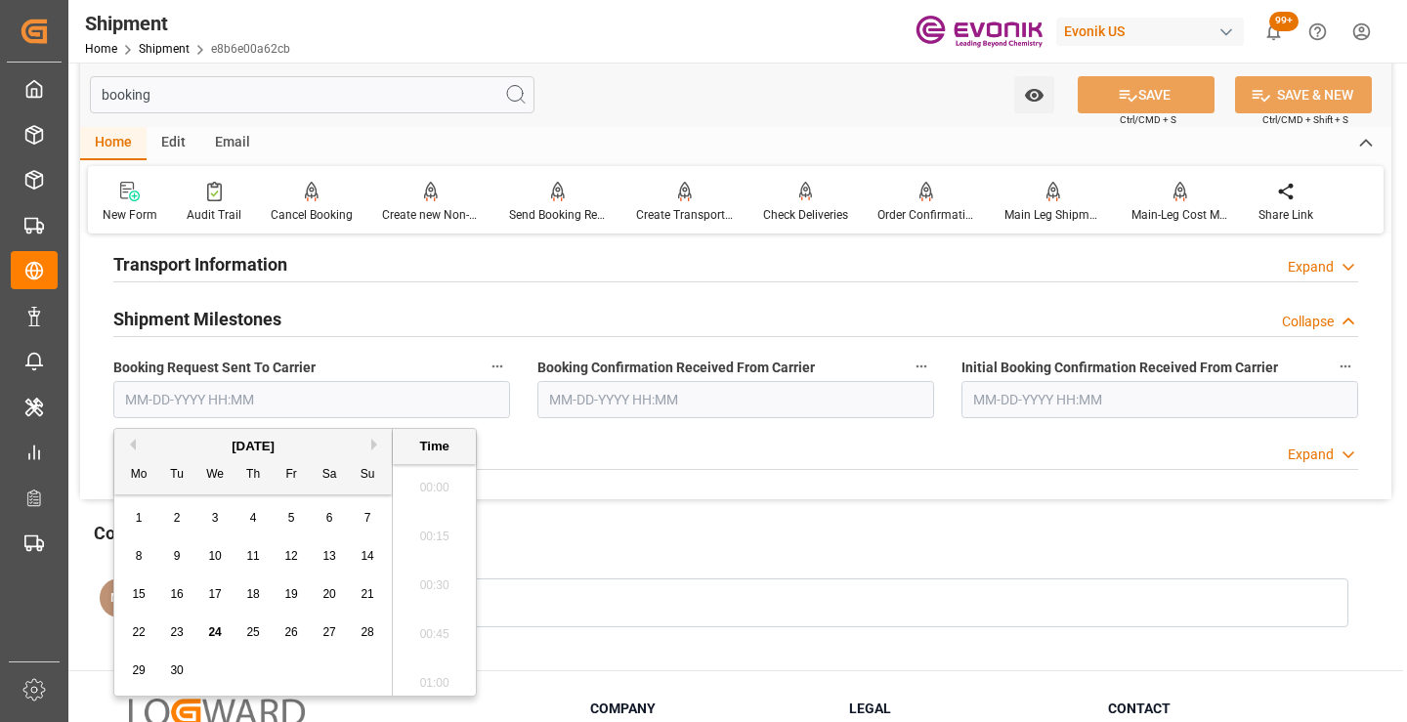
scroll to position [3036, 0]
click at [213, 637] on span "24" at bounding box center [214, 632] width 13 height 14
type input "09-24-2025 00:00"
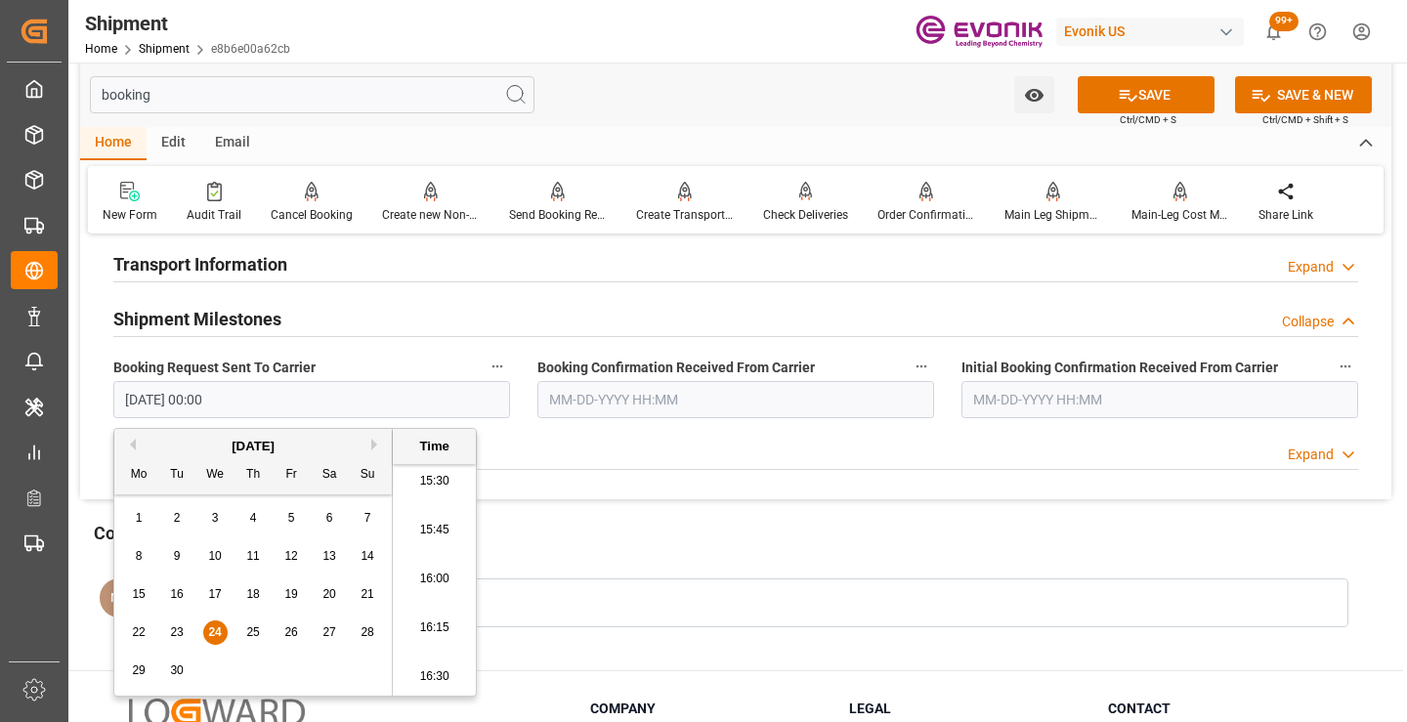
click at [590, 408] on input "text" at bounding box center [735, 399] width 397 height 37
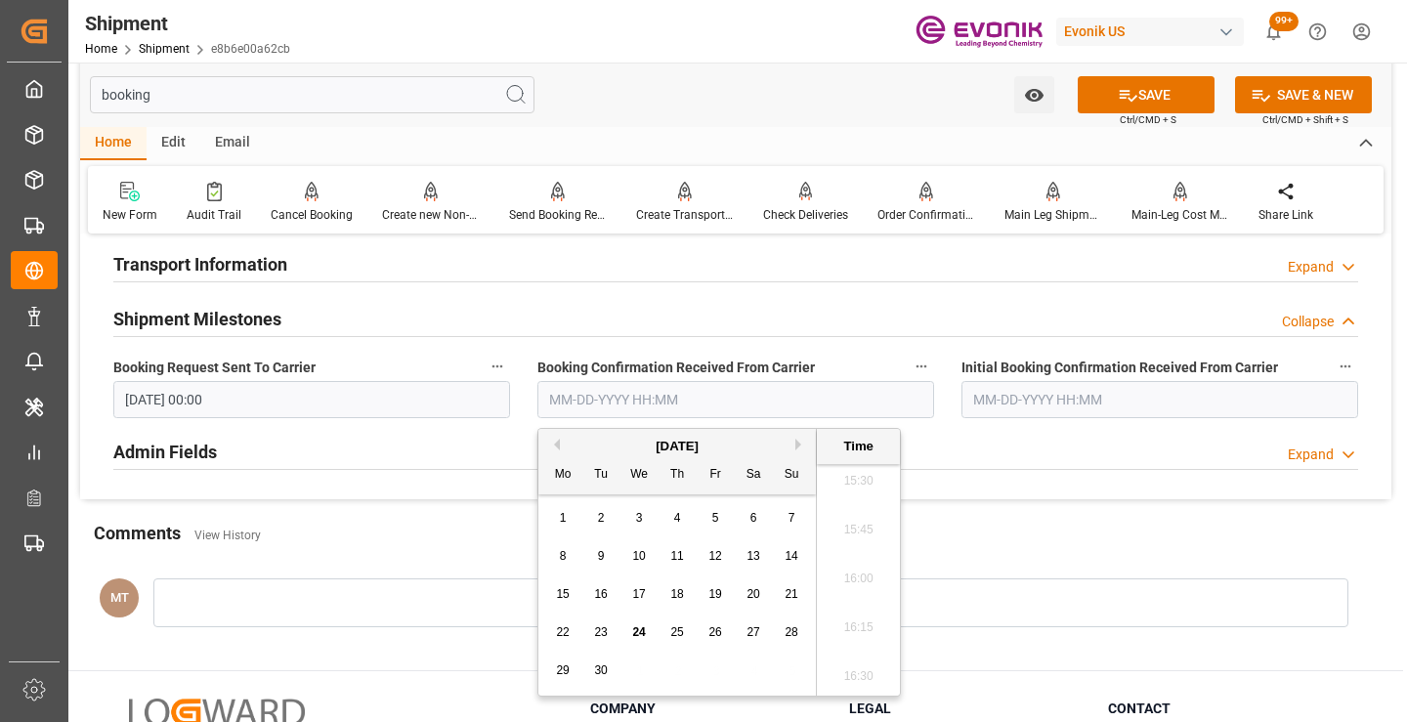
click at [637, 633] on span "24" at bounding box center [638, 632] width 13 height 14
type input "09-24-2025 00:00"
click at [1162, 105] on button "SAVE" at bounding box center [1146, 94] width 137 height 37
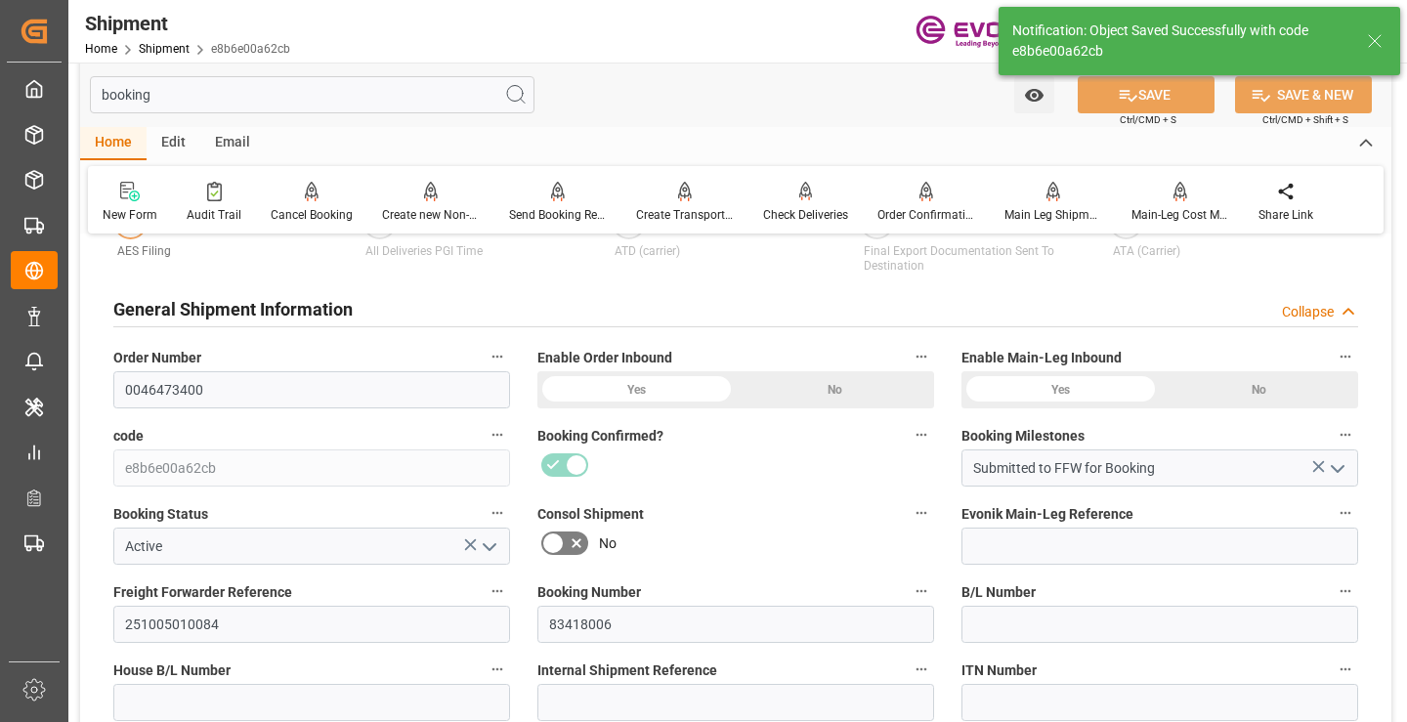
type input "Booking Details Transmitted to SAP"
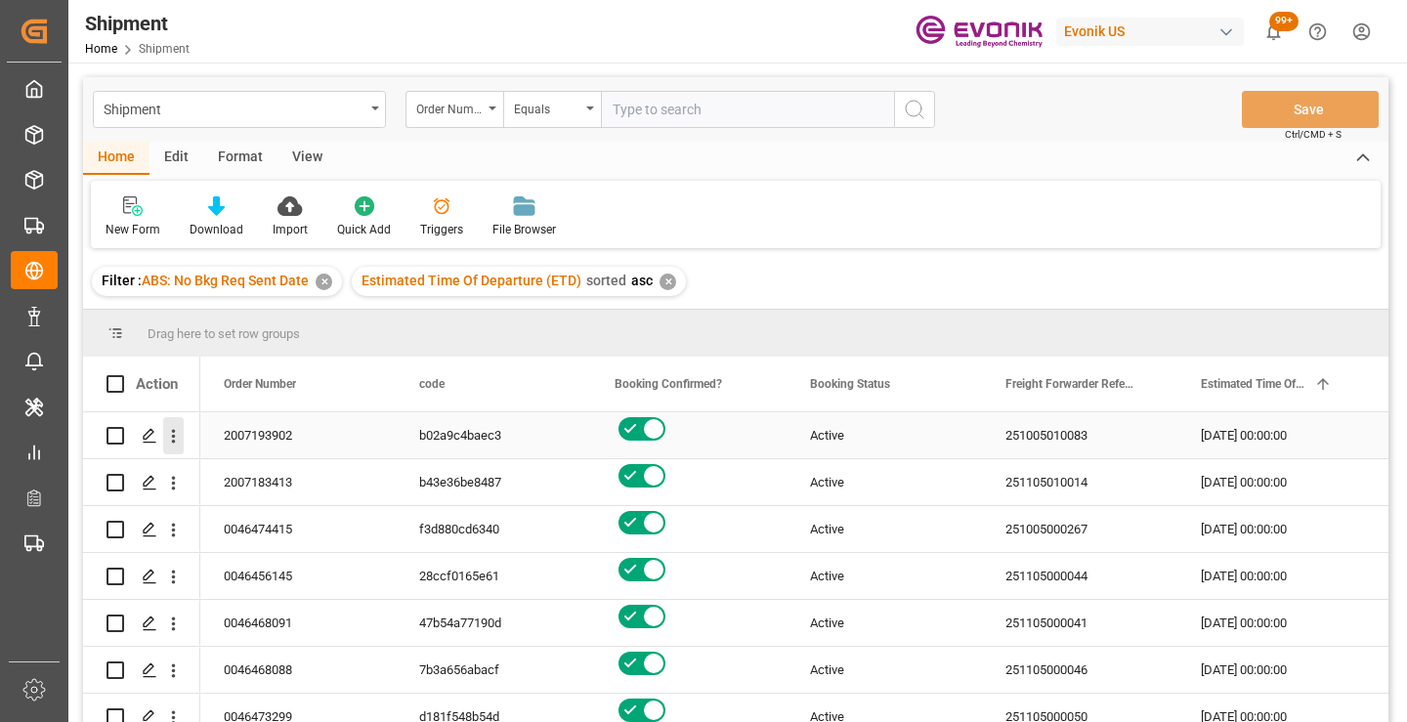
click at [171, 430] on icon "open menu" at bounding box center [173, 436] width 21 height 21
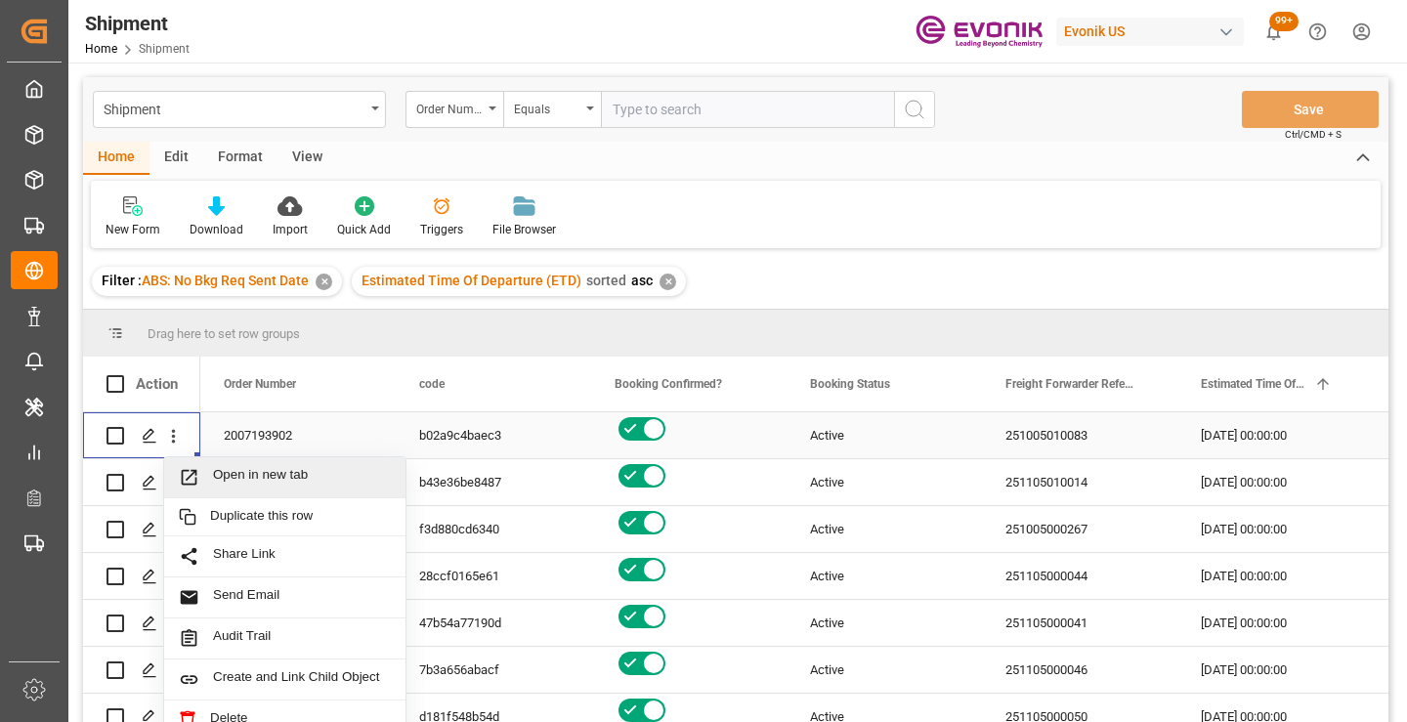
click at [278, 471] on span "Open in new tab" at bounding box center [302, 477] width 178 height 21
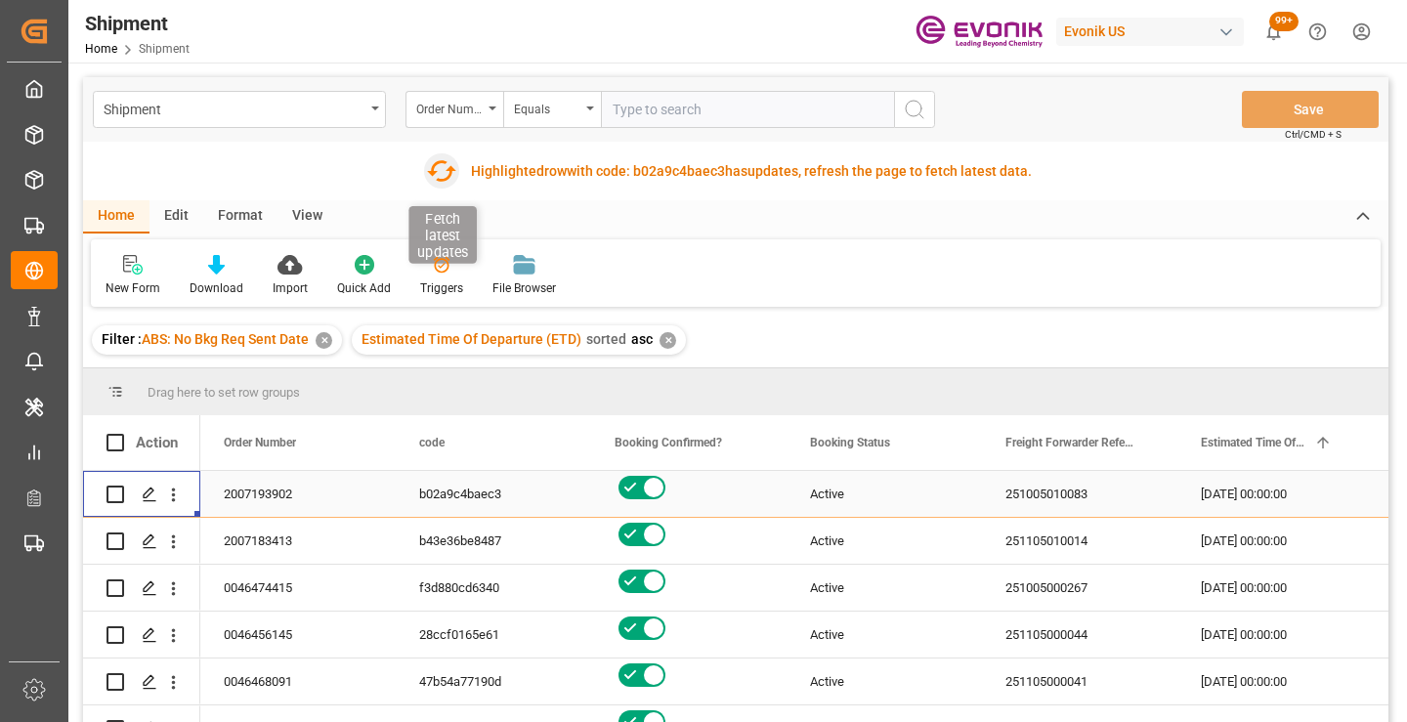
click at [437, 167] on icon "button" at bounding box center [441, 170] width 31 height 31
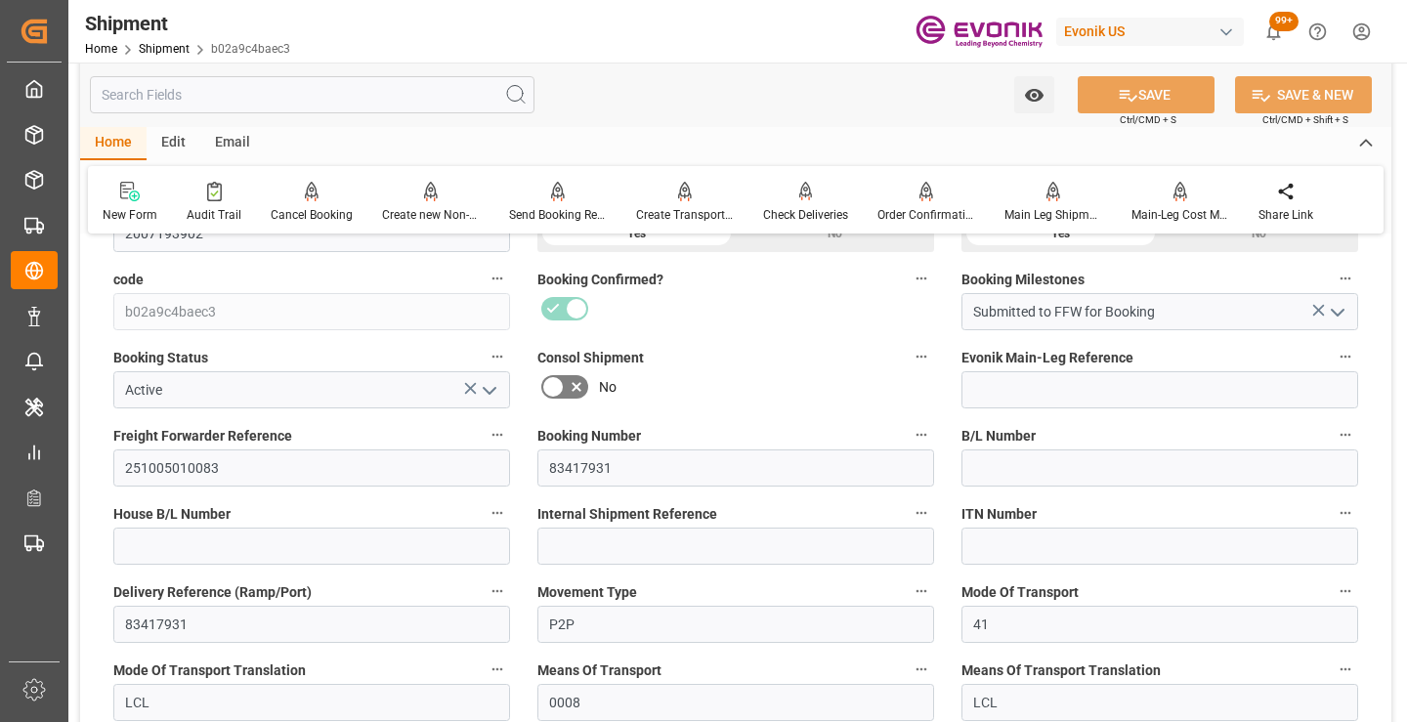
scroll to position [489, 0]
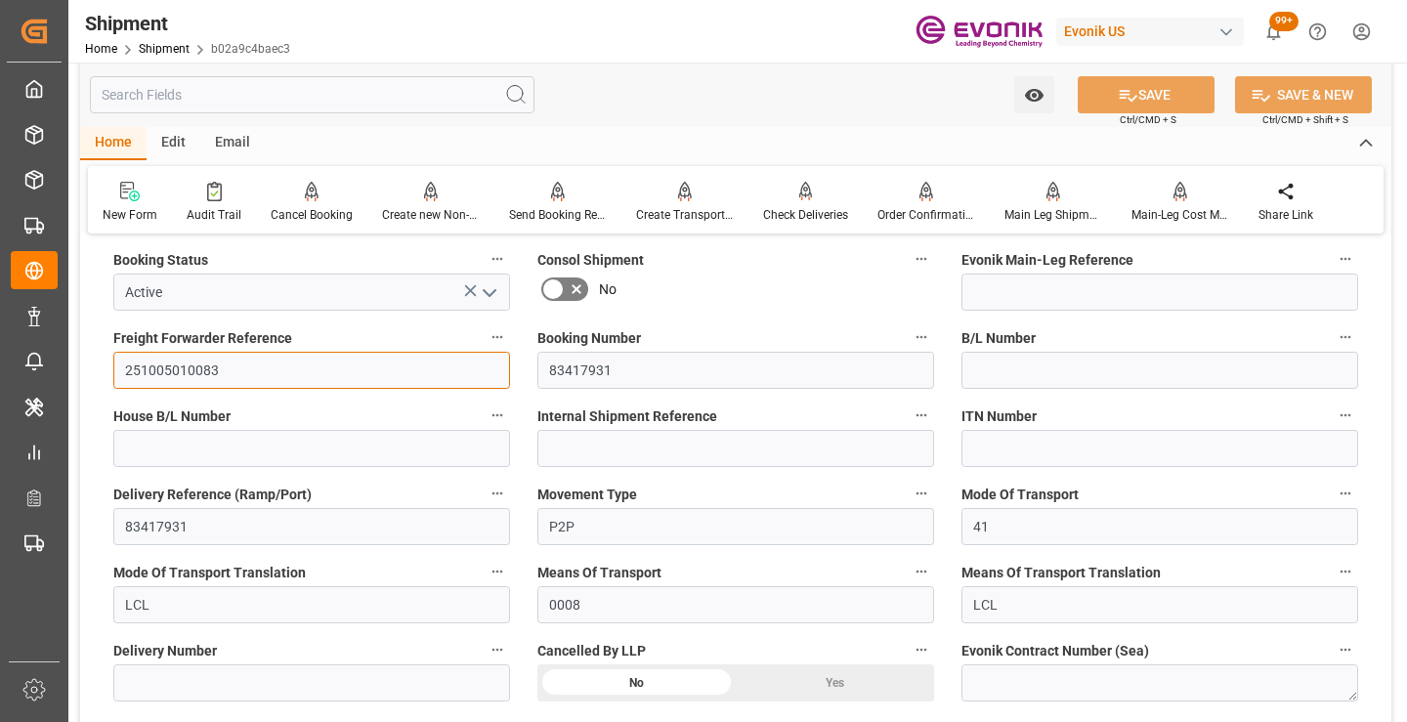
click at [187, 365] on input "251005010083" at bounding box center [311, 370] width 397 height 37
click at [335, 95] on input "text" at bounding box center [312, 94] width 445 height 37
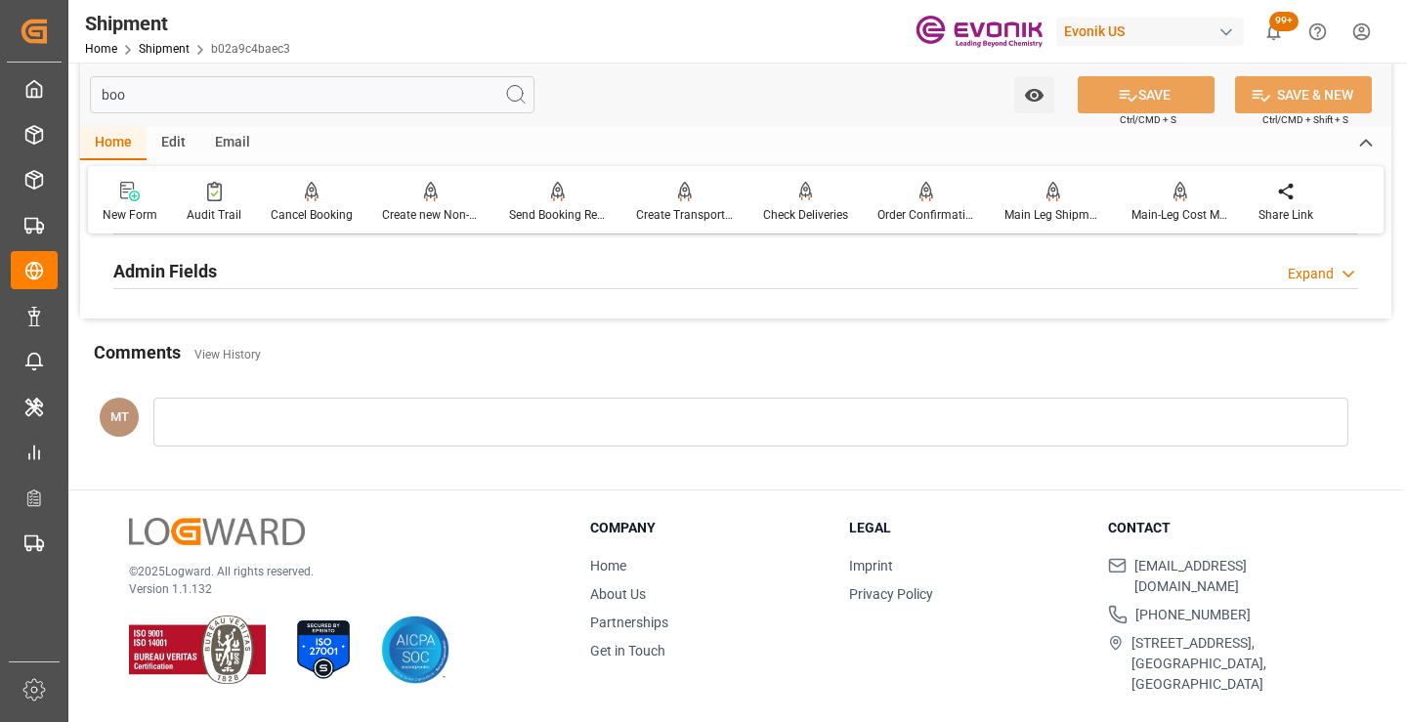
scroll to position [235, 0]
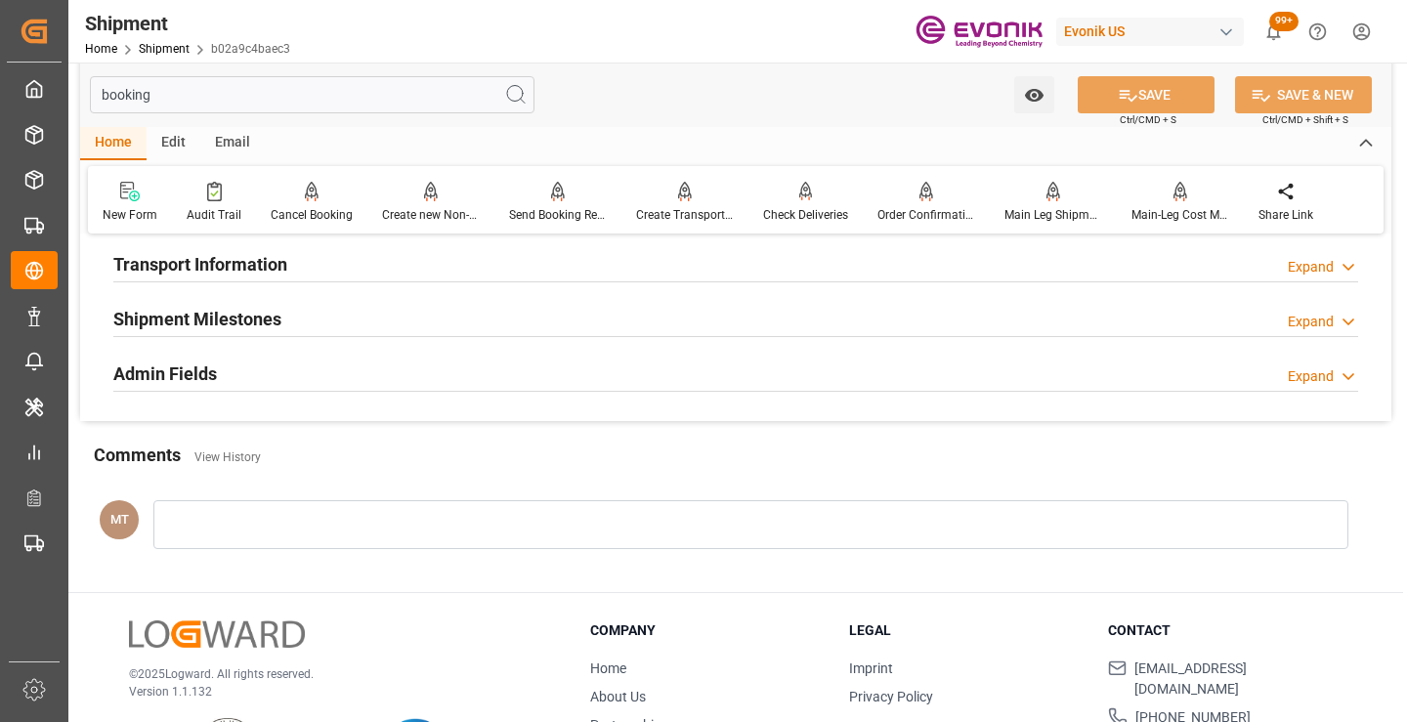
type input "booking"
click at [172, 313] on h2 "Shipment Milestones" at bounding box center [197, 319] width 168 height 26
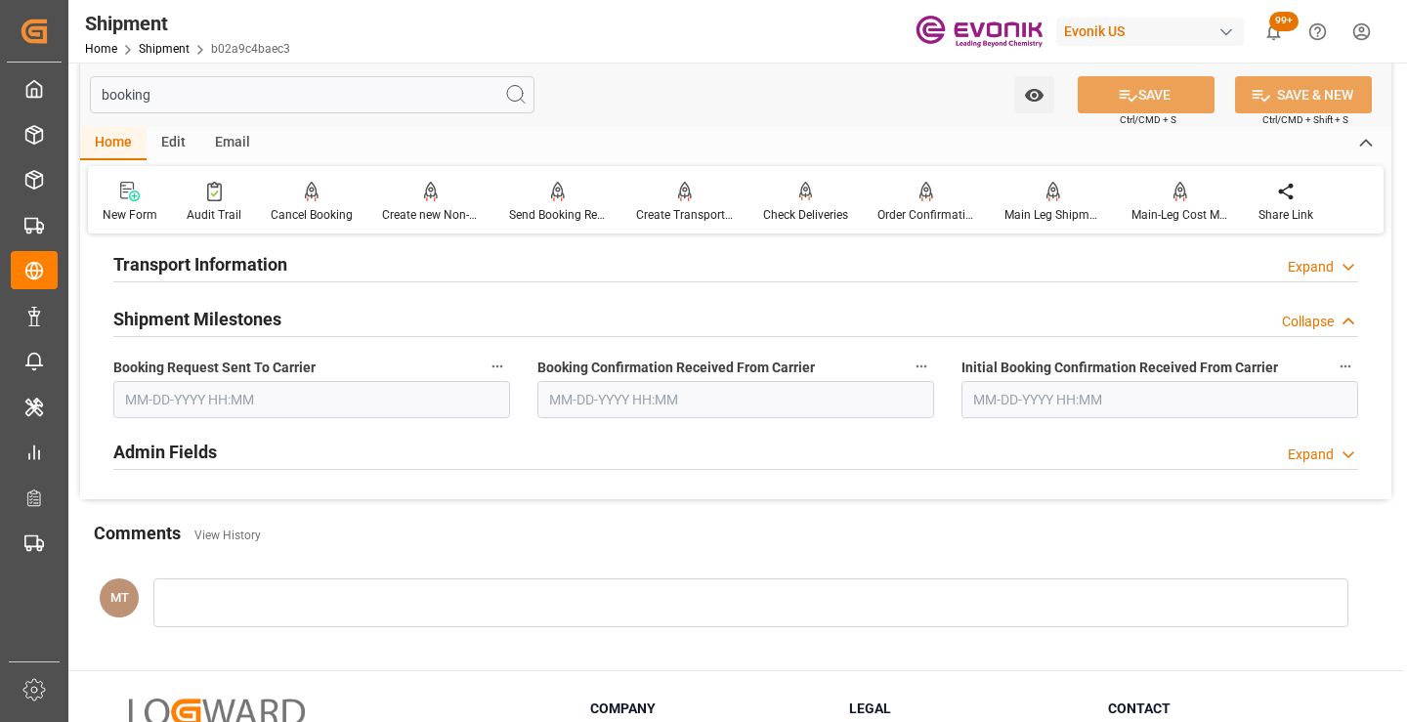
click at [249, 403] on input "text" at bounding box center [311, 399] width 397 height 37
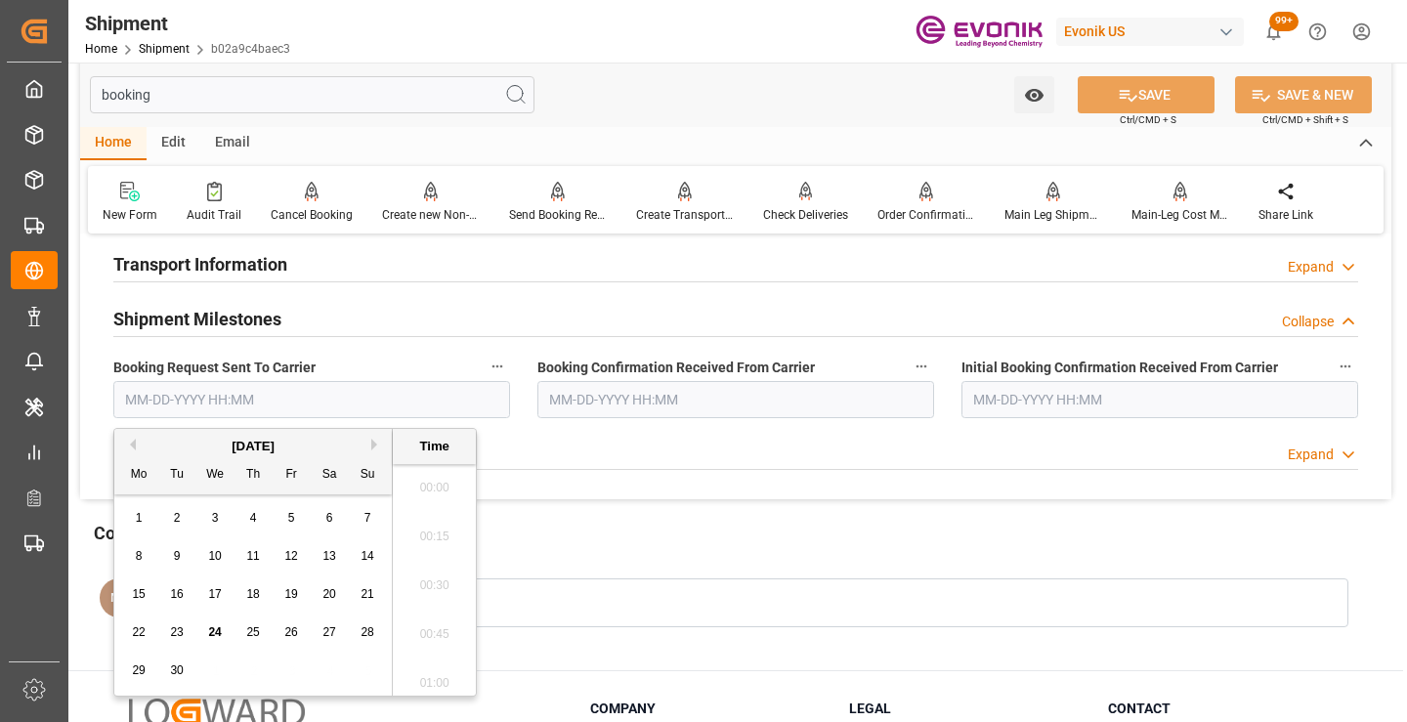
scroll to position [3036, 0]
click at [211, 631] on span "24" at bounding box center [214, 632] width 13 height 14
type input "[DATE] 00:00"
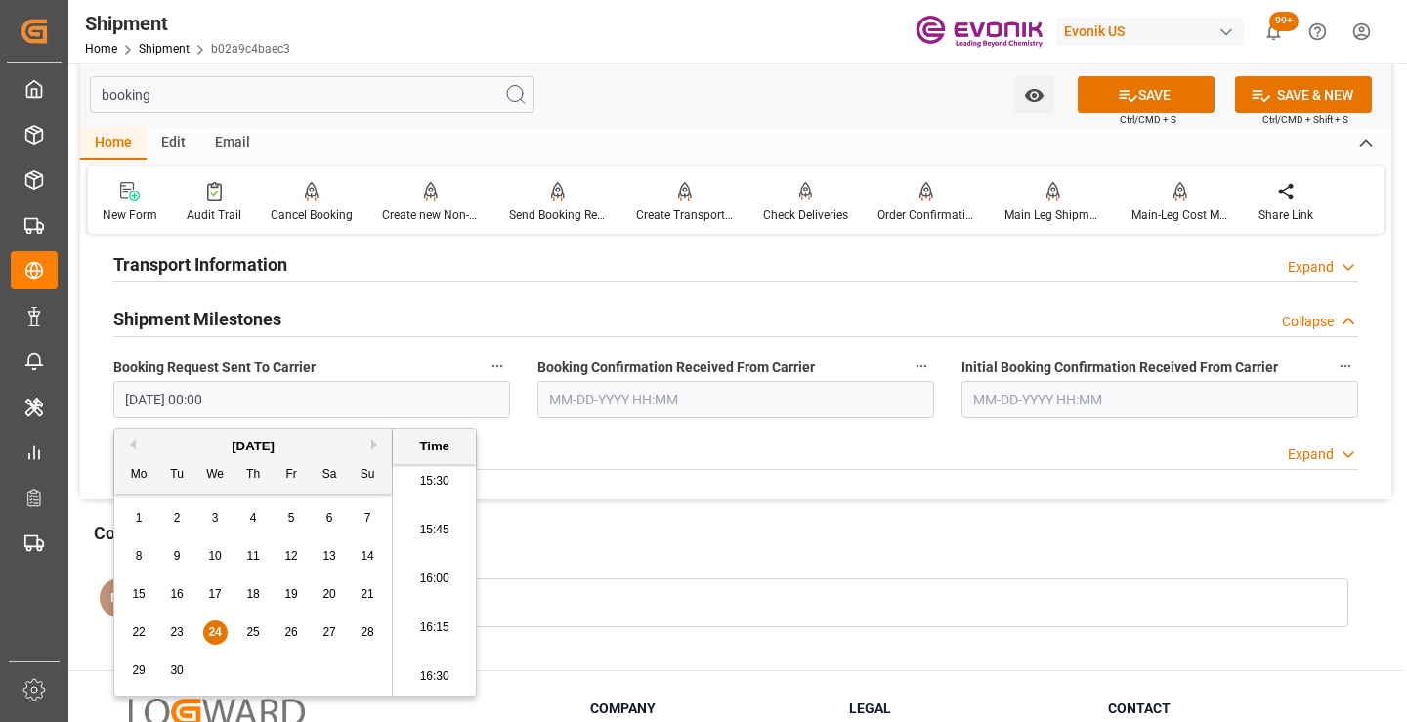
click at [604, 403] on input "text" at bounding box center [735, 399] width 397 height 37
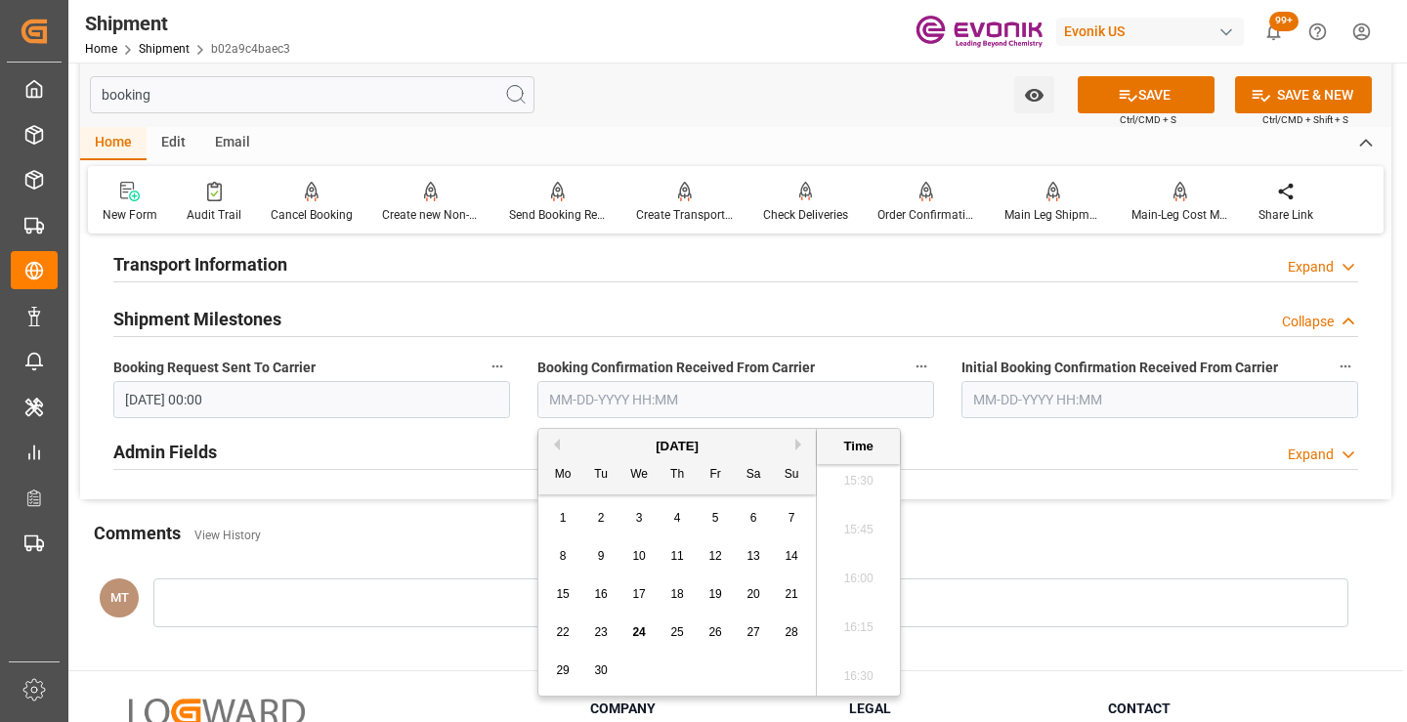
click at [640, 625] on span "24" at bounding box center [638, 632] width 13 height 14
type input "[DATE] 00:00"
click at [1106, 97] on button "SAVE" at bounding box center [1146, 94] width 137 height 37
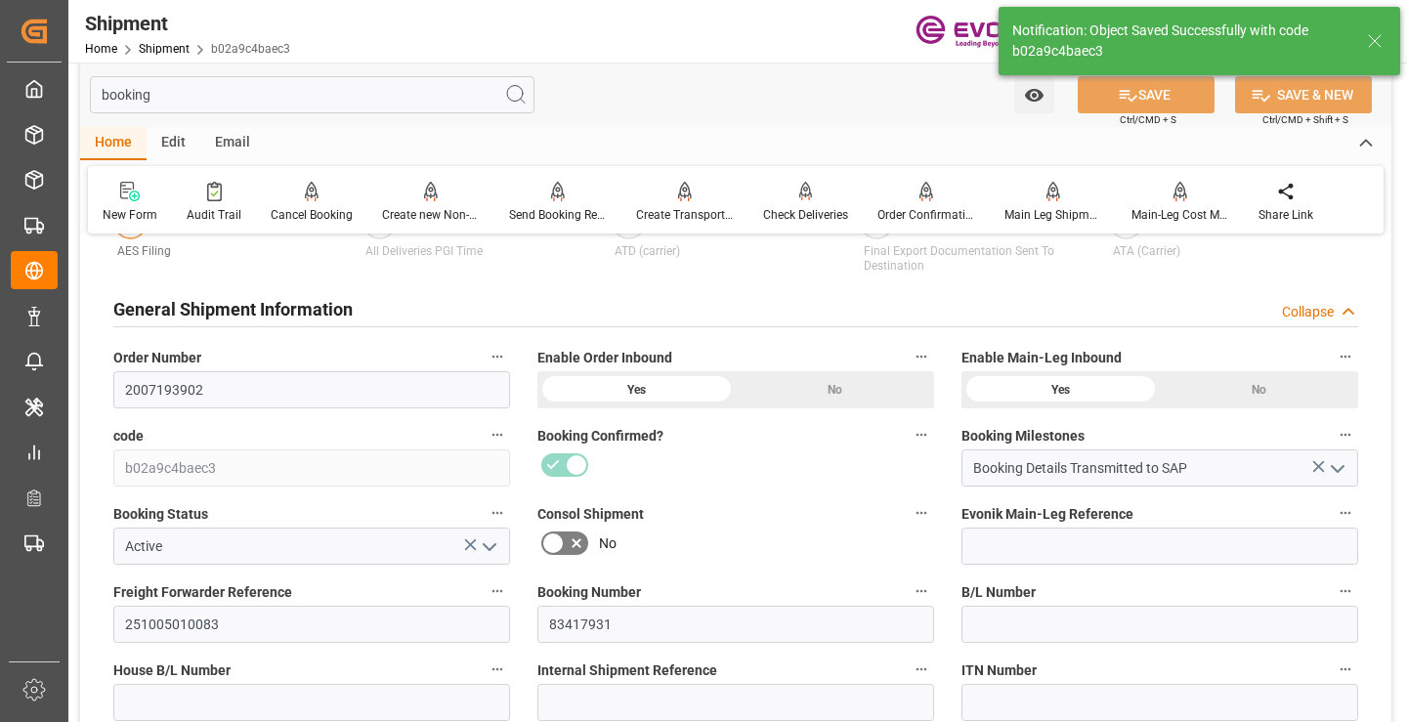
type input "Booking Details Transmitted to SAP"
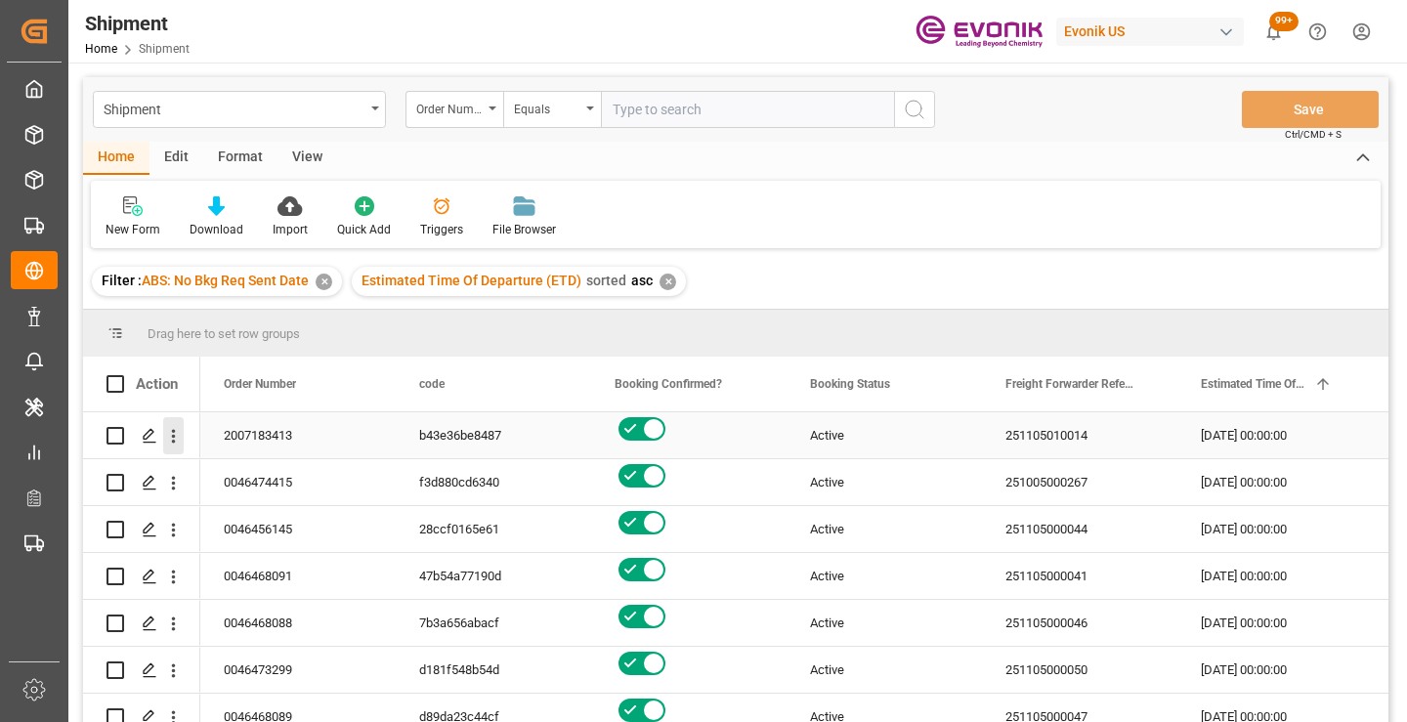
click at [175, 438] on icon "open menu" at bounding box center [173, 436] width 21 height 21
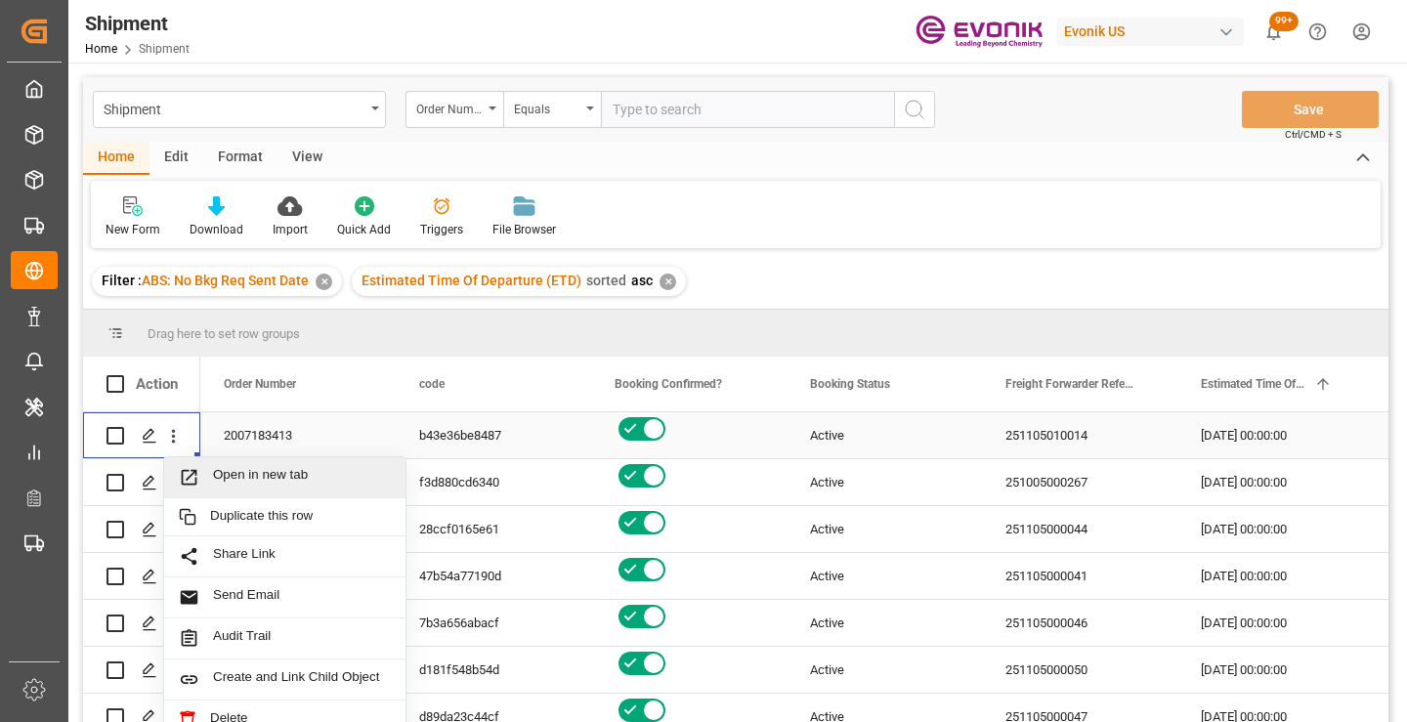
click at [271, 472] on span "Open in new tab" at bounding box center [302, 477] width 178 height 21
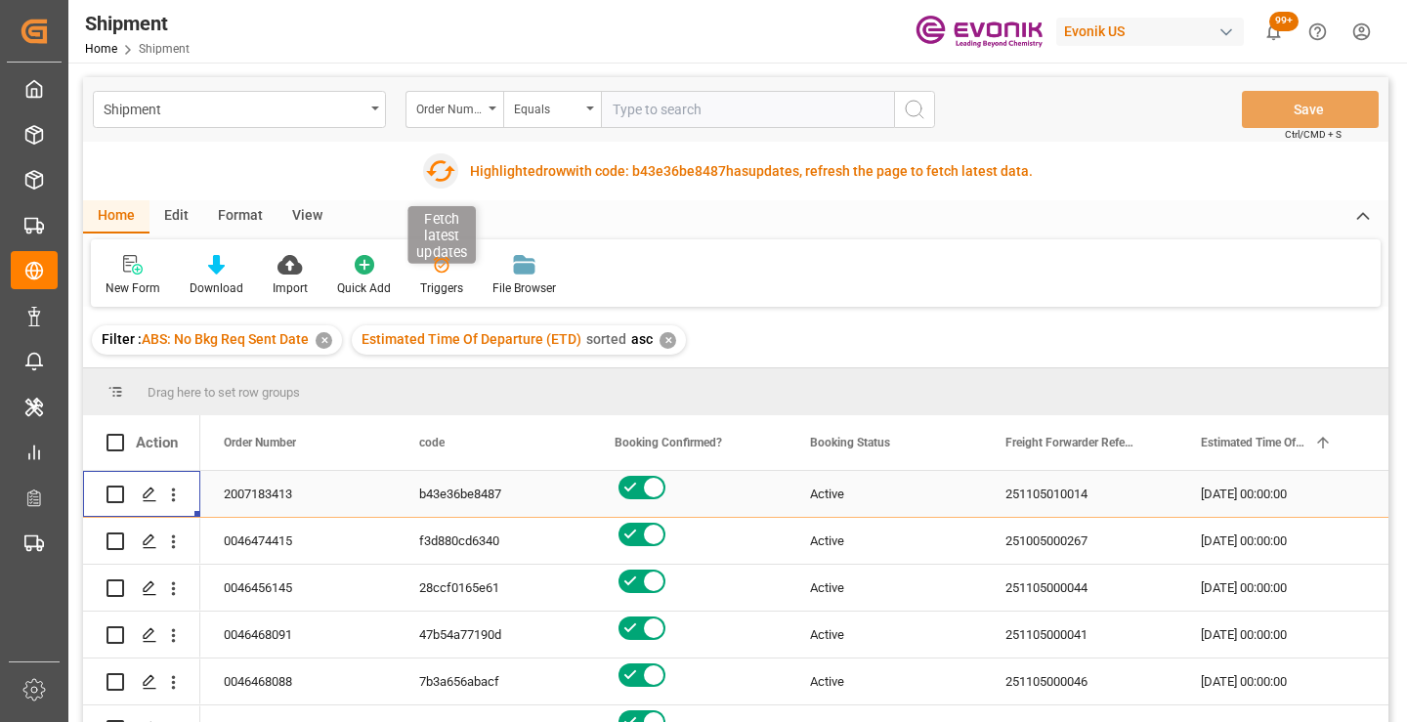
click at [438, 171] on icon "button" at bounding box center [440, 170] width 31 height 31
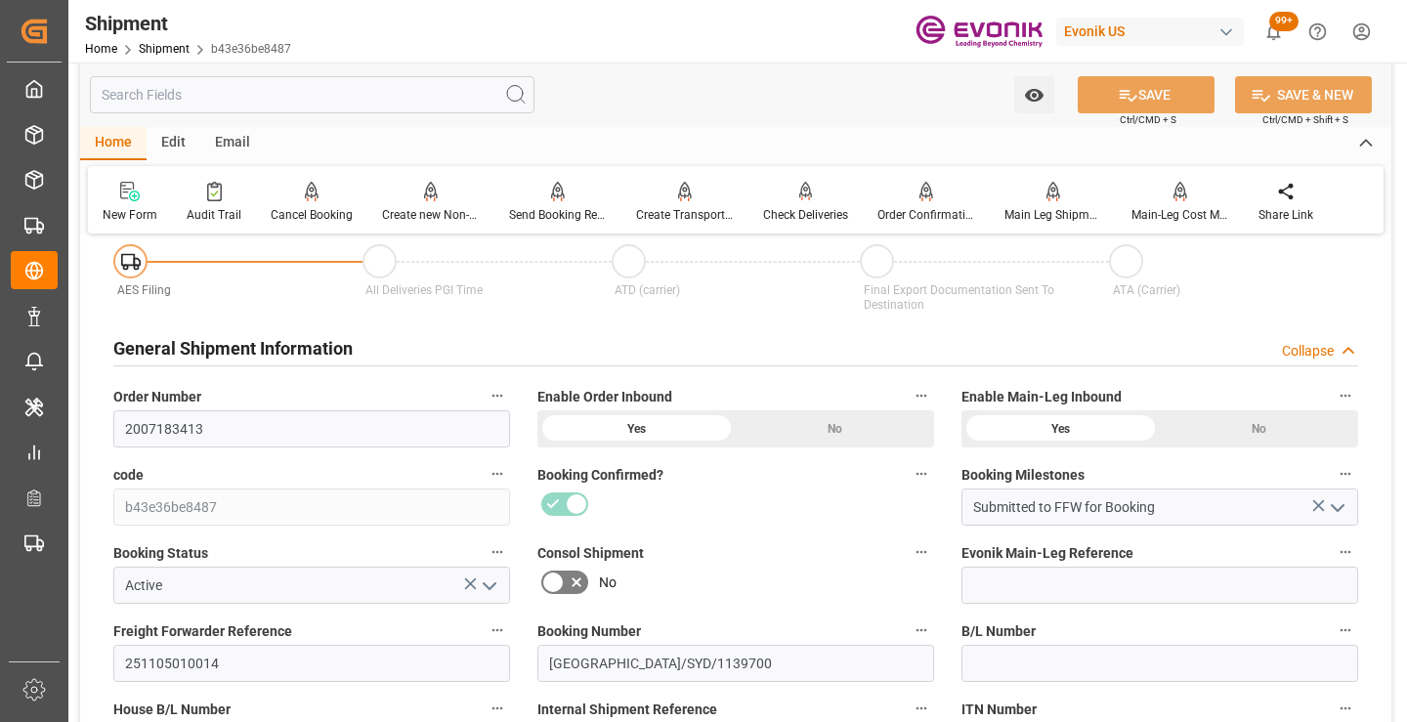
scroll to position [293, 0]
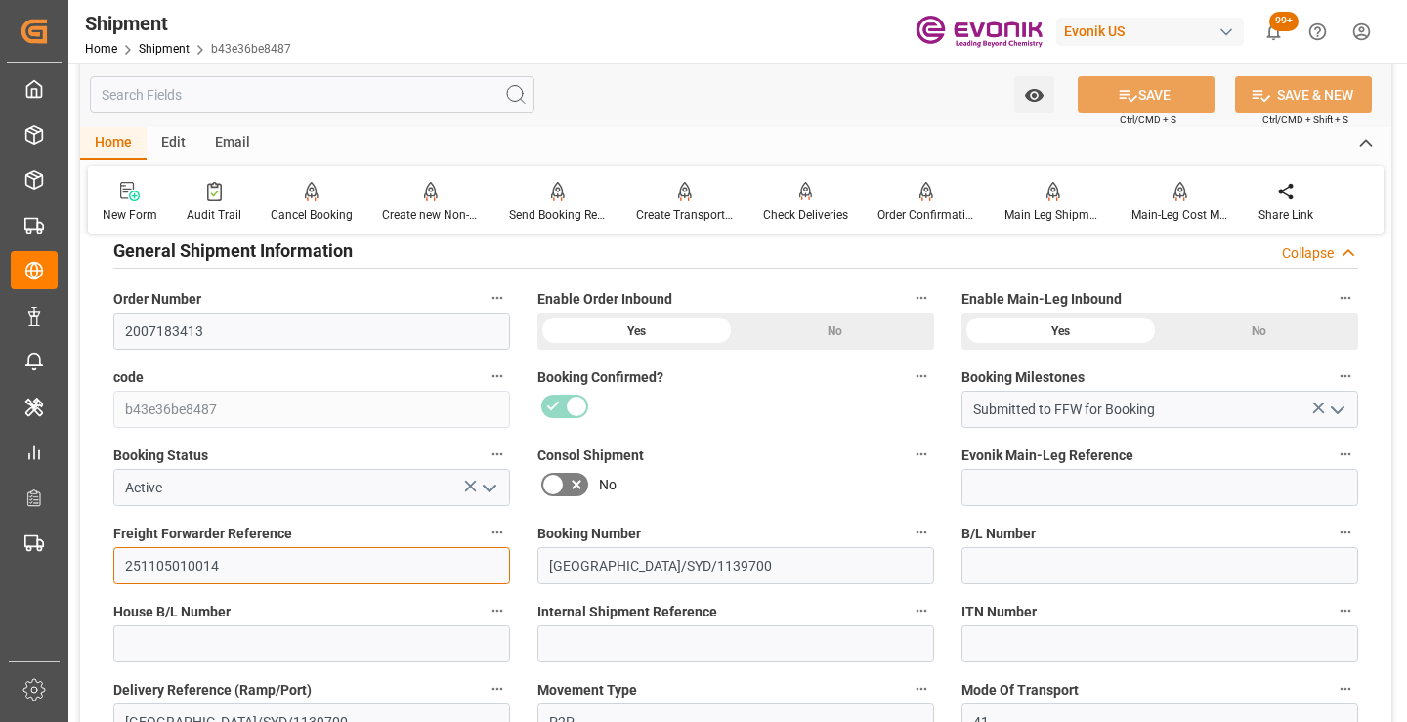
click at [194, 568] on input "251105010014" at bounding box center [311, 565] width 397 height 37
click at [355, 92] on input "text" at bounding box center [312, 94] width 445 height 37
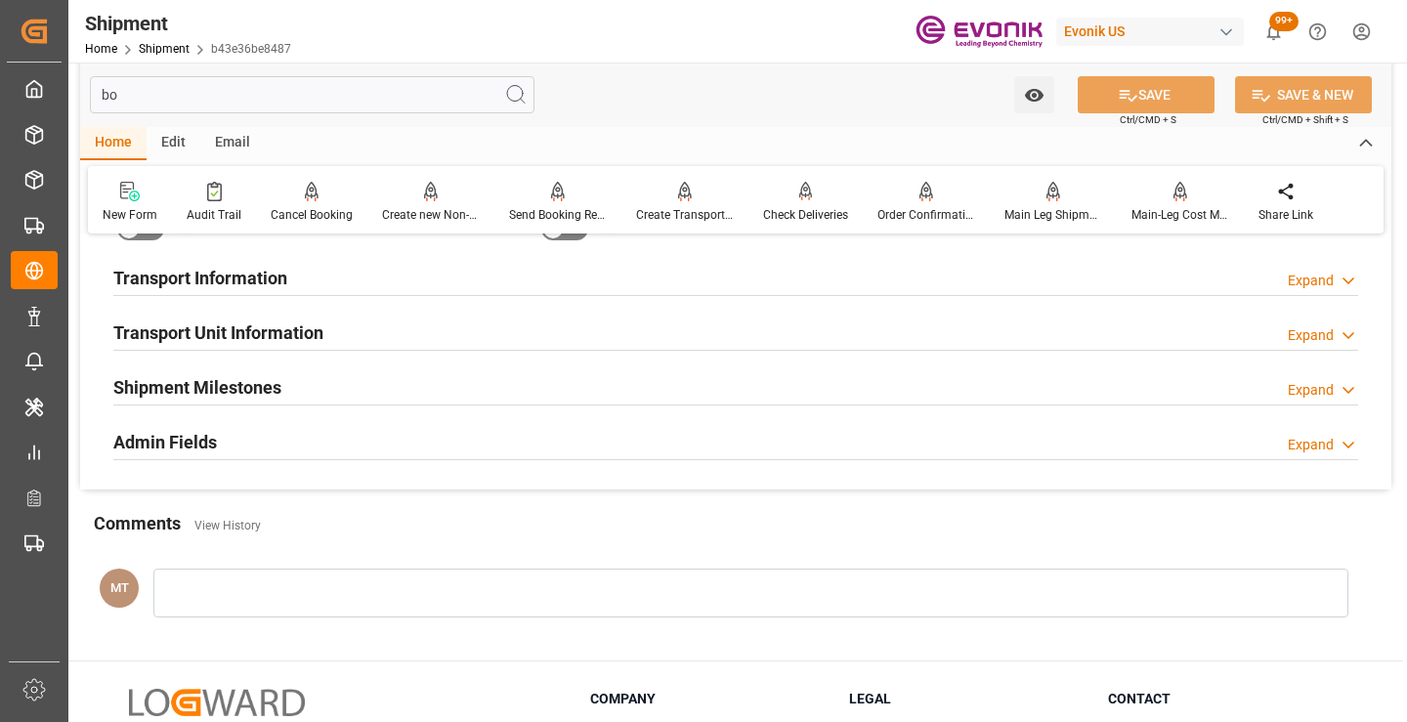
scroll to position [39, 0]
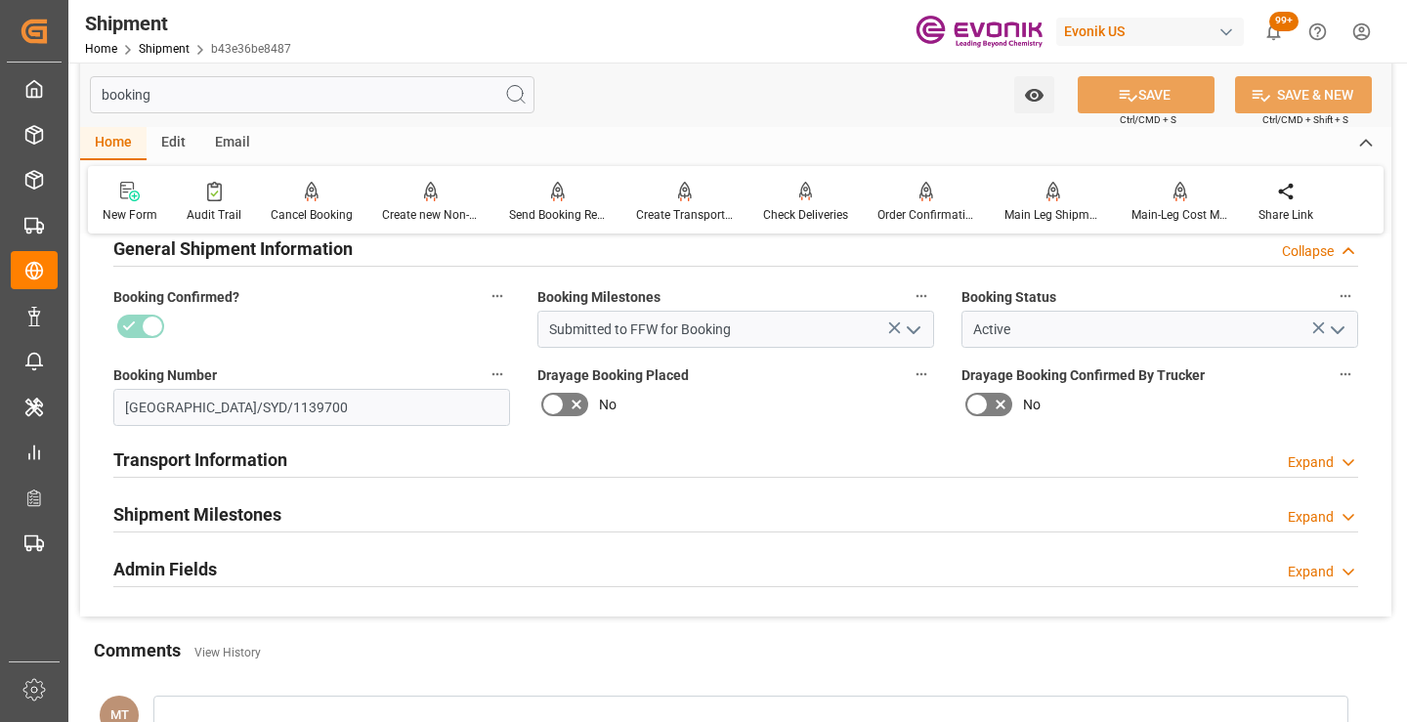
type input "booking"
click at [207, 516] on h2 "Shipment Milestones" at bounding box center [197, 514] width 168 height 26
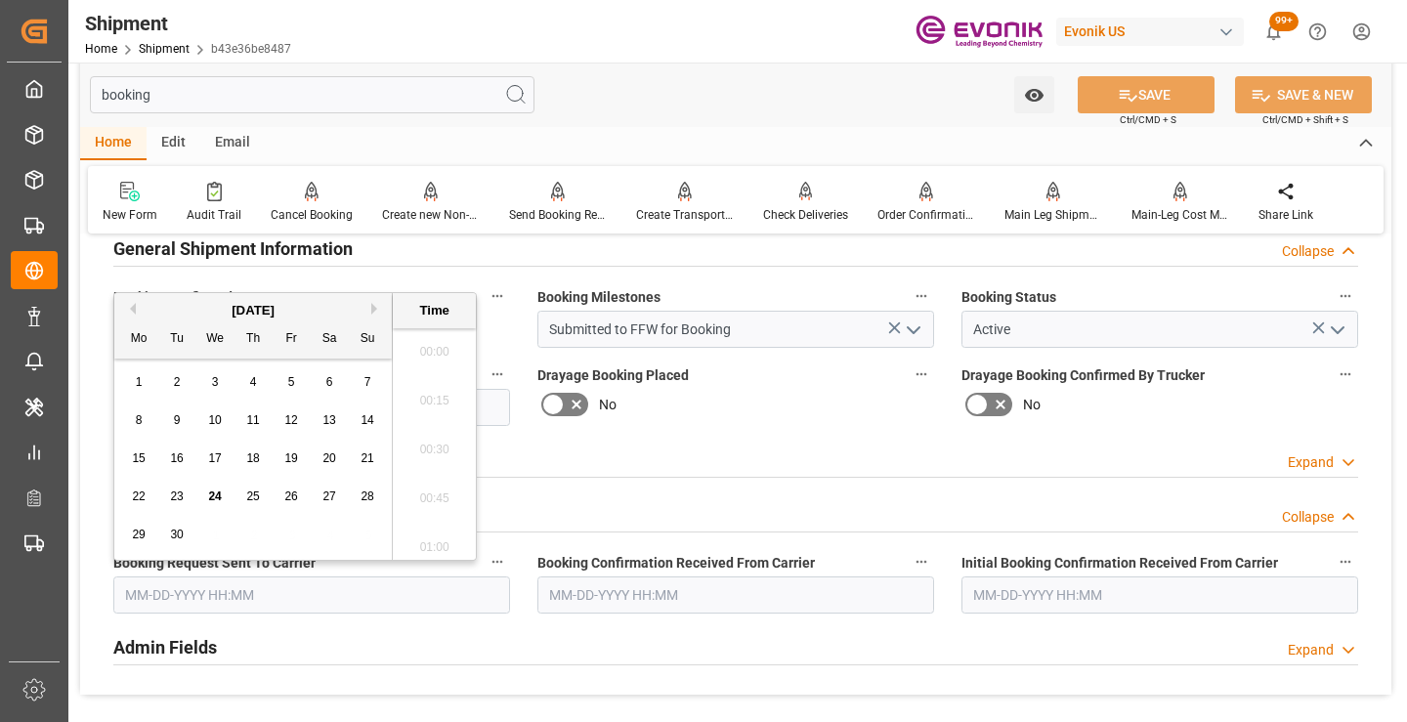
click at [249, 590] on input "text" at bounding box center [311, 595] width 397 height 37
click at [213, 498] on span "24" at bounding box center [214, 497] width 13 height 14
type input "[DATE] 00:00"
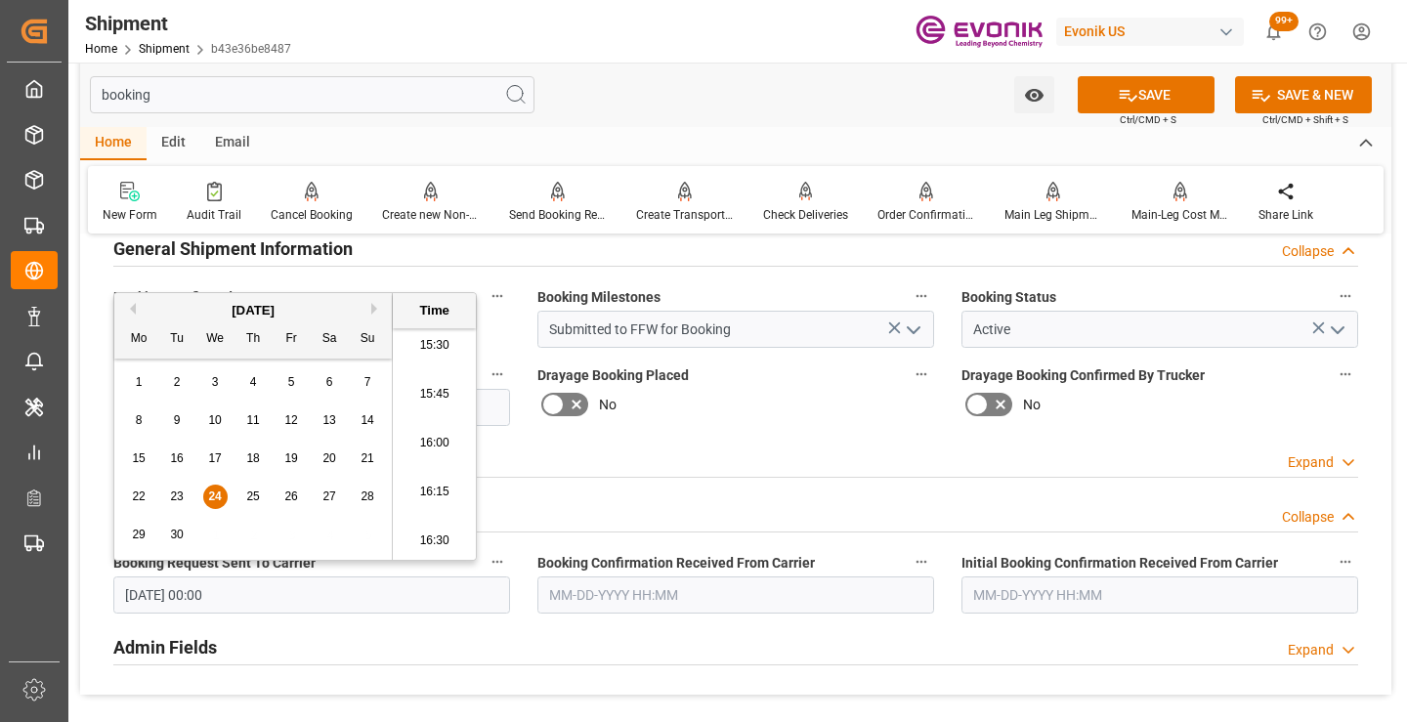
click at [594, 580] on input "text" at bounding box center [735, 595] width 397 height 37
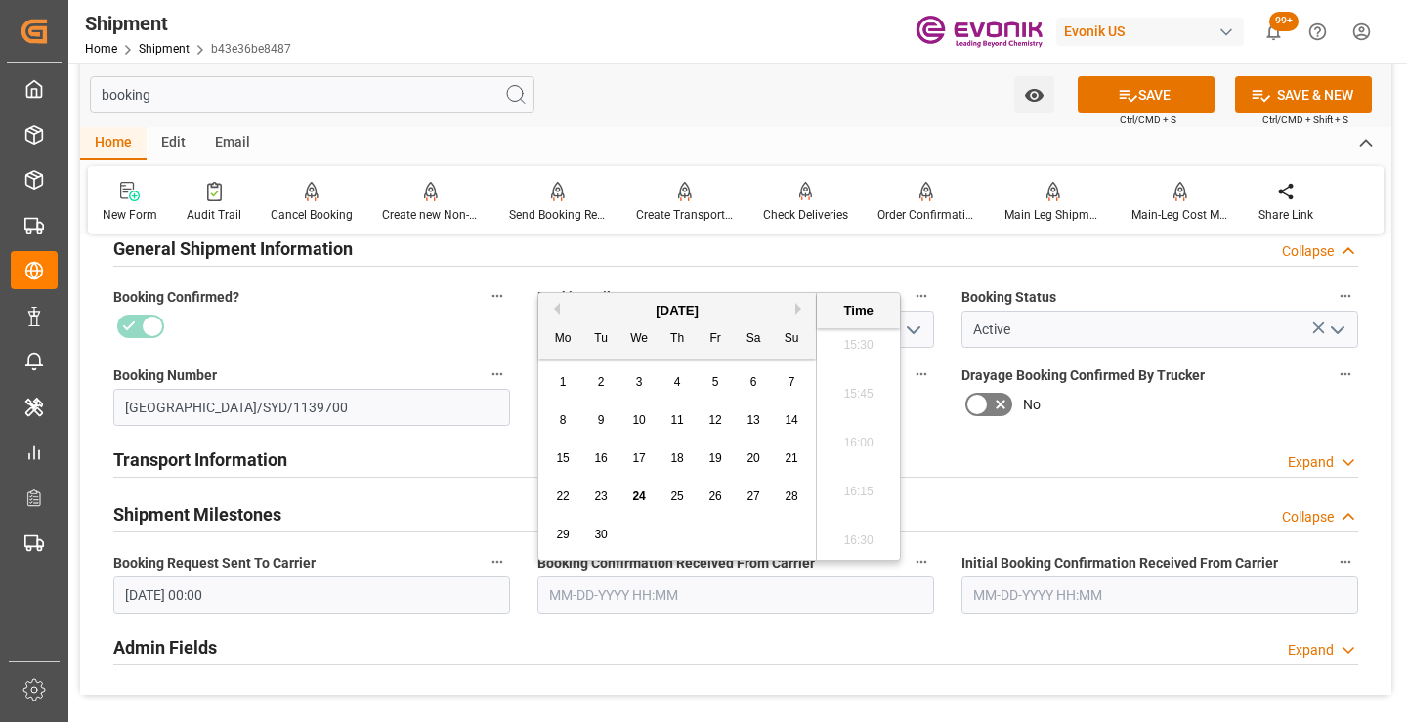
click at [645, 494] on span "24" at bounding box center [638, 497] width 13 height 14
type input "[DATE] 00:00"
click at [1095, 104] on button "SAVE" at bounding box center [1146, 94] width 137 height 37
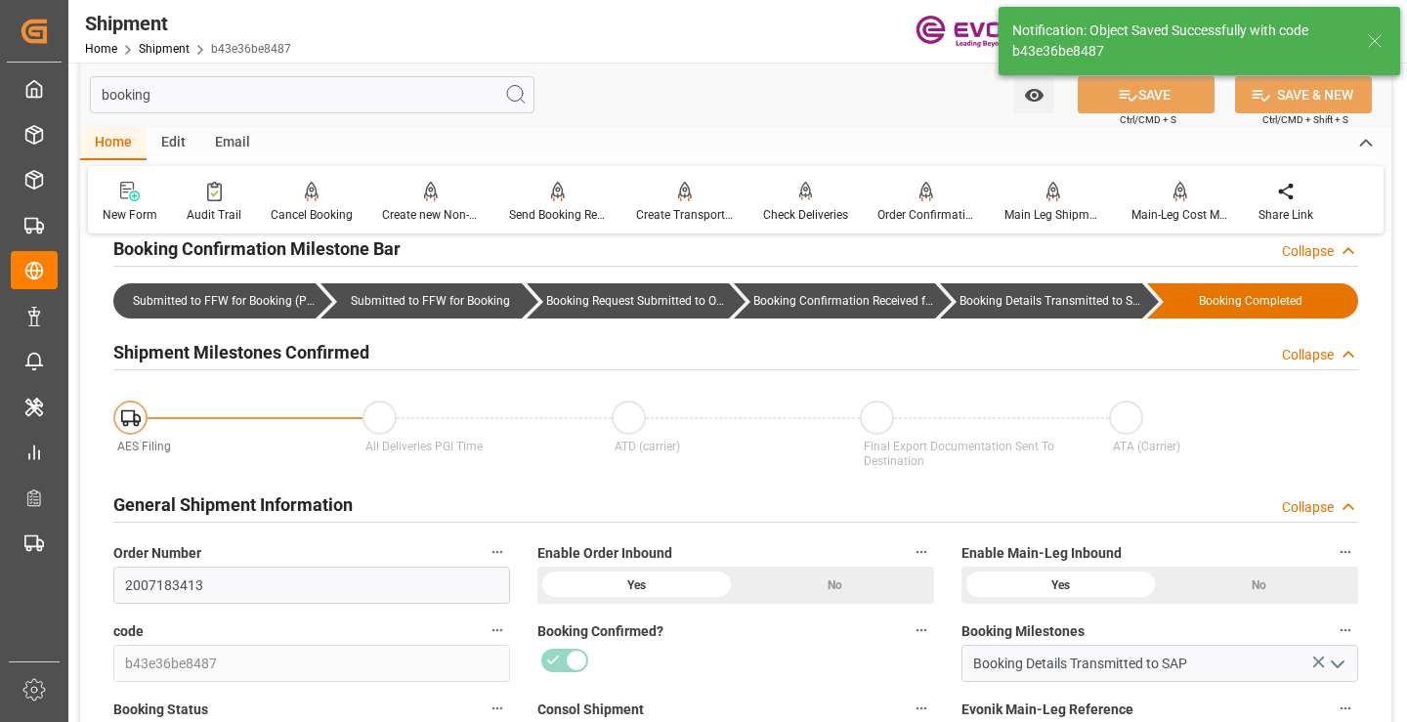
type input "Booking Details Transmitted to SAP"
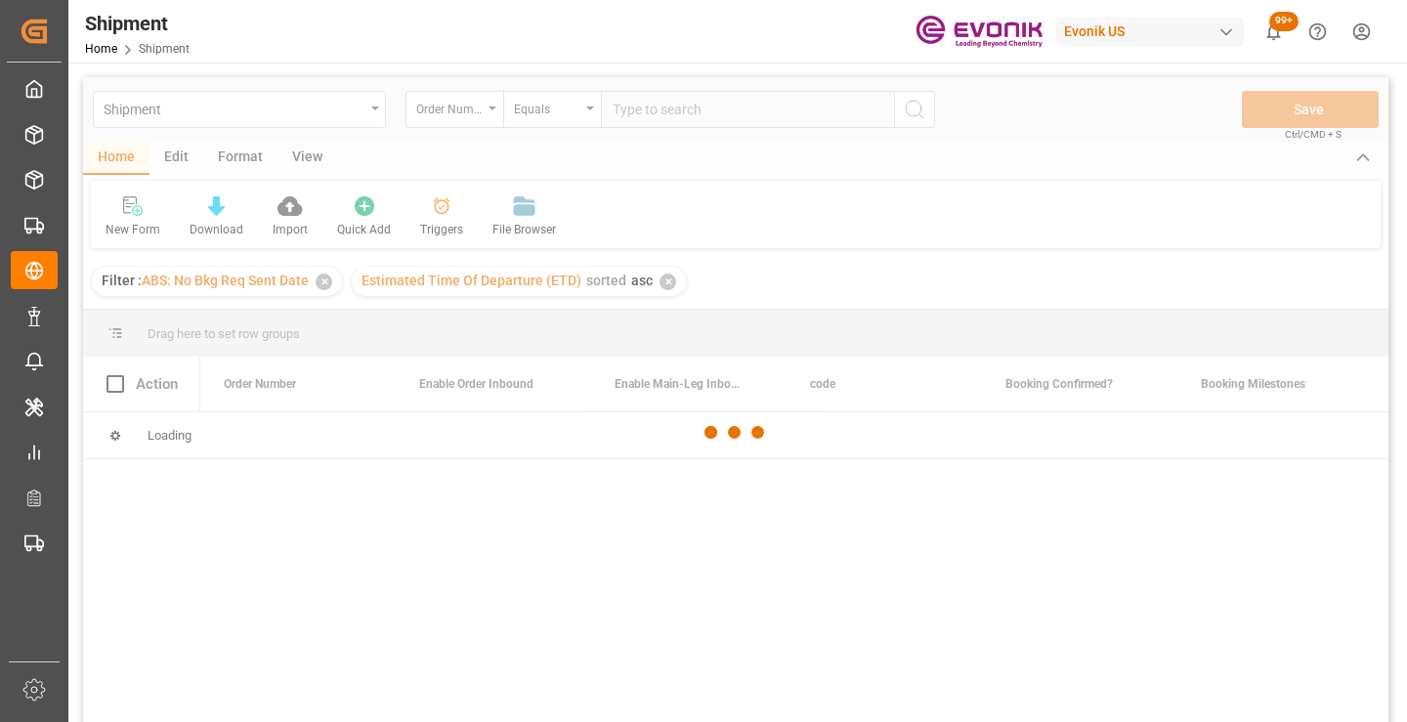
click at [444, 168] on div at bounding box center [736, 432] width 1306 height 710
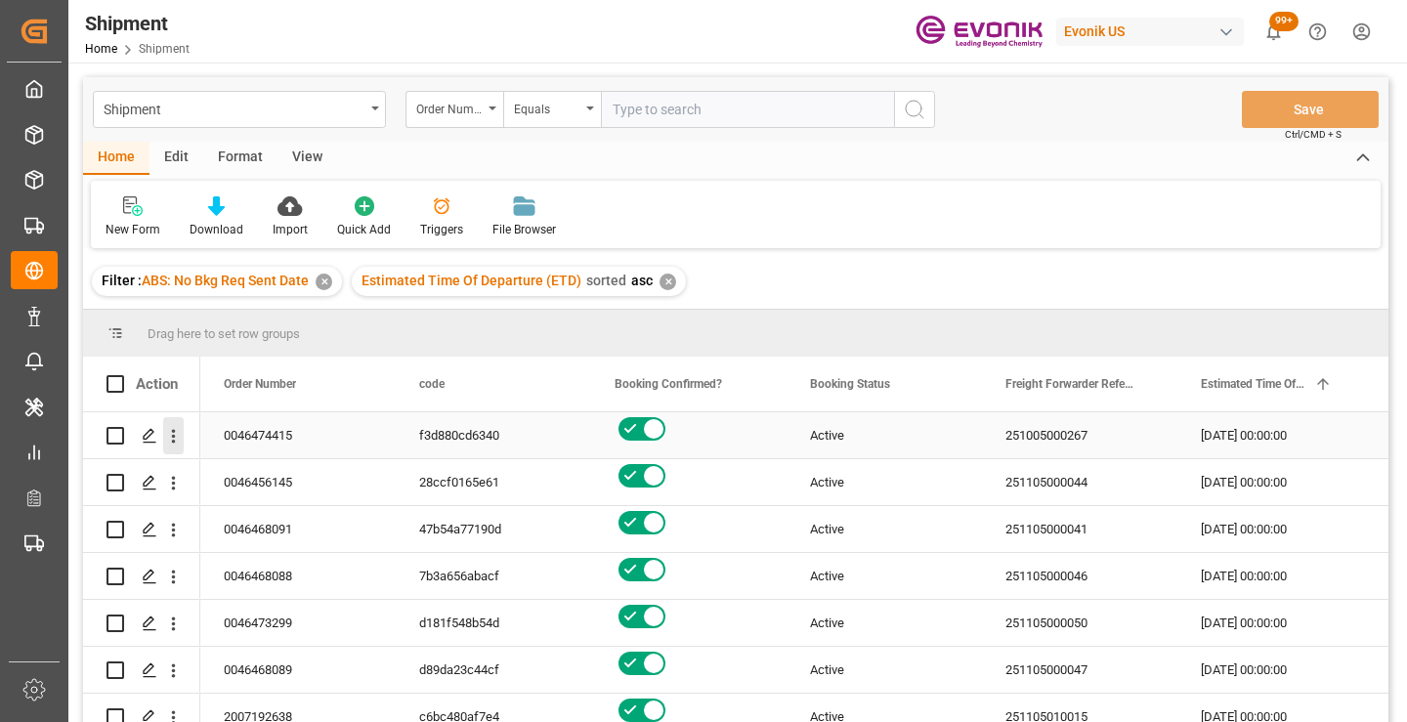
click at [176, 435] on icon "open menu" at bounding box center [173, 436] width 21 height 21
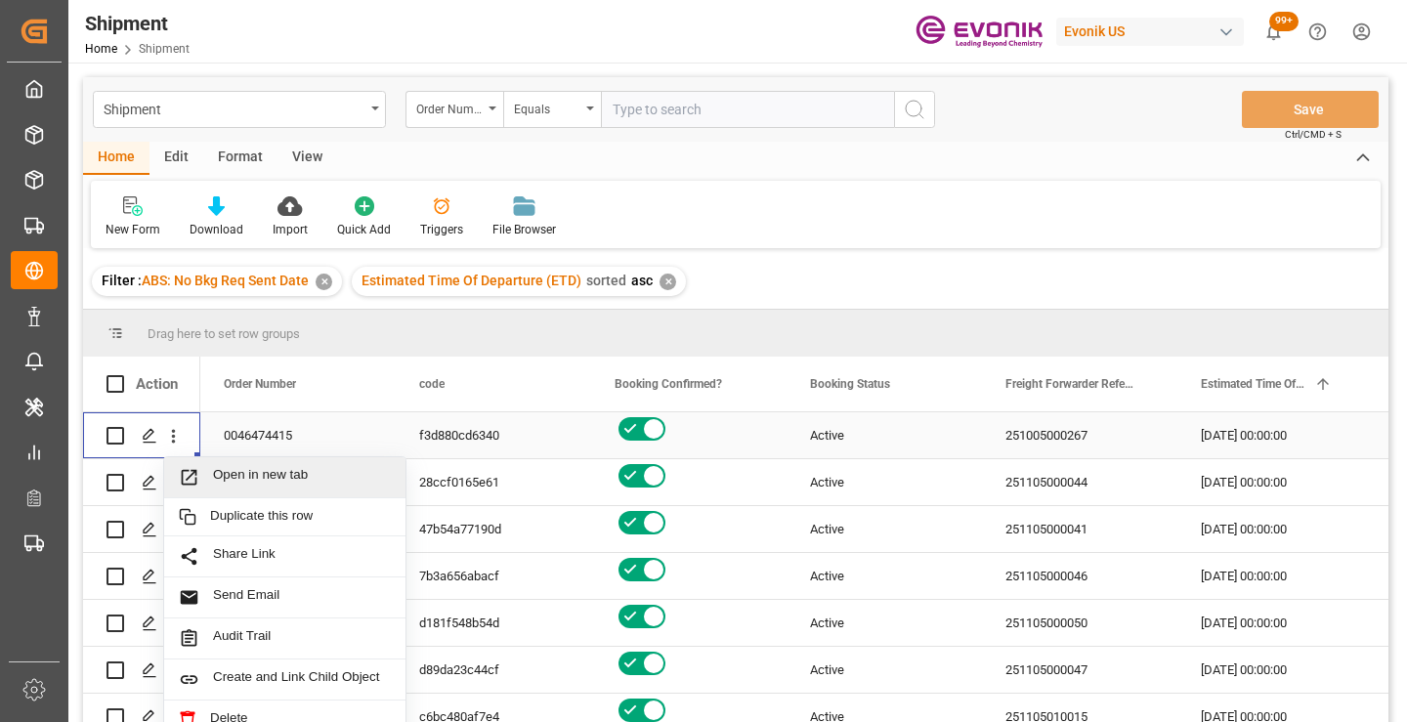
click at [225, 465] on div "Open in new tab" at bounding box center [284, 477] width 241 height 41
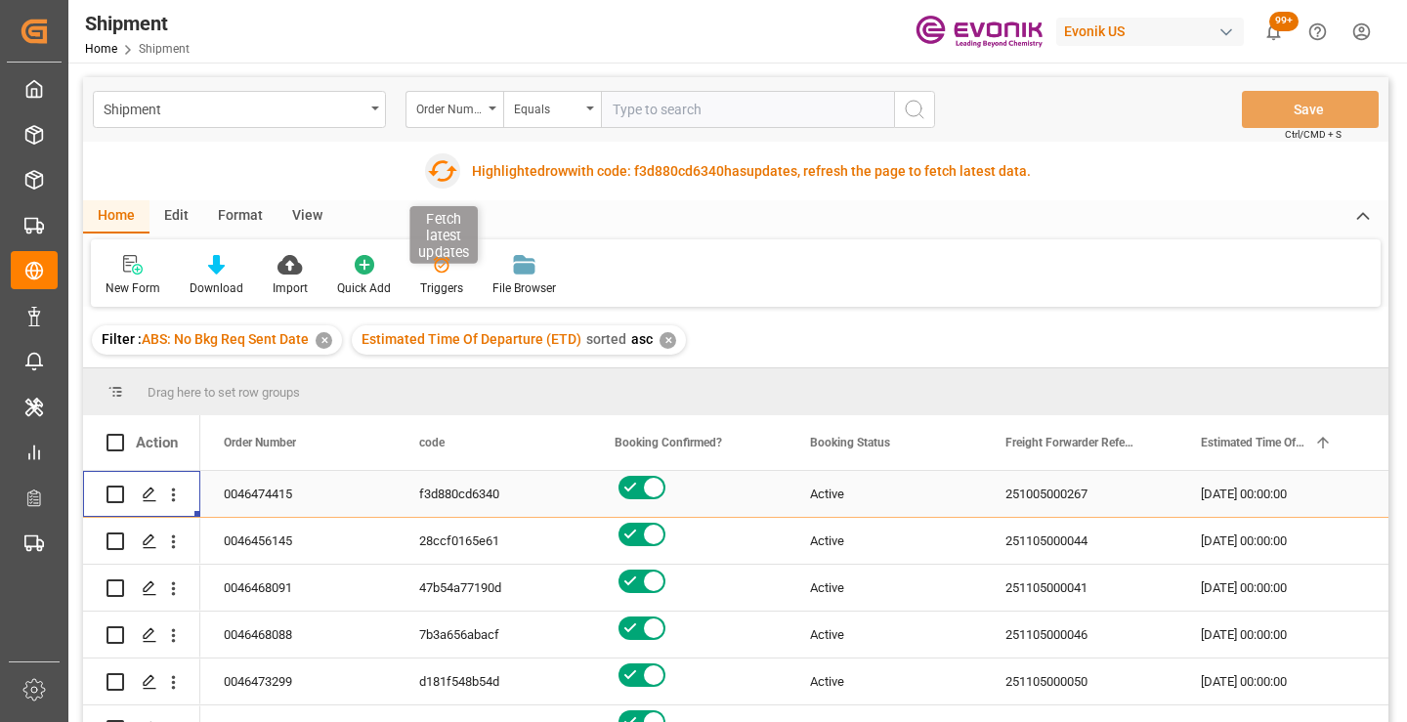
click at [440, 174] on icon "button" at bounding box center [442, 170] width 31 height 31
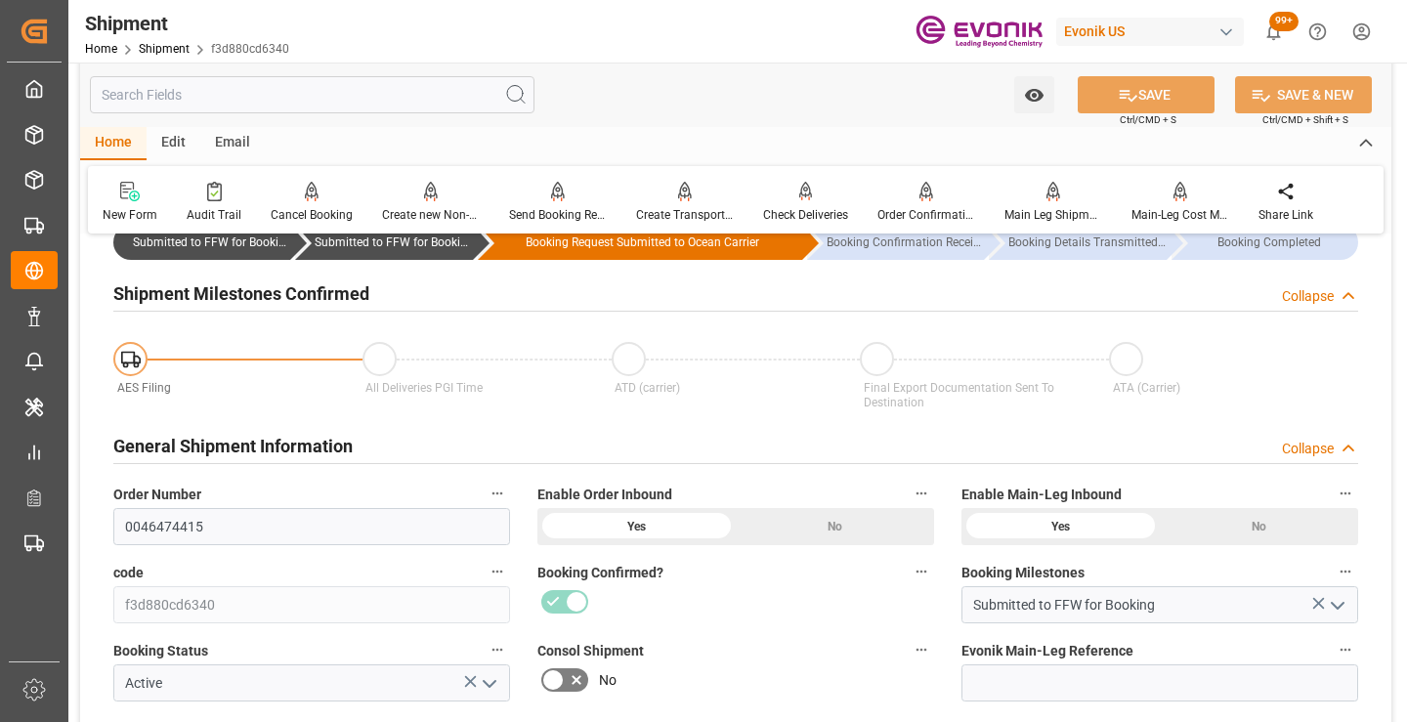
scroll to position [391, 0]
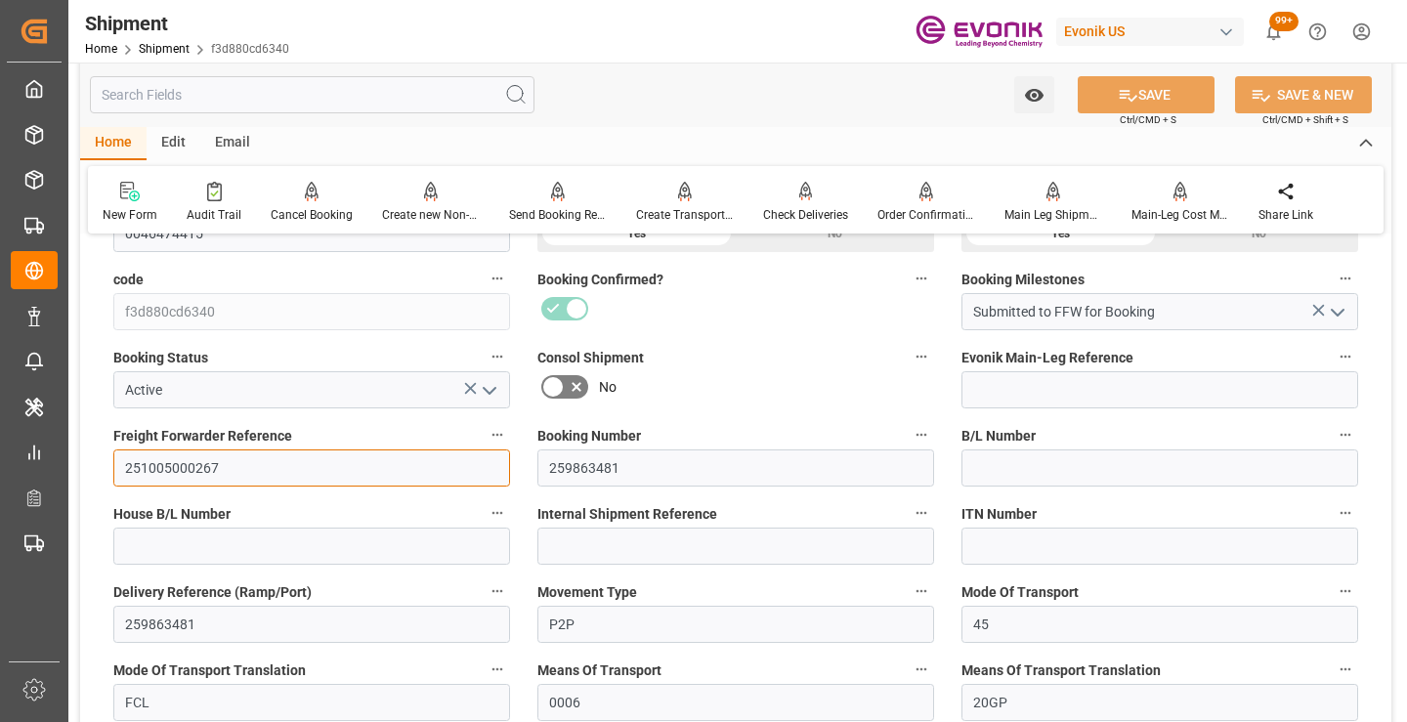
click at [191, 462] on input "251005000267" at bounding box center [311, 468] width 397 height 37
click at [377, 102] on input "text" at bounding box center [312, 94] width 445 height 37
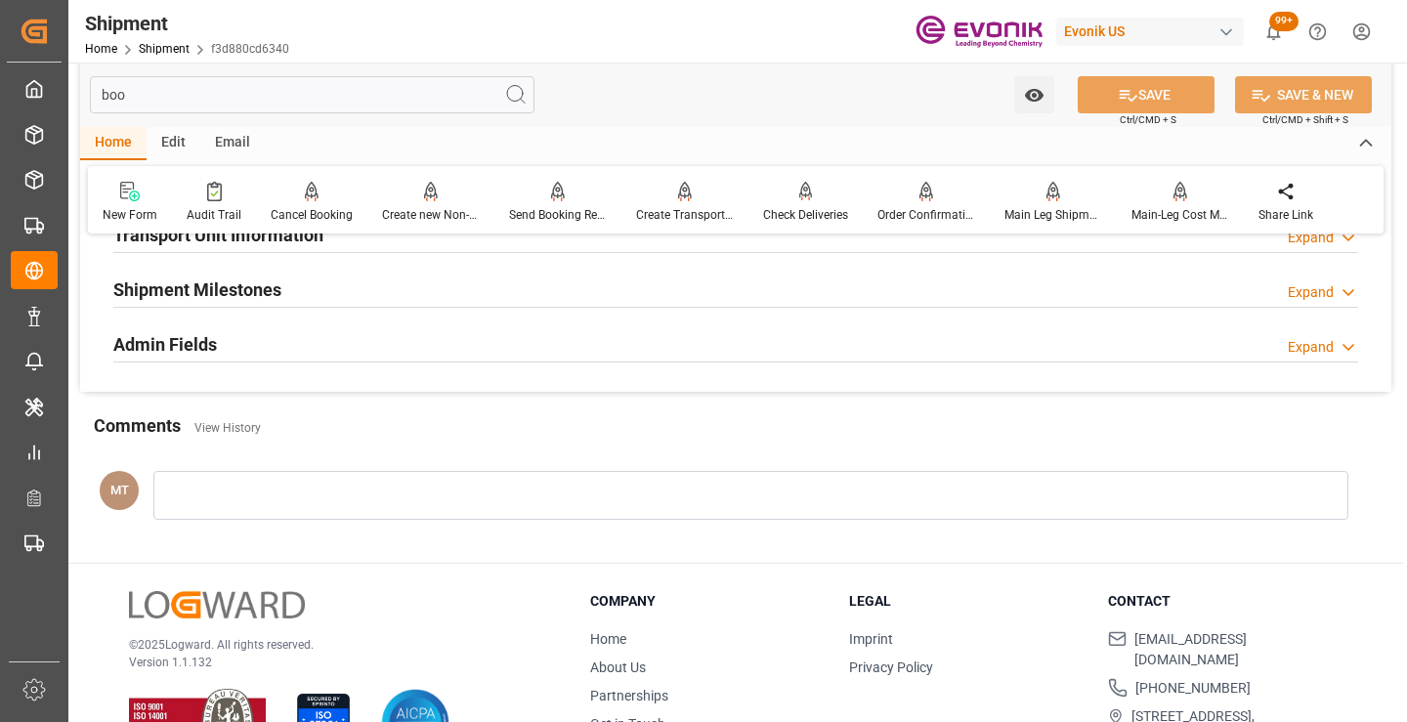
scroll to position [137, 0]
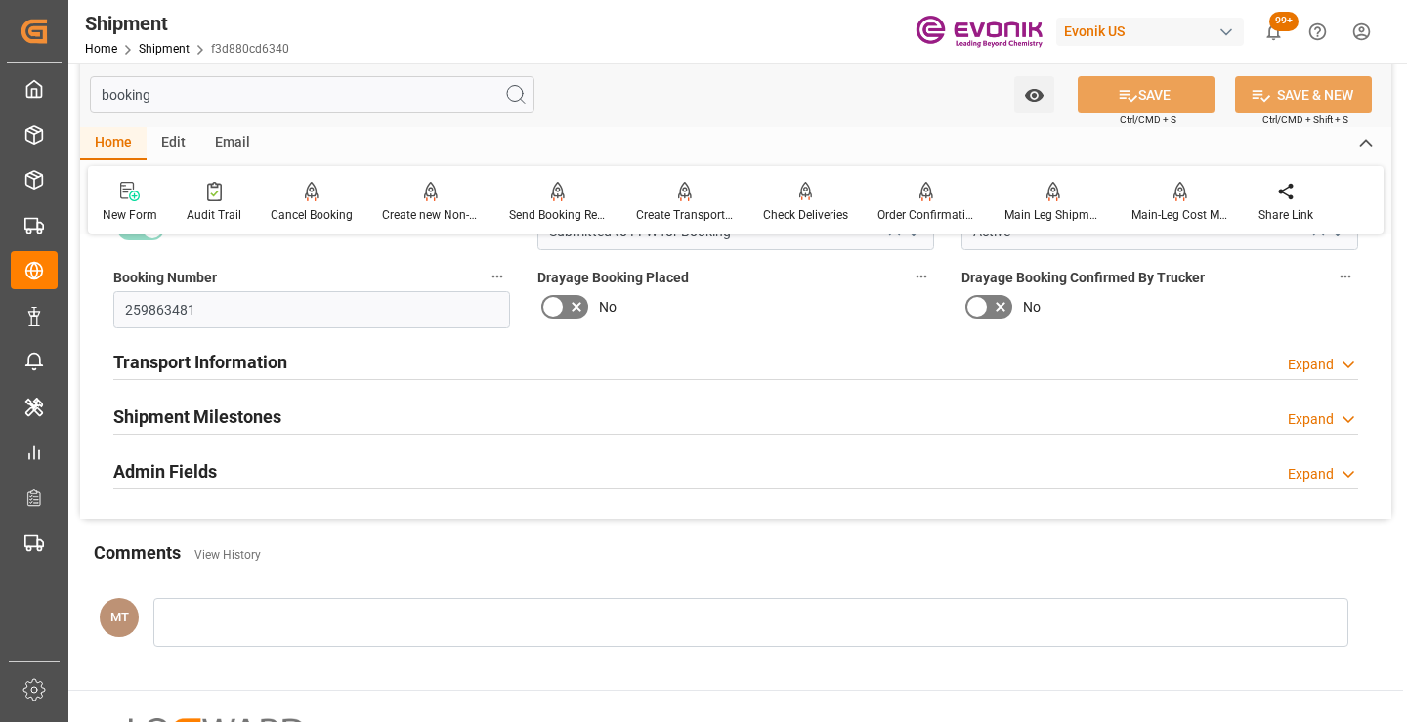
type input "booking"
click at [207, 416] on h2 "Shipment Milestones" at bounding box center [197, 417] width 168 height 26
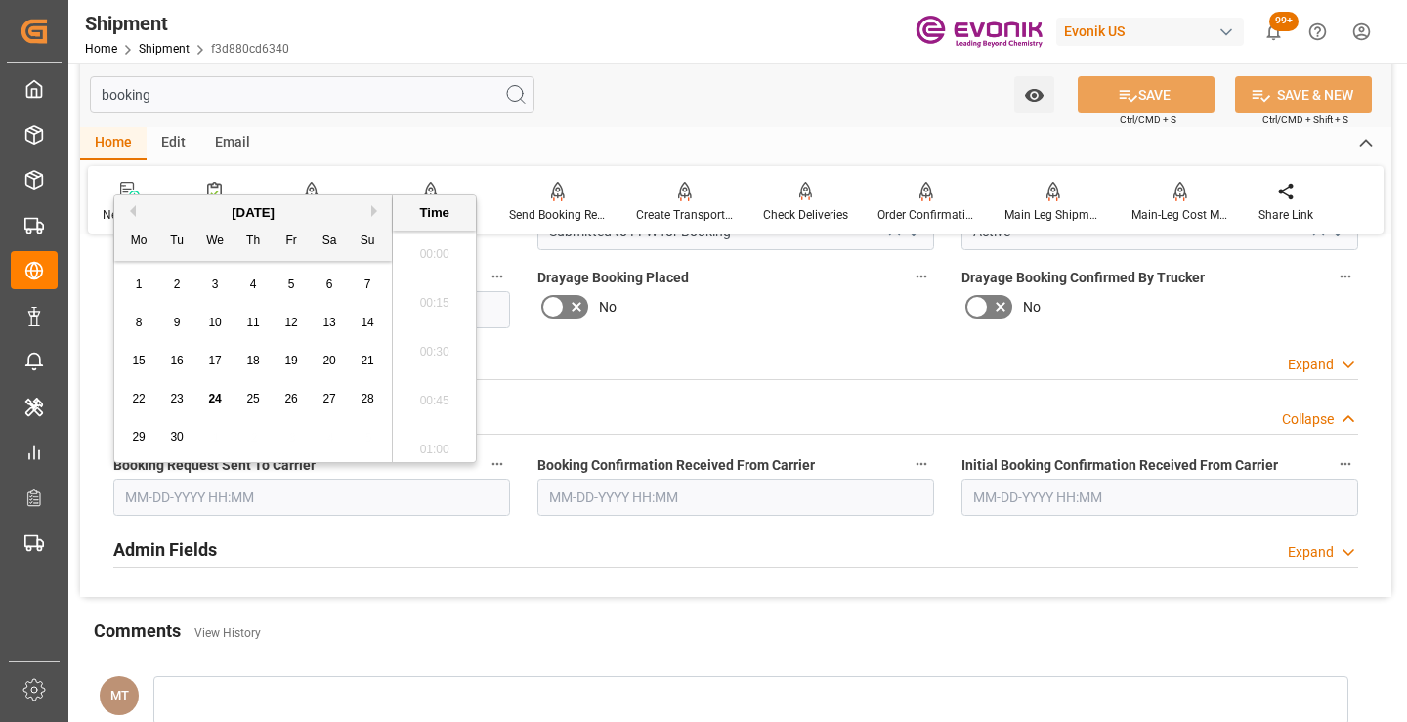
click at [261, 506] on input "text" at bounding box center [311, 497] width 397 height 37
drag, startPoint x: 180, startPoint y: 399, endPoint x: 199, endPoint y: 401, distance: 19.6
click at [180, 399] on span "23" at bounding box center [176, 399] width 13 height 14
type input "[DATE] 00:00"
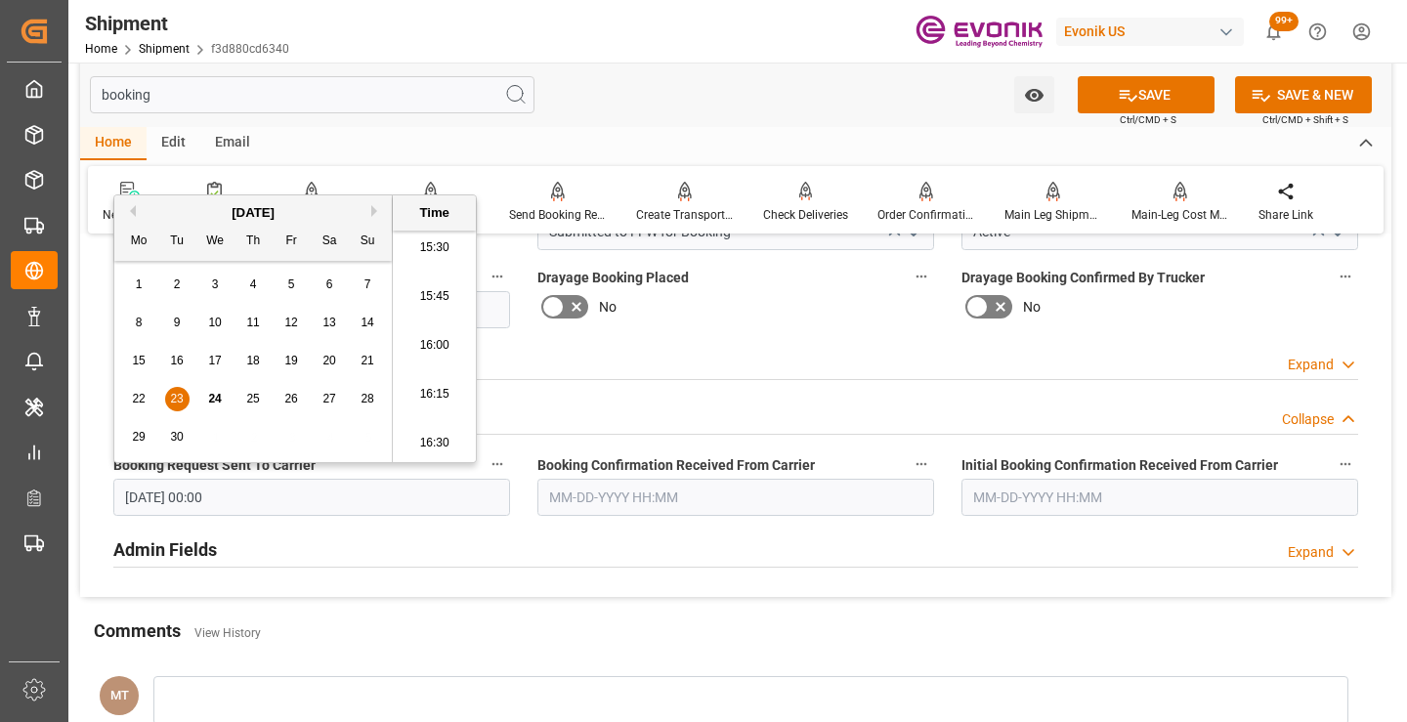
click at [567, 504] on input "text" at bounding box center [735, 497] width 397 height 37
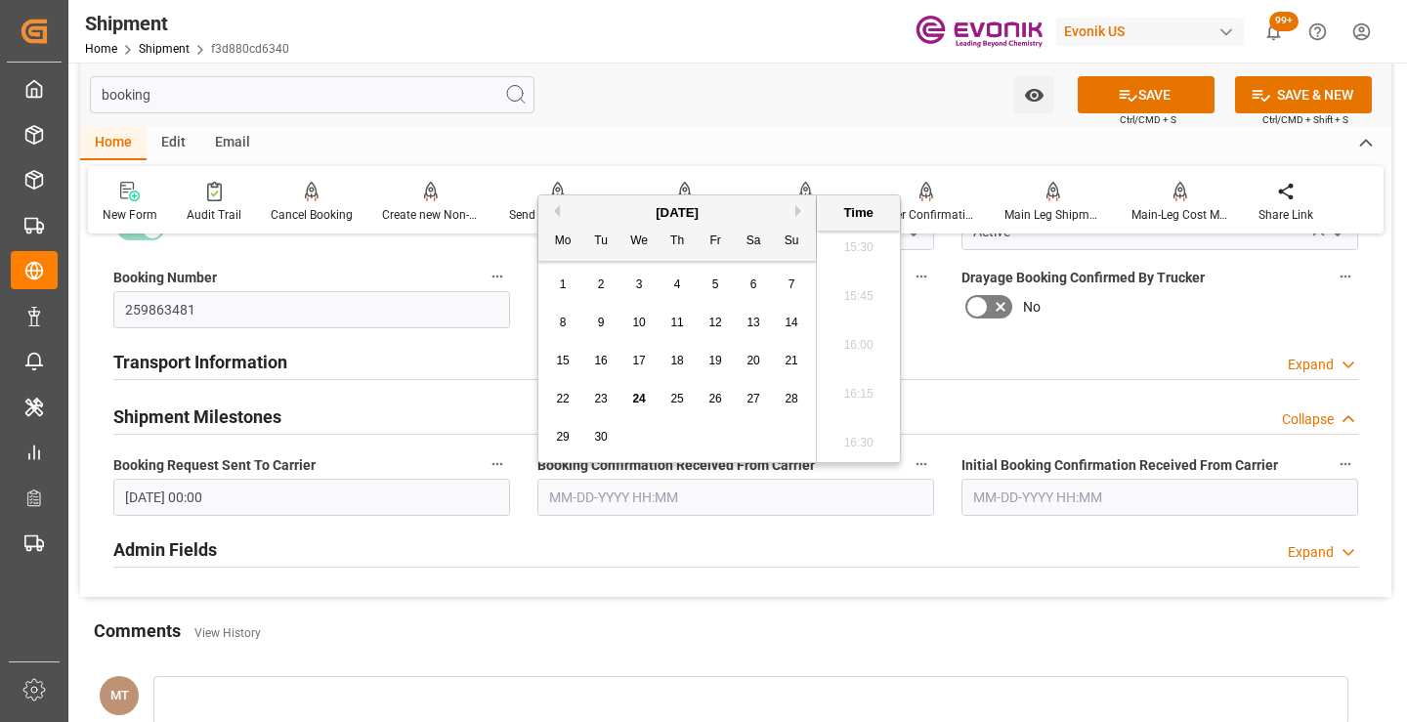
click at [599, 396] on span "23" at bounding box center [600, 399] width 13 height 14
type input "[DATE] 00:00"
click at [1149, 97] on button "SAVE" at bounding box center [1146, 94] width 137 height 37
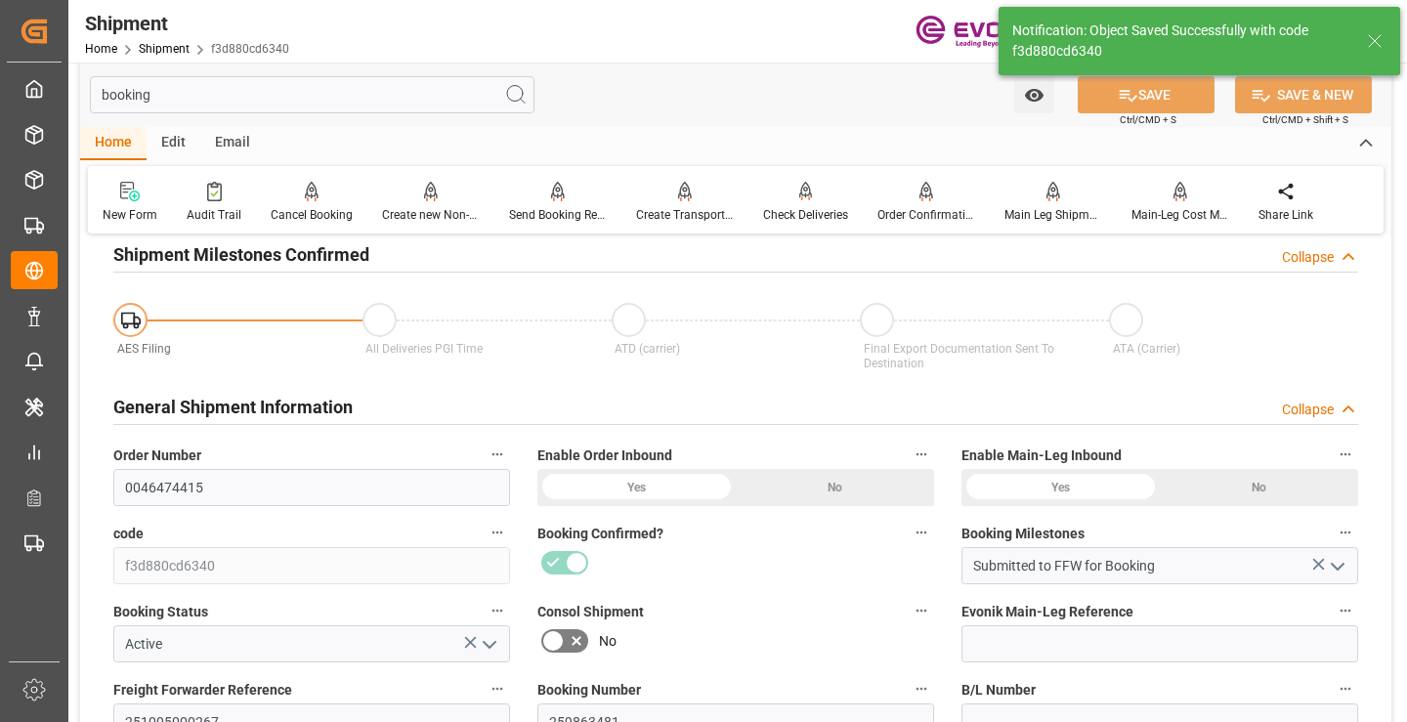
type input "Booking Details Transmitted to SAP"
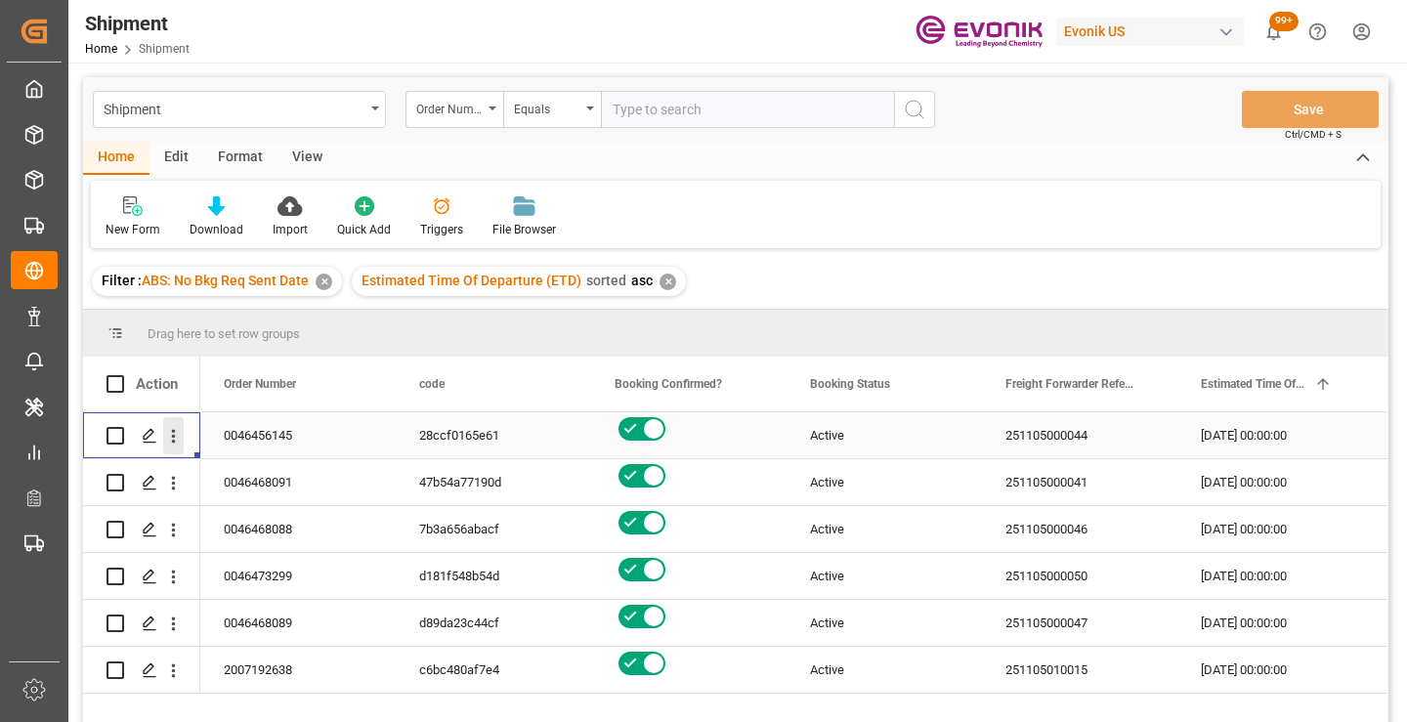
click at [172, 436] on icon "open menu" at bounding box center [174, 437] width 4 height 14
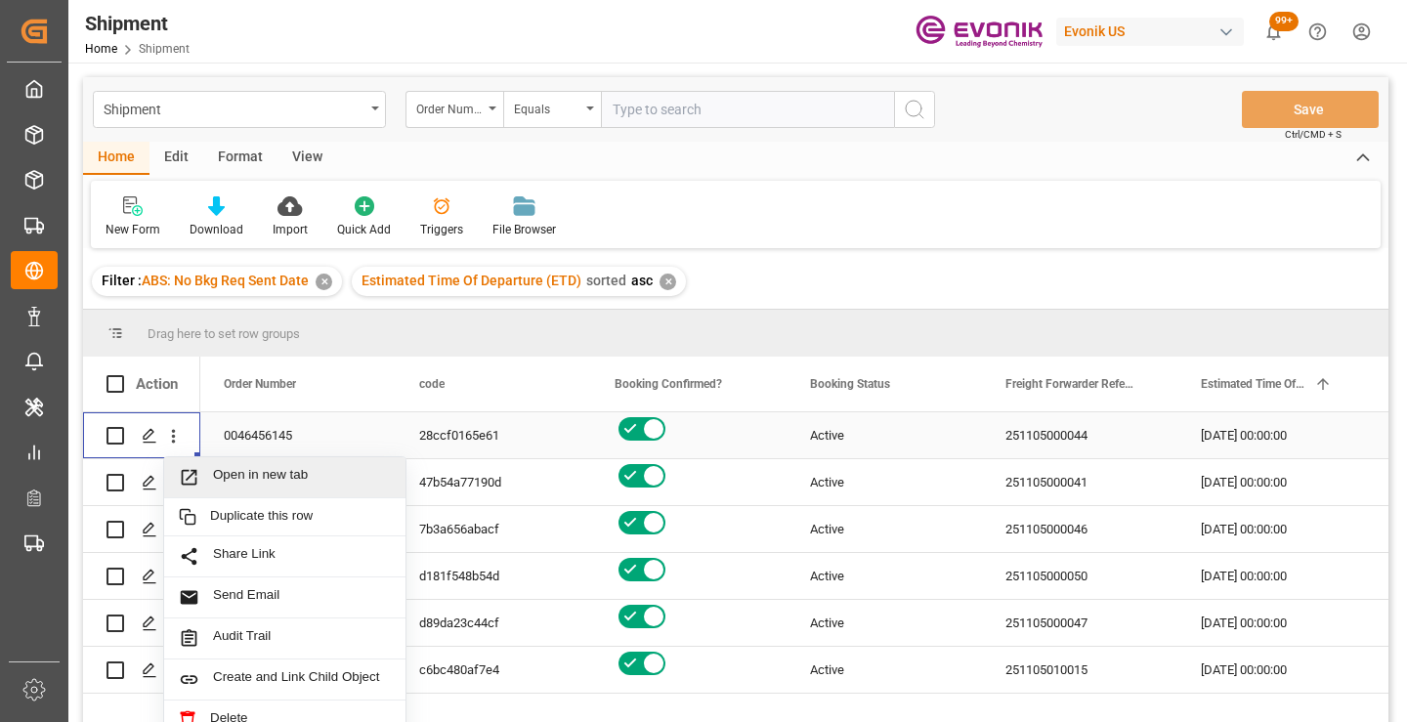
click at [245, 478] on span "Open in new tab" at bounding box center [302, 477] width 178 height 21
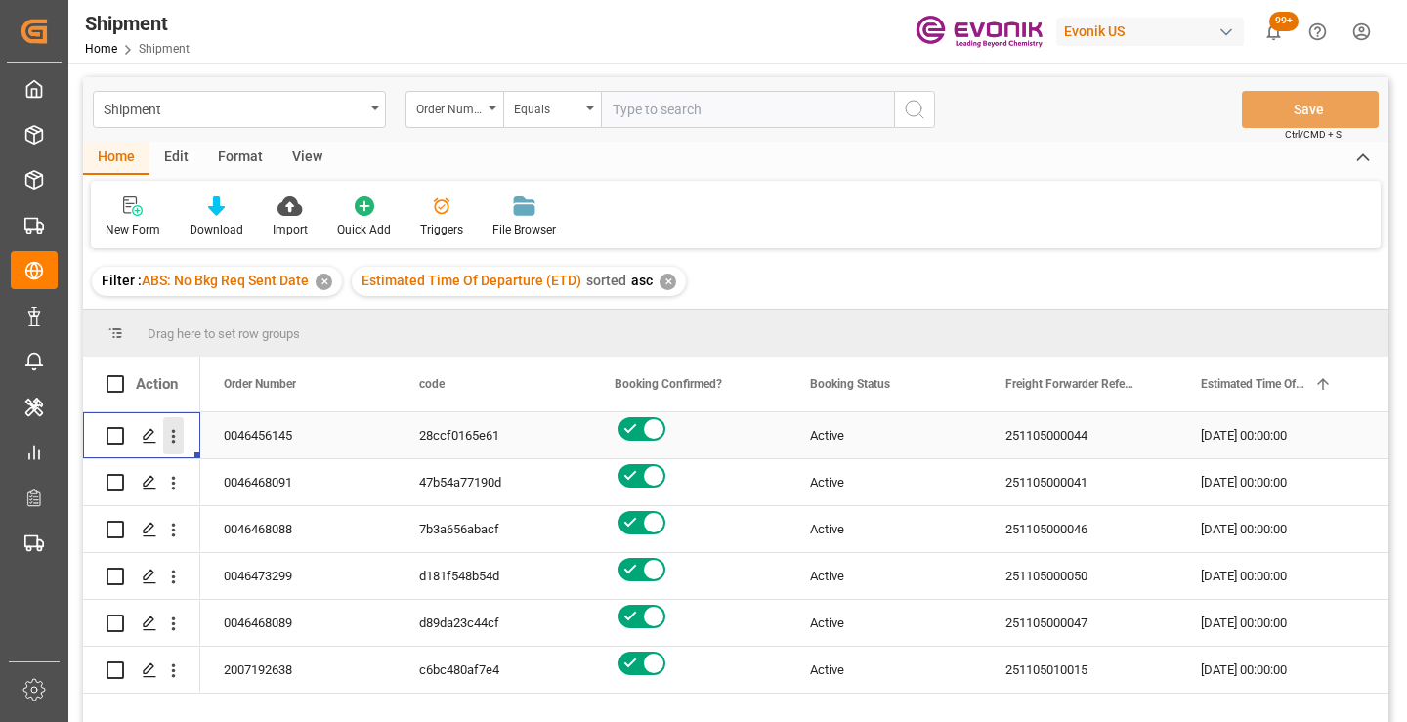
click at [173, 438] on icon "open menu" at bounding box center [174, 437] width 4 height 14
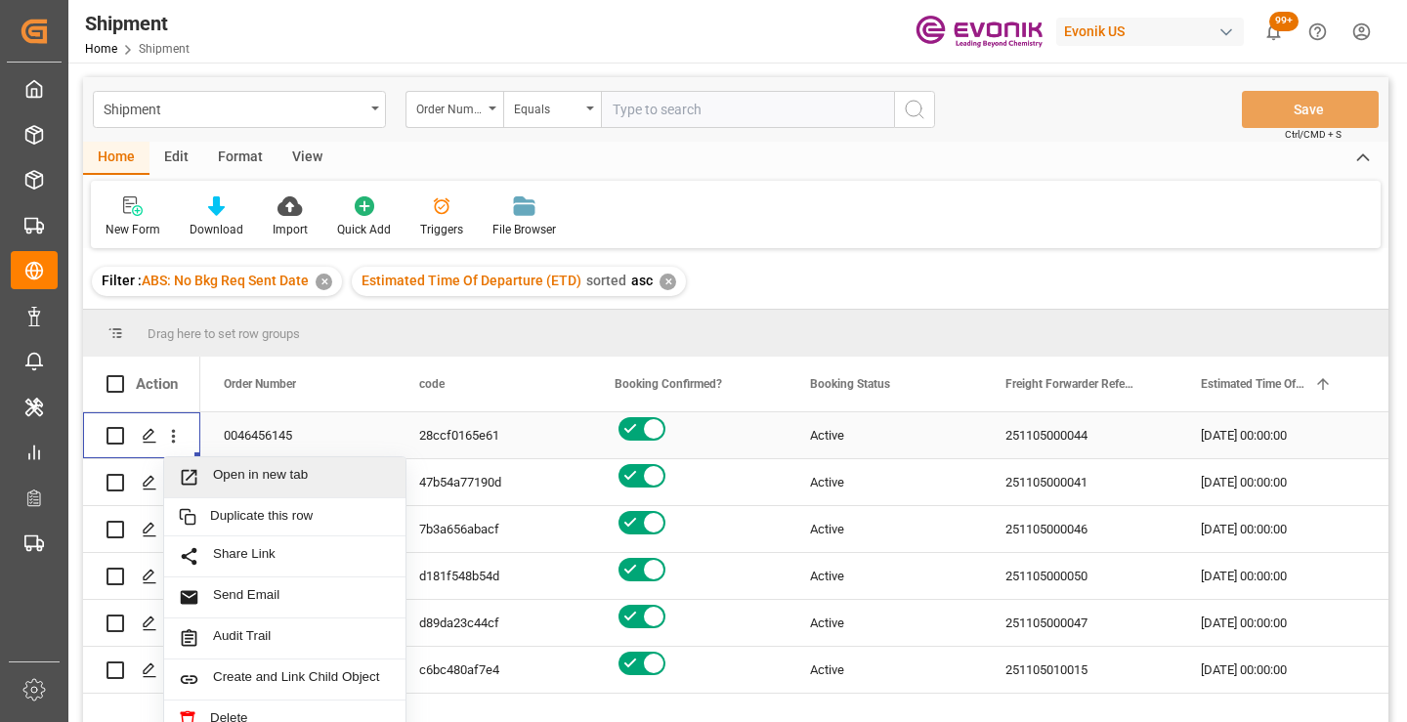
click at [251, 472] on span "Open in new tab" at bounding box center [302, 477] width 178 height 21
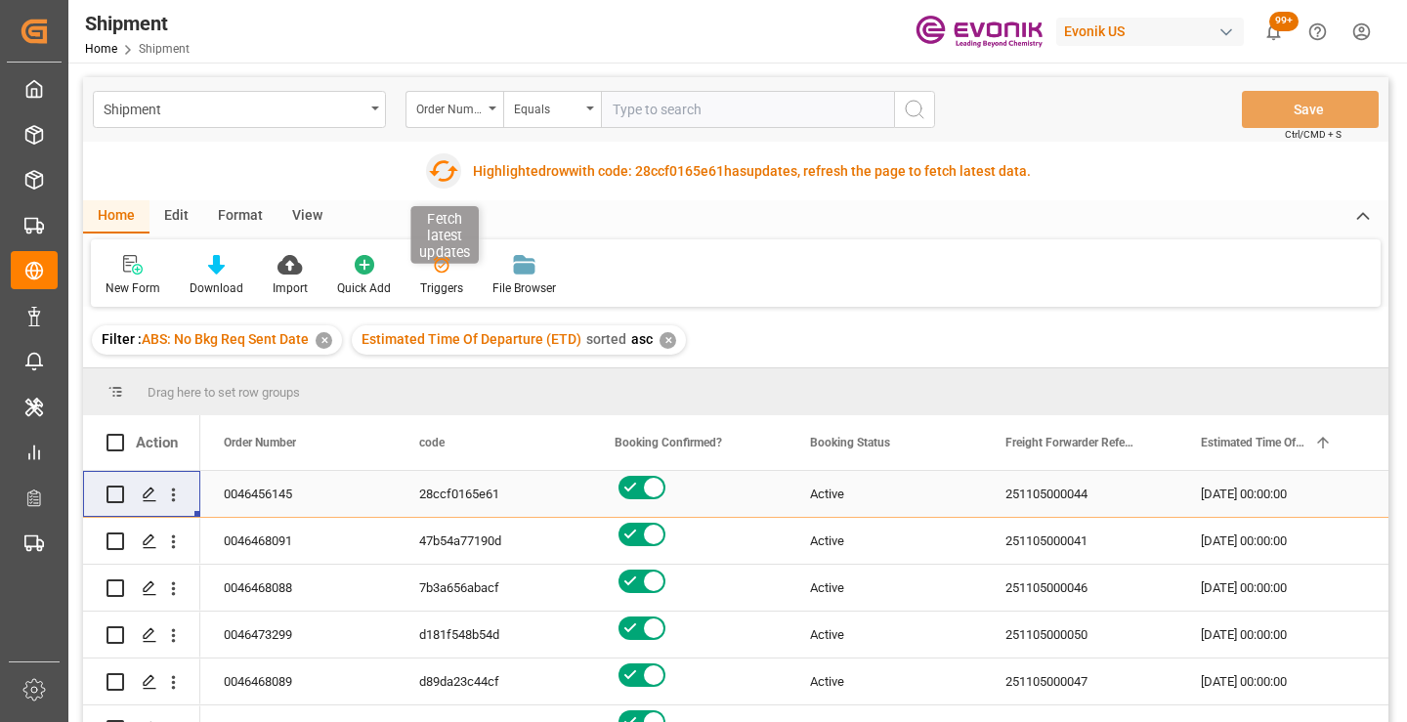
click at [434, 166] on icon "button" at bounding box center [443, 170] width 29 height 21
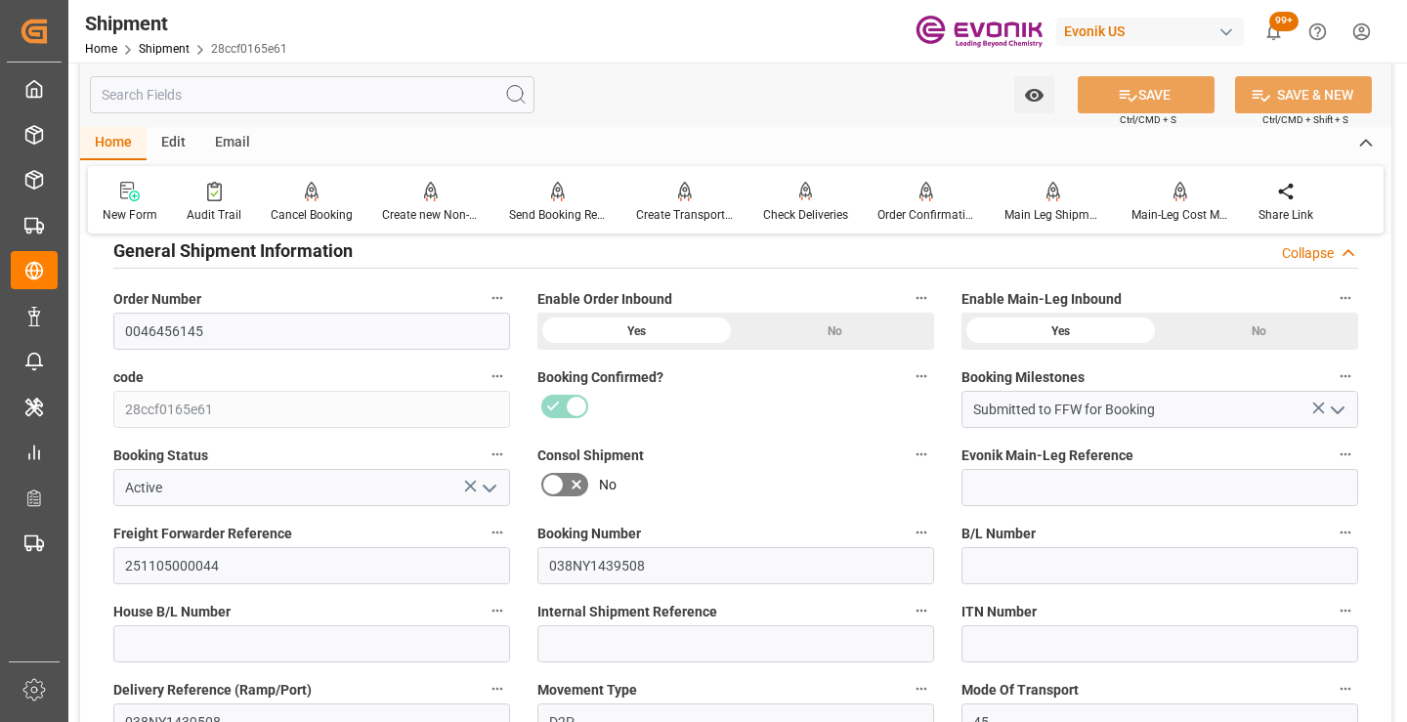
scroll to position [391, 0]
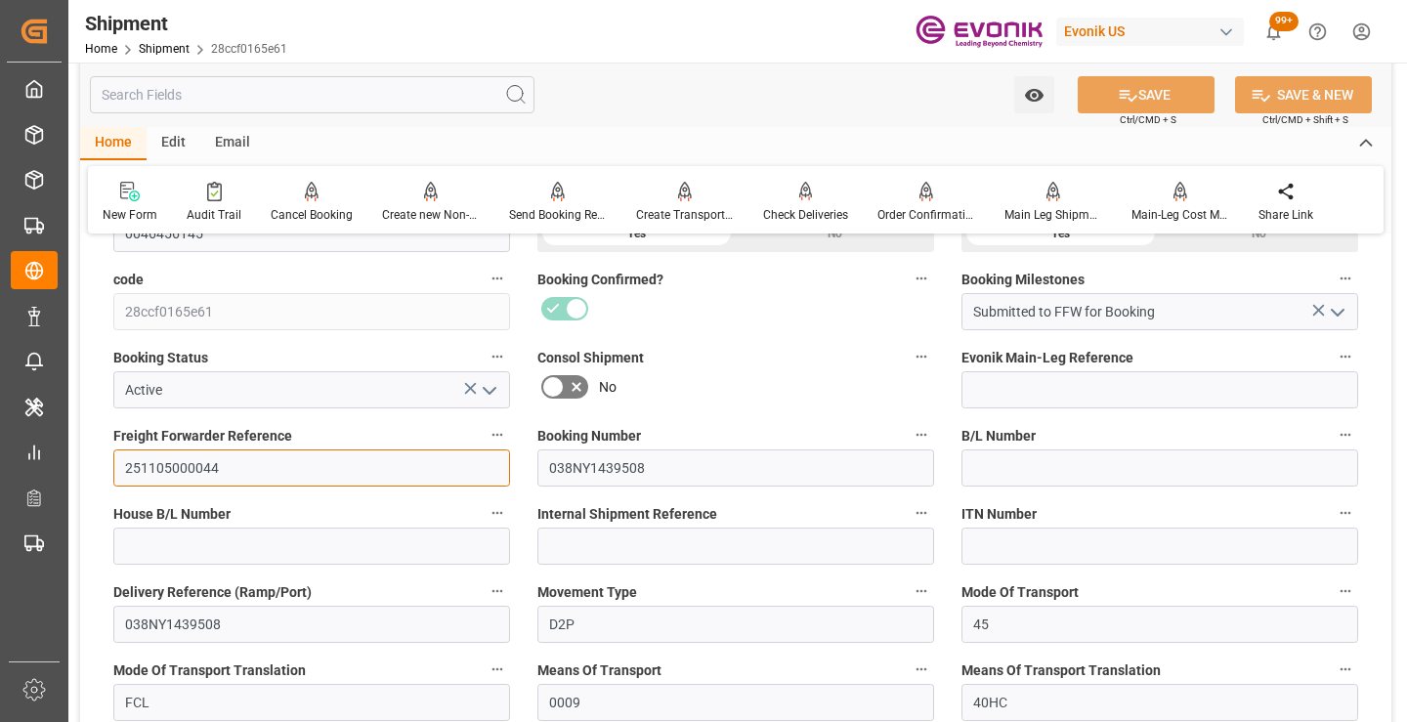
click at [187, 463] on input "251105000044" at bounding box center [311, 468] width 397 height 37
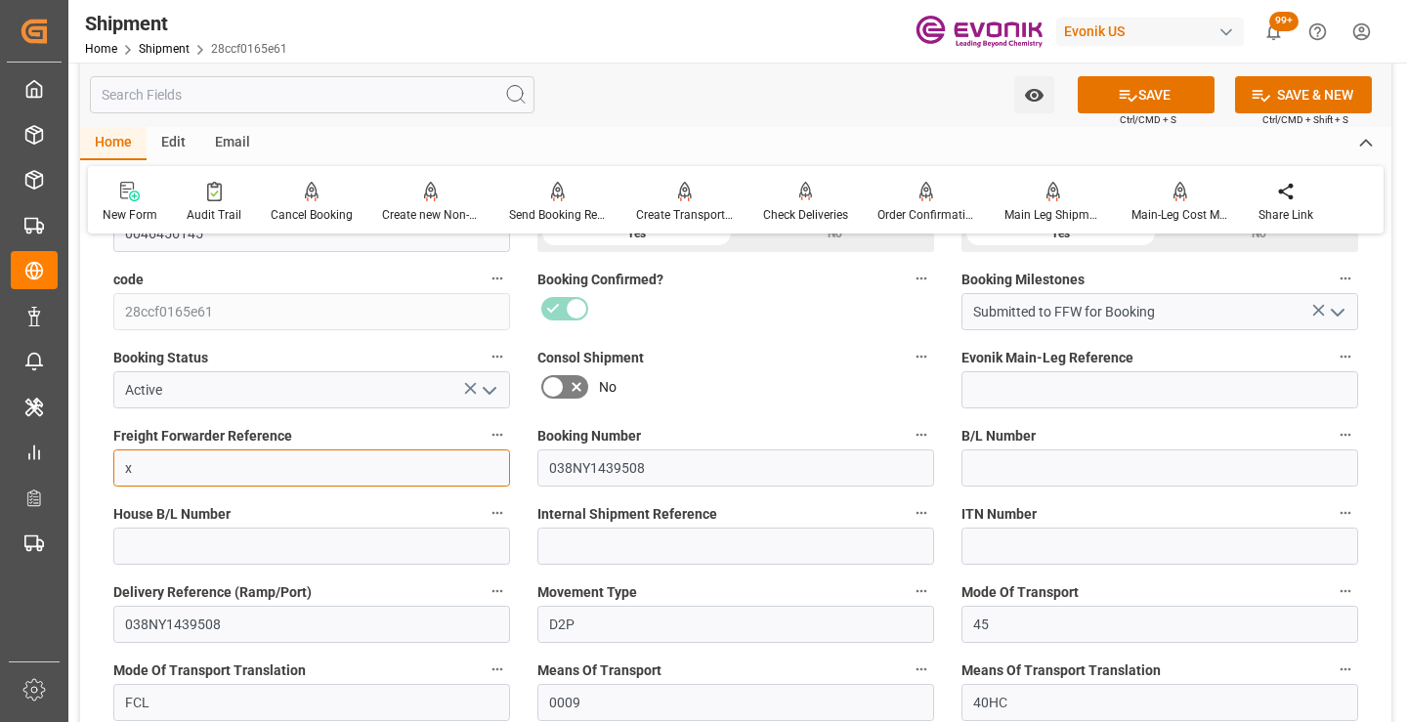
type input "x"
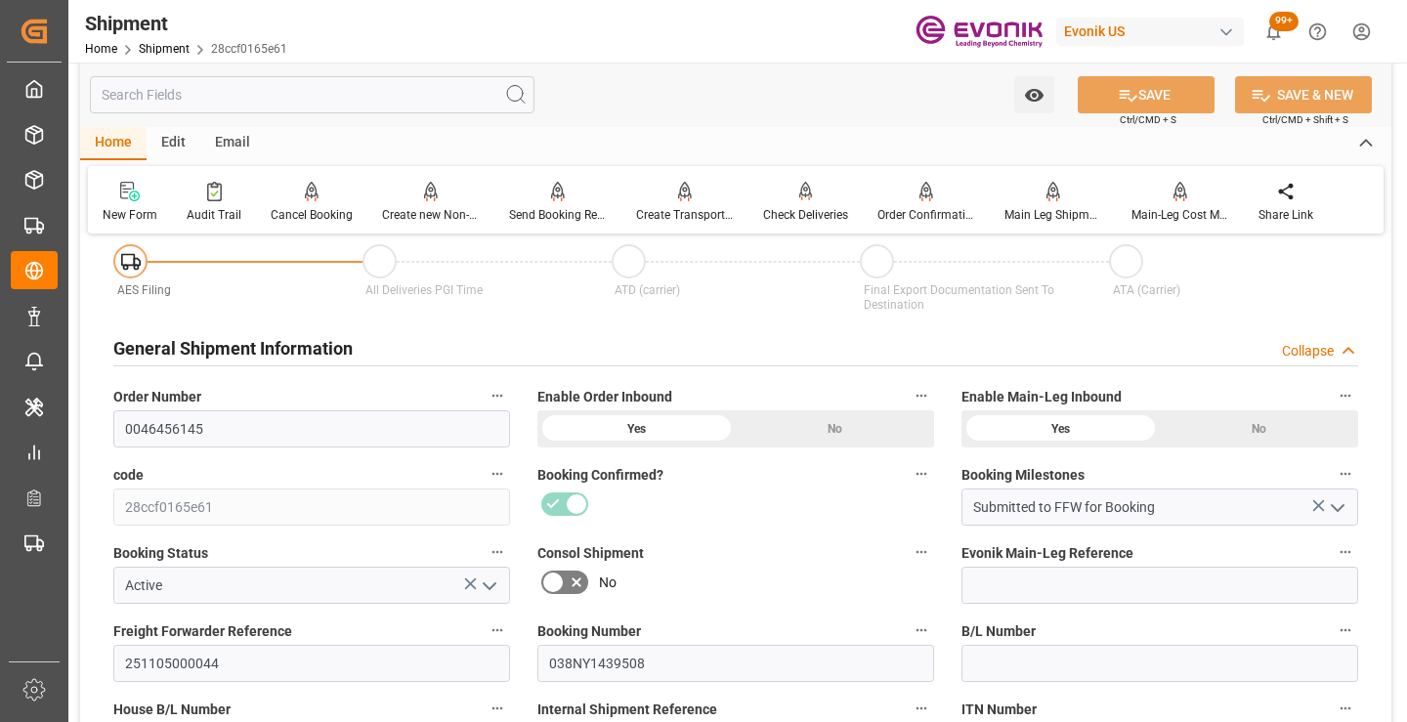
scroll to position [293, 0]
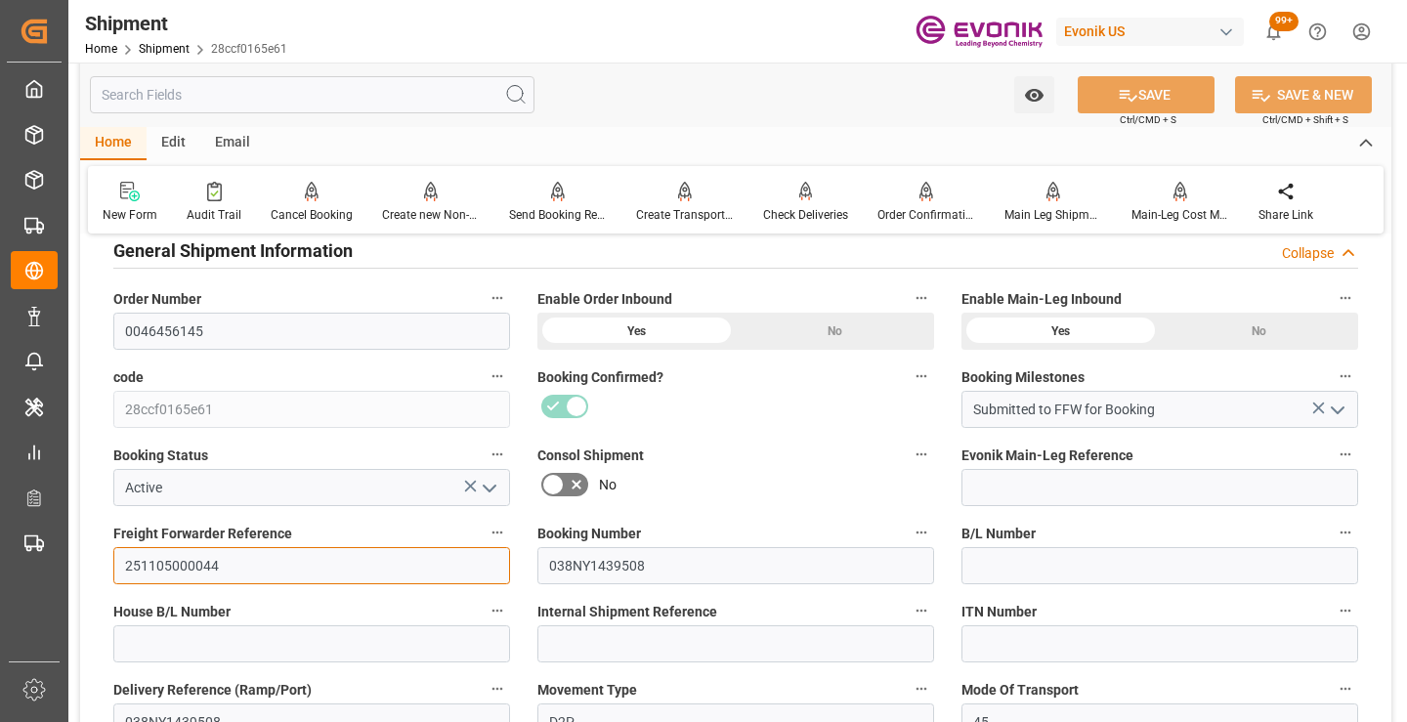
click at [190, 554] on input "251105000044" at bounding box center [311, 565] width 397 height 37
click at [343, 105] on input "text" at bounding box center [312, 94] width 445 height 37
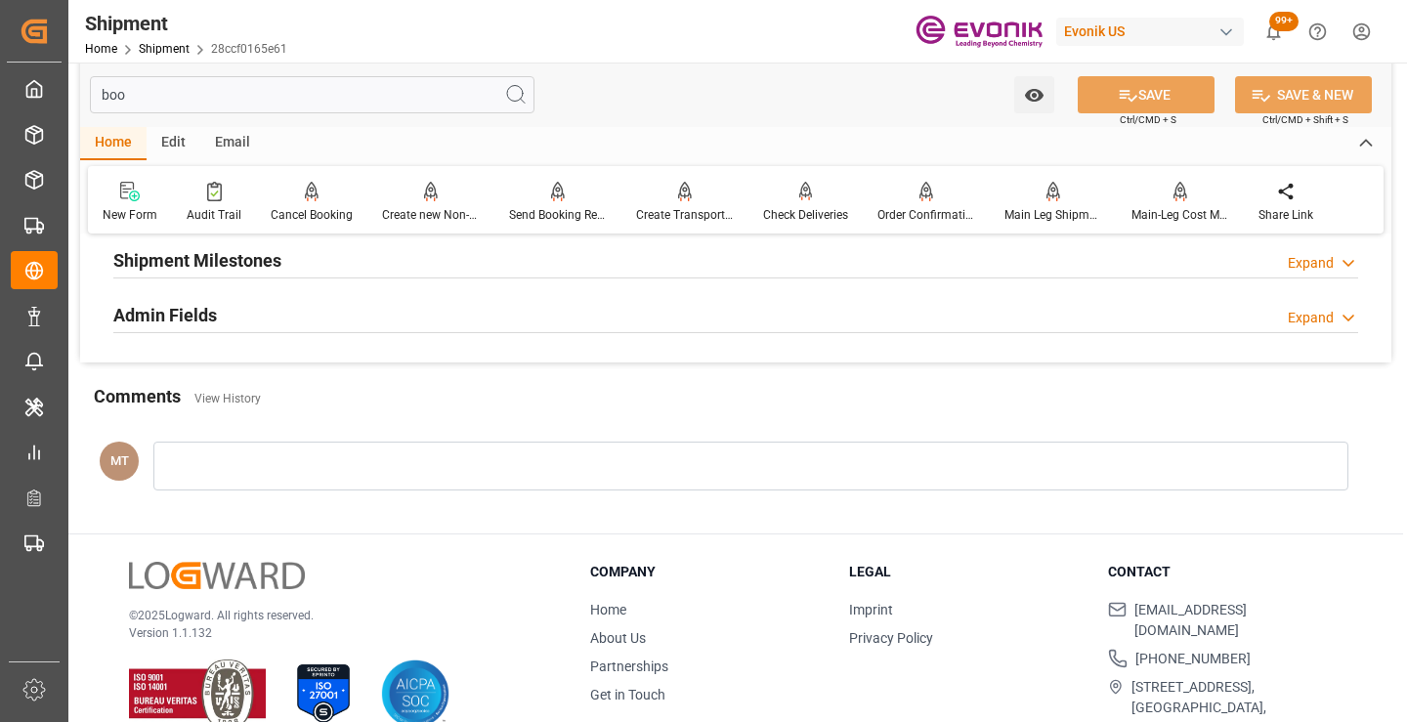
scroll to position [39, 0]
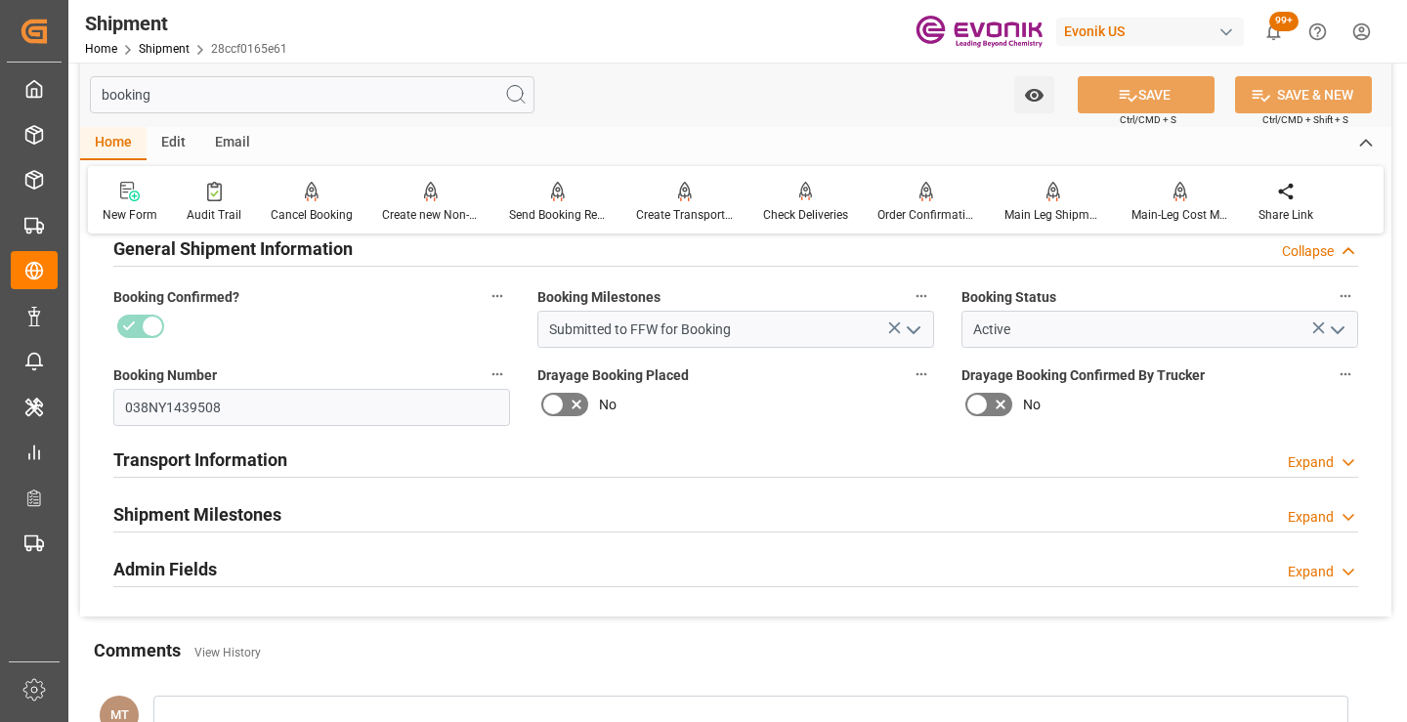
type input "booking"
click at [240, 521] on h2 "Shipment Milestones" at bounding box center [197, 514] width 168 height 26
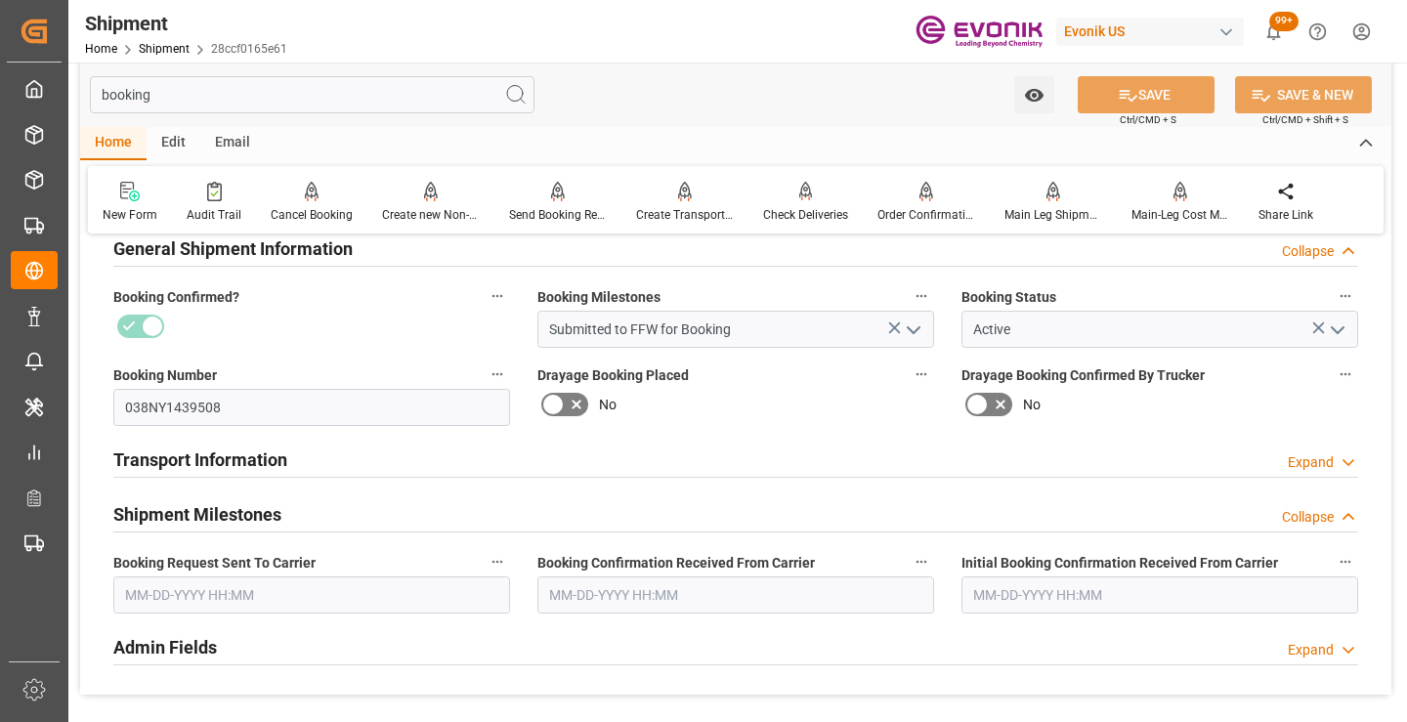
click at [240, 602] on input "text" at bounding box center [311, 595] width 397 height 37
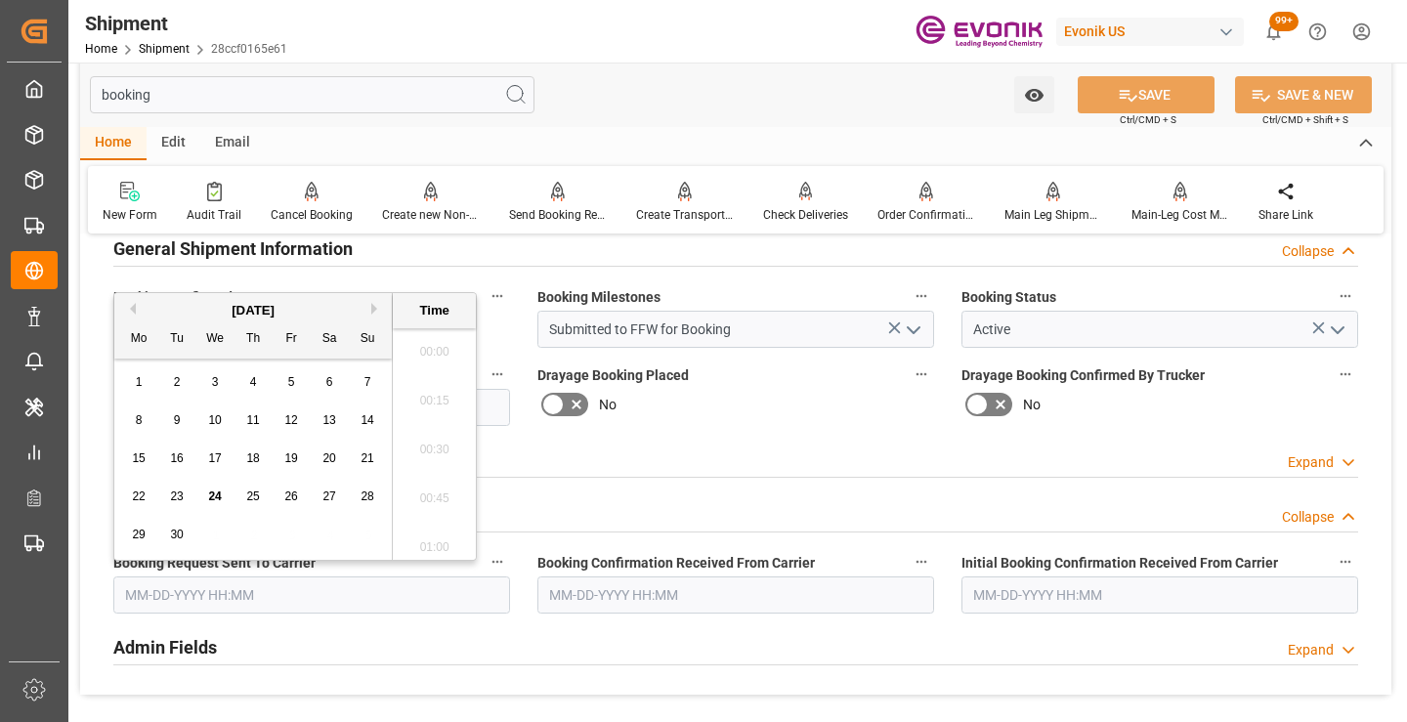
scroll to position [3036, 0]
click at [179, 499] on span "23" at bounding box center [176, 497] width 13 height 14
type input "09-23-2025 00:00"
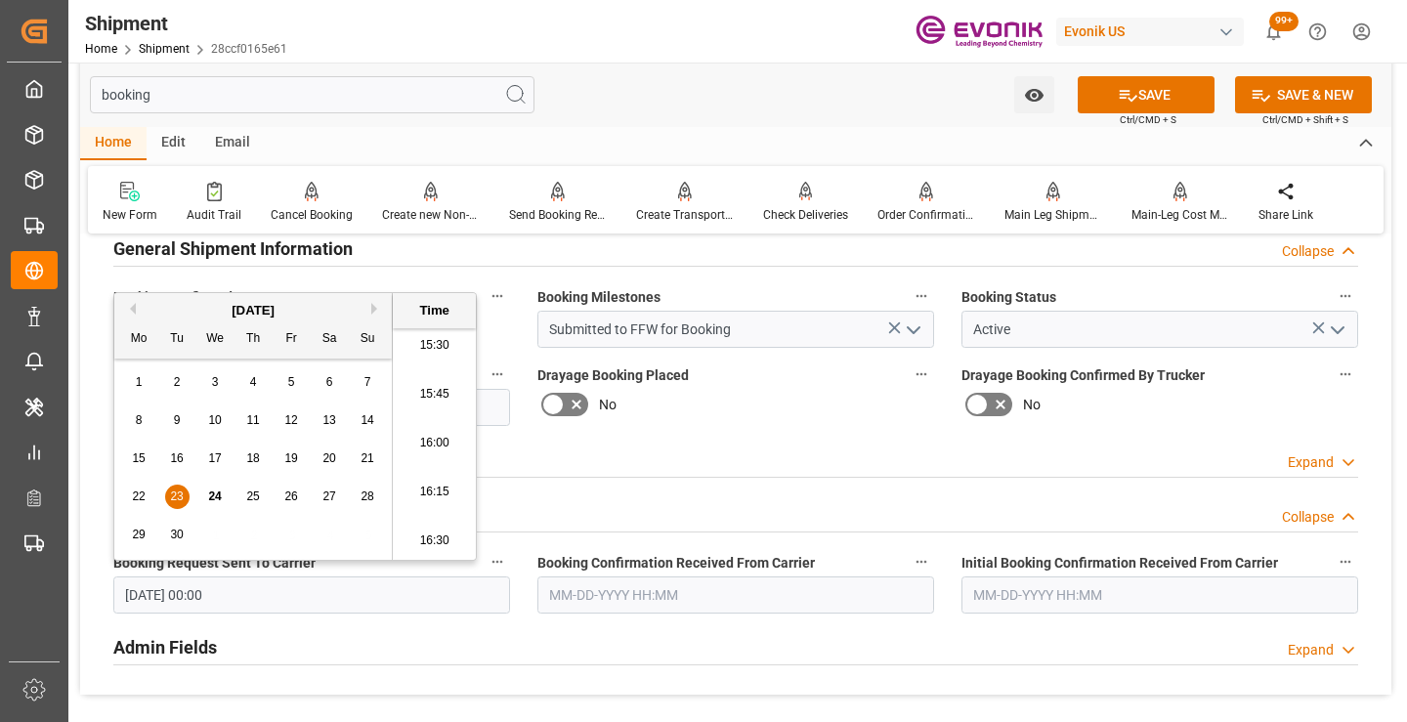
click at [650, 586] on input "text" at bounding box center [735, 595] width 397 height 37
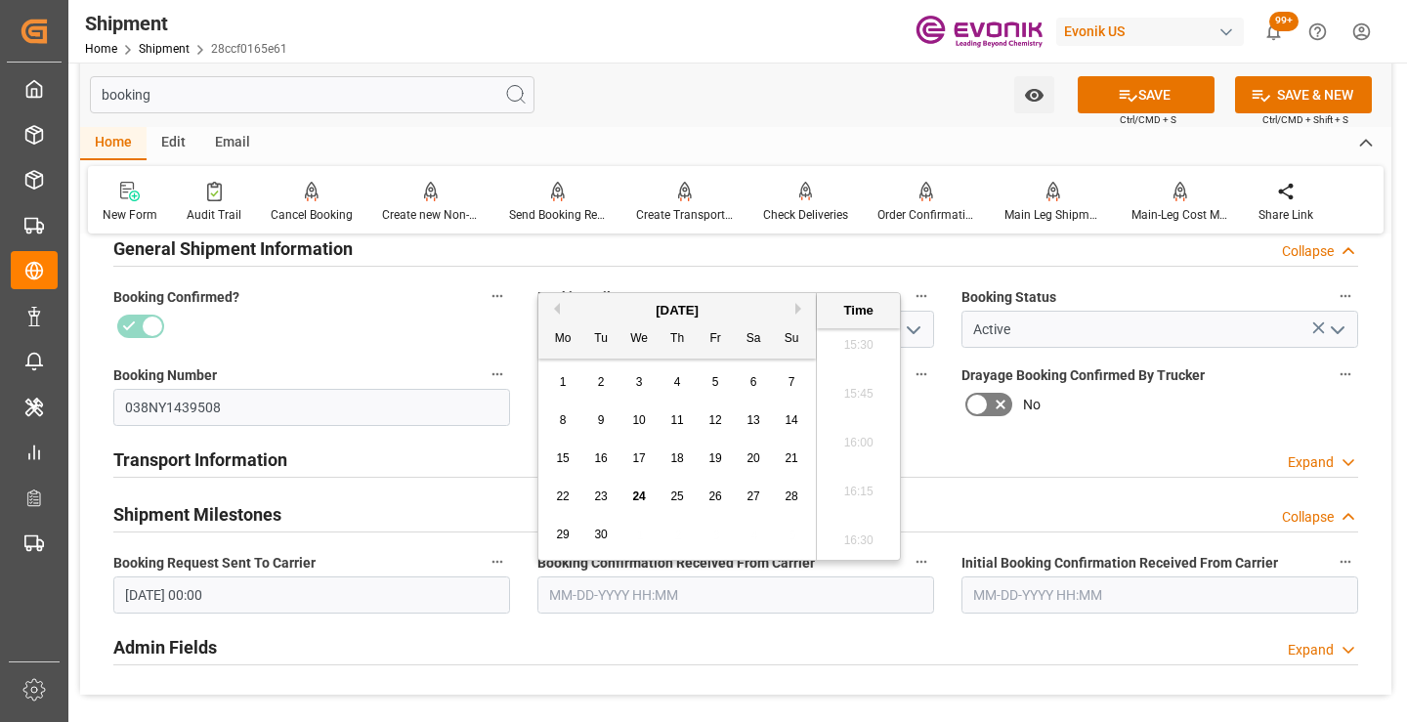
click at [631, 501] on div "24" at bounding box center [639, 497] width 24 height 23
type input "09-24-2025 00:00"
click at [1086, 98] on button "SAVE" at bounding box center [1146, 94] width 137 height 37
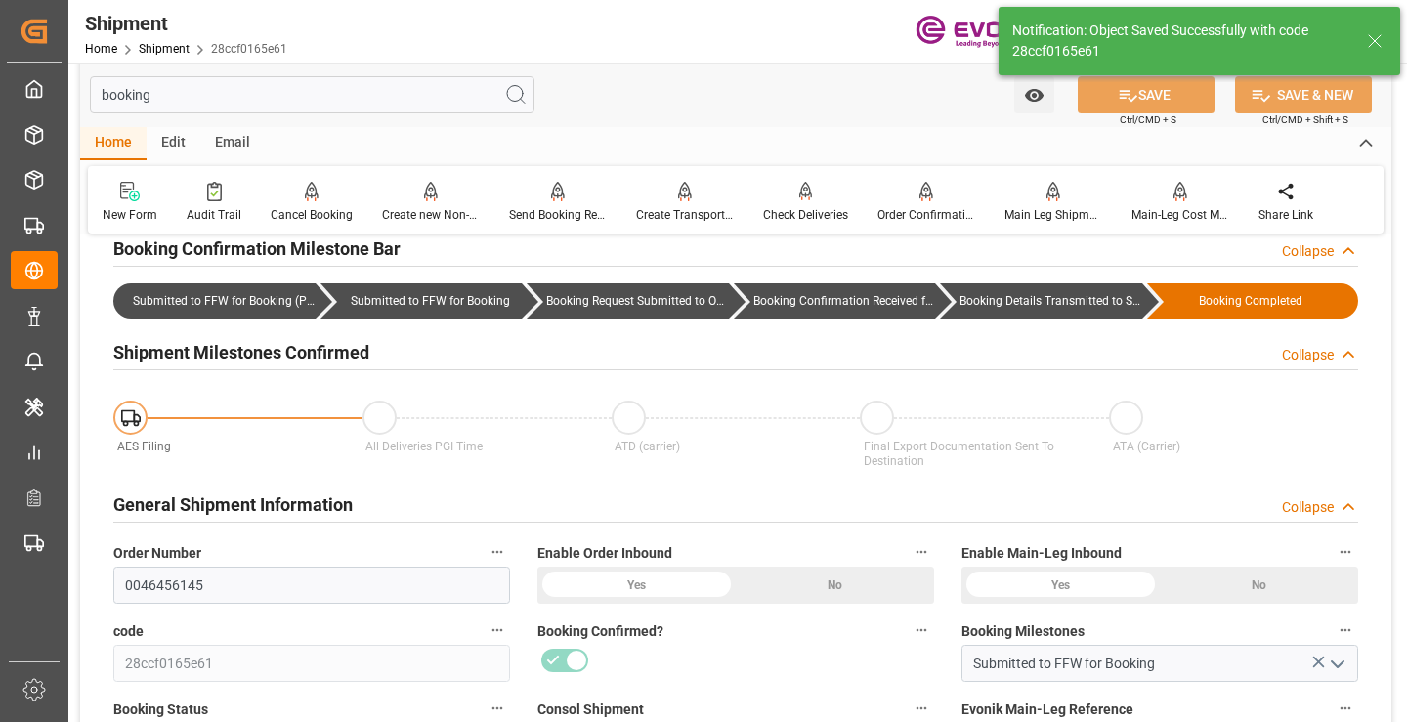
type input "Booking Details Transmitted to SAP"
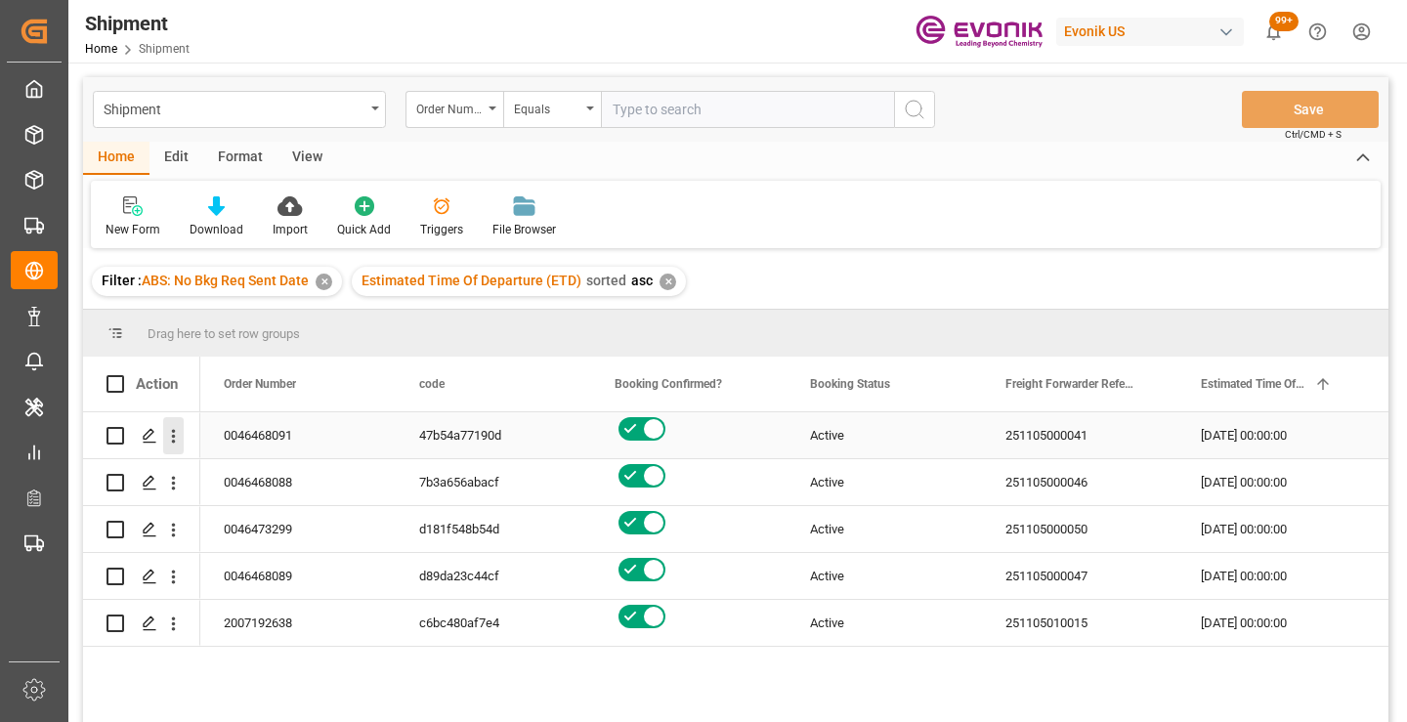
click at [172, 436] on icon "open menu" at bounding box center [174, 437] width 4 height 14
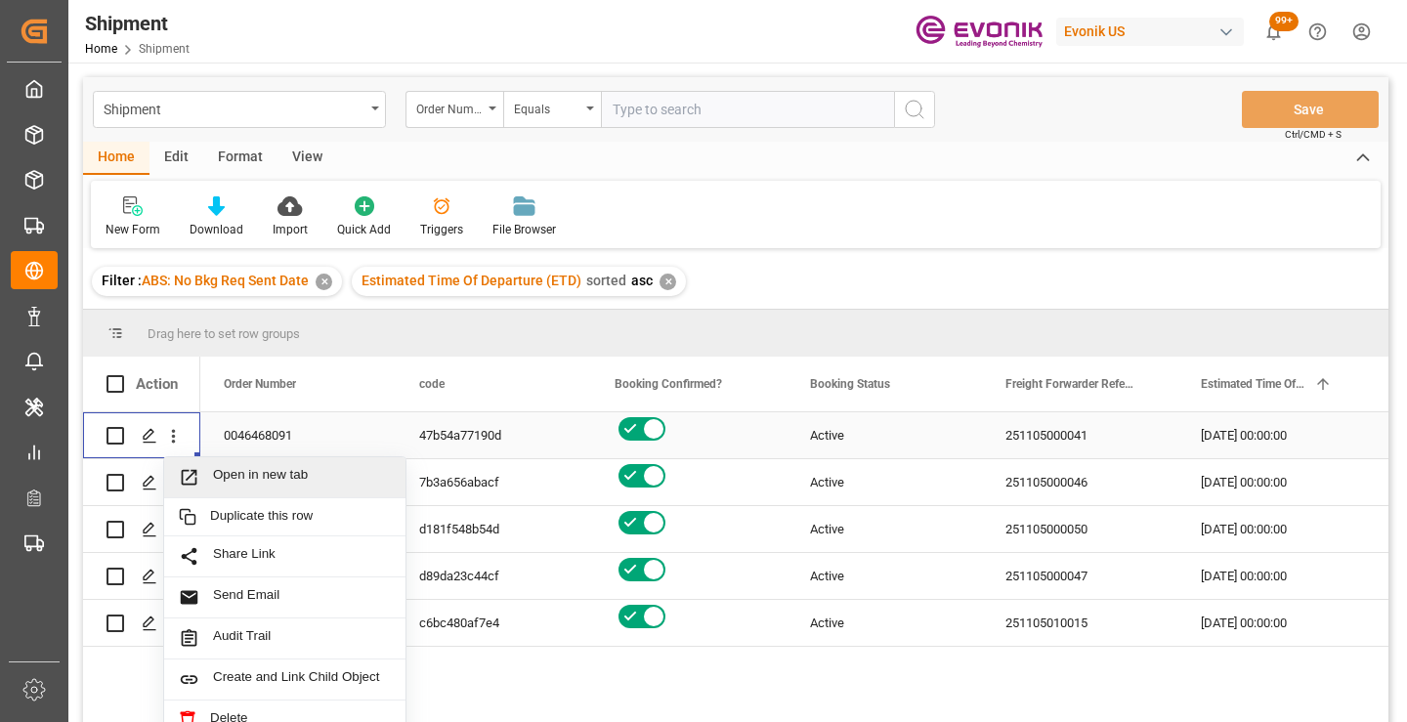
click at [234, 470] on span "Open in new tab" at bounding box center [302, 477] width 178 height 21
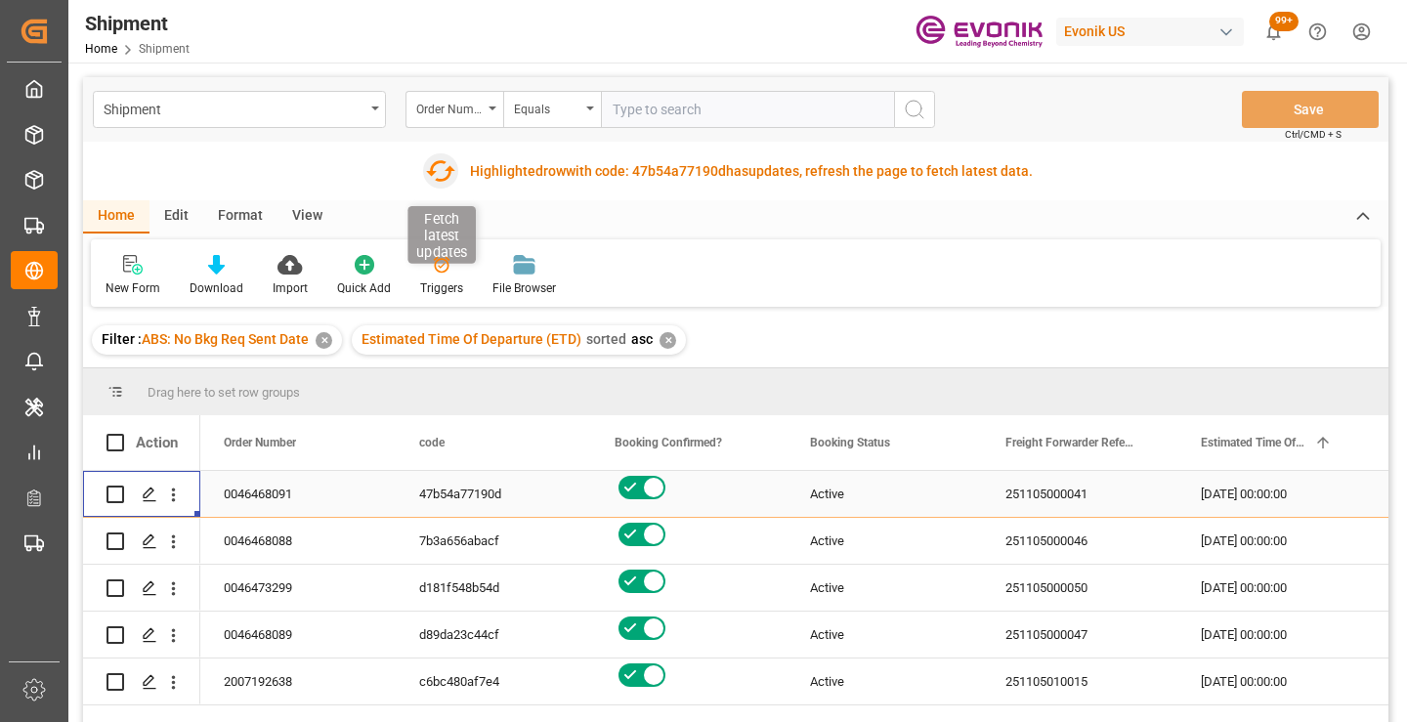
click at [439, 172] on icon "button" at bounding box center [440, 170] width 31 height 31
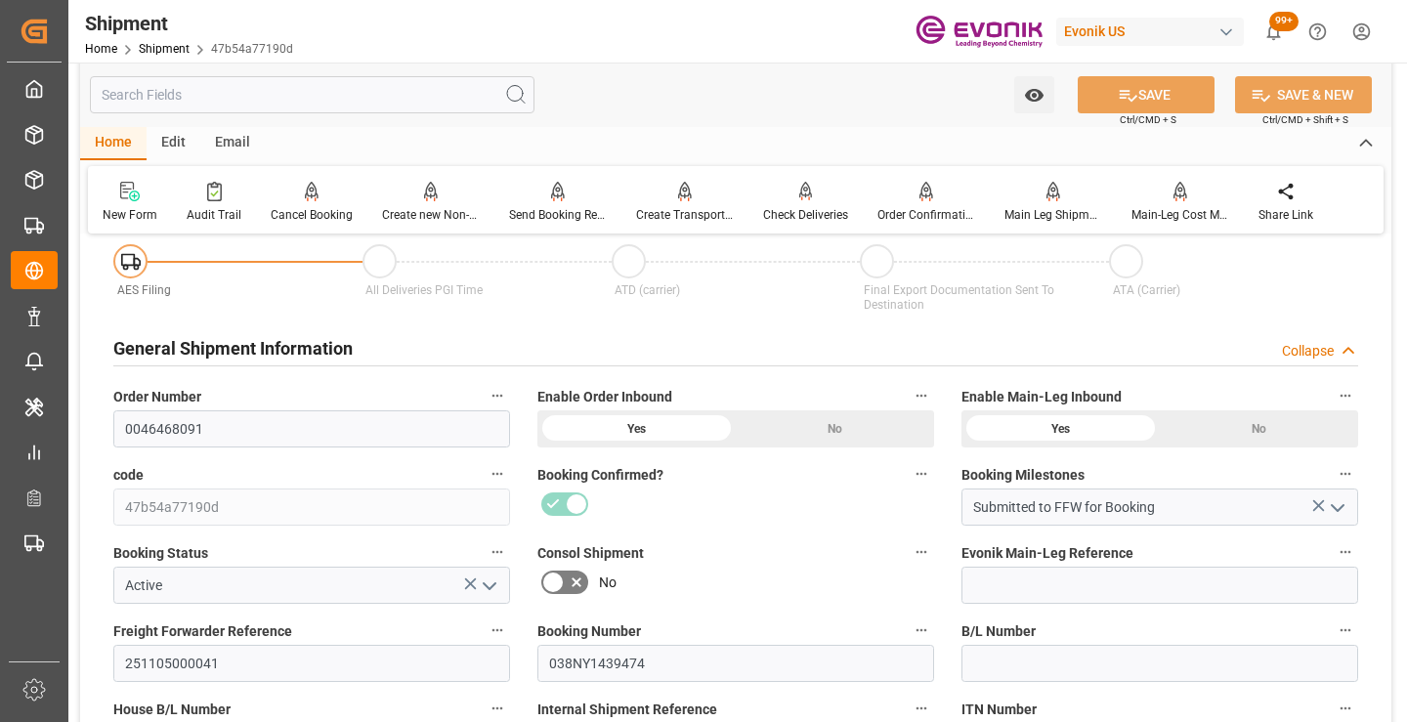
scroll to position [293, 0]
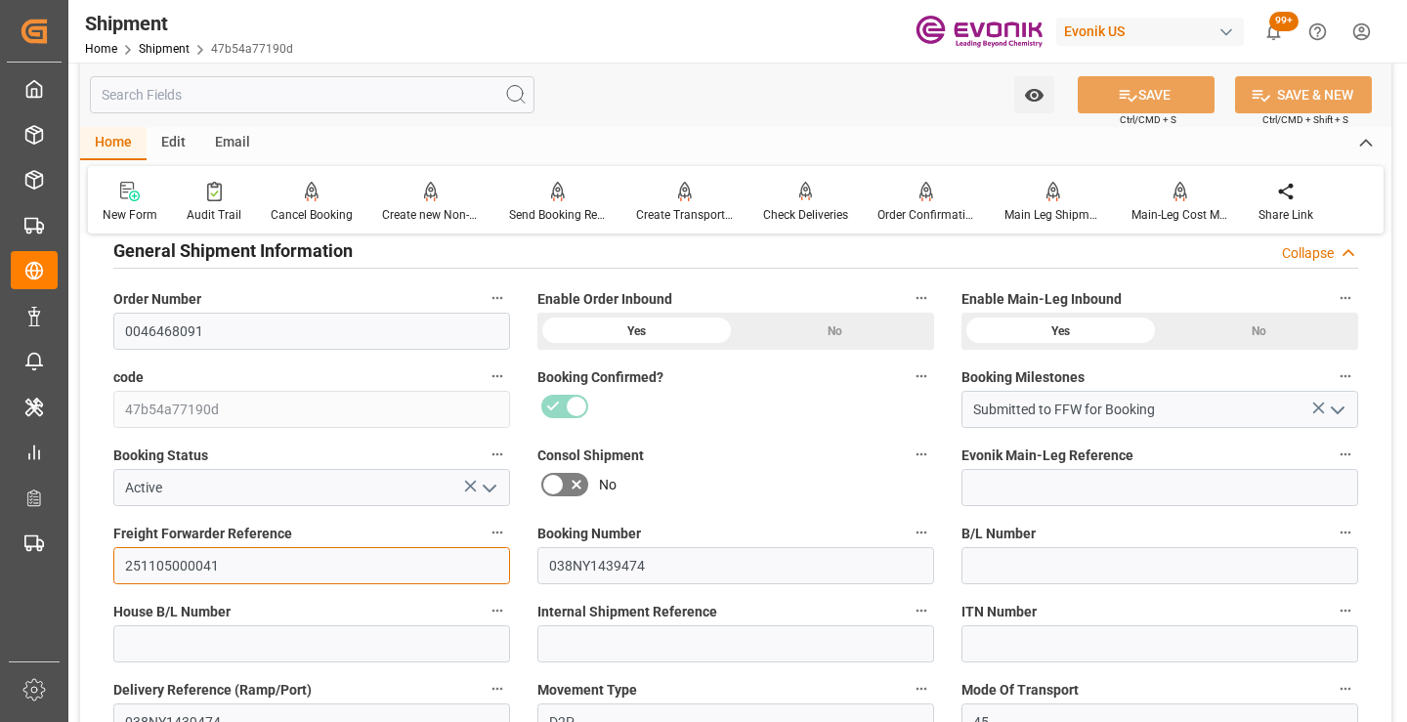
click at [192, 561] on input "251105000041" at bounding box center [311, 565] width 397 height 37
click at [370, 97] on input "text" at bounding box center [312, 94] width 445 height 37
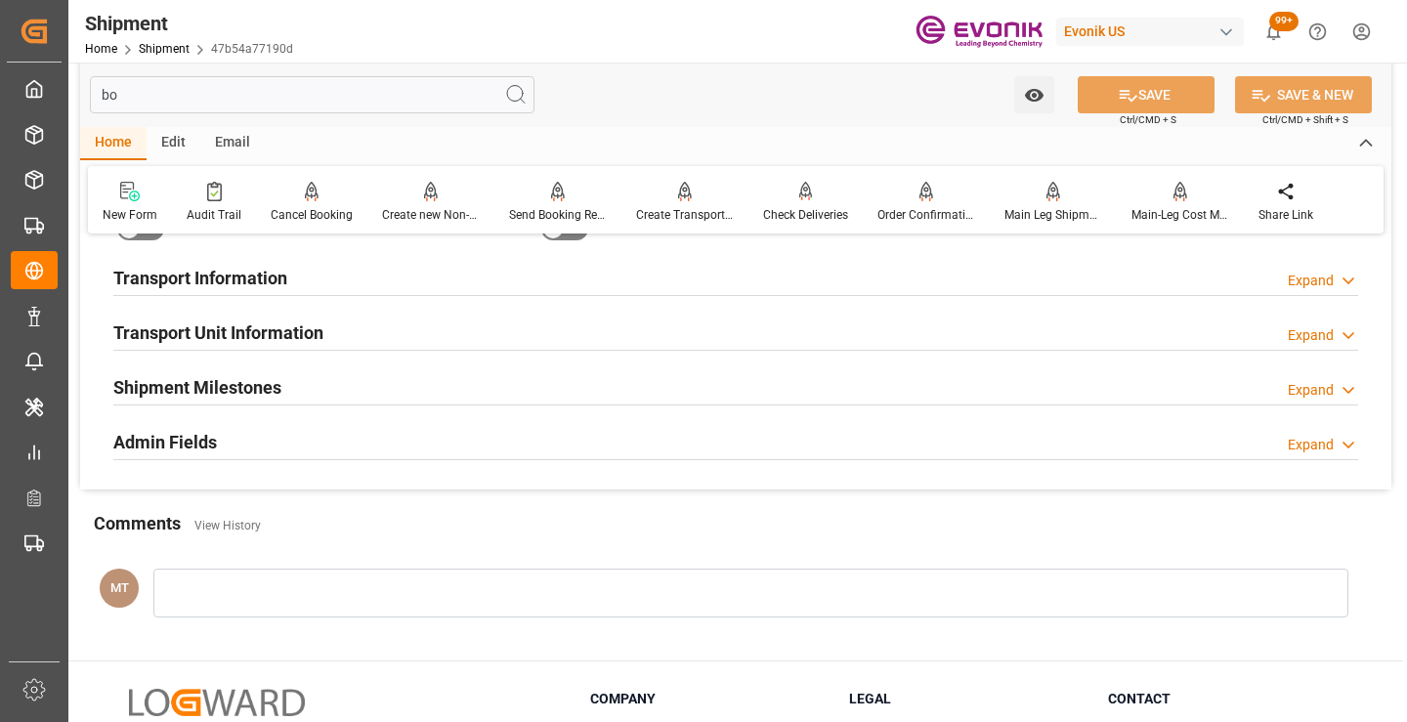
scroll to position [39, 0]
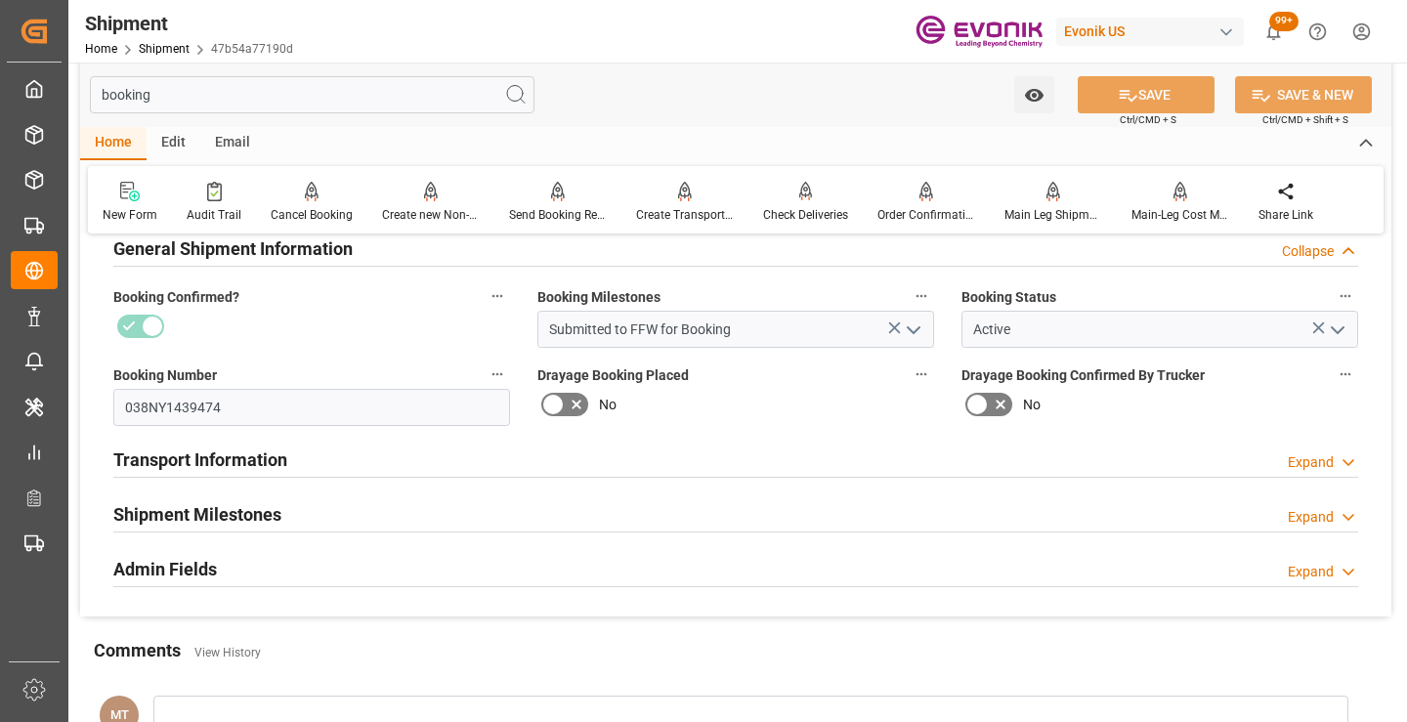
type input "booking"
click at [237, 511] on h2 "Shipment Milestones" at bounding box center [197, 514] width 168 height 26
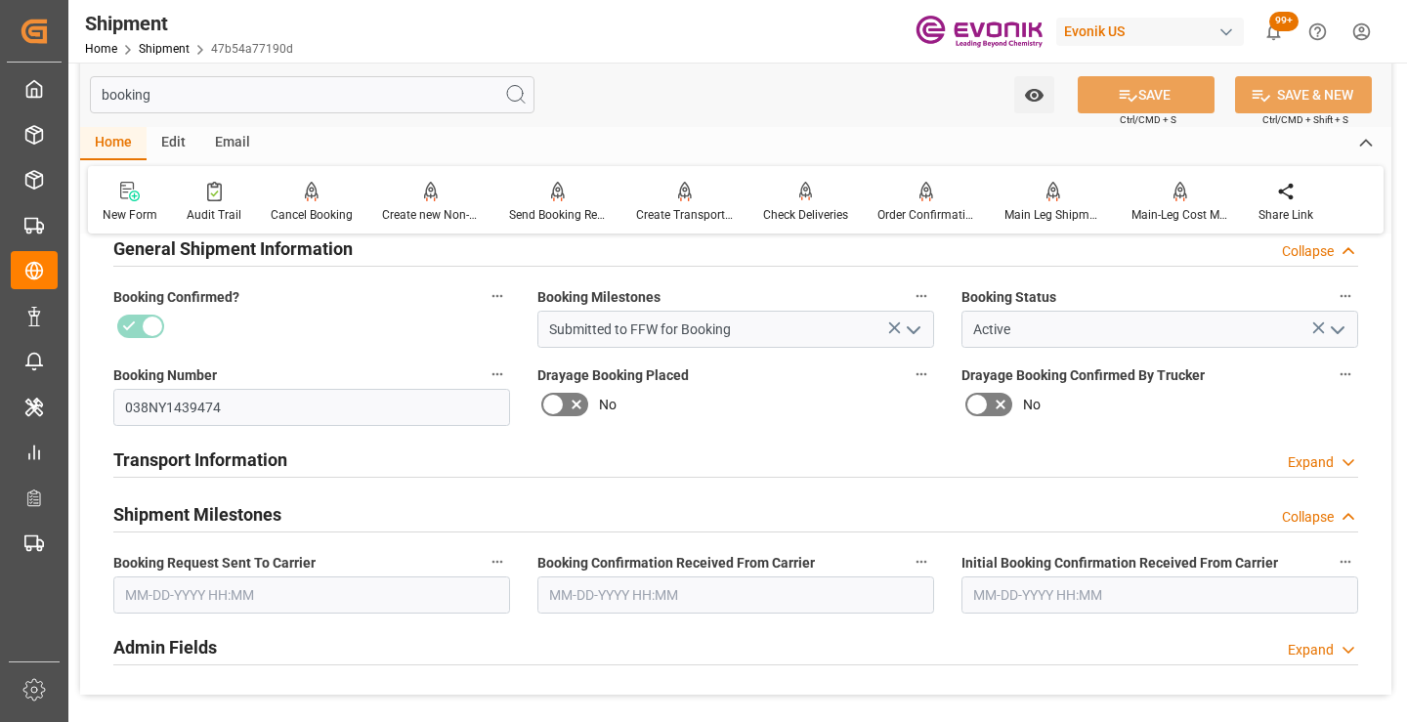
click at [254, 628] on div "Admin Fields Expand" at bounding box center [735, 645] width 1245 height 37
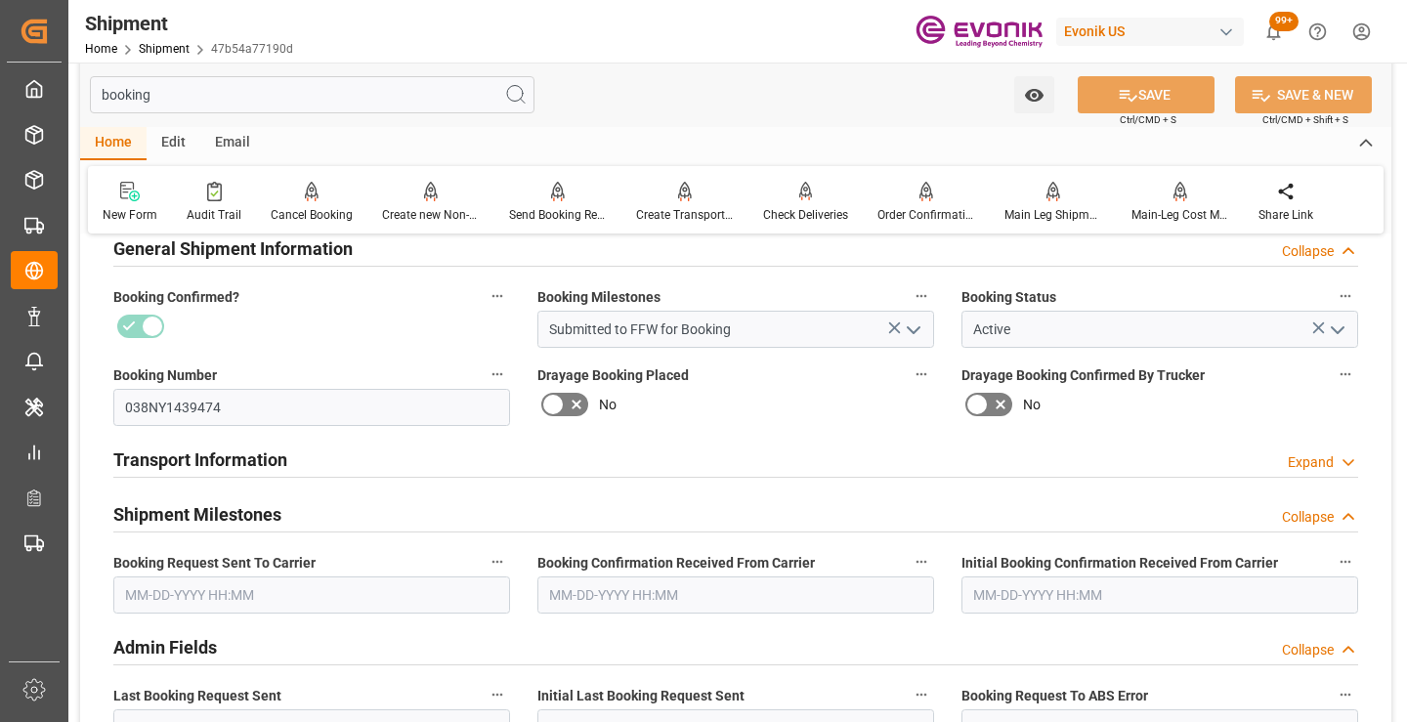
click at [252, 604] on input "text" at bounding box center [311, 595] width 397 height 37
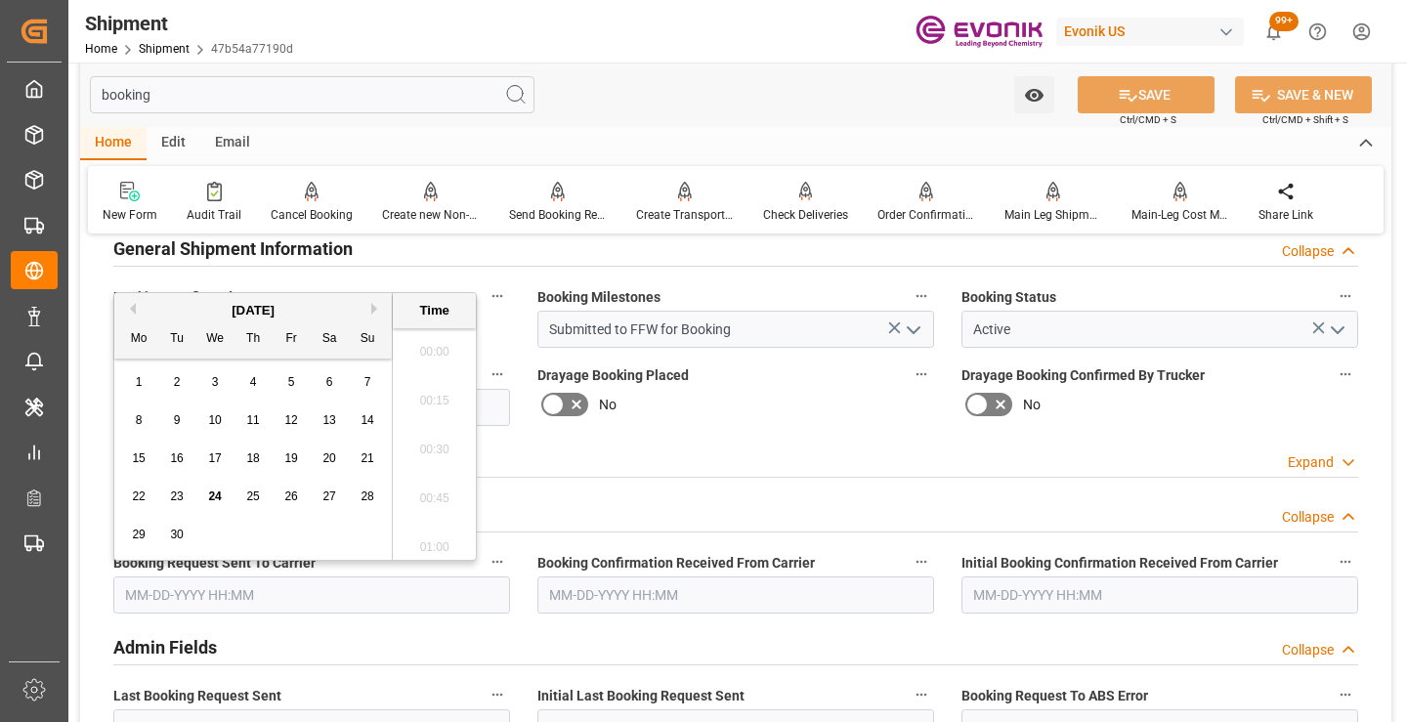
scroll to position [3036, 0]
click at [175, 494] on span "23" at bounding box center [176, 497] width 13 height 14
type input "09-23-2025 00:00"
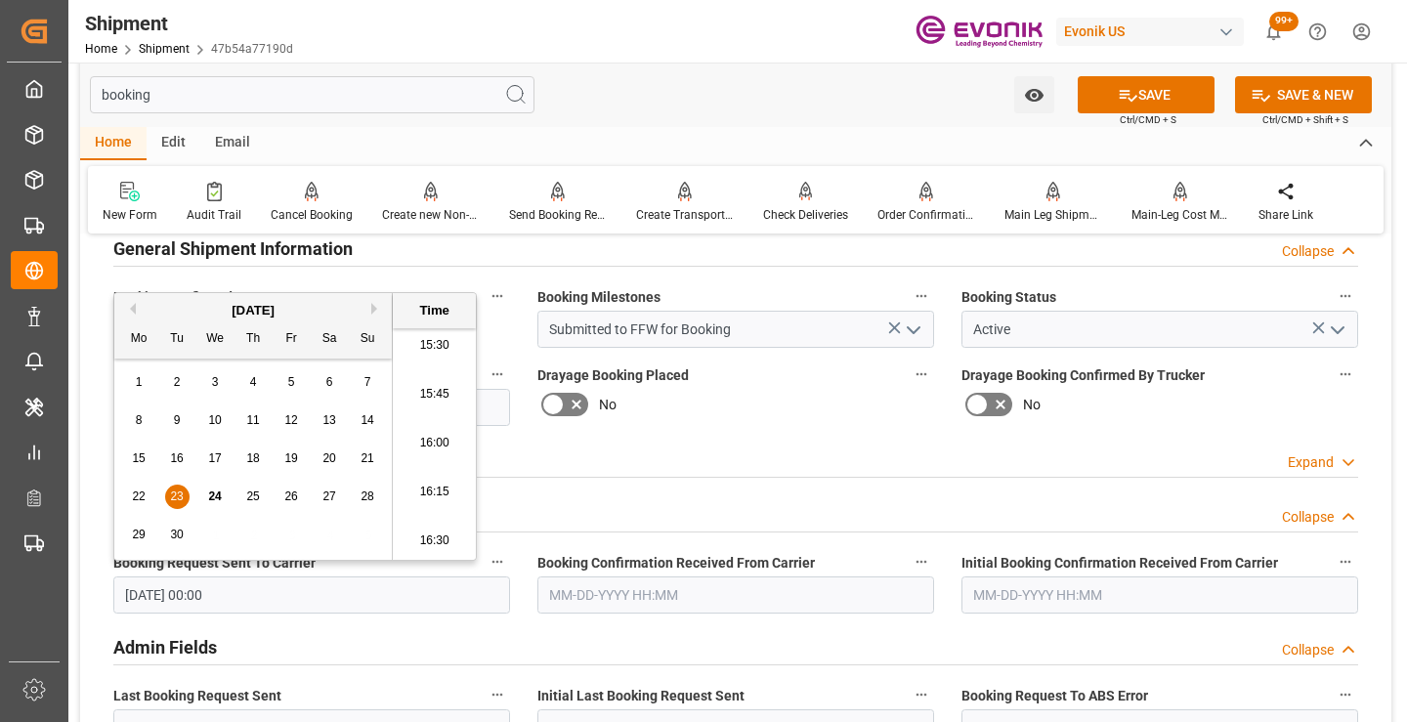
click at [587, 607] on input "text" at bounding box center [735, 595] width 397 height 37
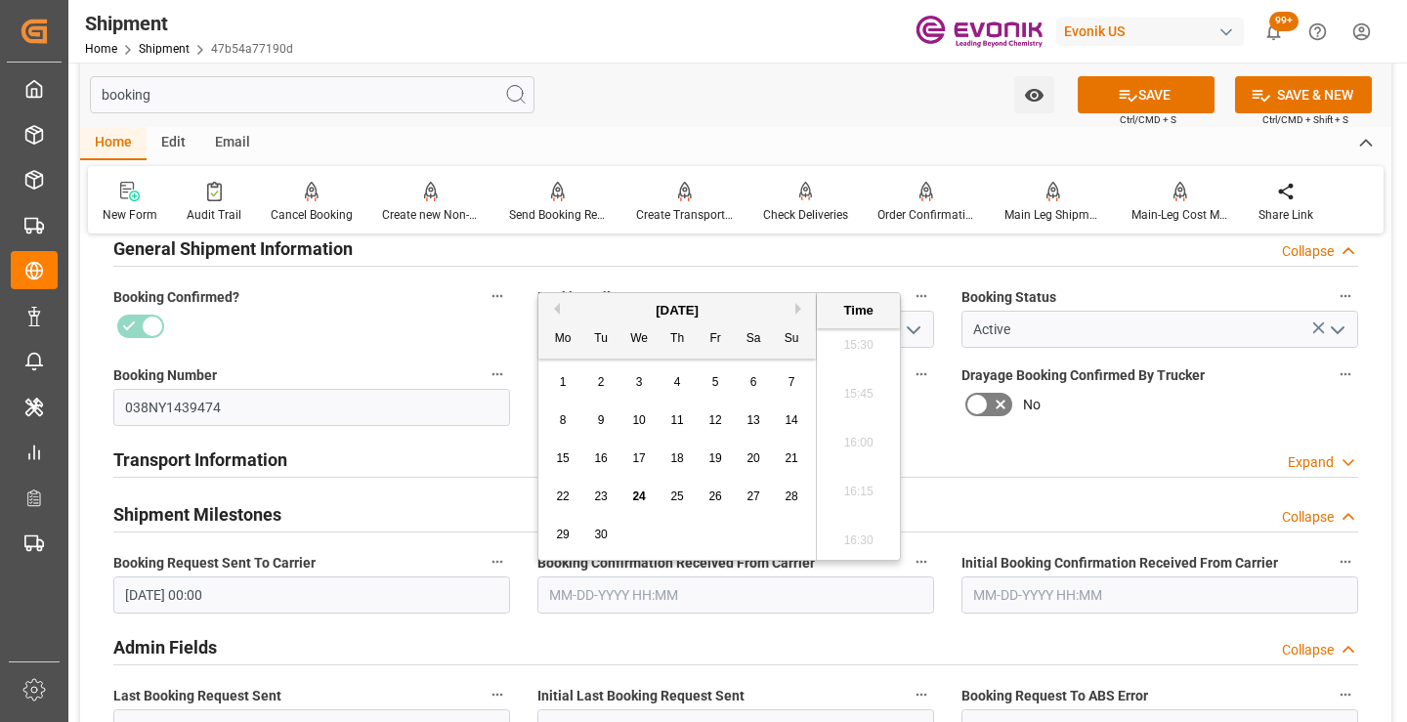
click at [595, 494] on span "23" at bounding box center [600, 497] width 13 height 14
type input "09-23-2025 00:00"
click at [1157, 88] on button "SAVE" at bounding box center [1146, 94] width 137 height 37
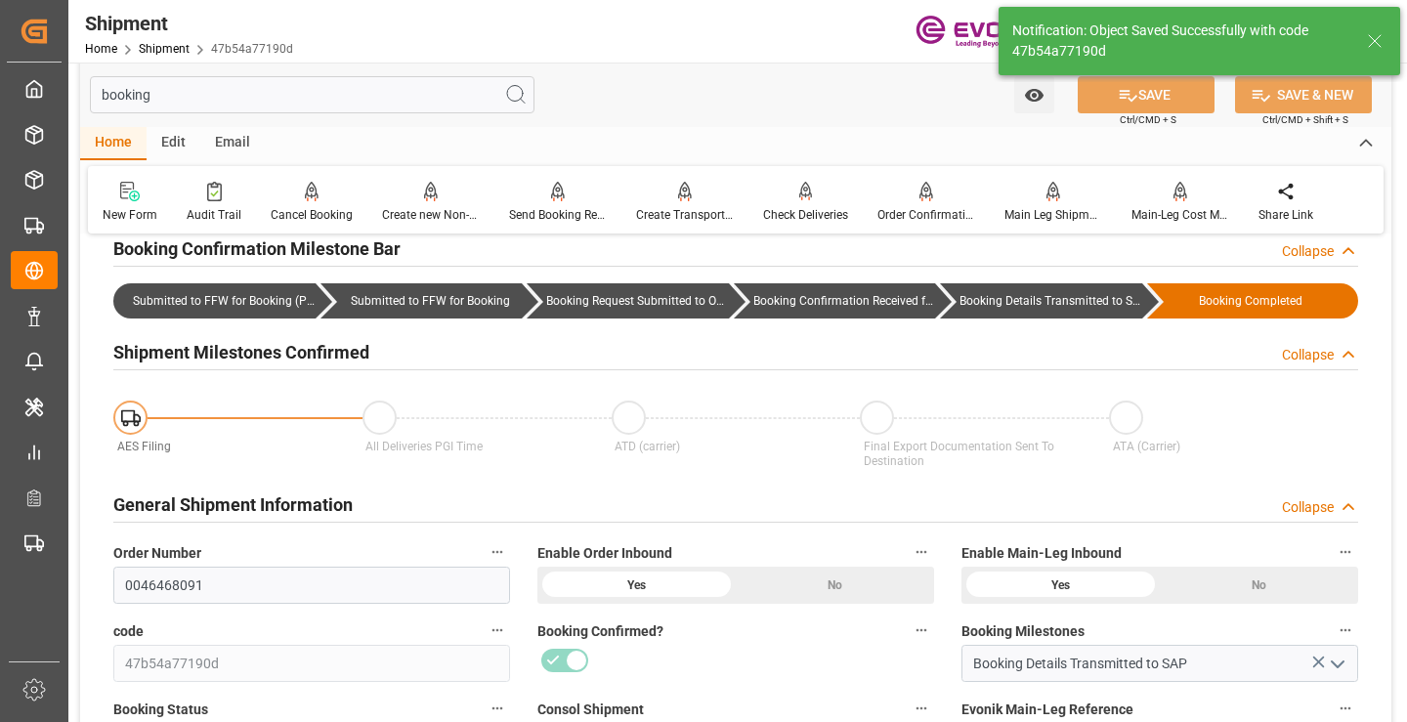
type input "Booking Details Transmitted to SAP"
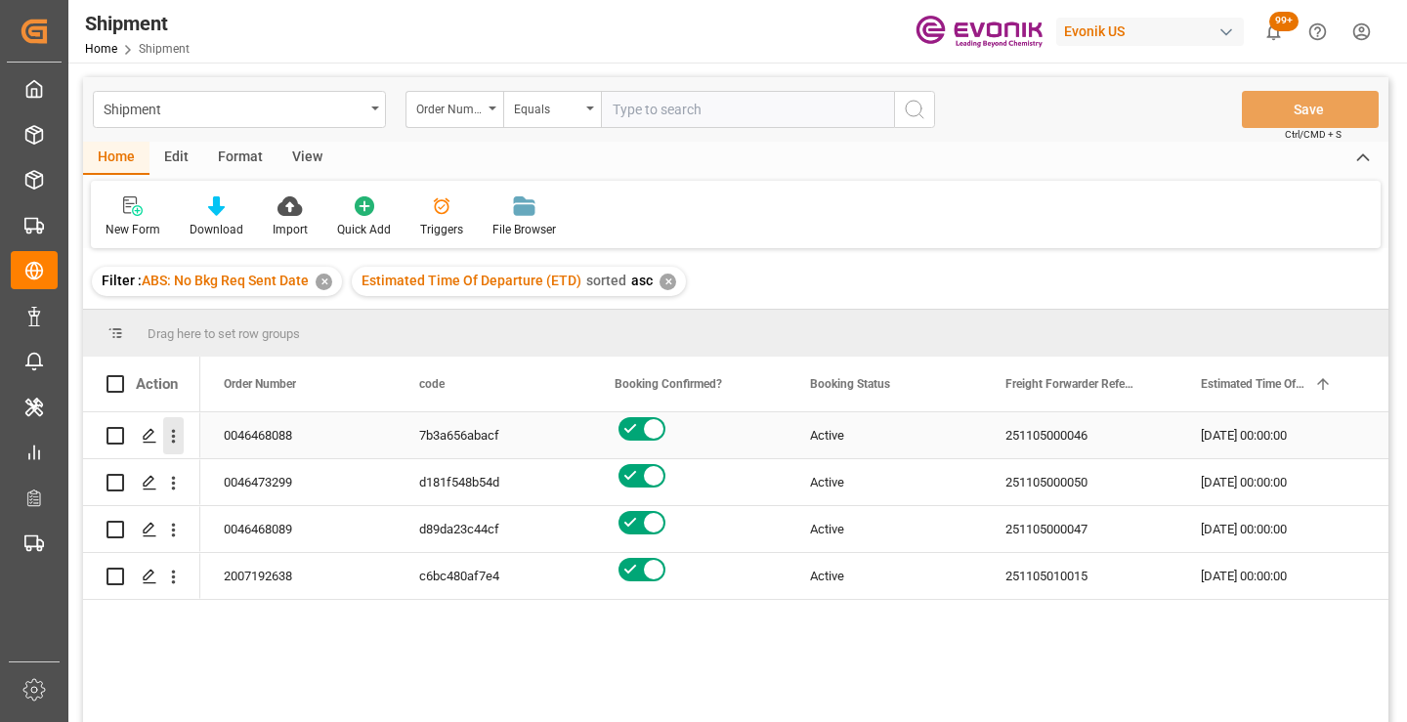
click at [170, 433] on icon "open menu" at bounding box center [173, 436] width 21 height 21
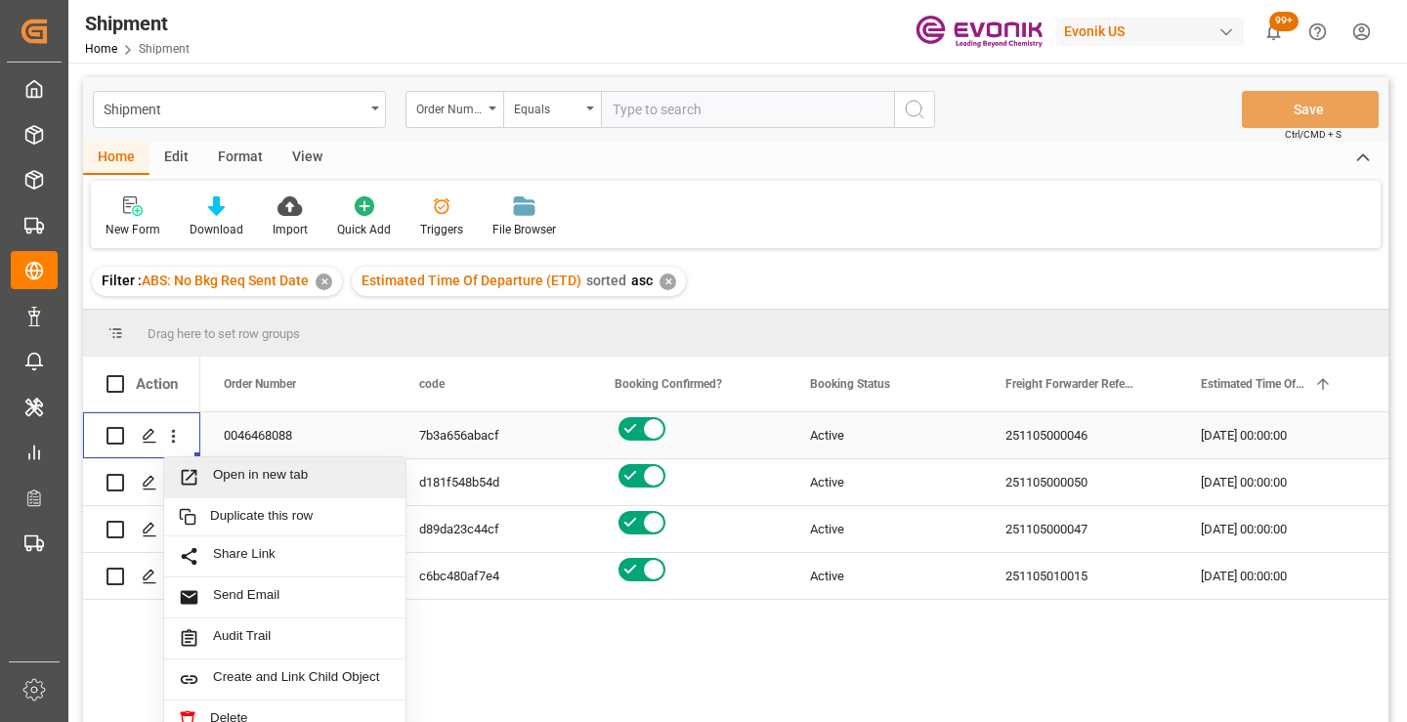
click at [212, 476] on span "Press SPACE to select this row." at bounding box center [196, 477] width 34 height 21
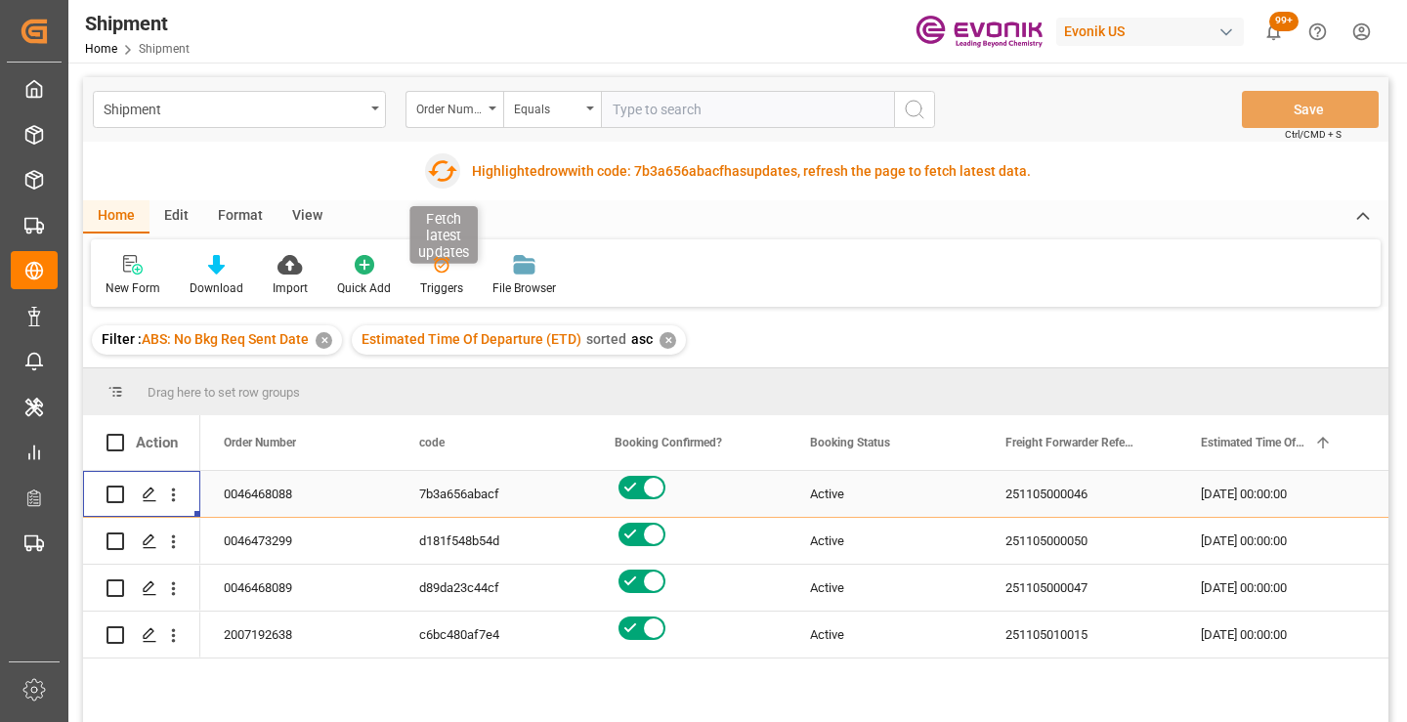
click at [440, 167] on icon "button" at bounding box center [442, 170] width 31 height 31
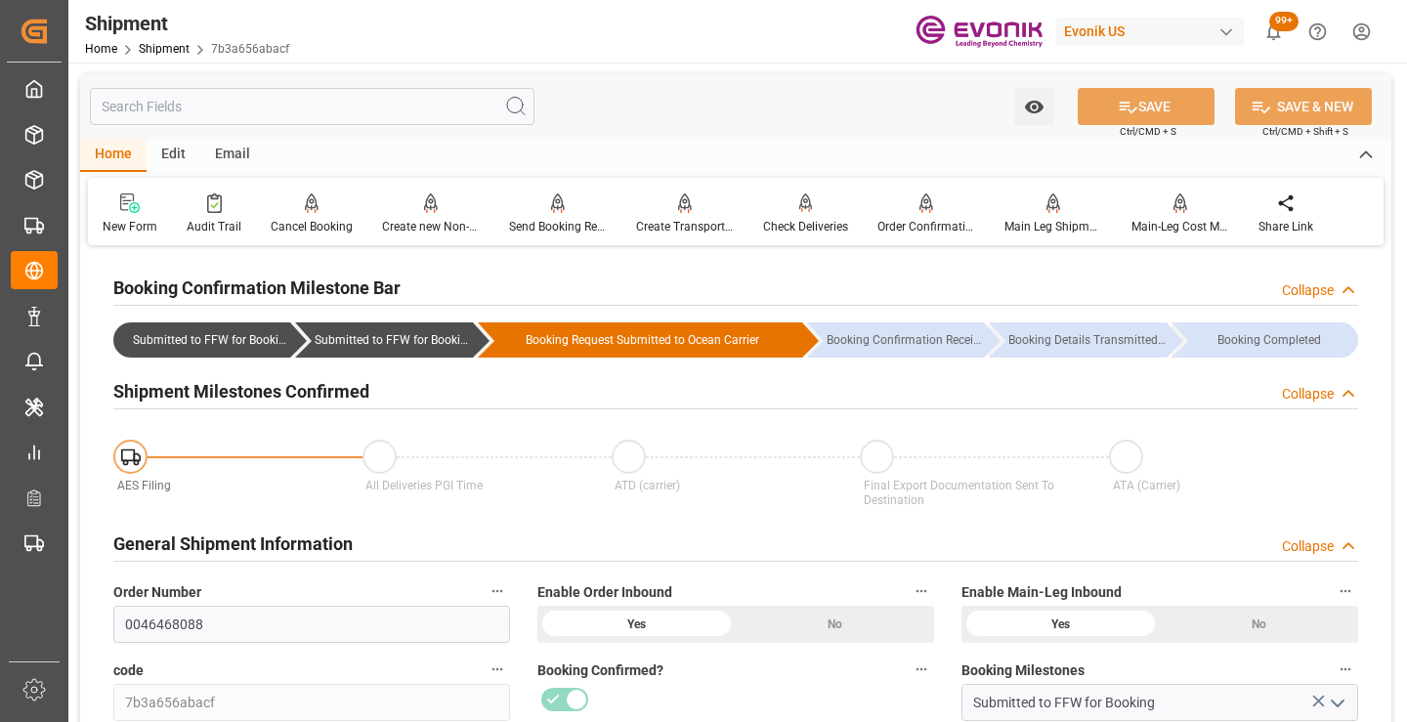
scroll to position [489, 0]
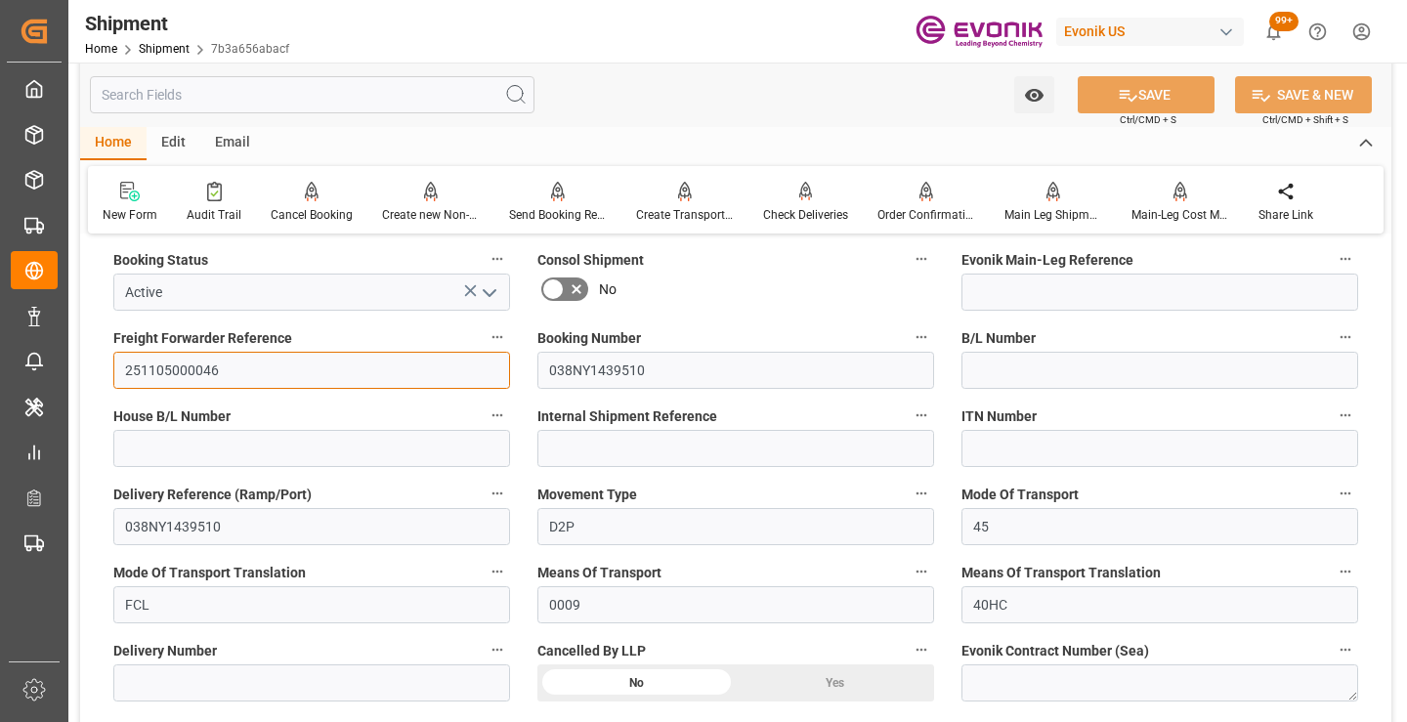
click at [182, 376] on input "251105000046" at bounding box center [311, 370] width 397 height 37
click at [390, 102] on input "text" at bounding box center [312, 94] width 445 height 37
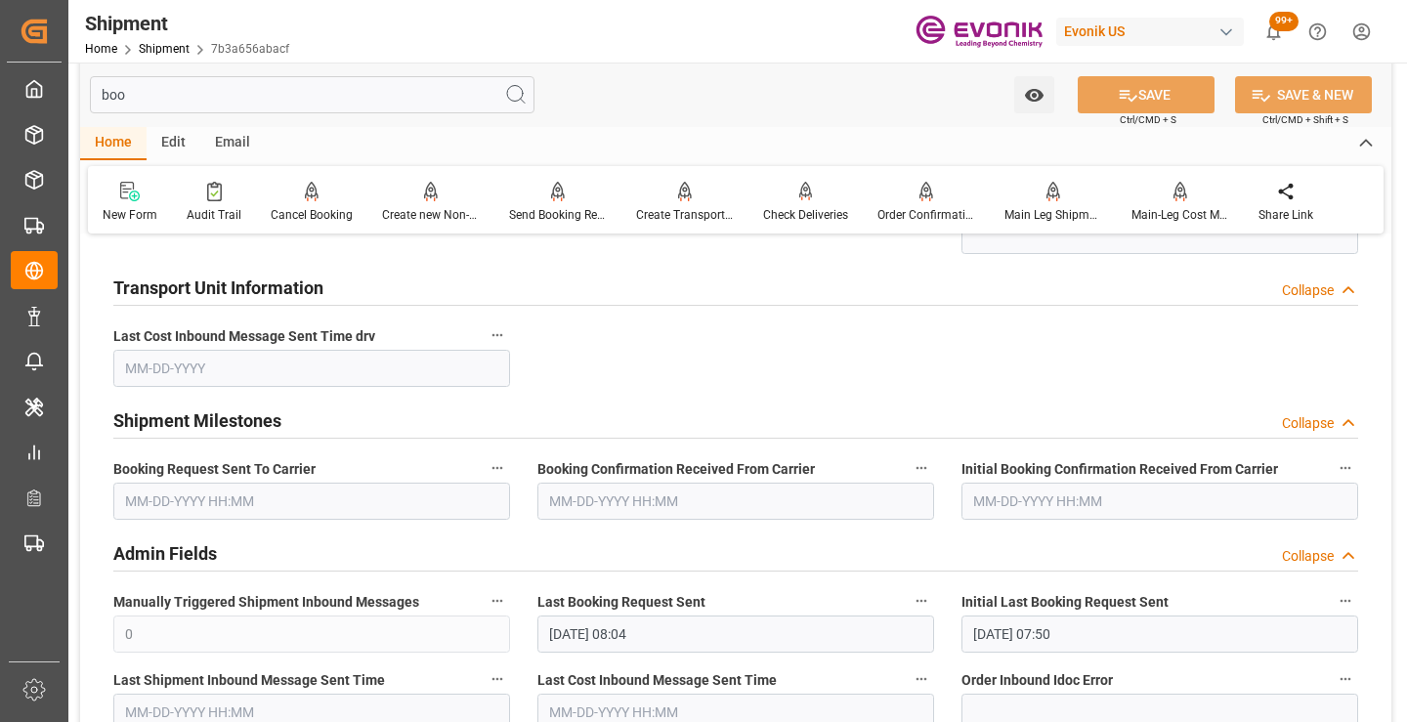
scroll to position [235, 0]
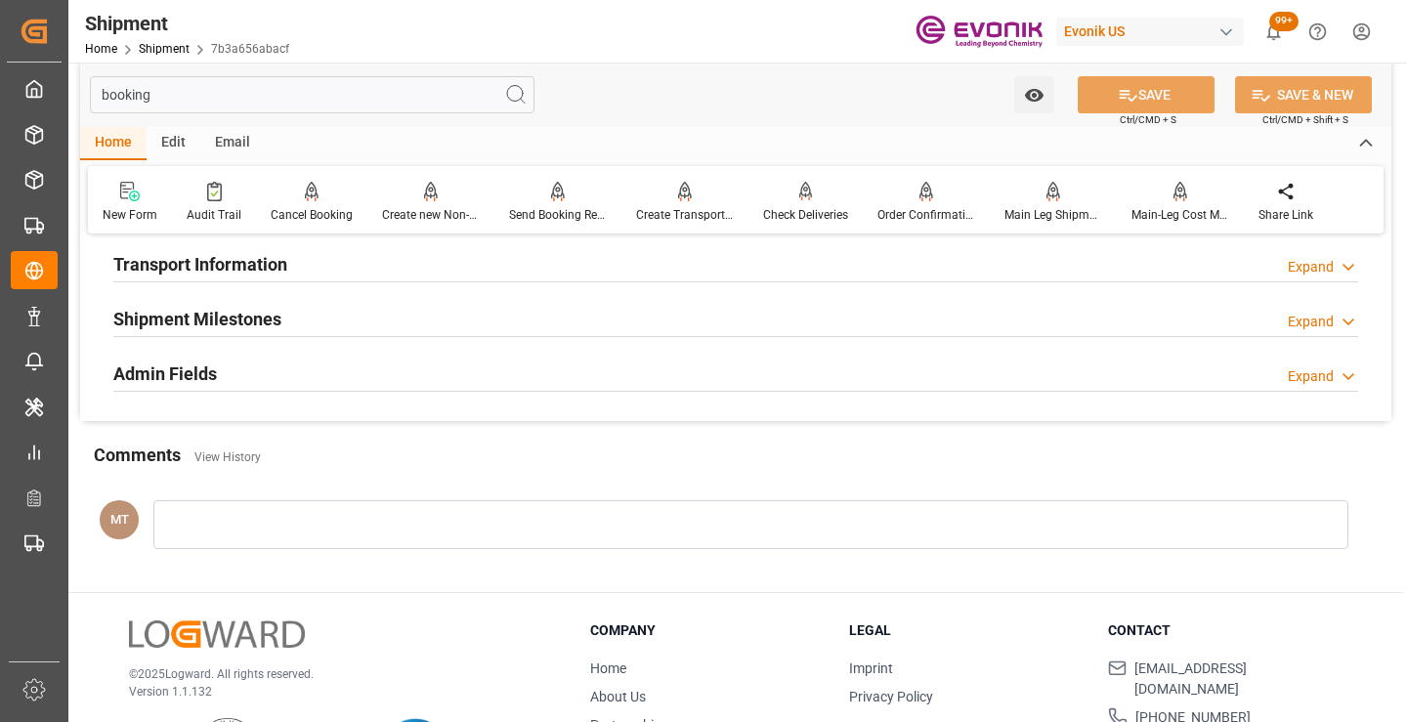
type input "booking"
click at [252, 318] on h2 "Shipment Milestones" at bounding box center [197, 319] width 168 height 26
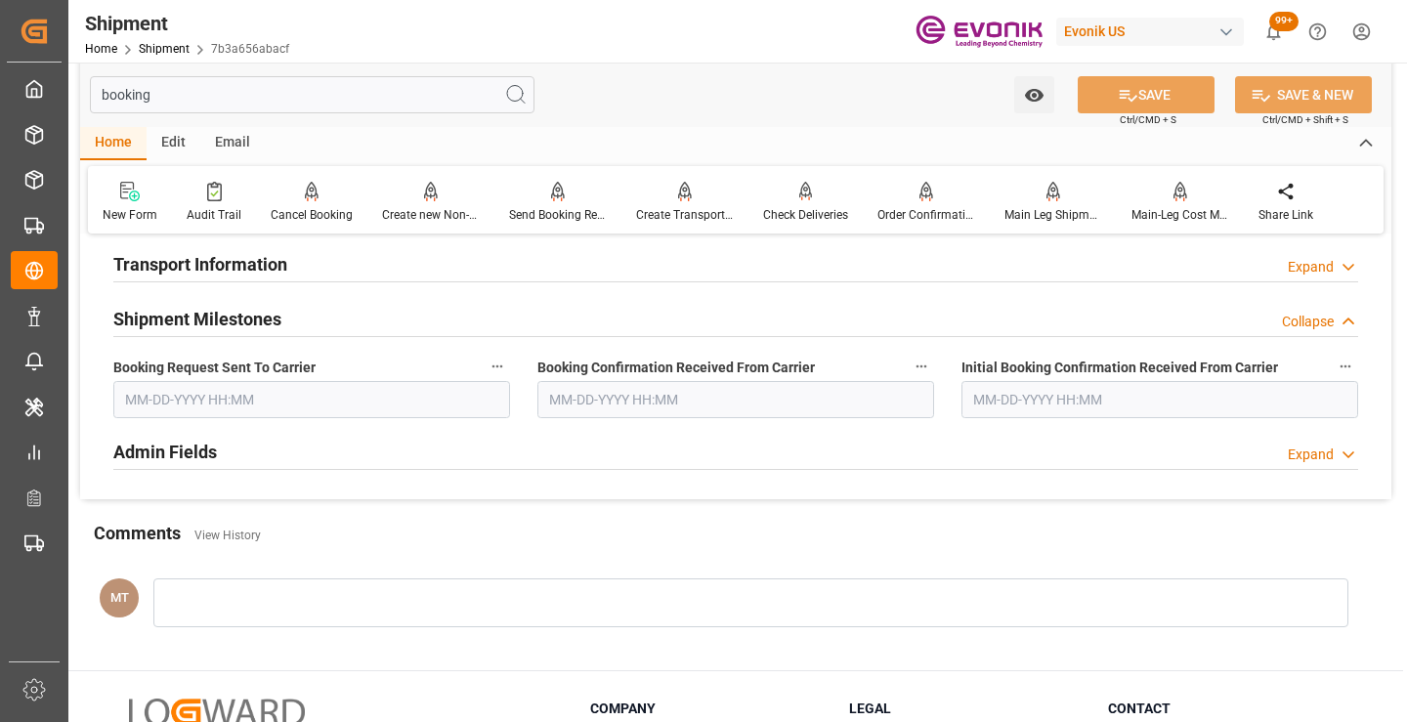
click at [269, 411] on input "text" at bounding box center [311, 399] width 397 height 37
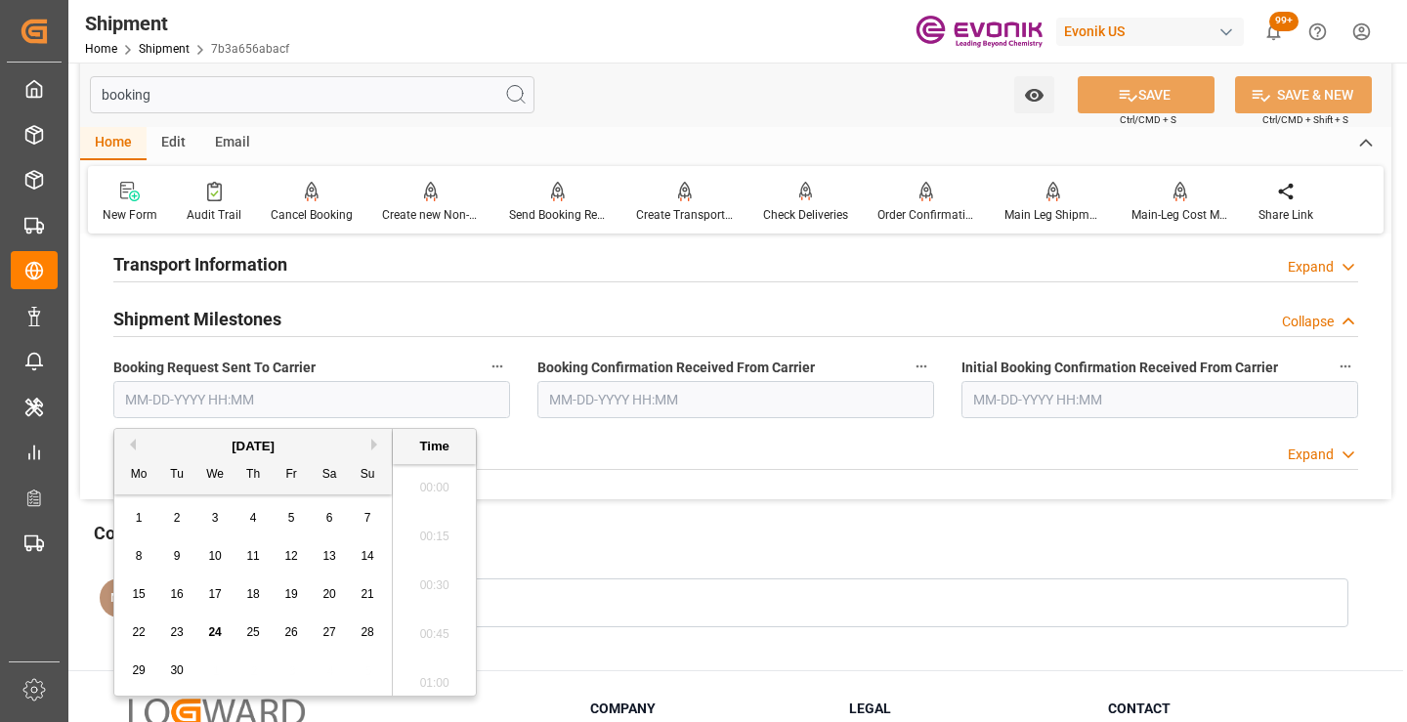
scroll to position [3036, 0]
click at [185, 627] on div "23" at bounding box center [177, 633] width 24 height 23
type input "09-23-2025 00:00"
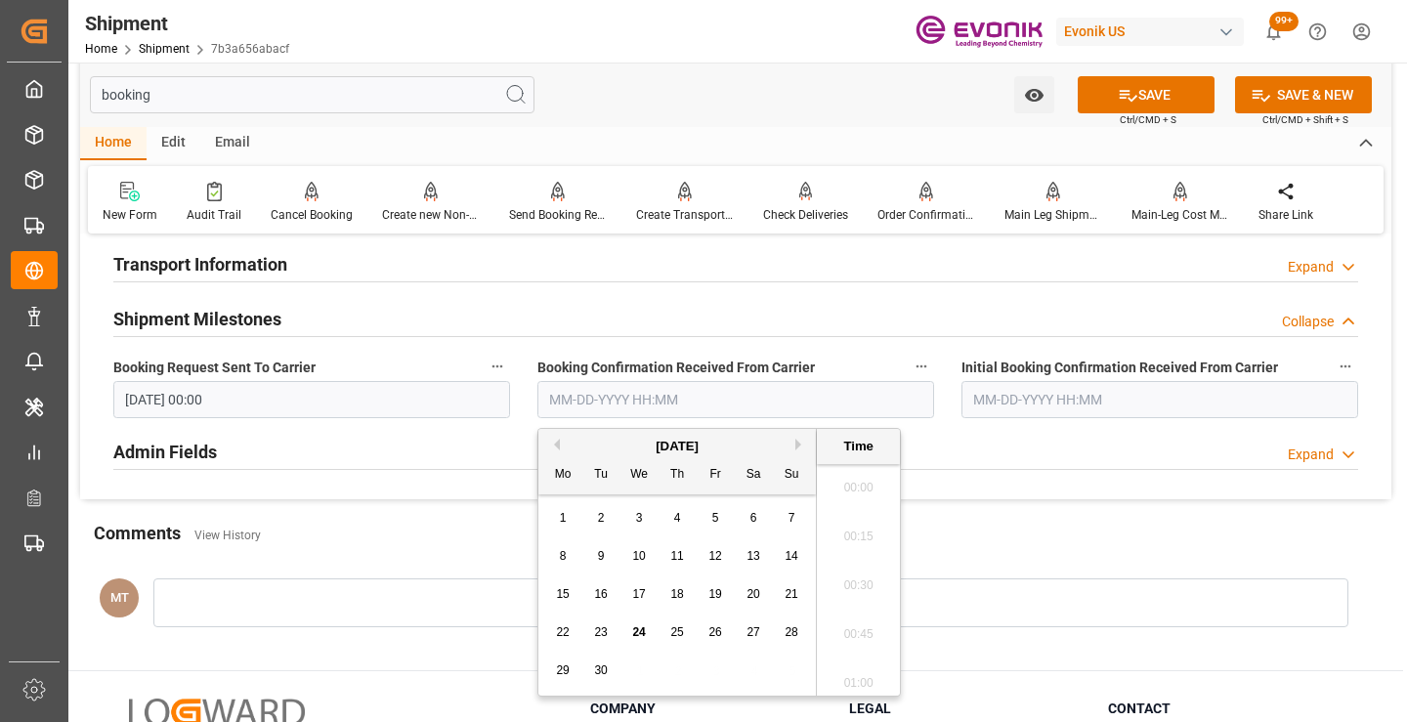
click at [590, 404] on input "text" at bounding box center [735, 399] width 397 height 37
click at [601, 641] on div "23" at bounding box center [601, 633] width 24 height 23
type input "09-23-2025 00:00"
click at [1138, 106] on button "SAVE" at bounding box center [1146, 94] width 137 height 37
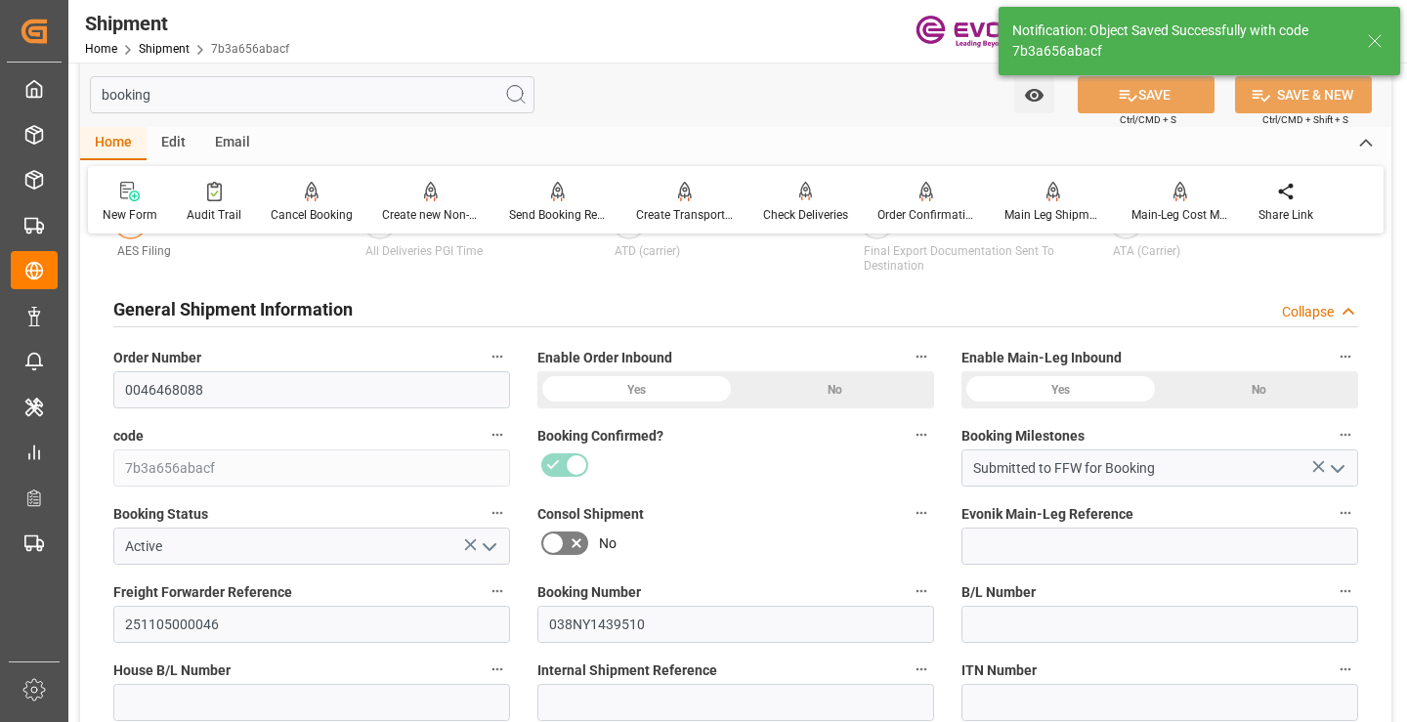
type input "Booking Details Transmitted to SAP"
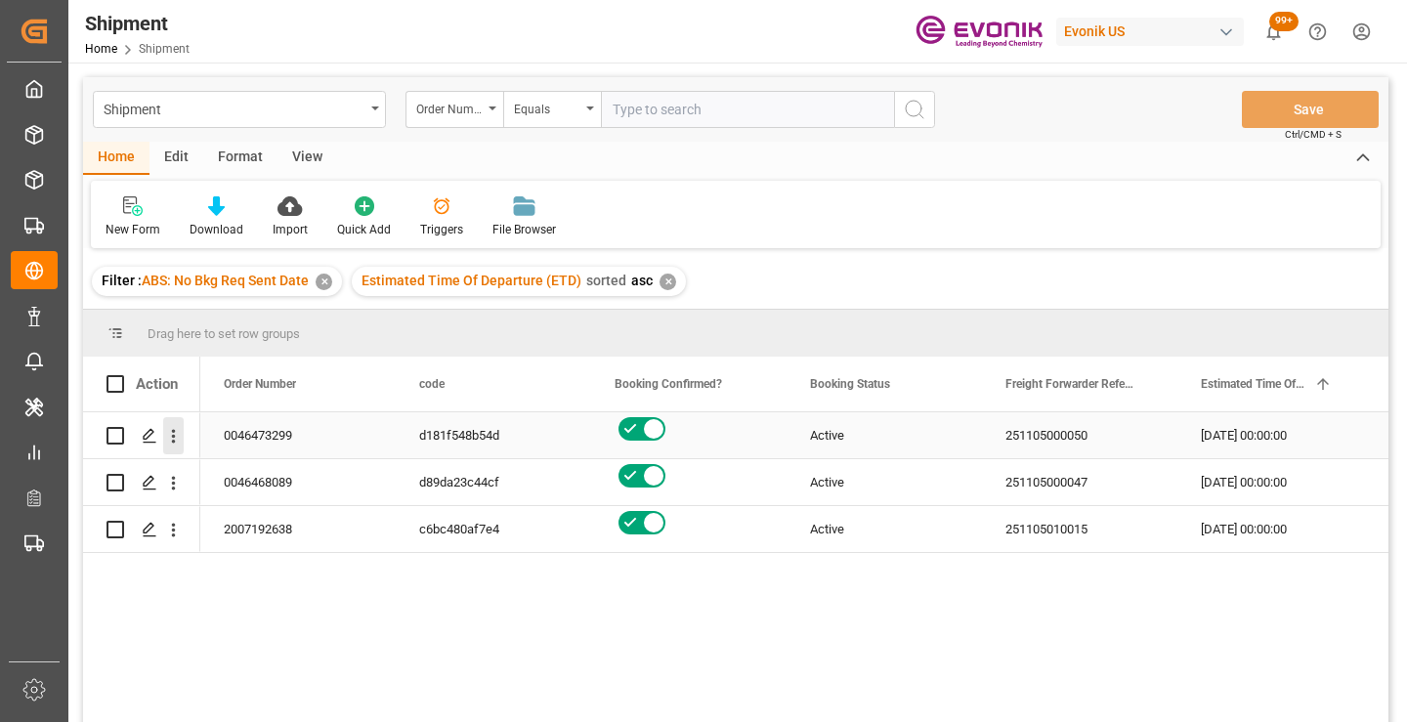
click at [174, 432] on icon "open menu" at bounding box center [174, 437] width 4 height 14
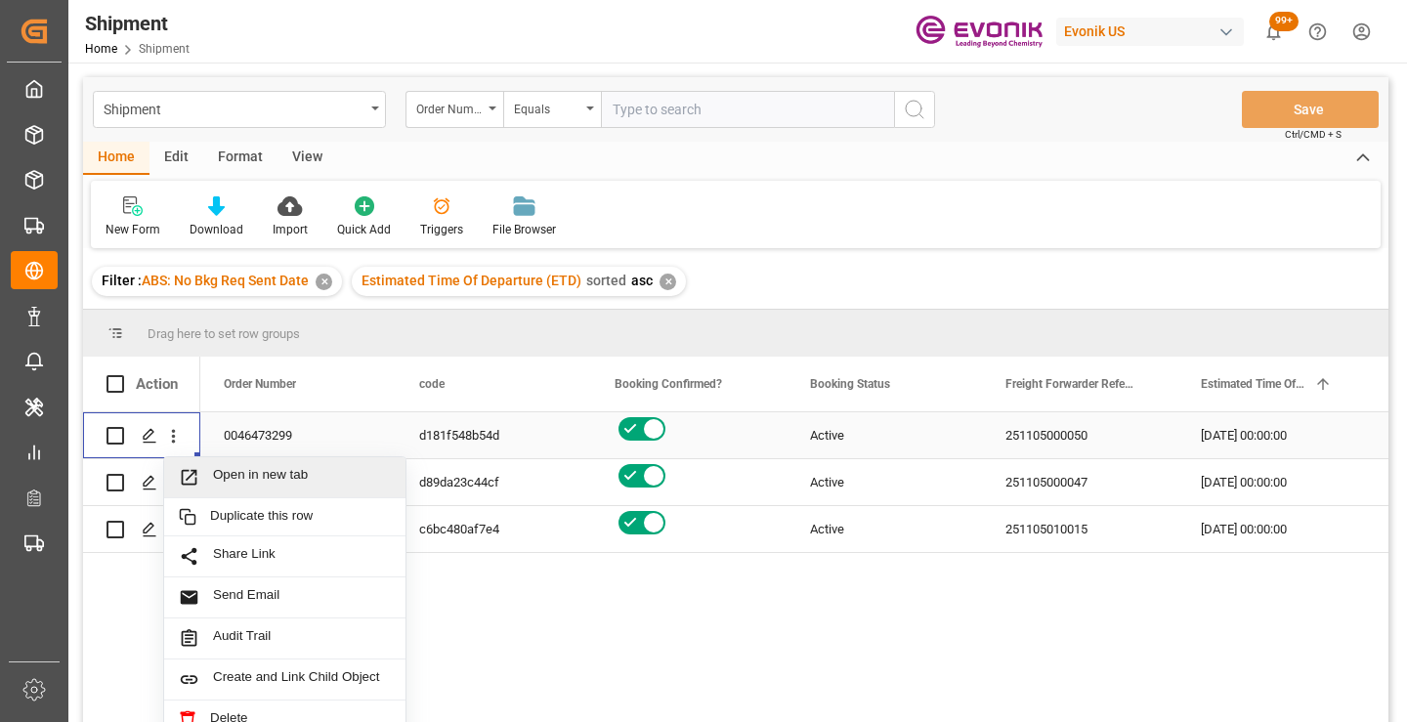
click at [248, 479] on span "Open in new tab" at bounding box center [302, 477] width 178 height 21
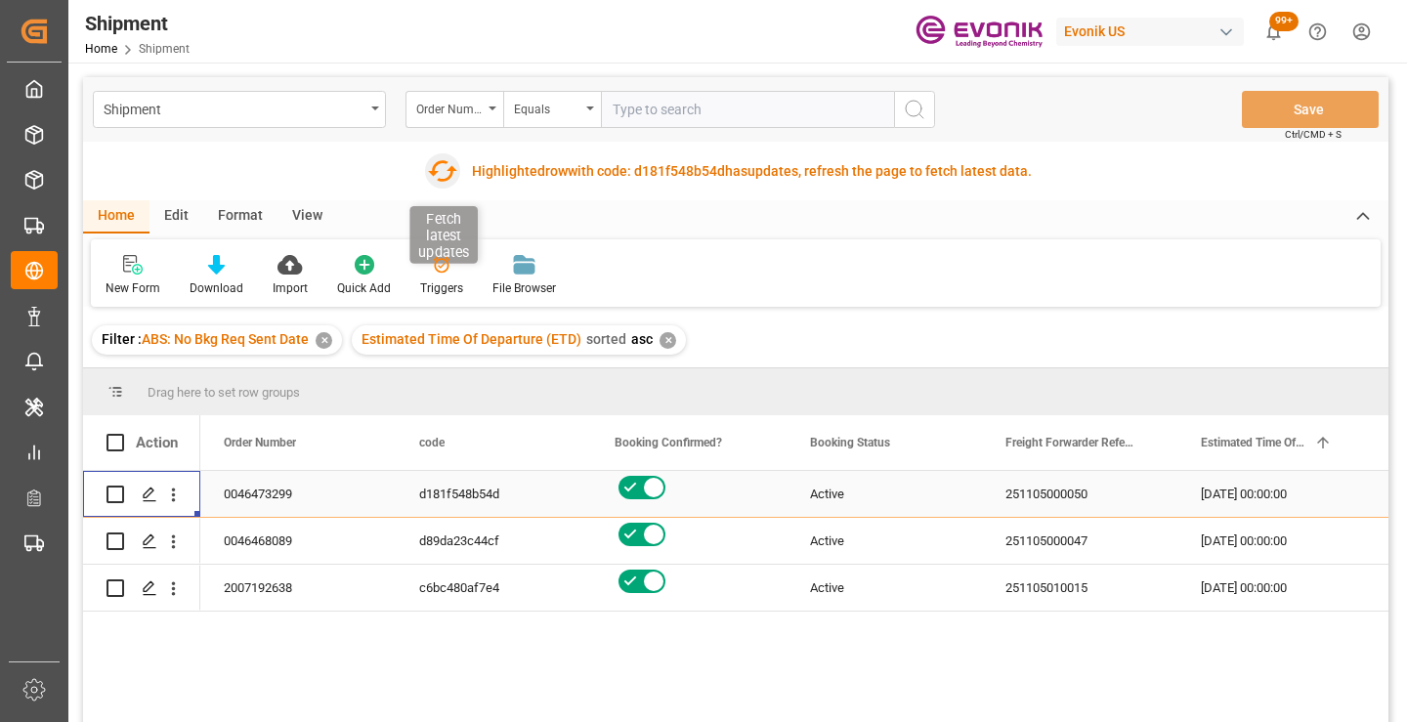
click at [444, 168] on icon "button" at bounding box center [441, 170] width 31 height 31
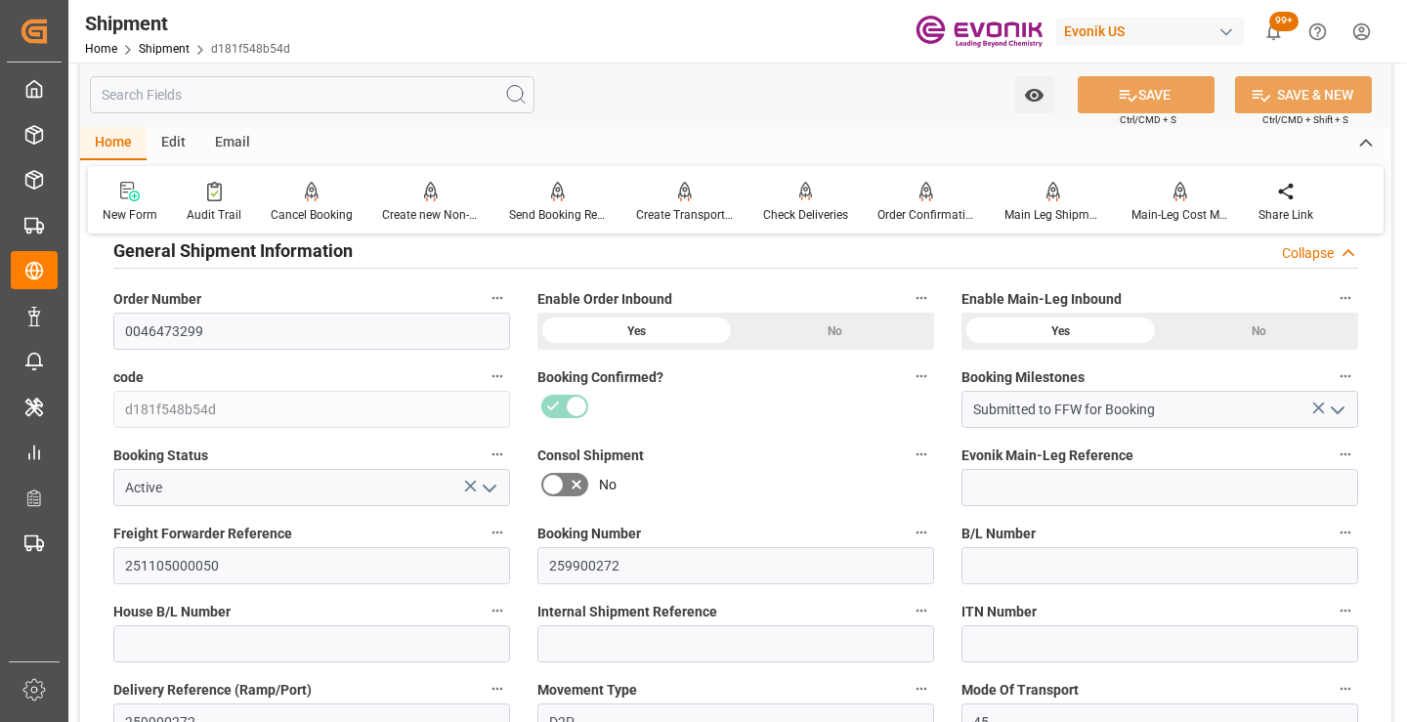
scroll to position [391, 0]
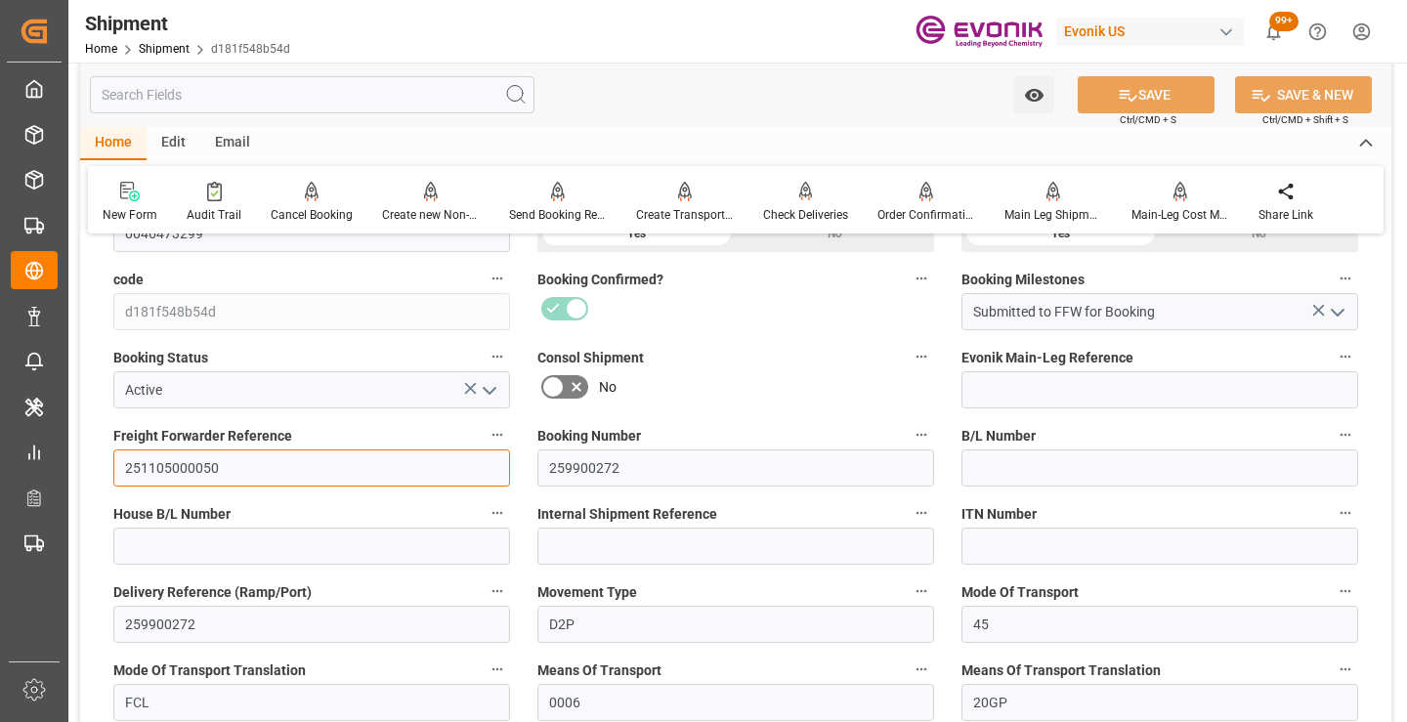
click at [172, 468] on input "251105000050" at bounding box center [311, 468] width 397 height 37
click at [375, 94] on input "text" at bounding box center [312, 94] width 445 height 37
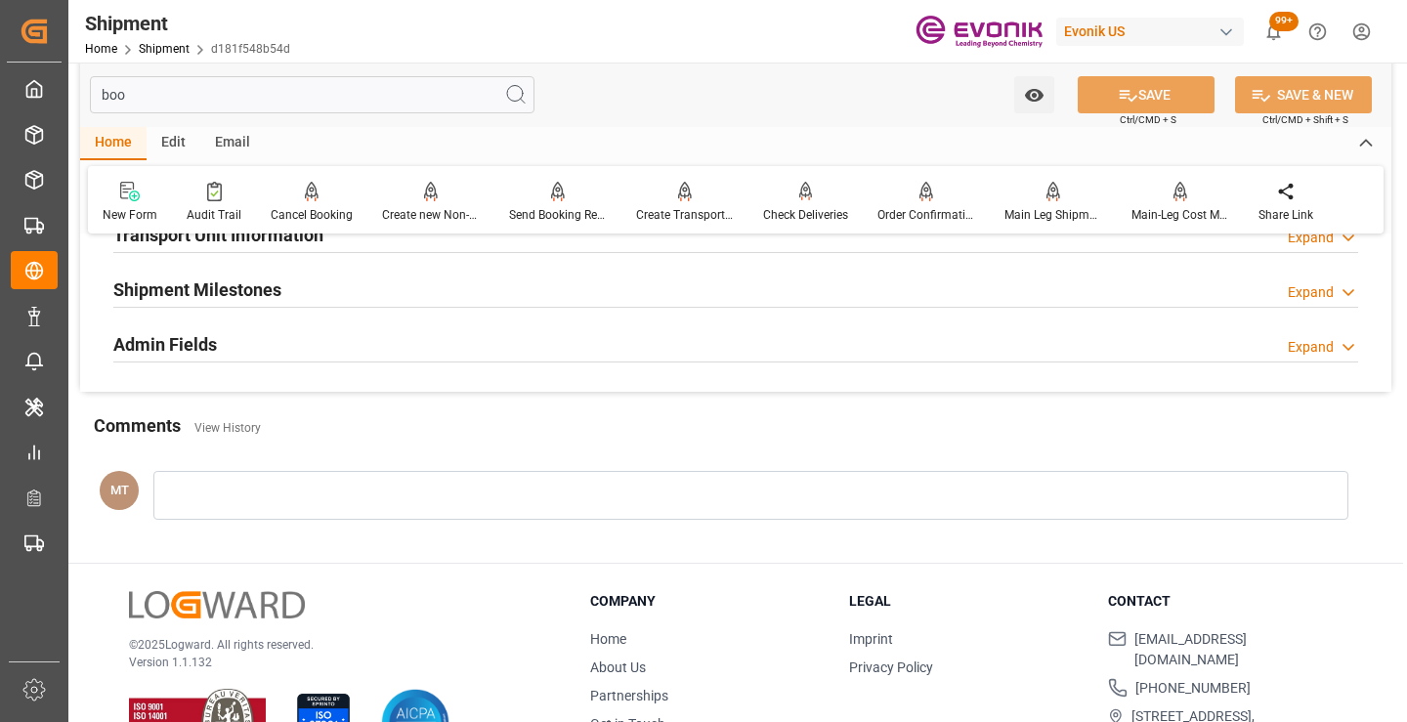
scroll to position [137, 0]
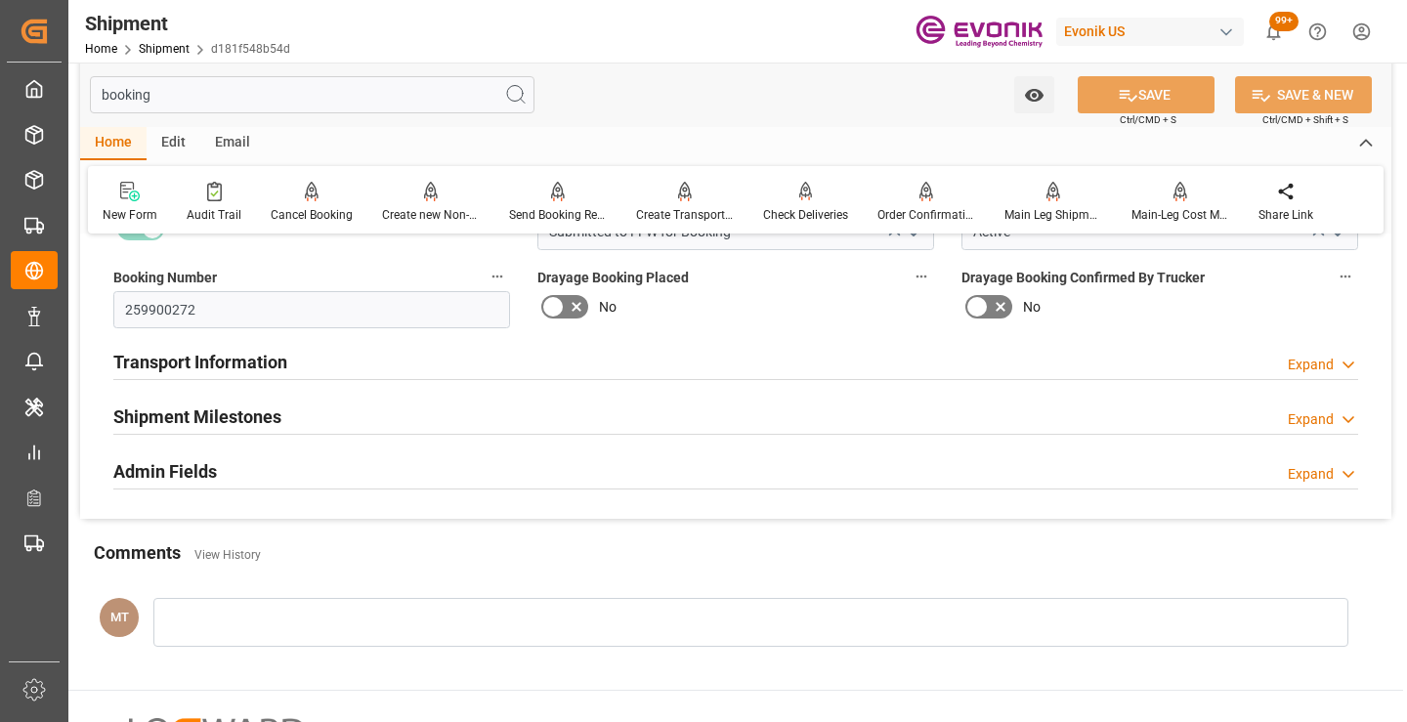
type input "booking"
click at [216, 409] on h2 "Shipment Milestones" at bounding box center [197, 417] width 168 height 26
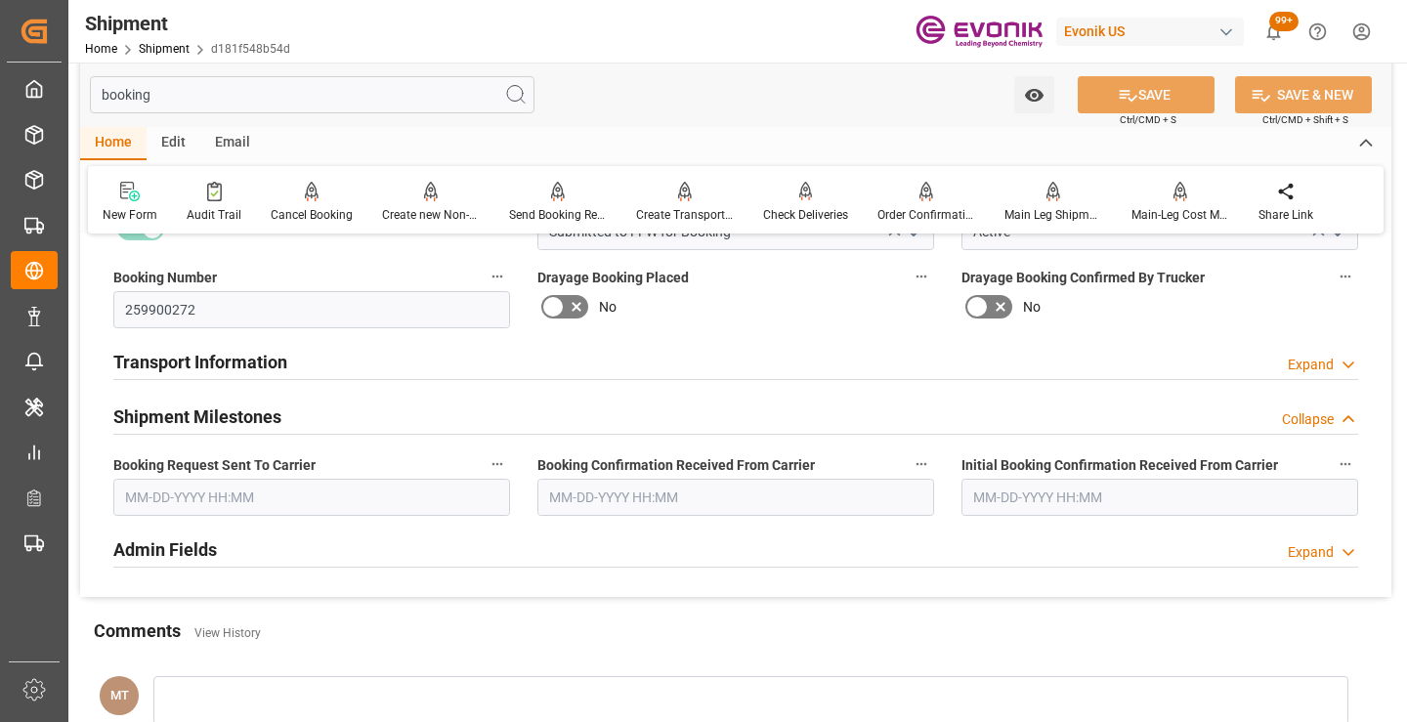
click at [273, 497] on input "text" at bounding box center [311, 497] width 397 height 37
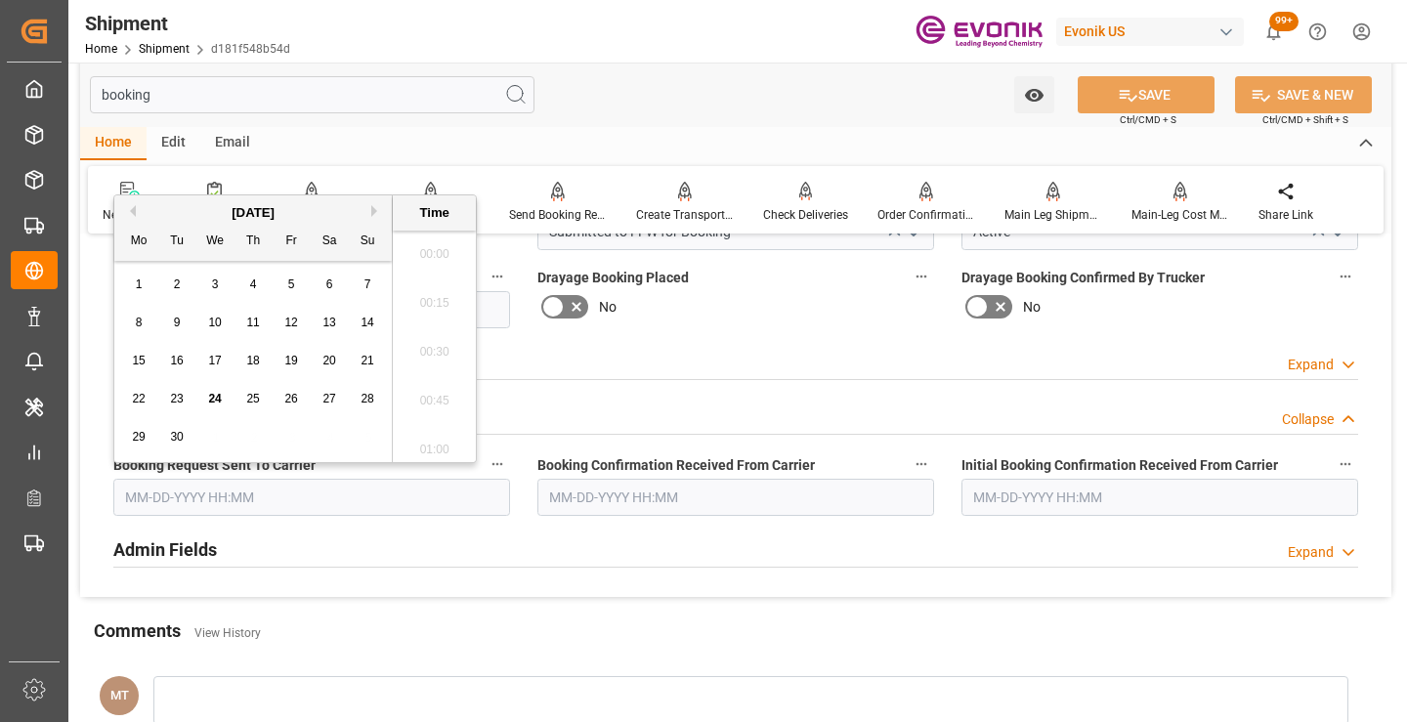
scroll to position [3036, 0]
click at [214, 403] on span "24" at bounding box center [214, 399] width 13 height 14
type input "[DATE] 00:00"
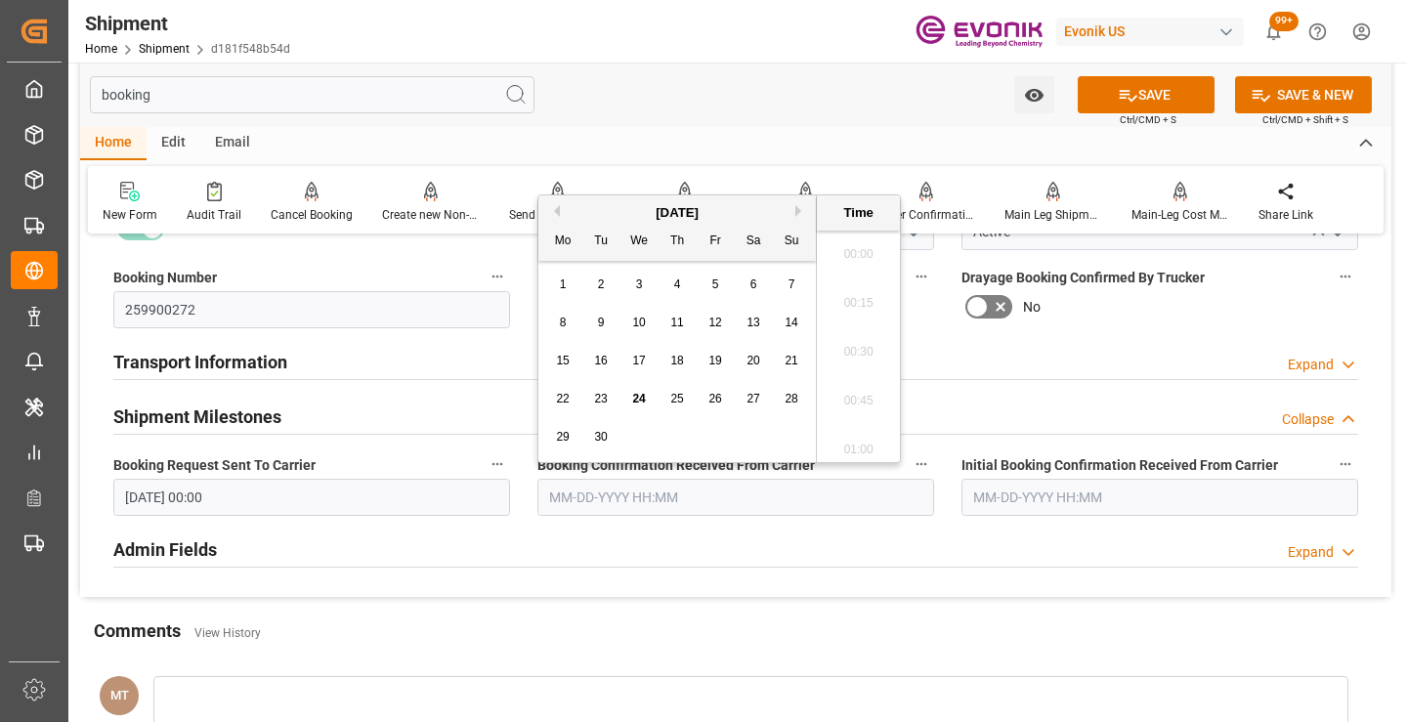
click at [589, 496] on input "text" at bounding box center [735, 497] width 397 height 37
click at [639, 398] on span "24" at bounding box center [638, 399] width 13 height 14
type input "[DATE] 00:00"
click at [1110, 98] on button "SAVE" at bounding box center [1146, 94] width 137 height 37
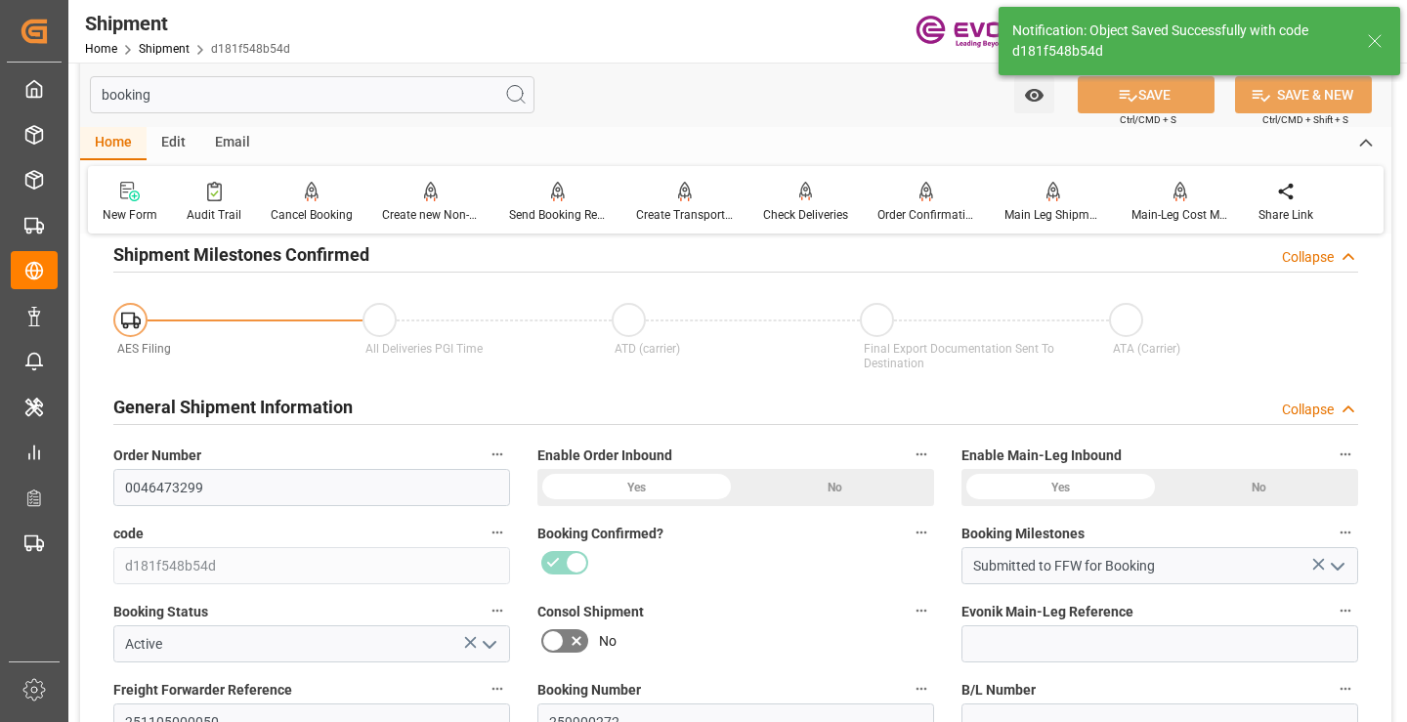
type input "Booking Details Transmitted to SAP"
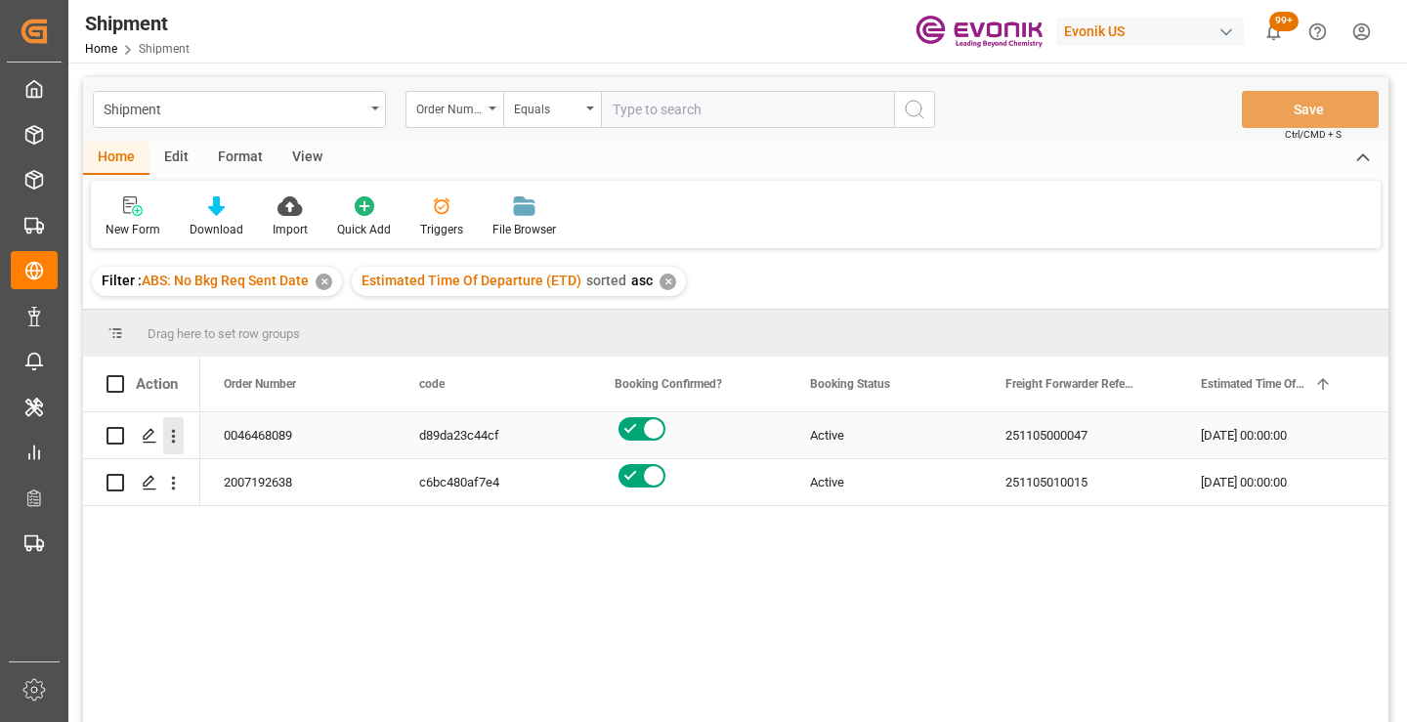
click at [170, 441] on icon "open menu" at bounding box center [173, 436] width 21 height 21
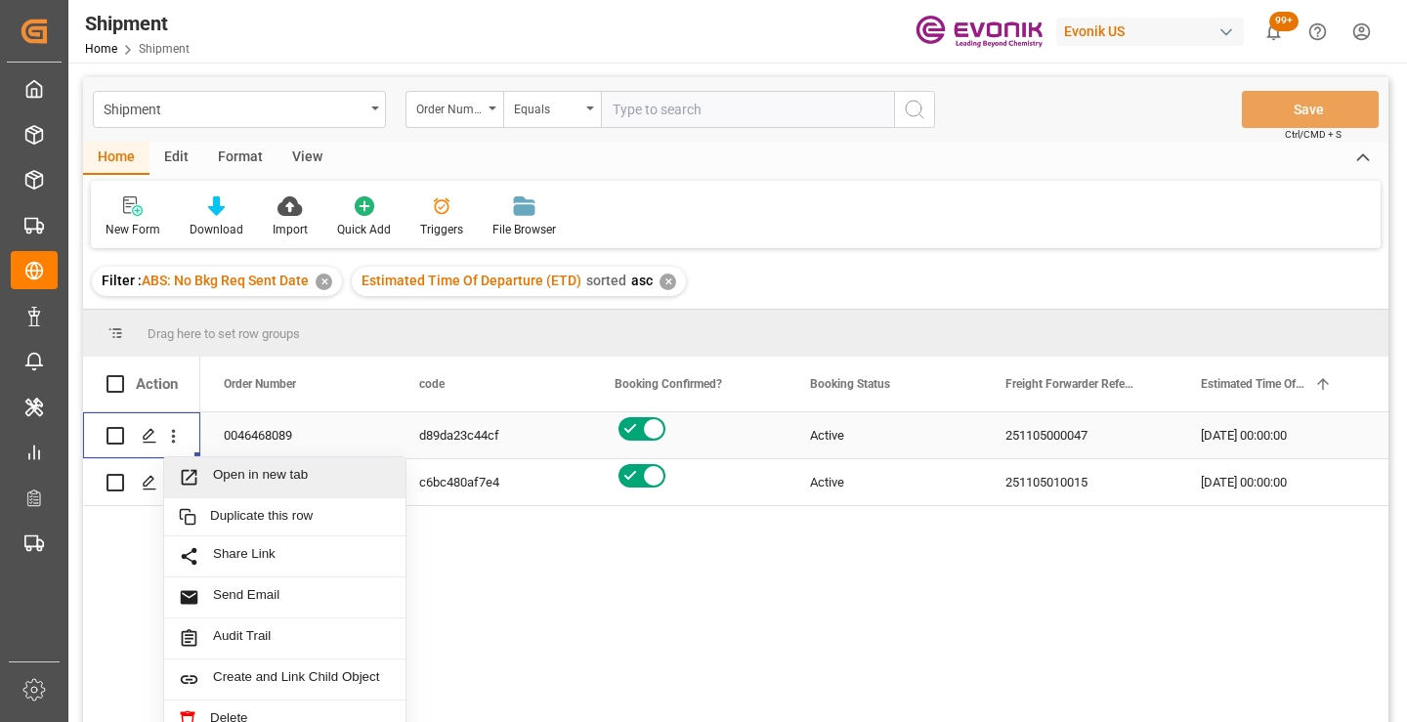
click at [255, 481] on span "Open in new tab" at bounding box center [302, 477] width 178 height 21
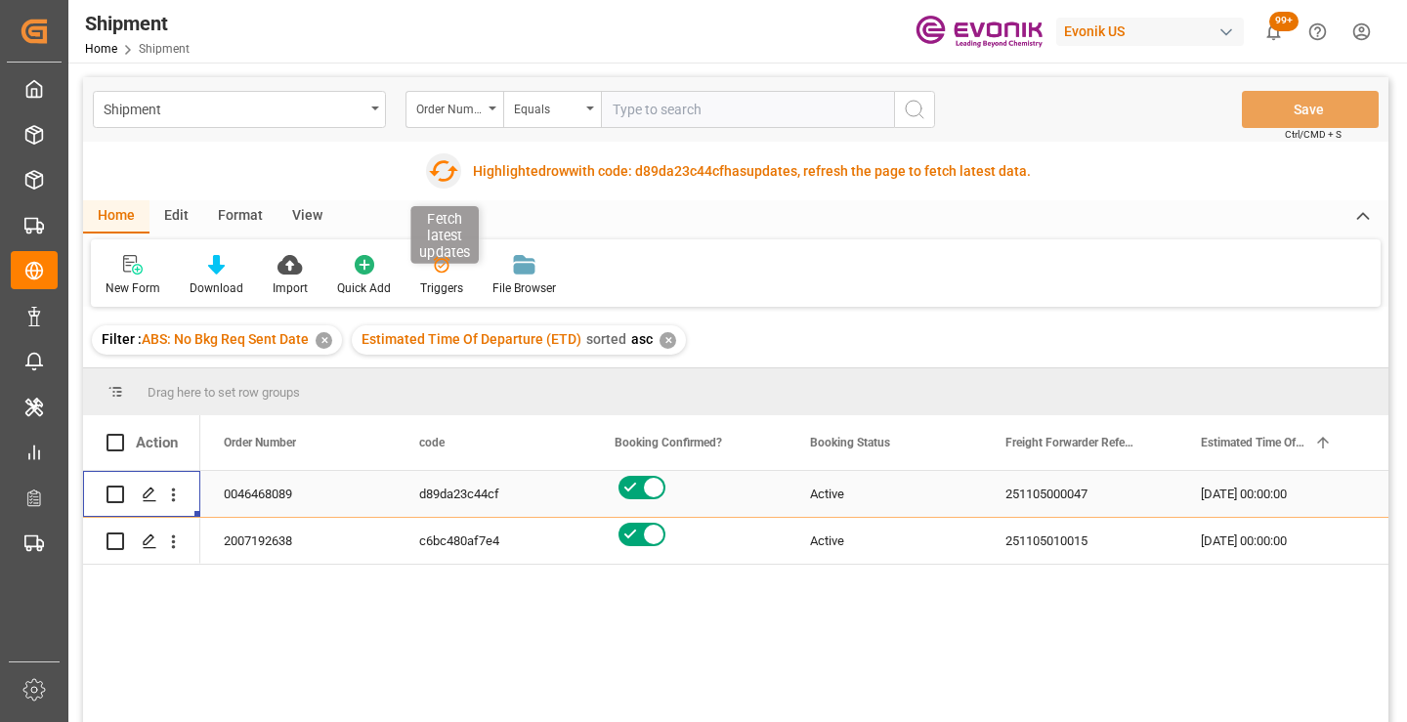
click at [442, 175] on icon "button" at bounding box center [442, 170] width 31 height 31
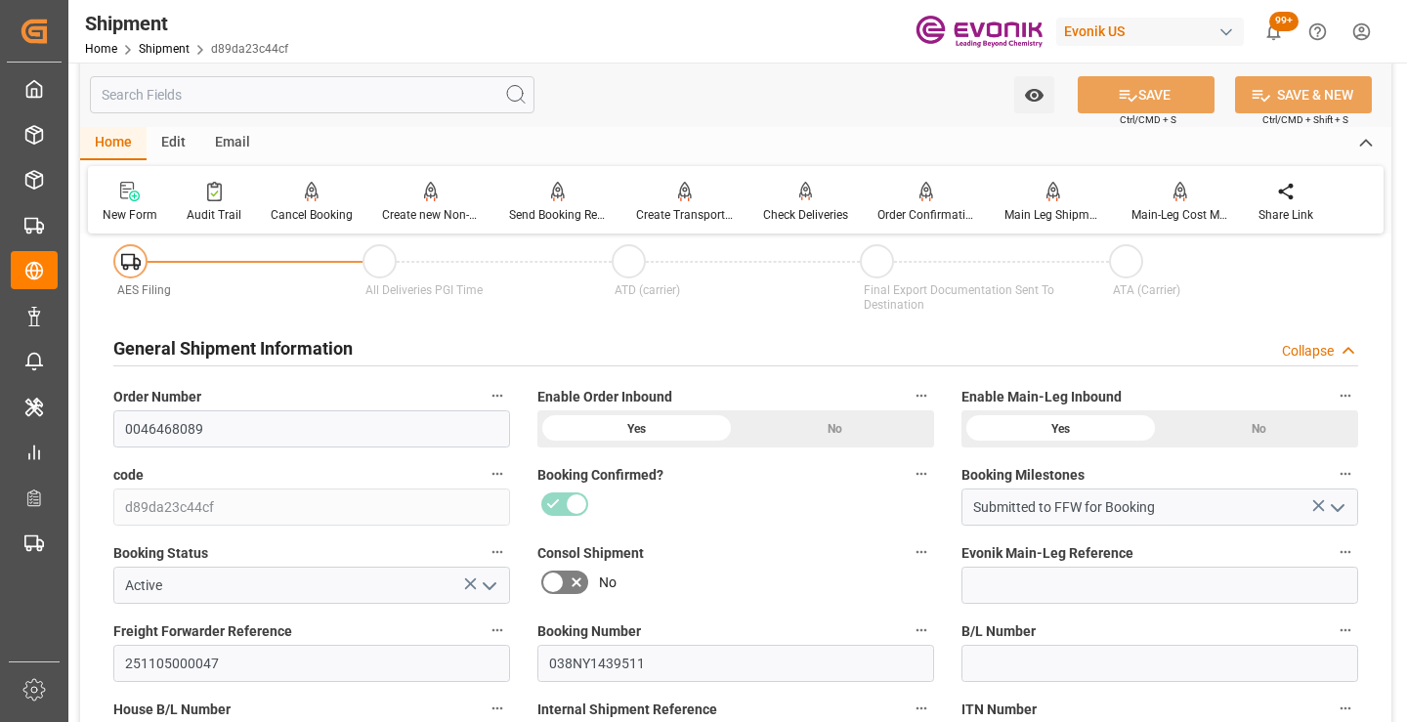
scroll to position [293, 0]
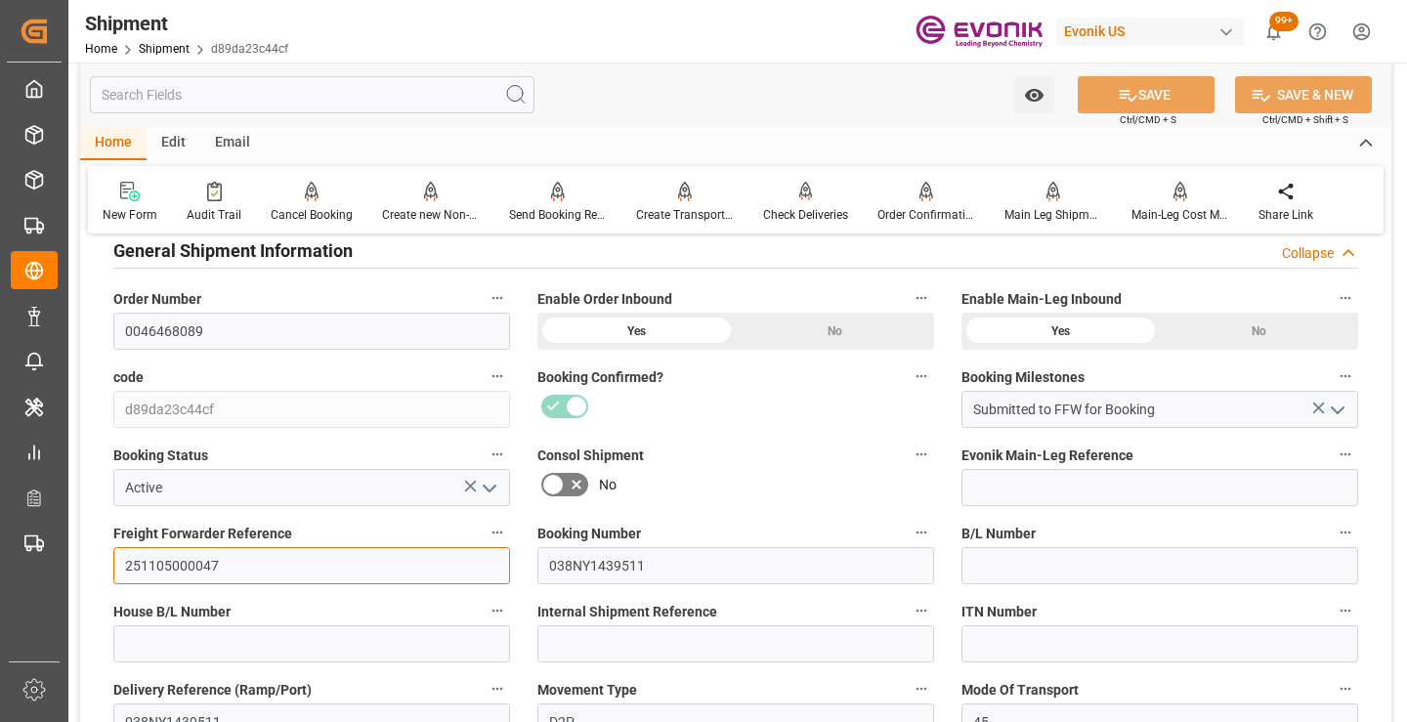
click at [167, 557] on input "251105000047" at bounding box center [311, 565] width 397 height 37
click at [400, 87] on input "text" at bounding box center [312, 94] width 445 height 37
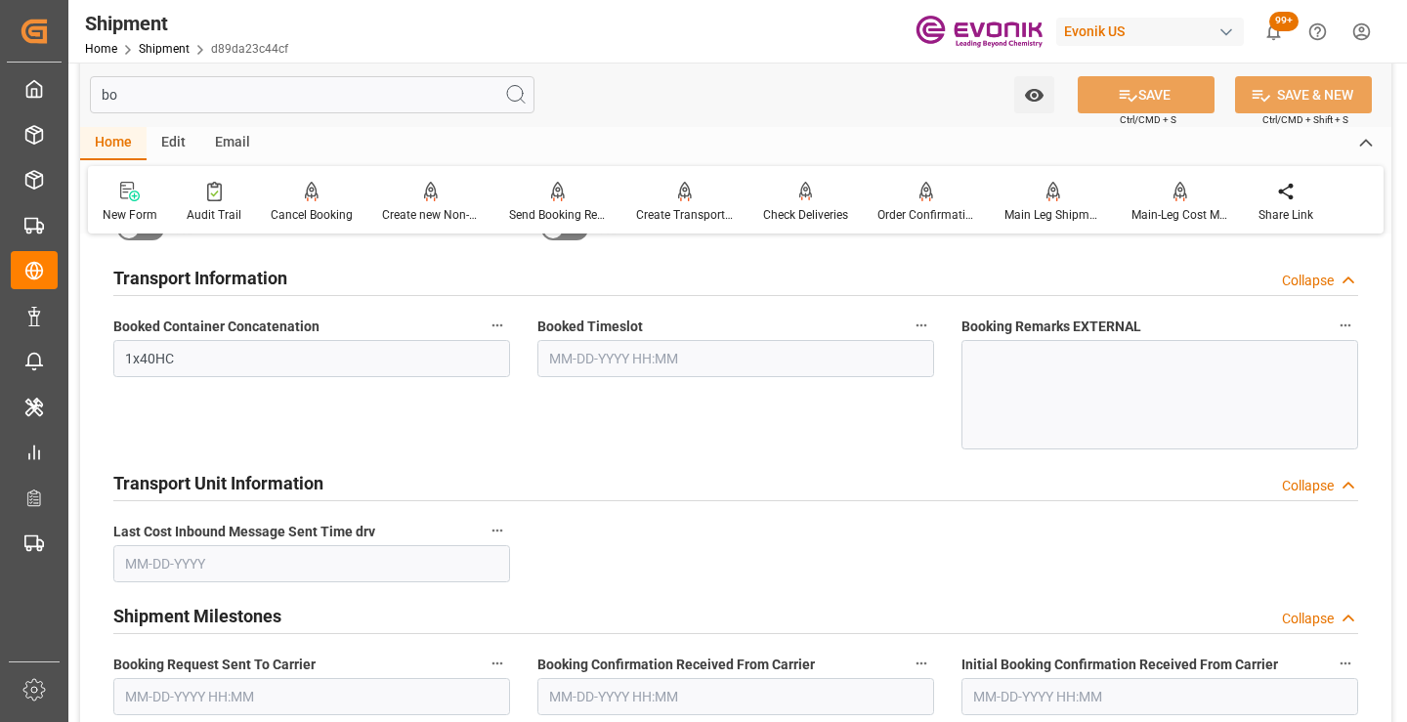
scroll to position [39, 0]
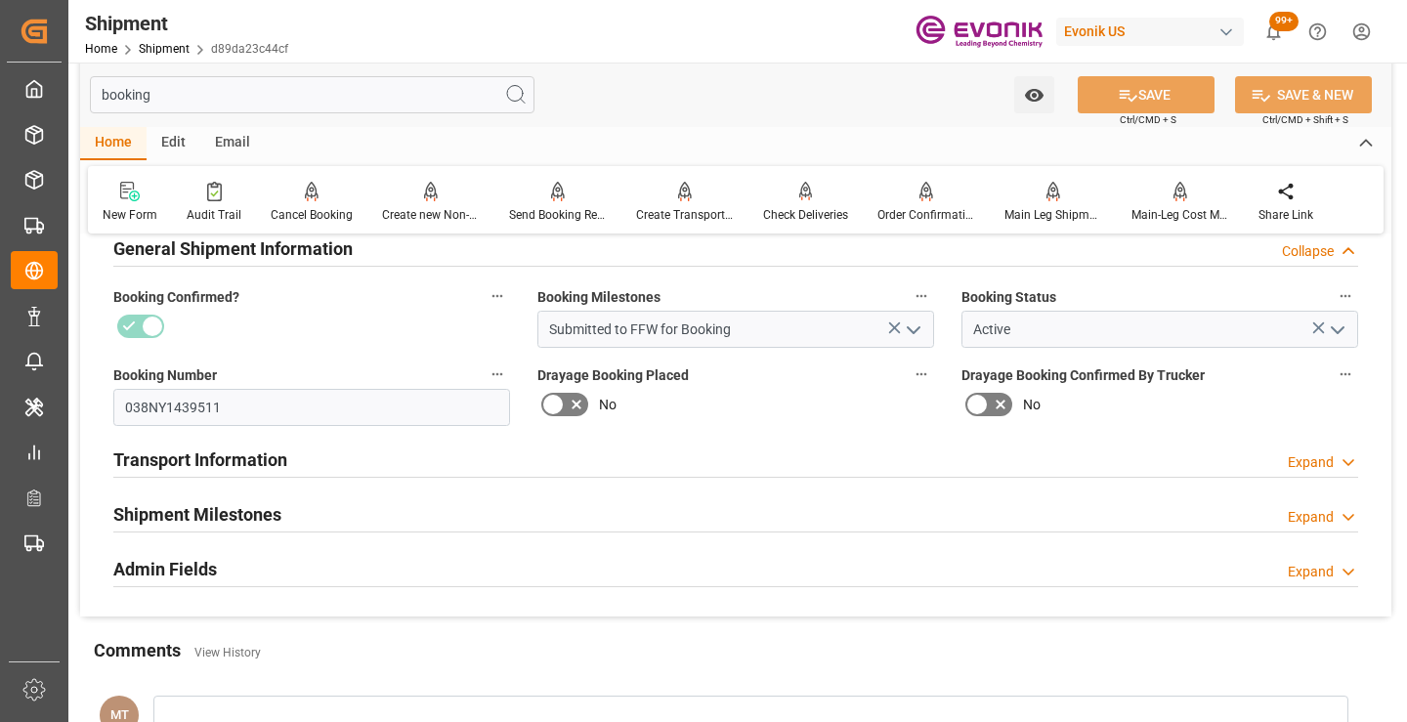
type input "booking"
click at [230, 510] on h2 "Shipment Milestones" at bounding box center [197, 514] width 168 height 26
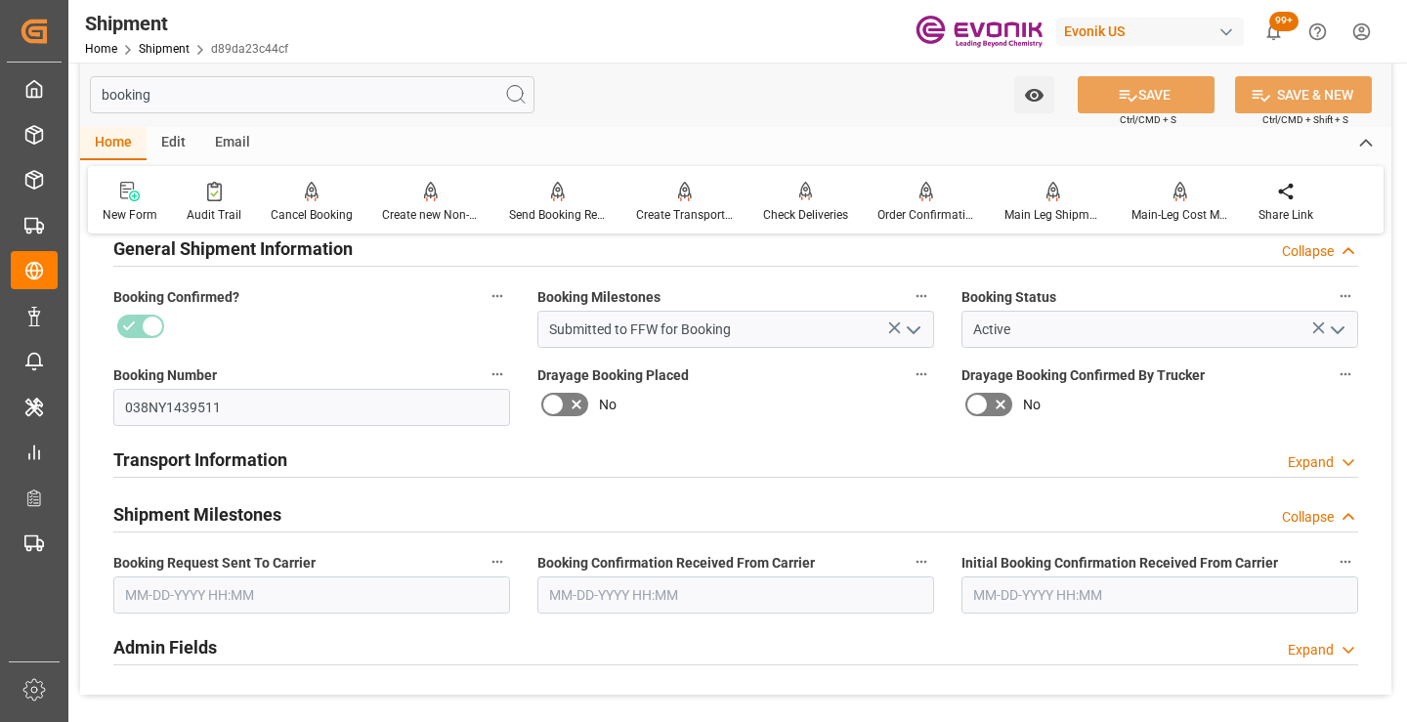
click at [271, 595] on input "text" at bounding box center [311, 595] width 397 height 37
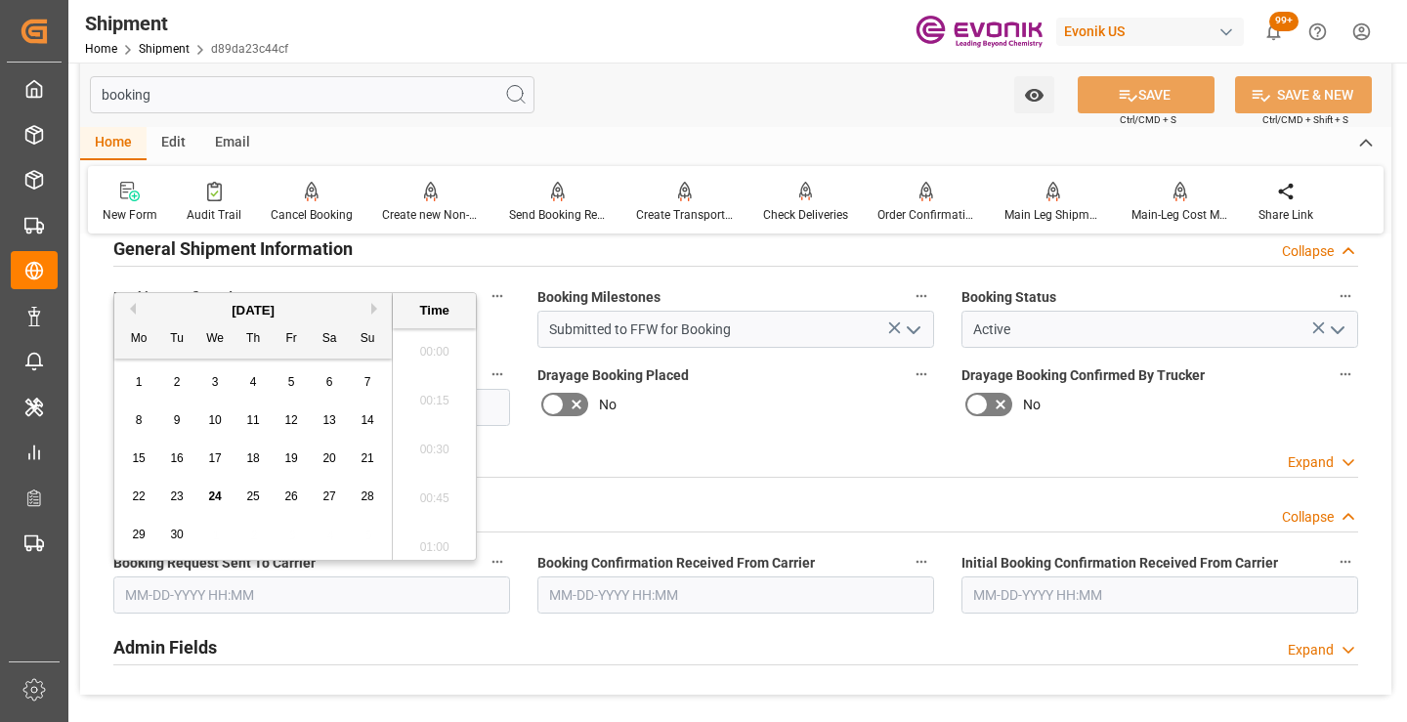
scroll to position [3036, 0]
drag, startPoint x: 169, startPoint y: 495, endPoint x: 189, endPoint y: 495, distance: 19.5
click at [169, 495] on div "23" at bounding box center [177, 497] width 24 height 23
type input "09-23-2025 00:00"
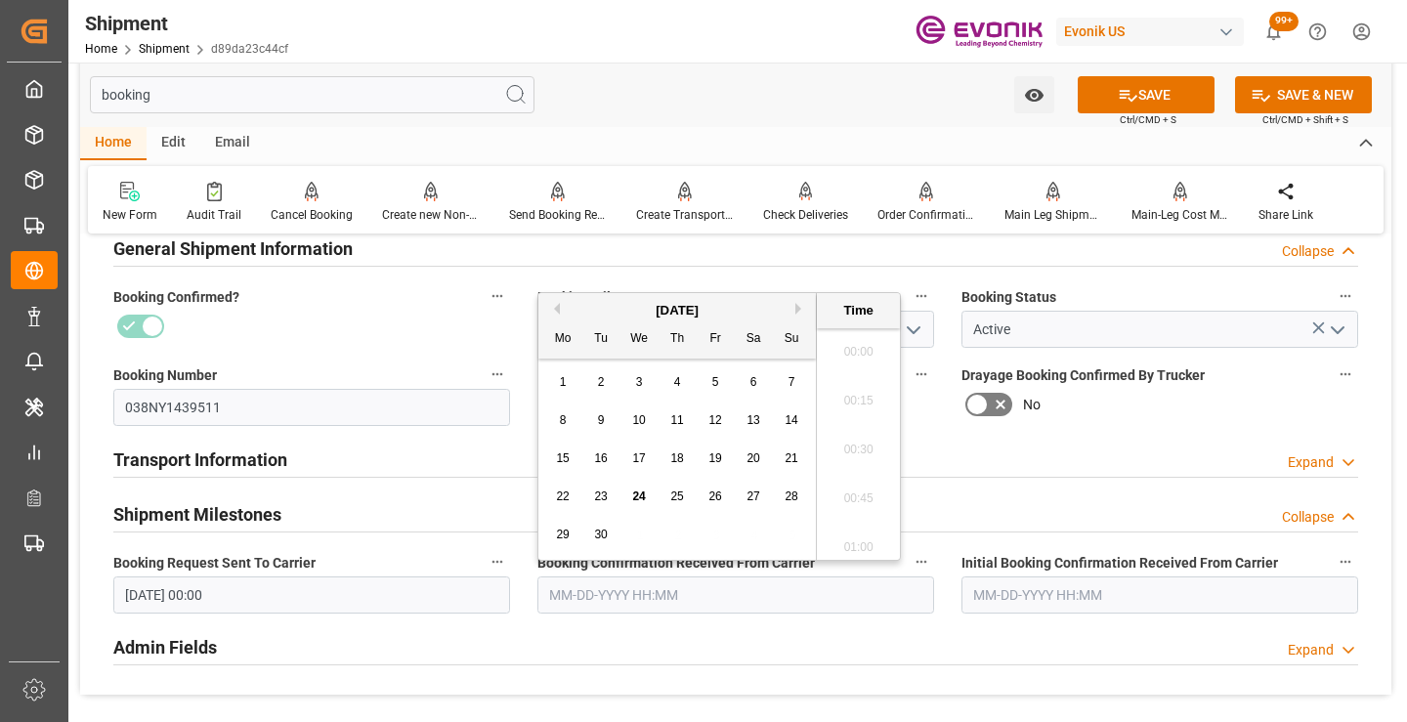
click at [662, 599] on input "text" at bounding box center [735, 595] width 397 height 37
click at [635, 495] on span "24" at bounding box center [638, 497] width 13 height 14
type input "09-24-2025 00:00"
click at [1111, 88] on button "SAVE" at bounding box center [1146, 94] width 137 height 37
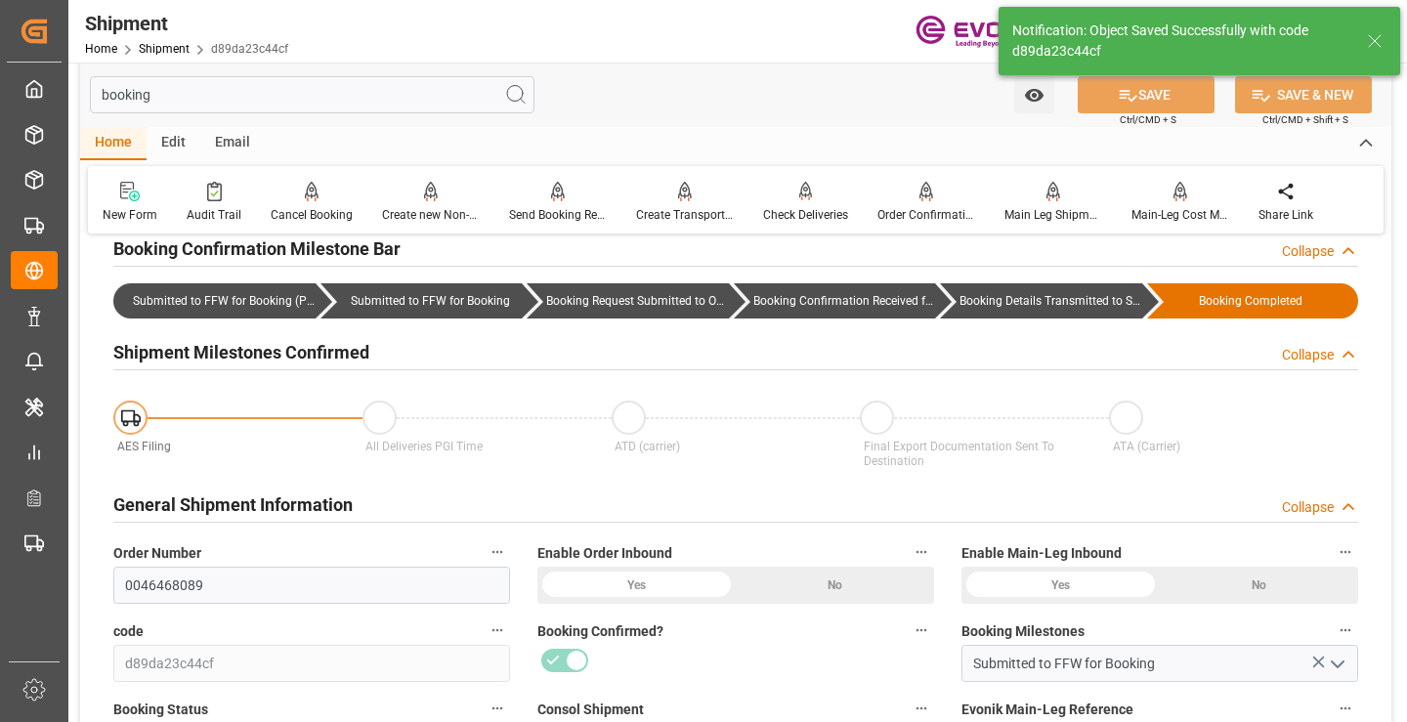
type input "Booking Details Transmitted to SAP"
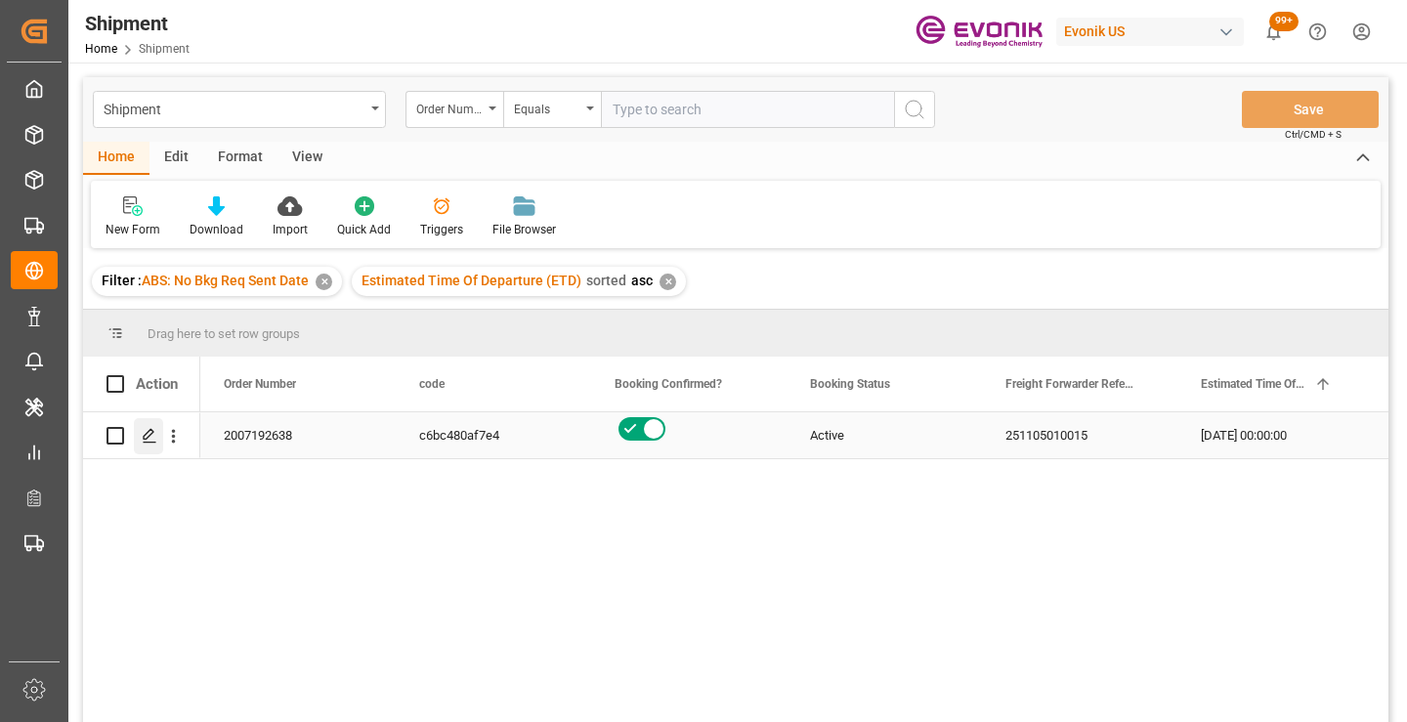
click at [151, 430] on polygon "Press SPACE to select this row." at bounding box center [149, 435] width 10 height 10
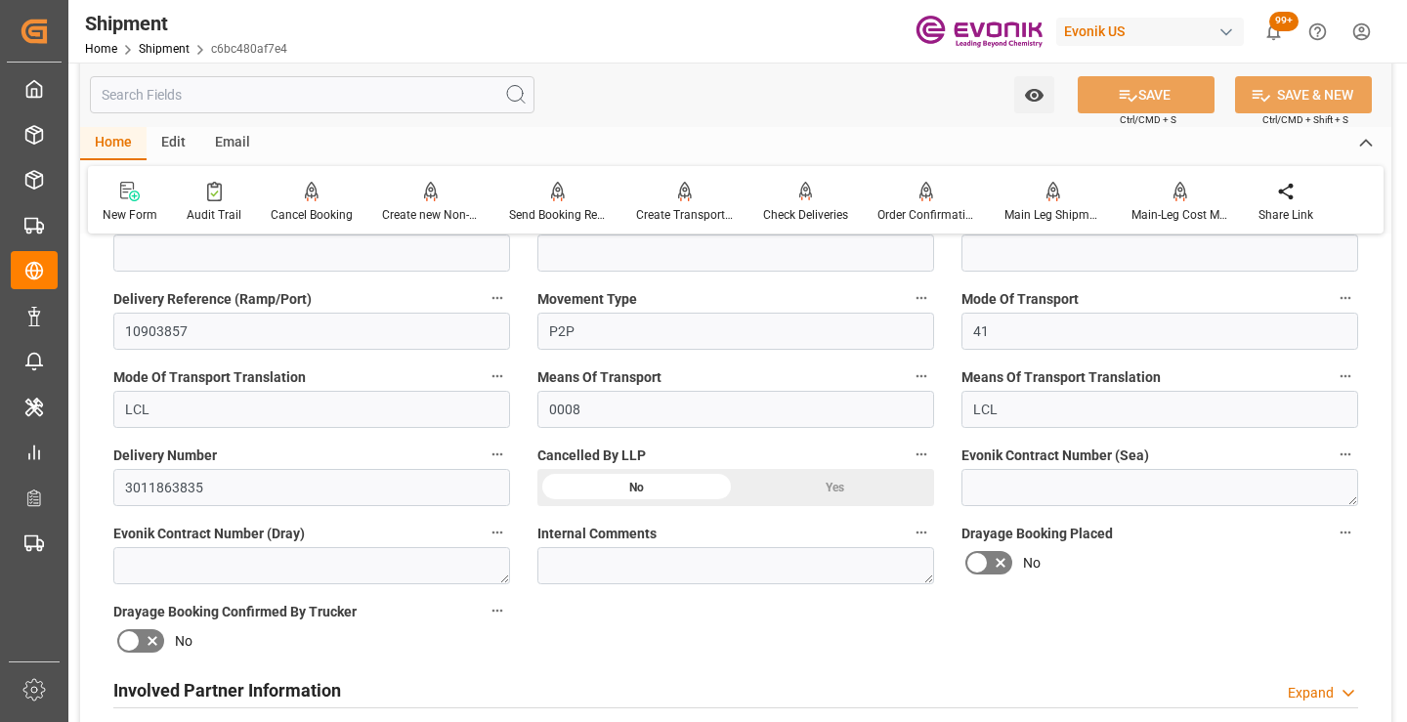
scroll to position [586, 0]
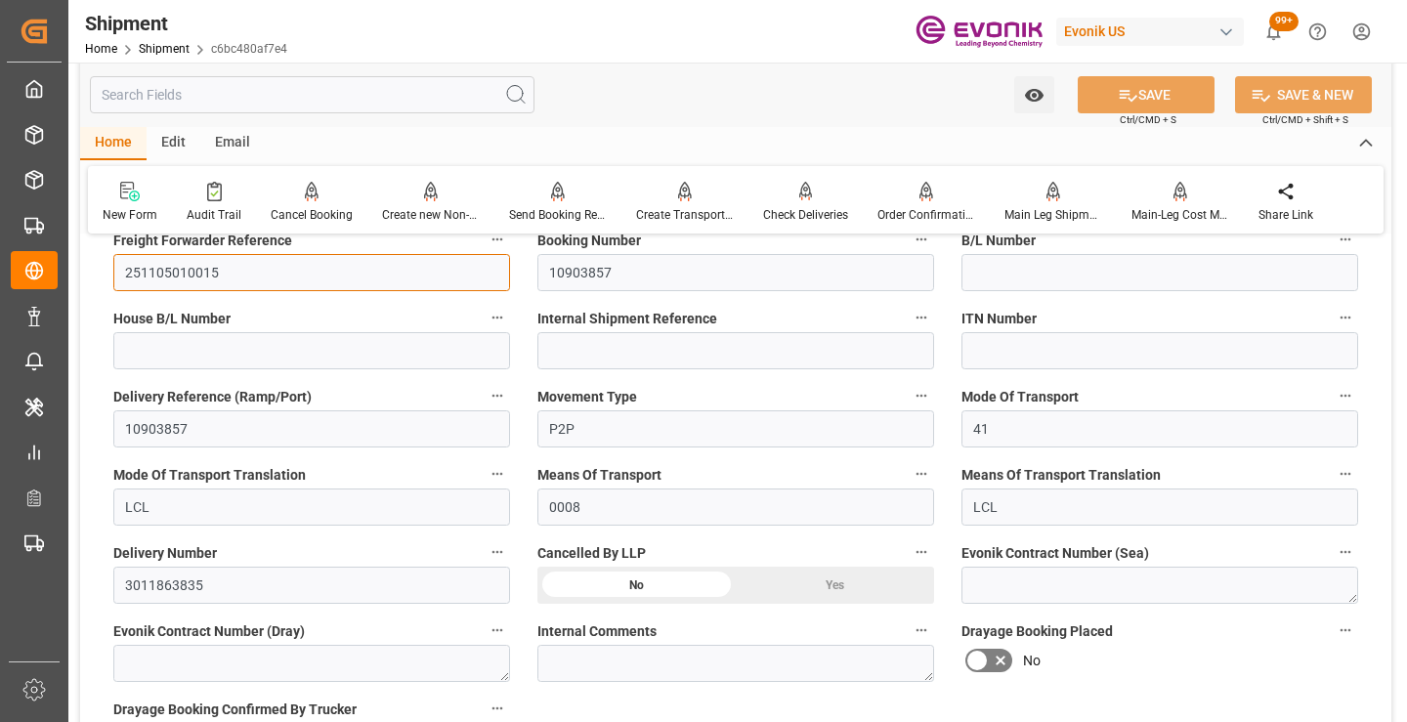
click at [167, 262] on input "251105010015" at bounding box center [311, 272] width 397 height 37
click at [286, 87] on input "text" at bounding box center [312, 94] width 445 height 37
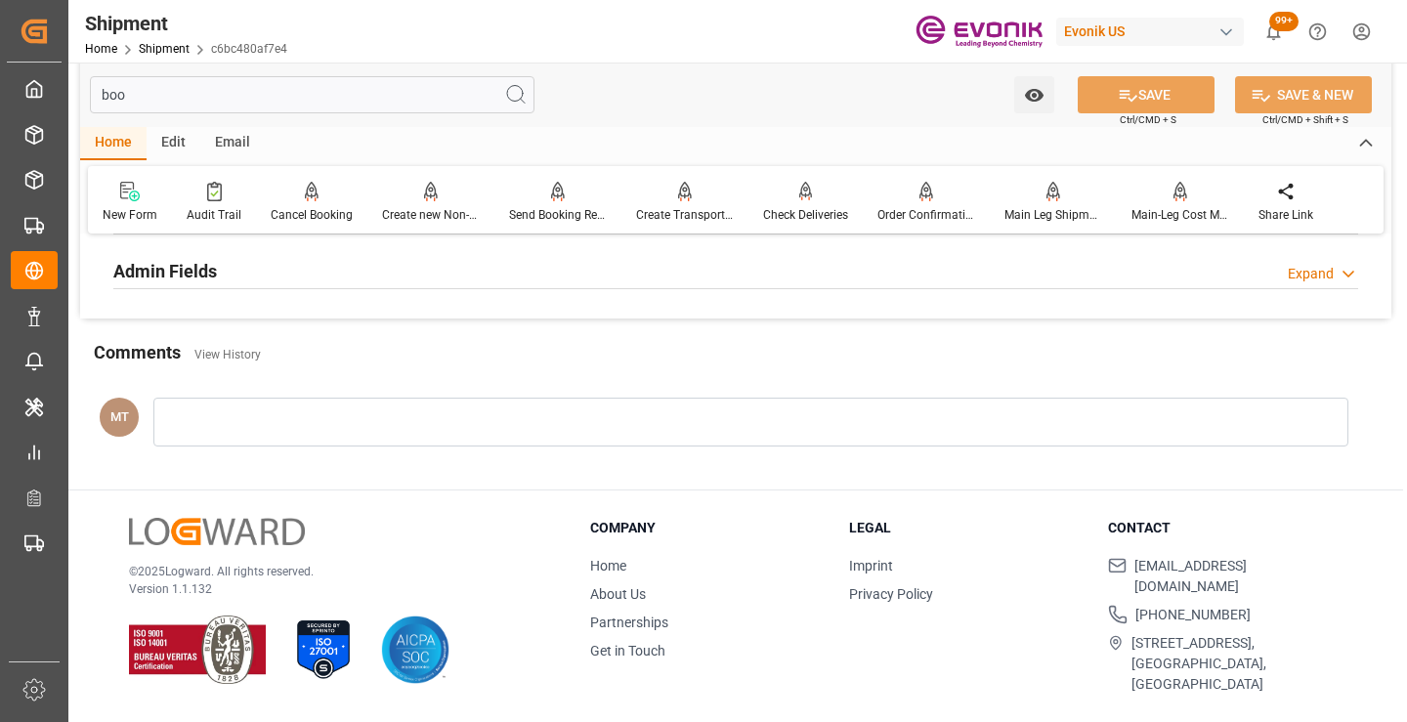
scroll to position [254, 0]
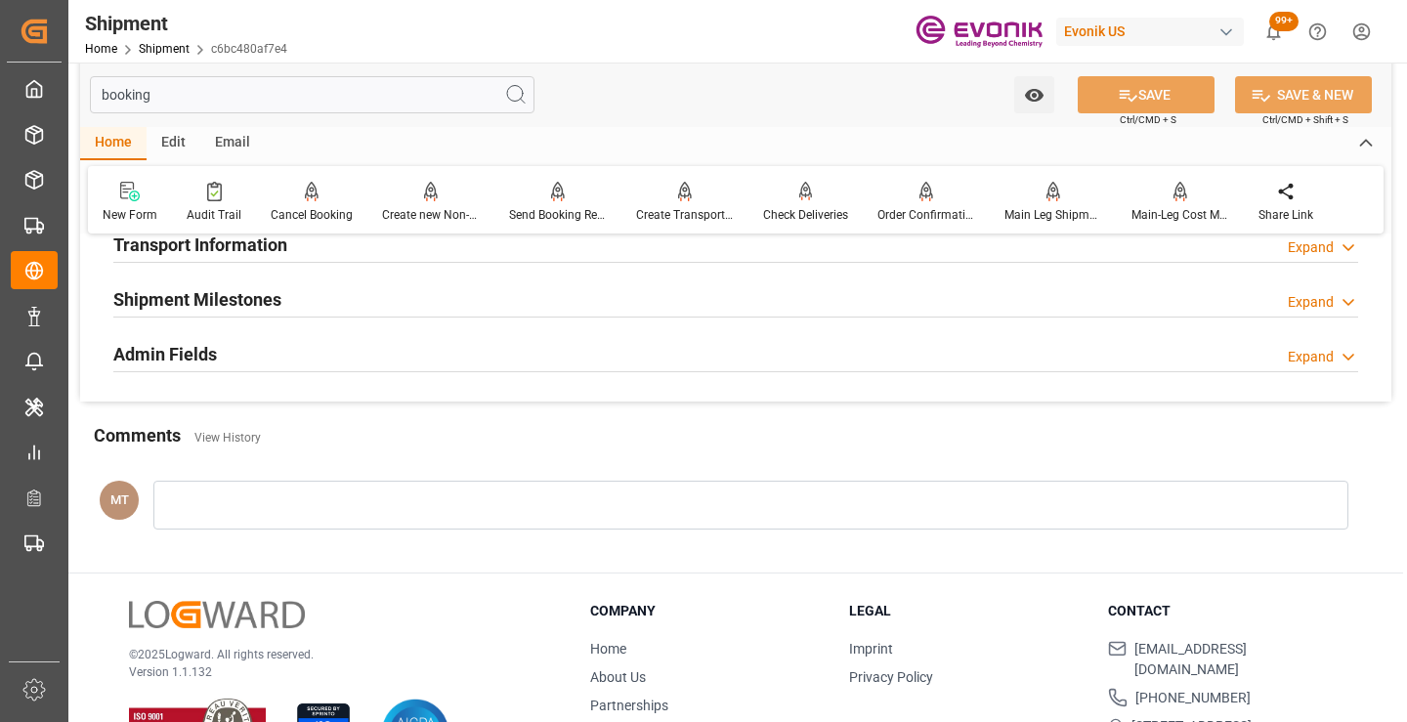
type input "booking"
click at [245, 297] on h2 "Shipment Milestones" at bounding box center [197, 299] width 168 height 26
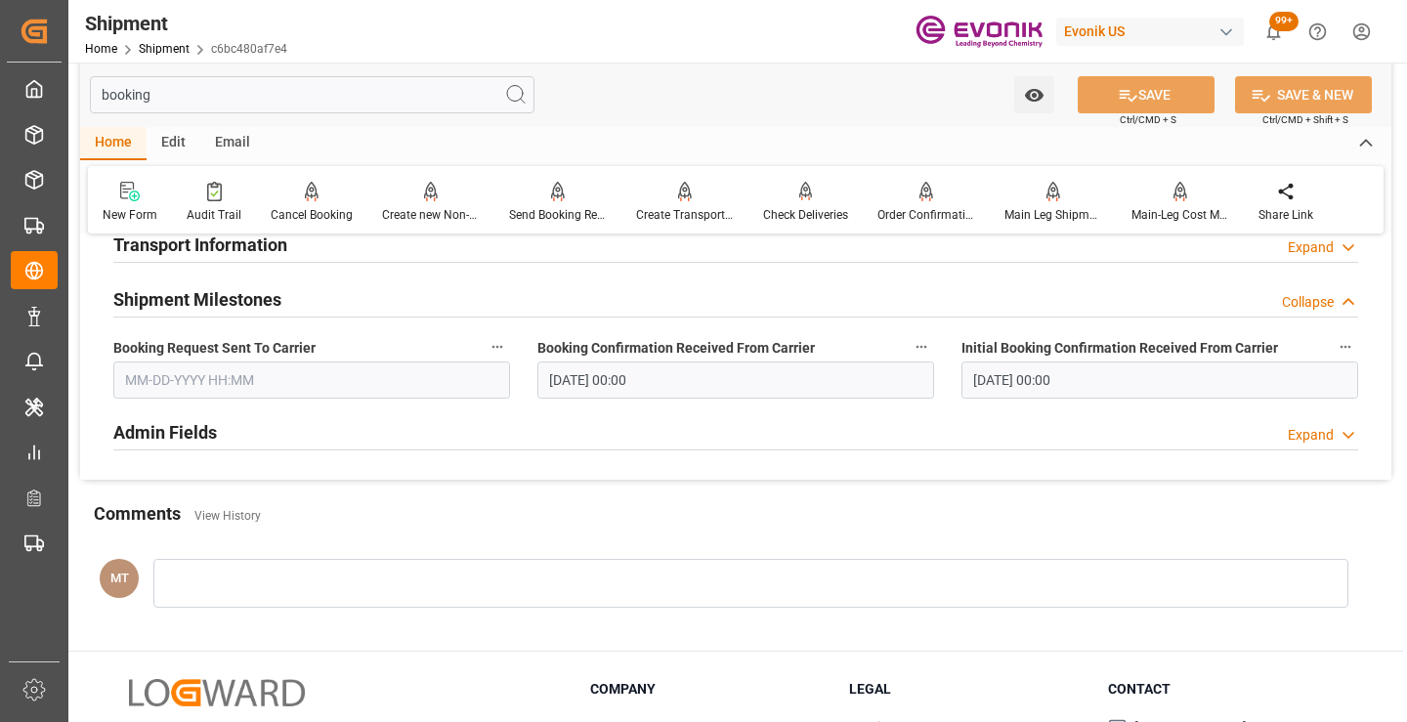
click at [254, 409] on div "Admin Fields Expand" at bounding box center [736, 433] width 1272 height 55
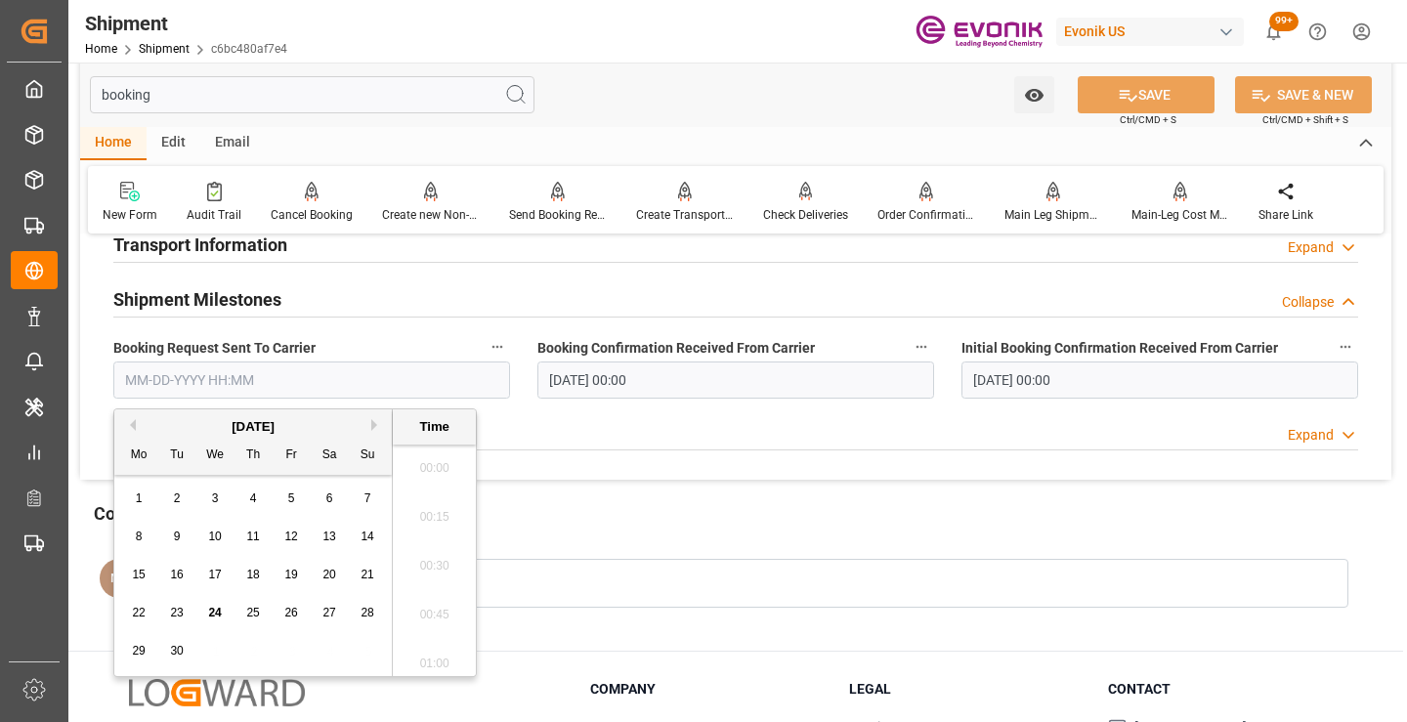
click at [248, 381] on input "text" at bounding box center [311, 380] width 397 height 37
click at [211, 616] on span "24" at bounding box center [214, 613] width 13 height 14
type input "[DATE] 00:00"
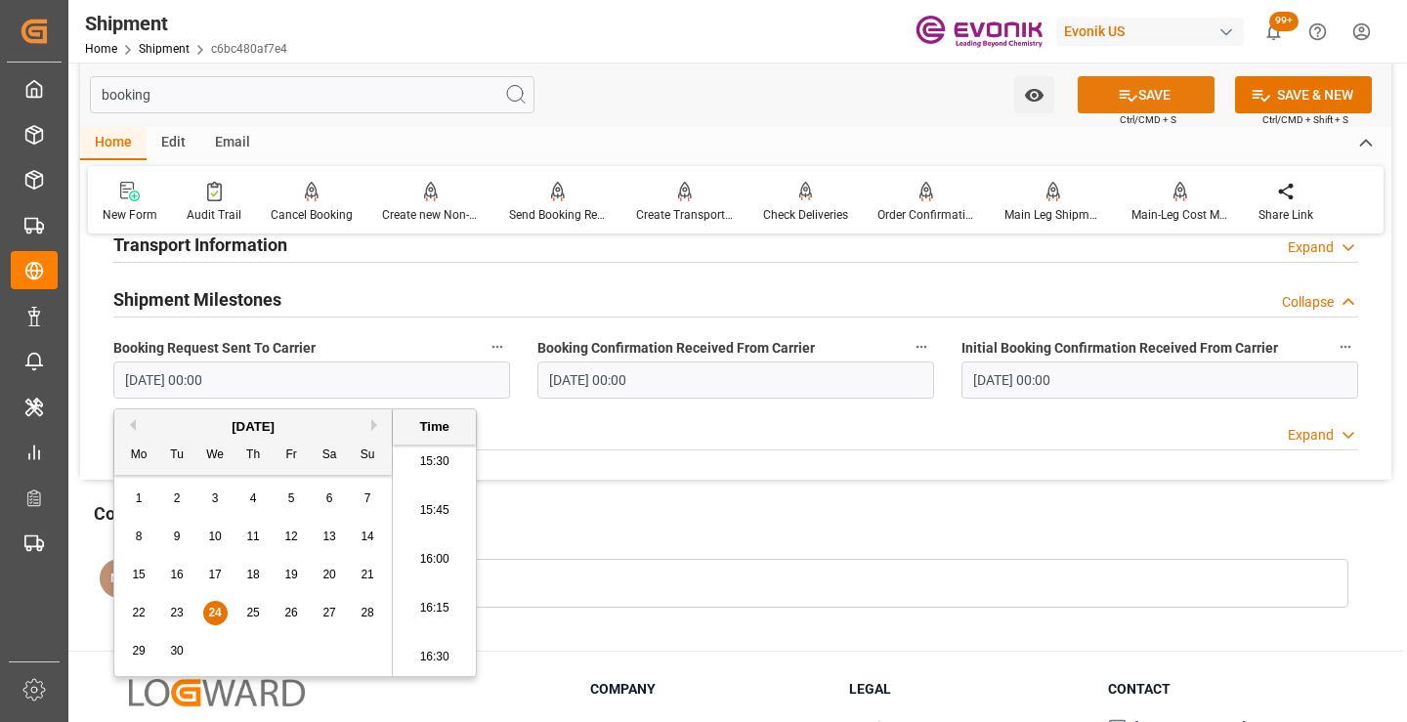
click at [1151, 89] on button "SAVE" at bounding box center [1146, 94] width 137 height 37
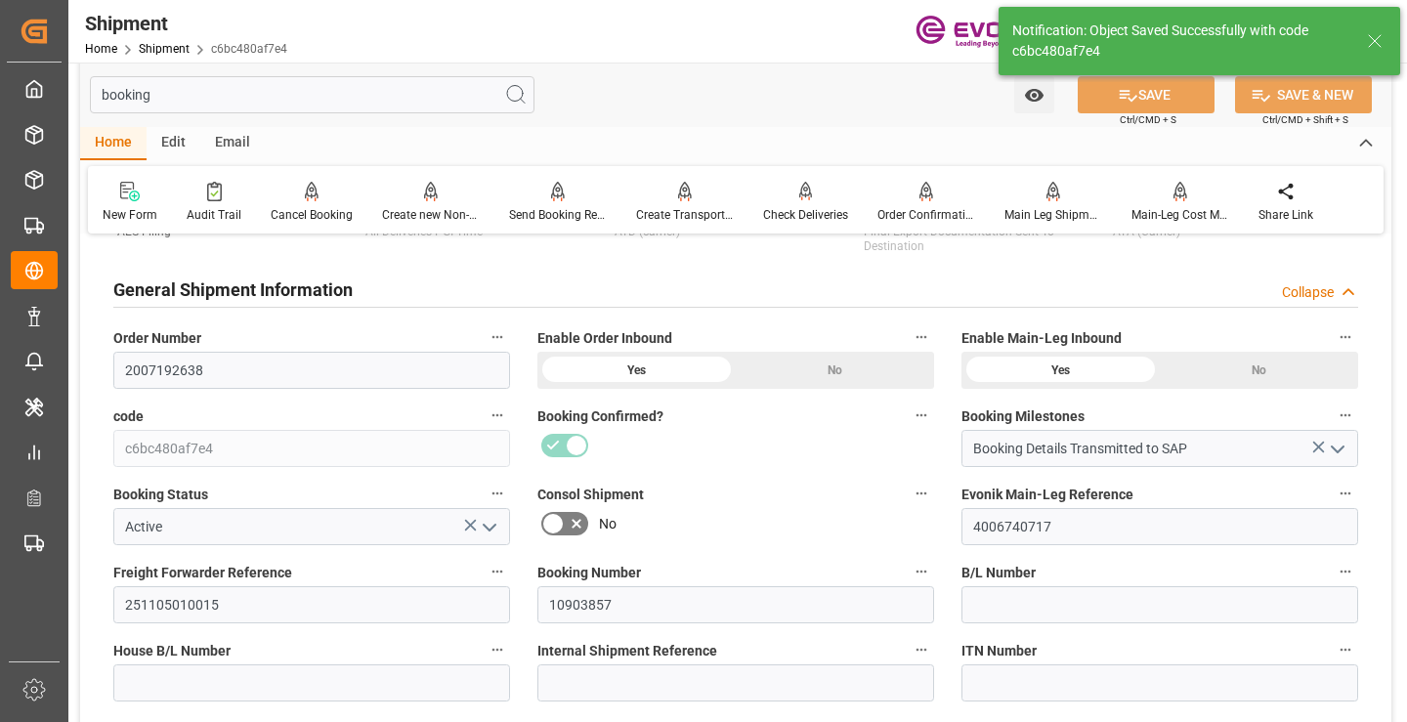
type input "Booking Details Transmitted to SAP"
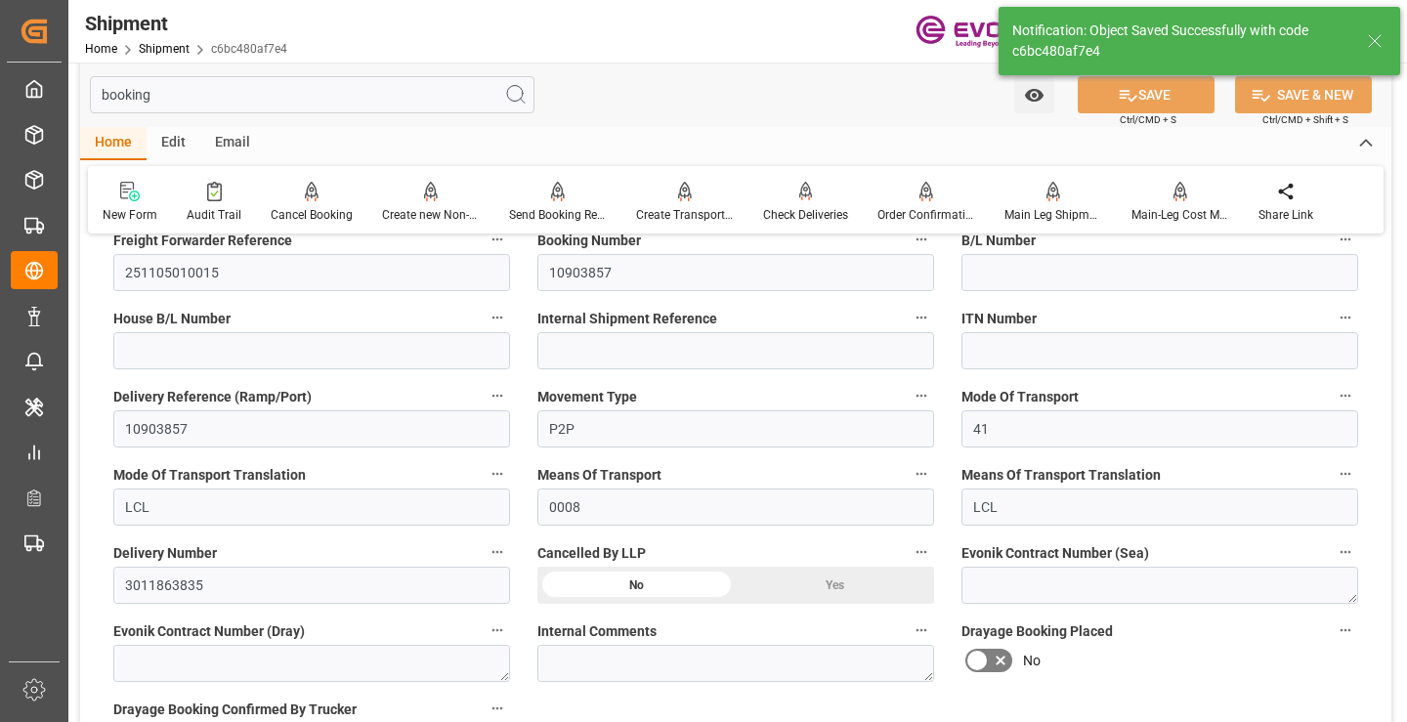
click at [1370, 48] on icon at bounding box center [1374, 40] width 23 height 23
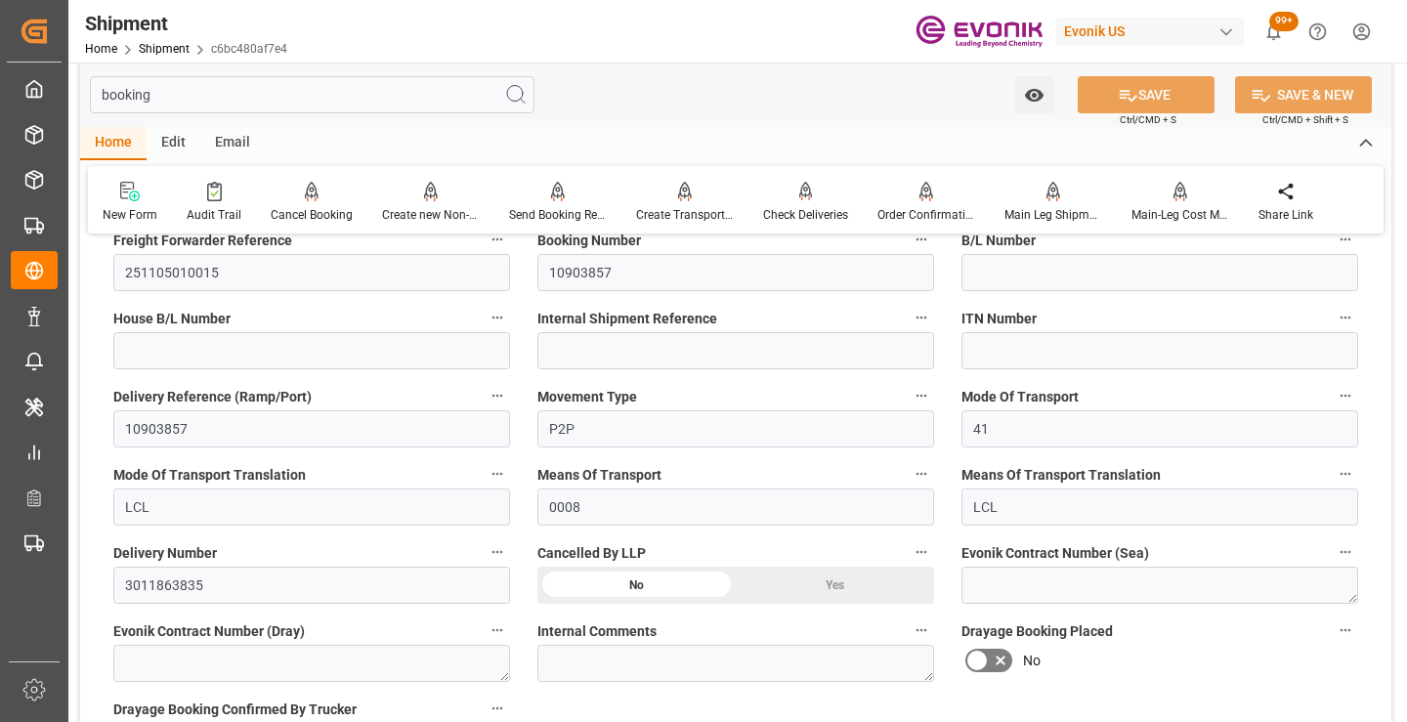
click at [1364, 35] on html "Created by potrace 1.15, written by Peter Selinger 2001-2017 Created by potrace…" at bounding box center [703, 361] width 1407 height 722
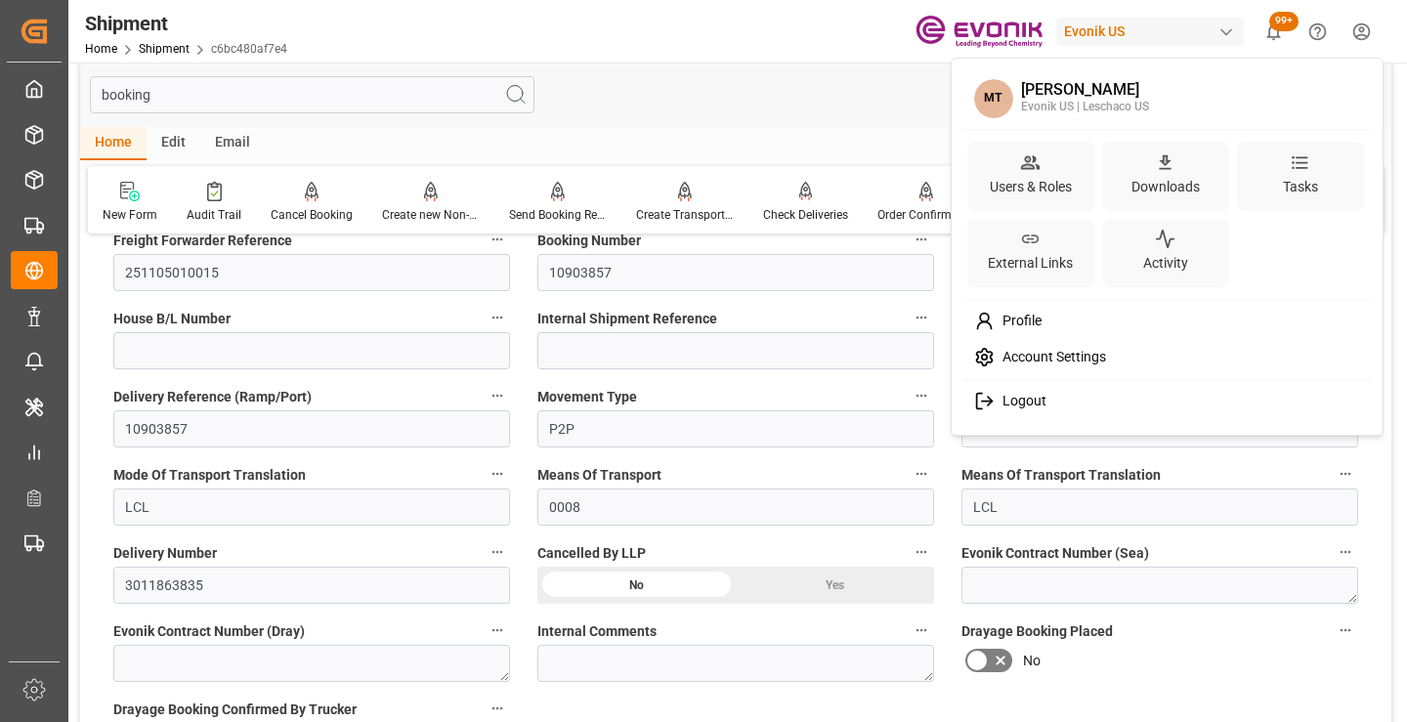
click at [1035, 397] on span "Logout" at bounding box center [1021, 402] width 52 height 18
